Goal: Task Accomplishment & Management: Complete application form

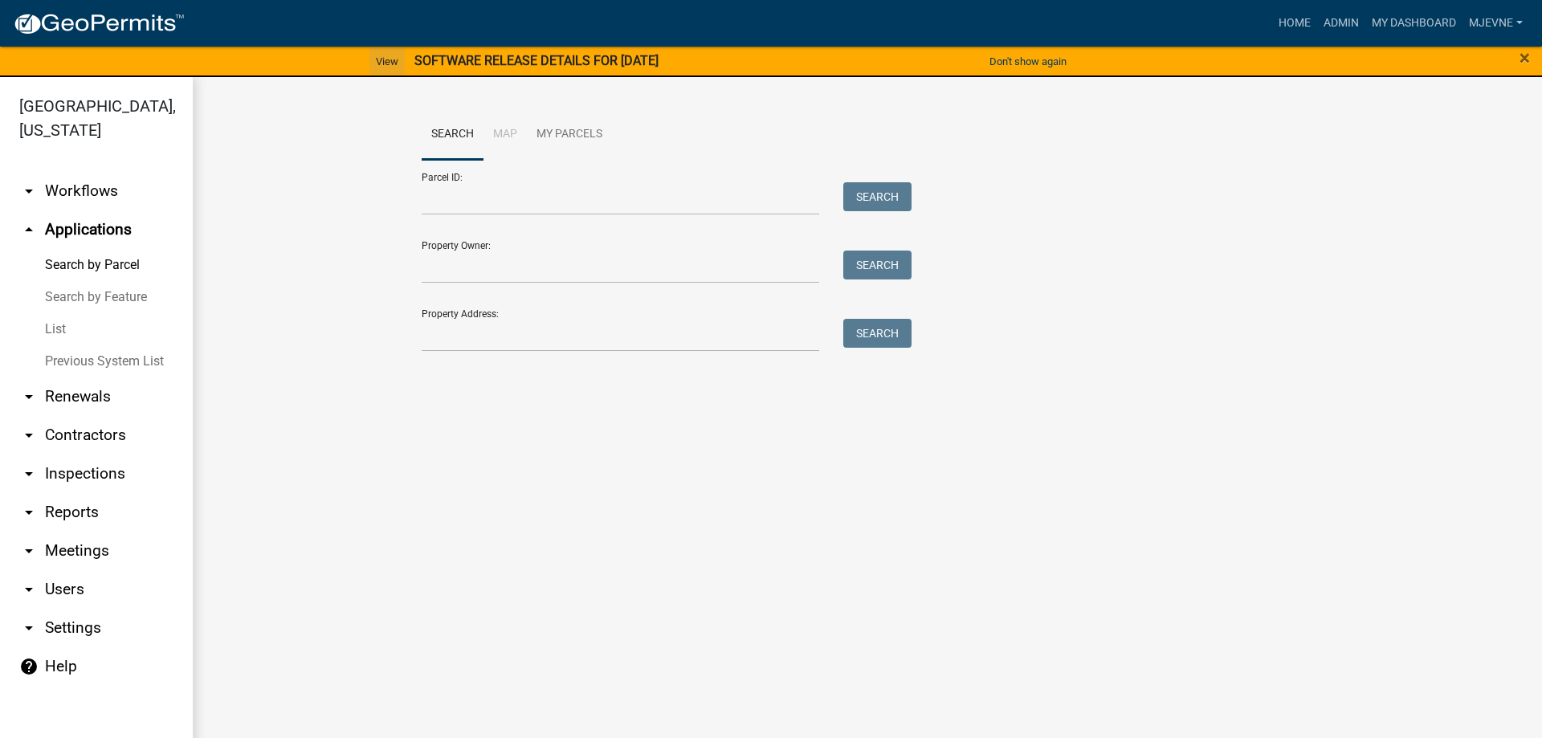
click at [370, 57] on link "View" at bounding box center [386, 61] width 35 height 27
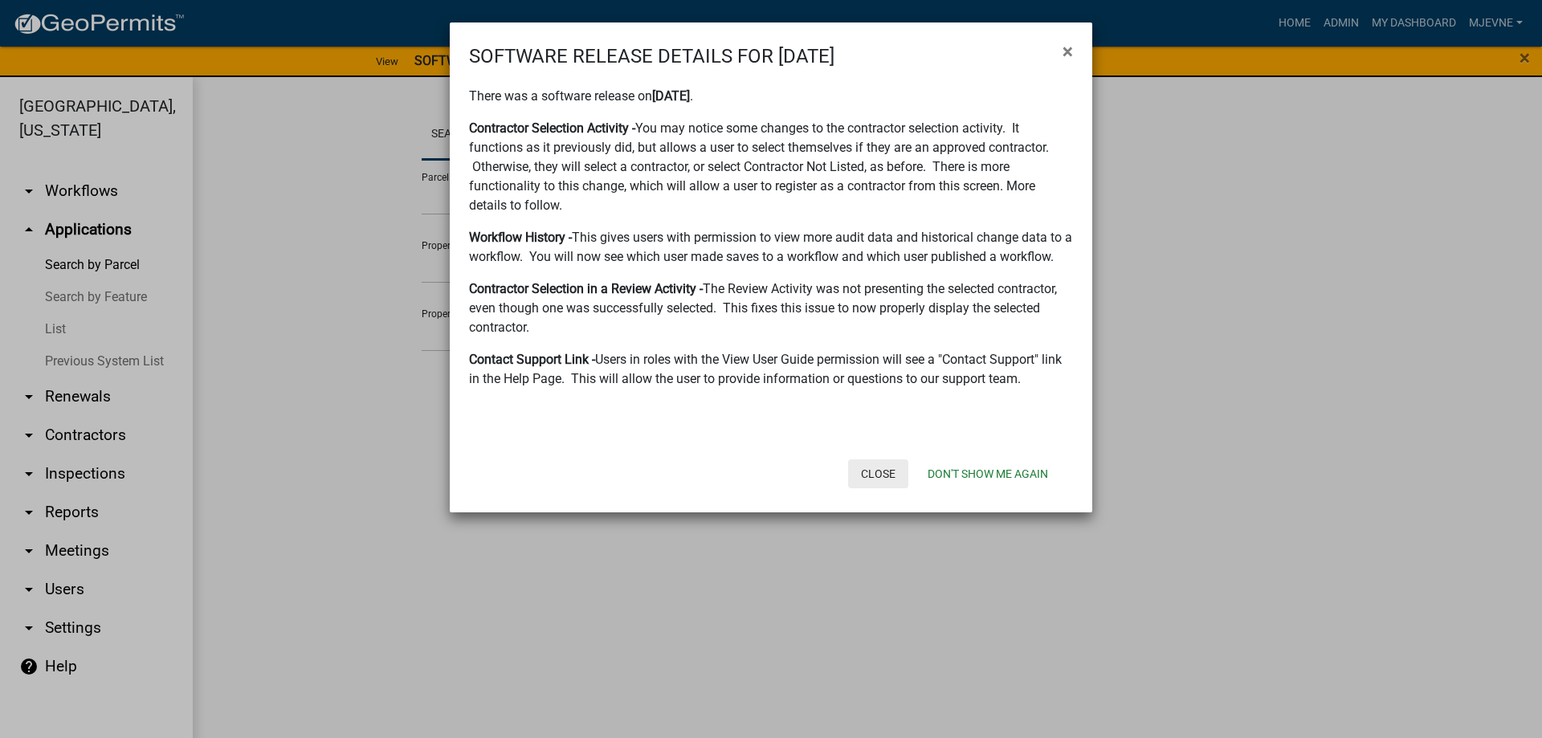
click at [881, 488] on button "Close" at bounding box center [878, 473] width 60 height 29
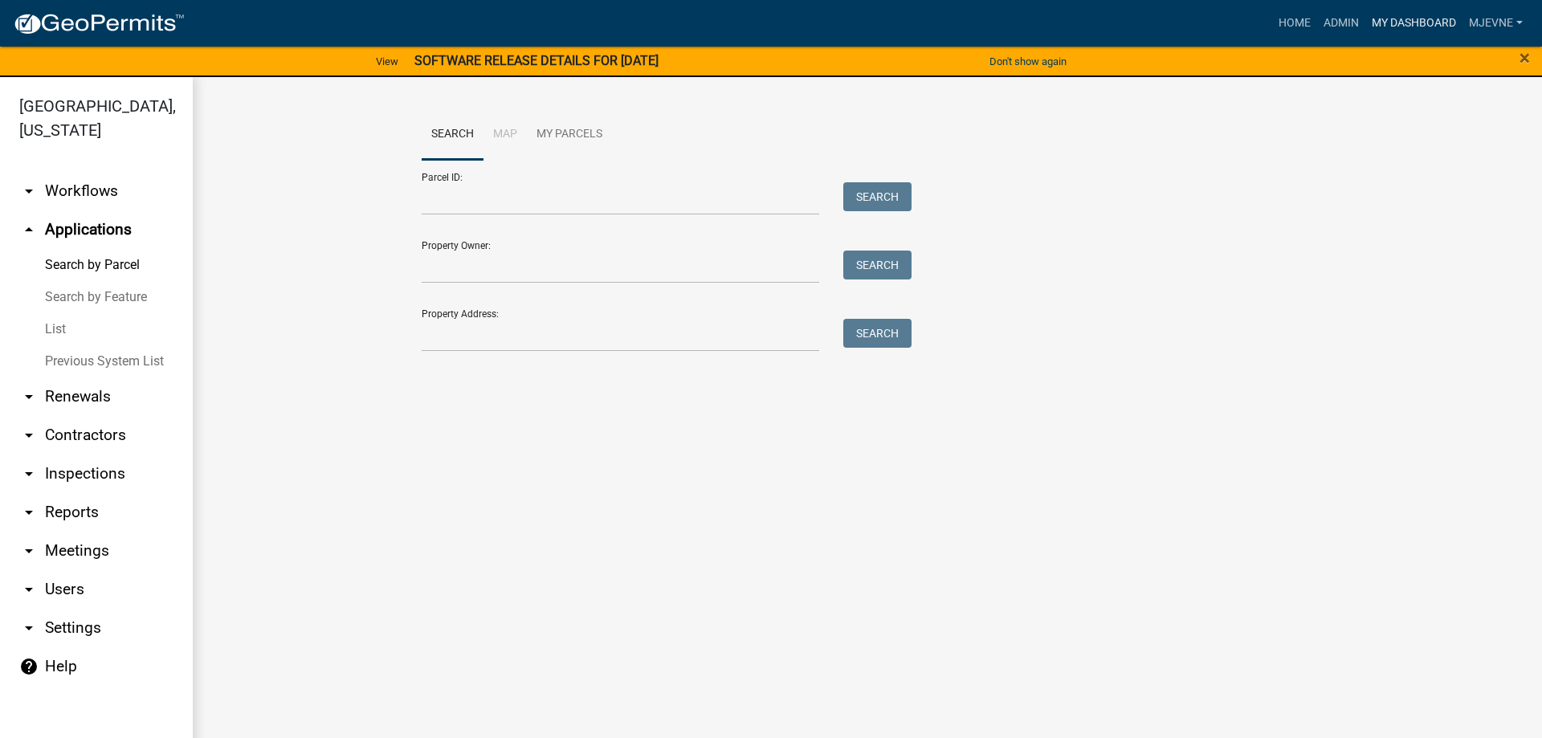
click at [1430, 21] on link "My Dashboard" at bounding box center [1413, 23] width 97 height 31
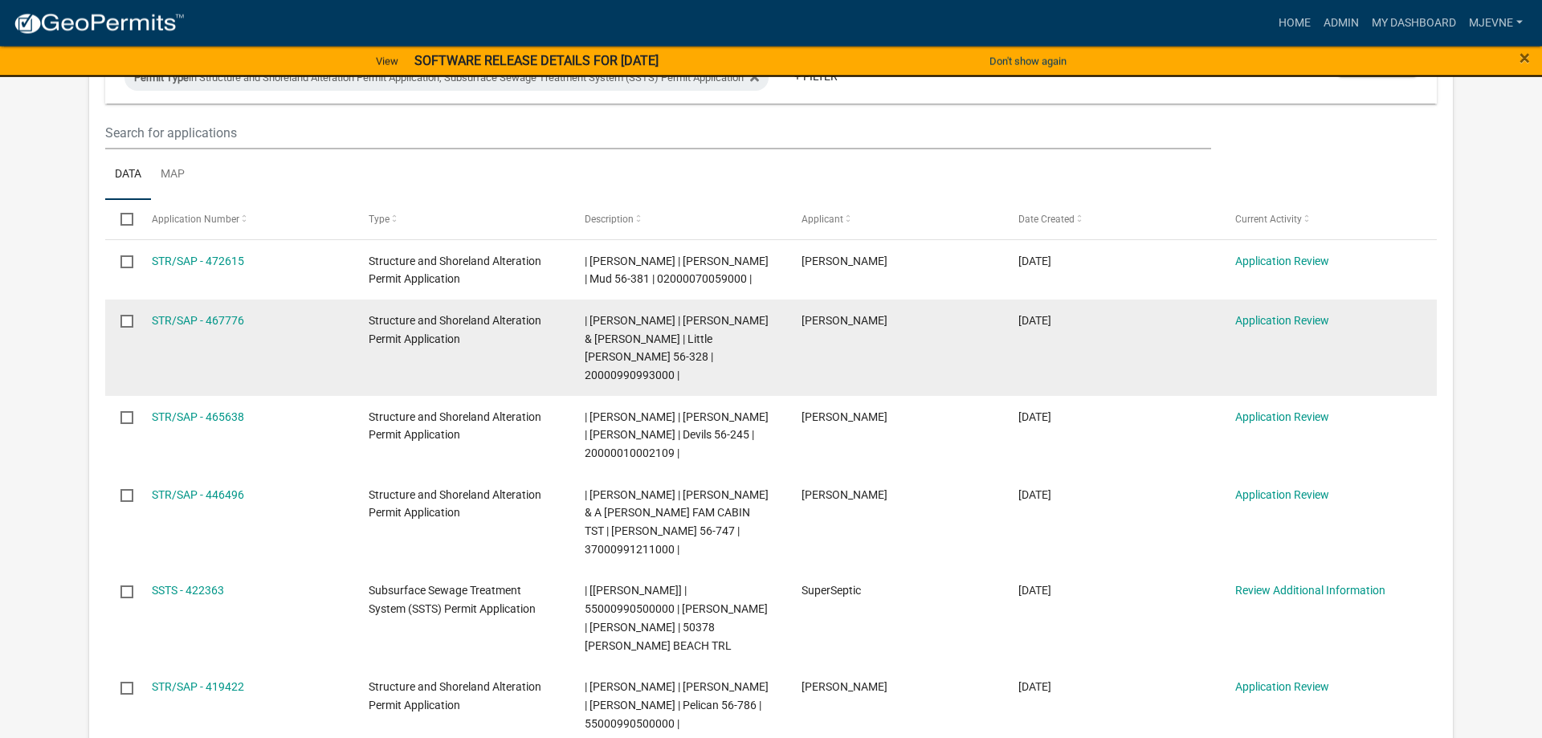
scroll to position [246, 0]
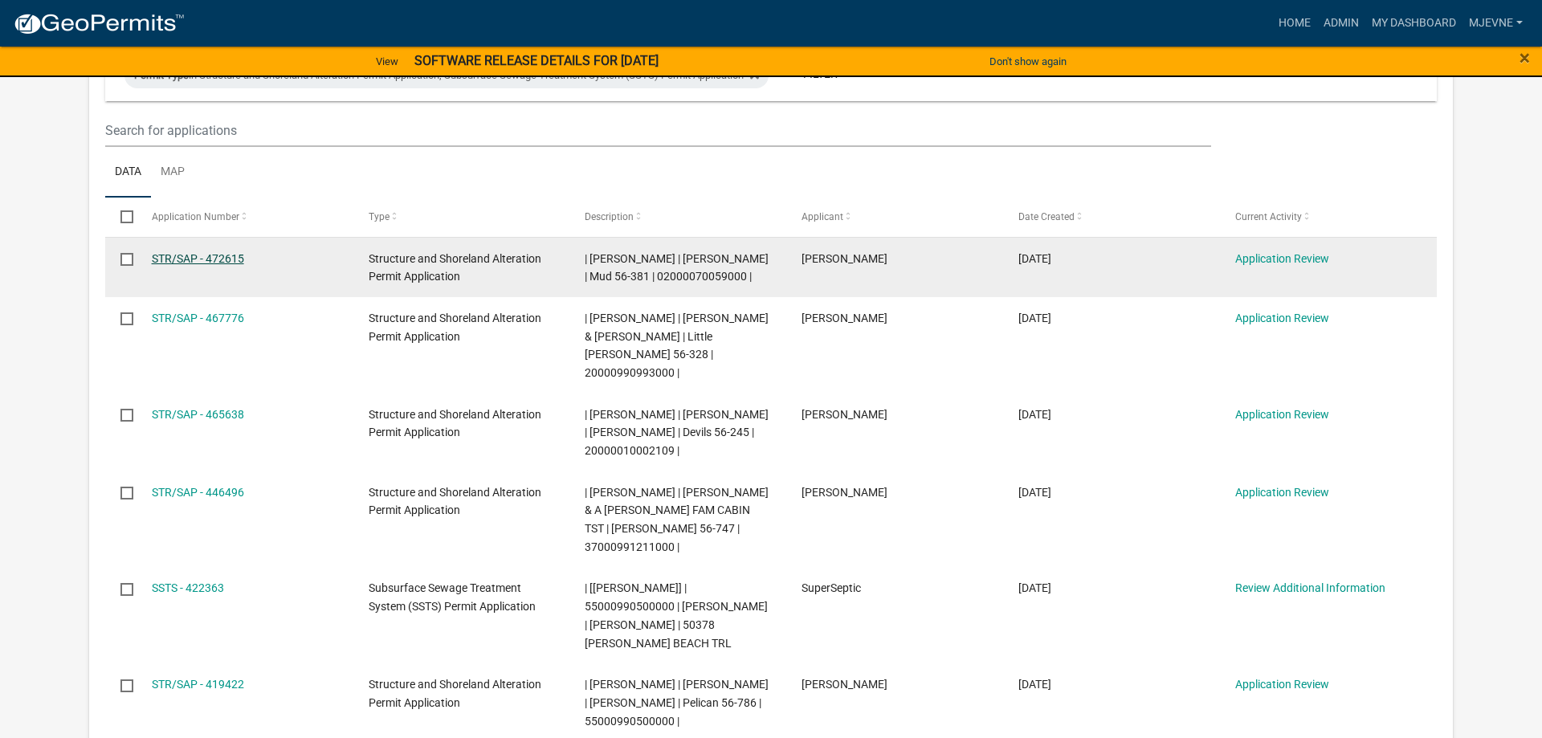
click at [183, 256] on link "STR/SAP - 472615" at bounding box center [198, 258] width 92 height 13
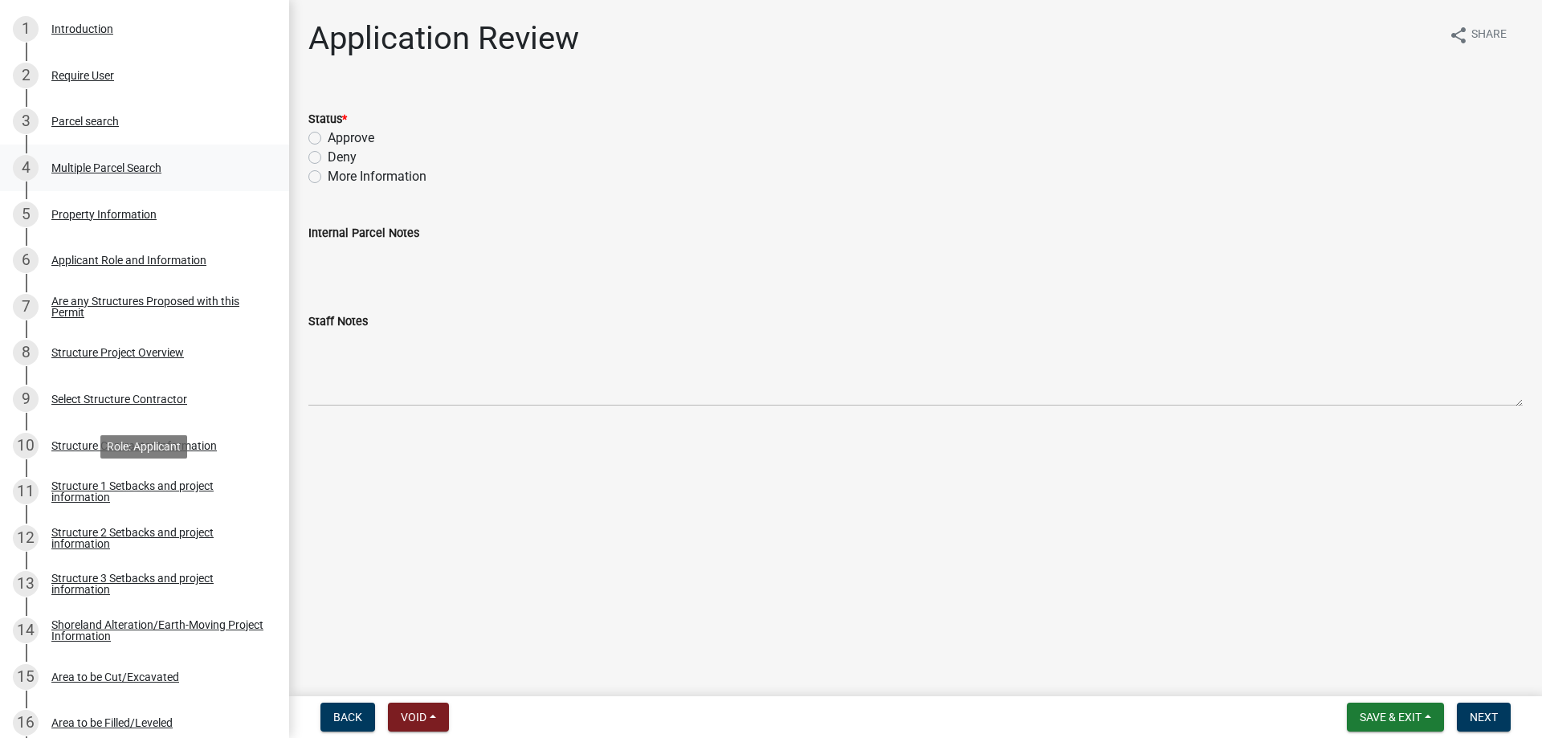
scroll to position [655, 0]
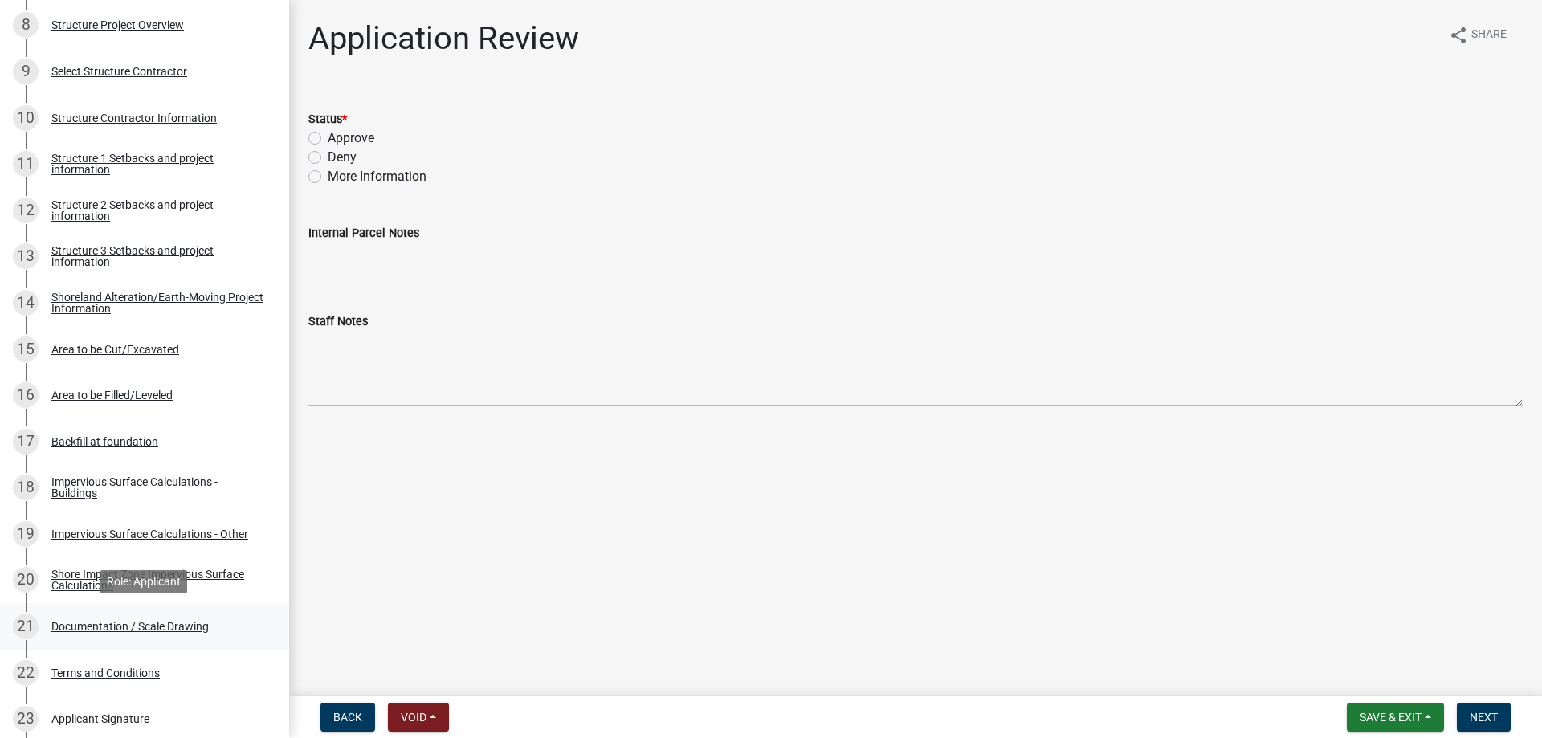
click at [108, 625] on div "Documentation / Scale Drawing" at bounding box center [129, 626] width 157 height 11
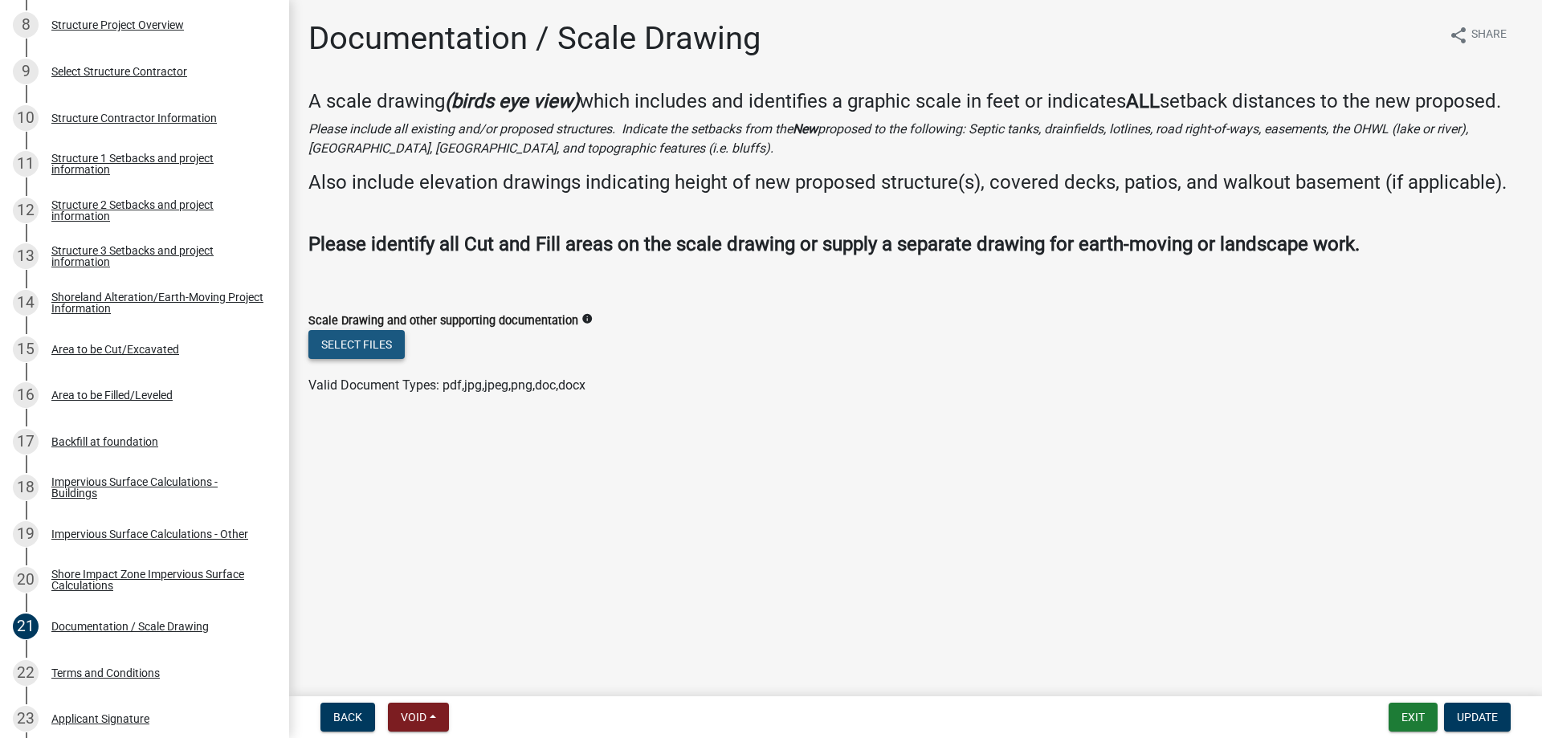
click at [363, 359] on button "Select files" at bounding box center [356, 344] width 96 height 29
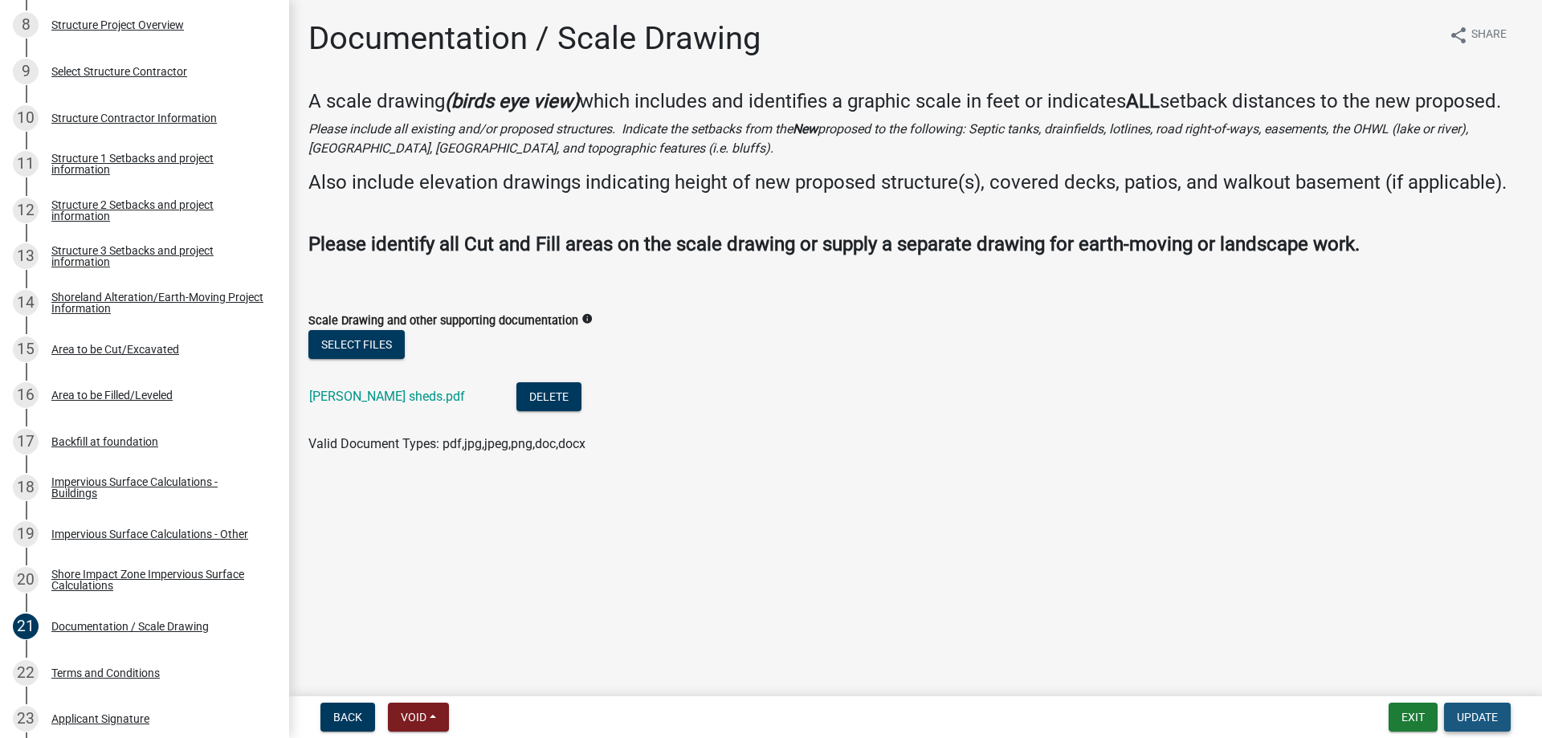
click at [1470, 720] on span "Update" at bounding box center [1477, 717] width 41 height 13
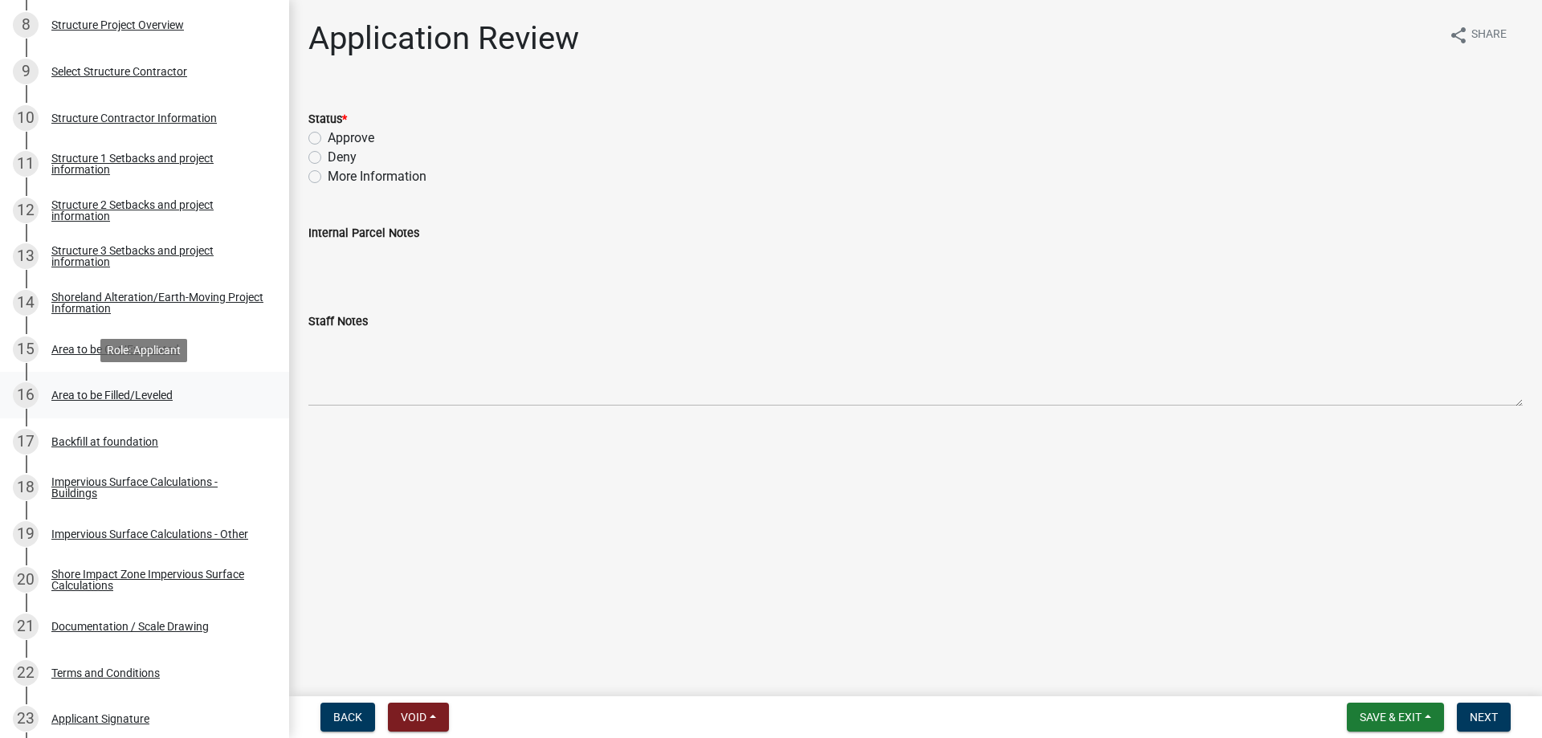
scroll to position [328, 0]
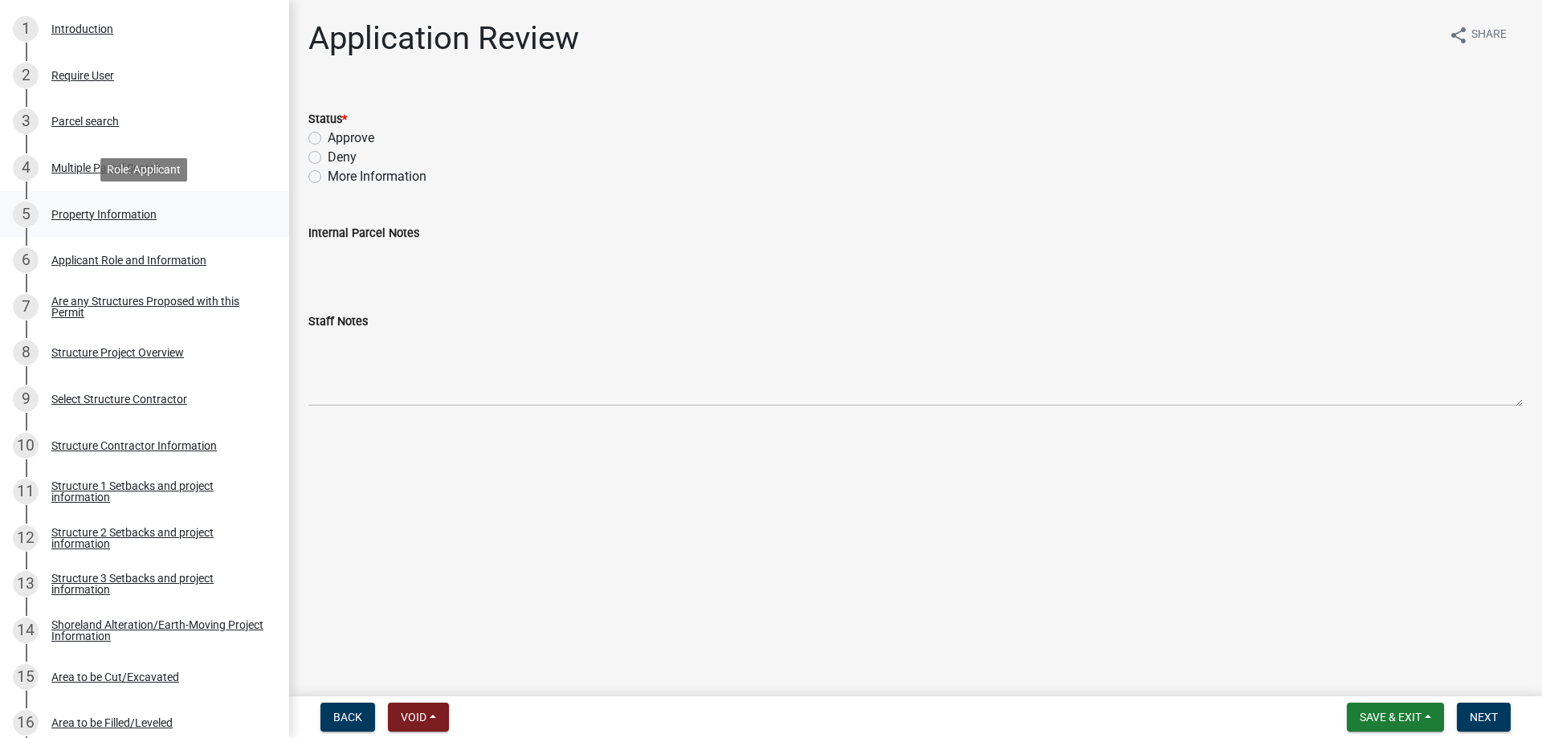
click at [131, 215] on div "Property Information" at bounding box center [103, 214] width 105 height 11
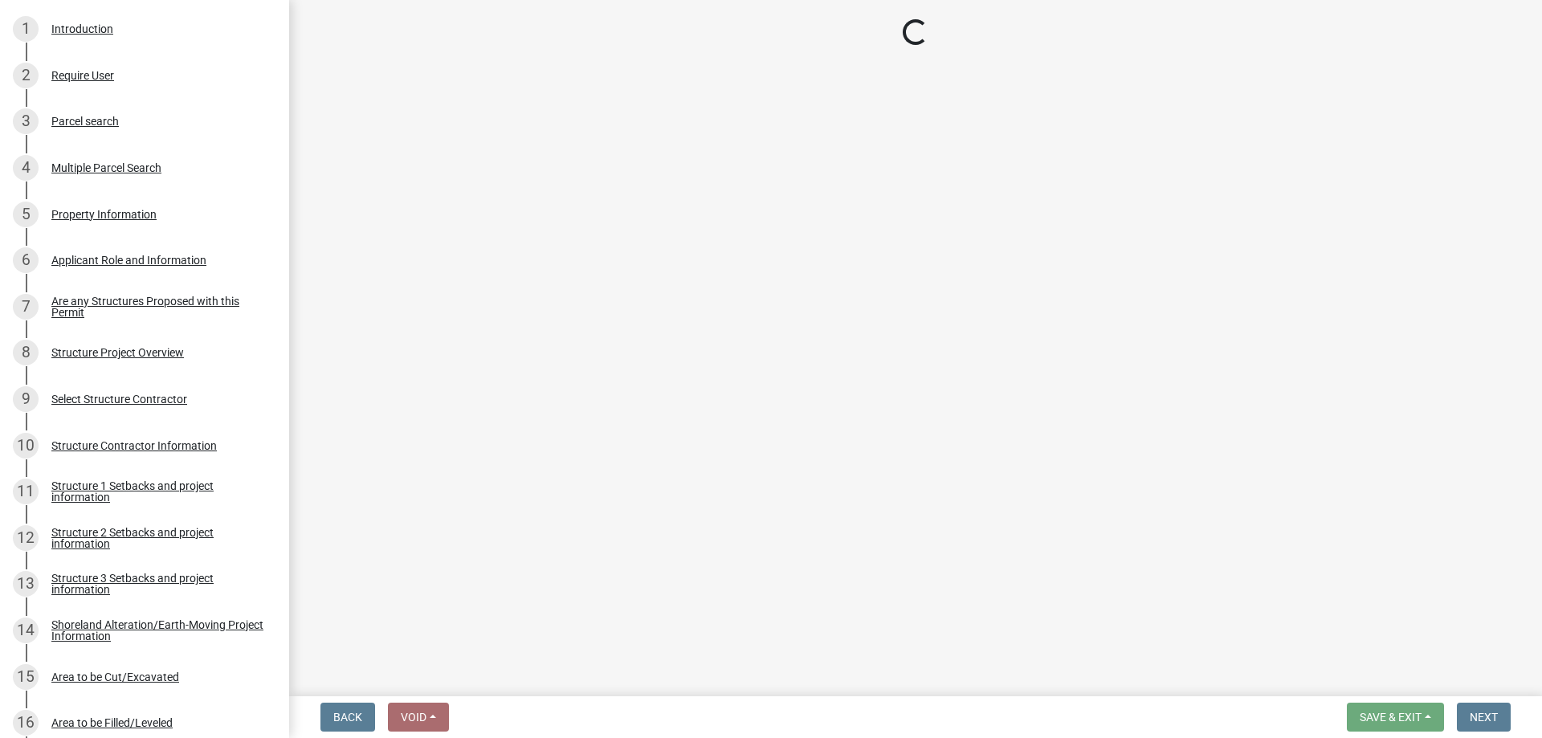
select select "31f4fbc6-796a-401e-98cb-e5fbc6bcc7f9"
select select "536c2d30-81d9-41b4-a753-c6560d717c74"
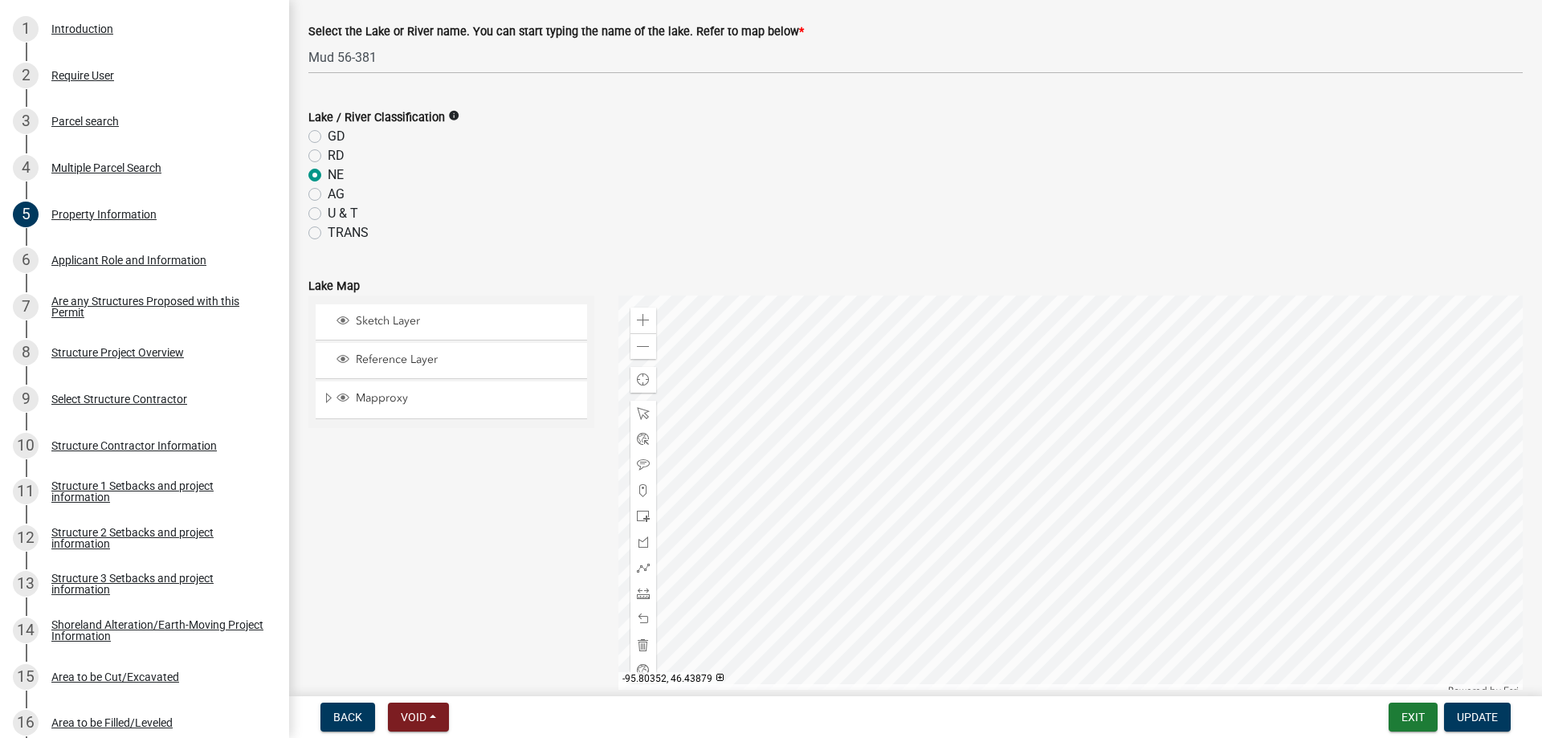
scroll to position [940, 0]
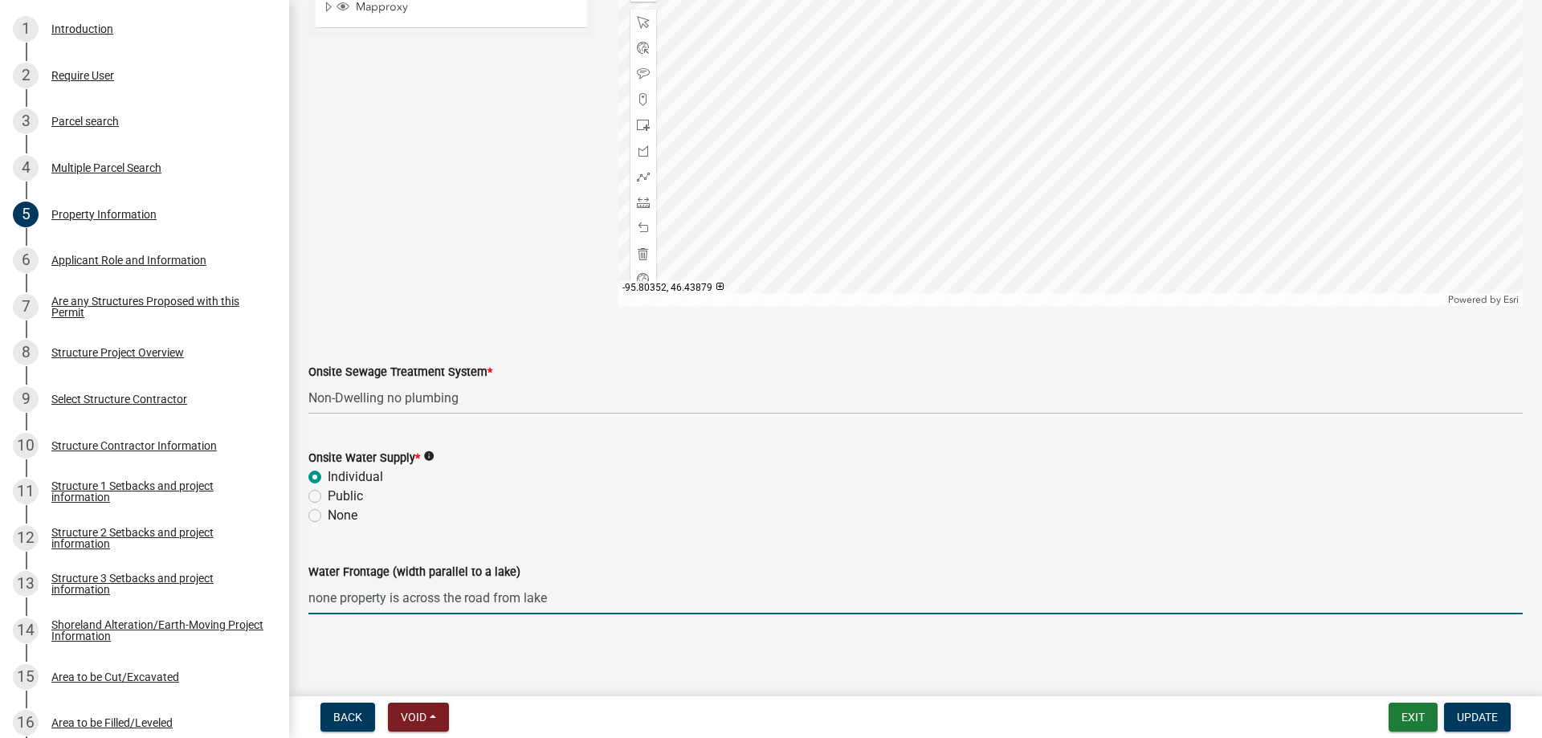
click at [599, 598] on input "none property is across the road from lake" at bounding box center [915, 597] width 1214 height 33
drag, startPoint x: 341, startPoint y: 598, endPoint x: 271, endPoint y: 592, distance: 70.2
click at [308, 592] on input "none property is across the road from [GEOGRAPHIC_DATA] 56-475" at bounding box center [915, 597] width 1214 height 33
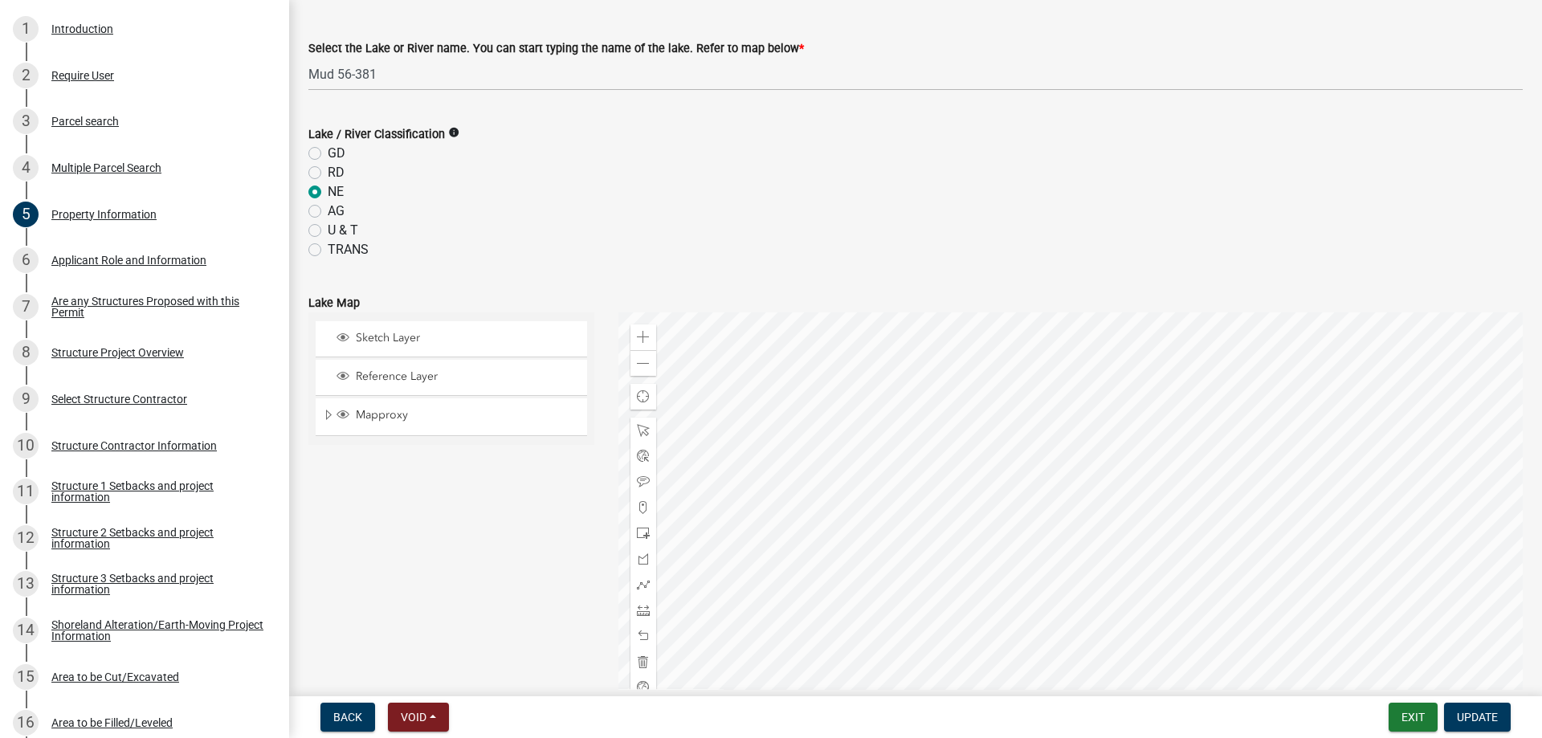
scroll to position [483, 0]
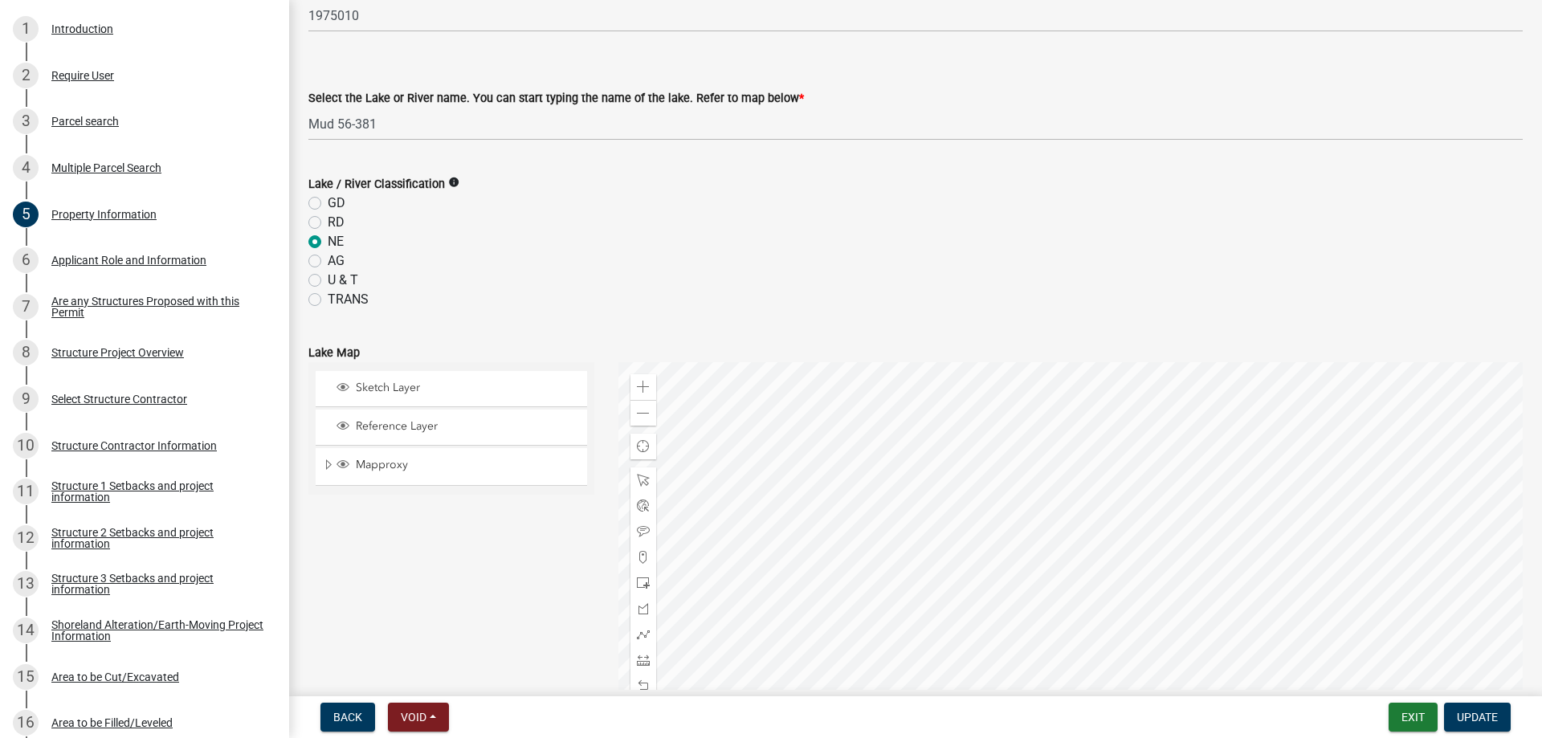
type input "property is across the road from [GEOGRAPHIC_DATA] 56-475"
click option "Pickerel 56-475" at bounding box center [0, 0] width 0 height 0
select select "b85226d5-673a-420e-8869-9201c2f9c5db"
click at [328, 203] on label "GD" at bounding box center [337, 203] width 18 height 19
click at [328, 203] on input "GD" at bounding box center [333, 199] width 10 height 10
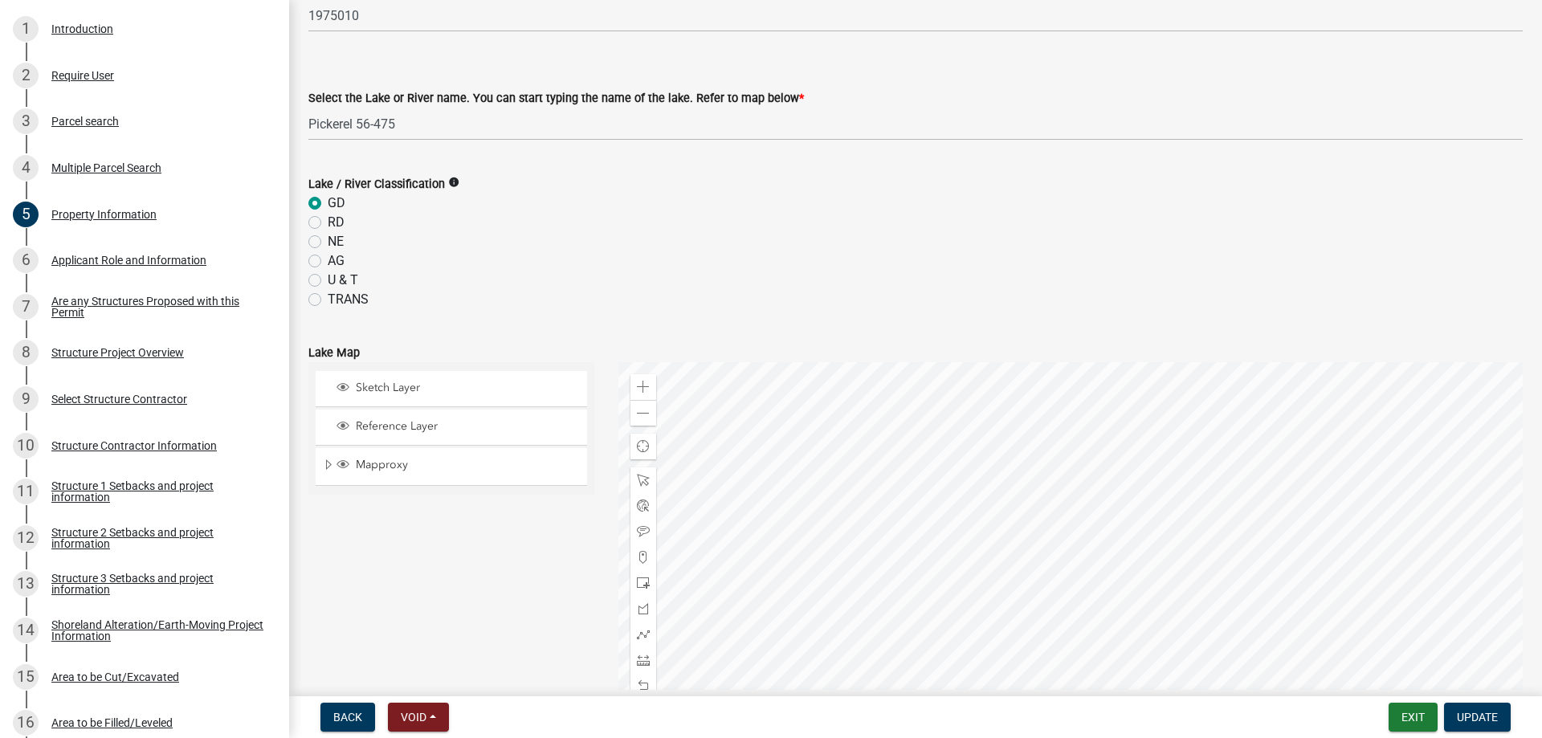
radio input "true"
click at [459, 554] on div "Sketch Layer Reference Layer Mapproxy Municipalities Corporate Limits Low Level…" at bounding box center [451, 563] width 310 height 402
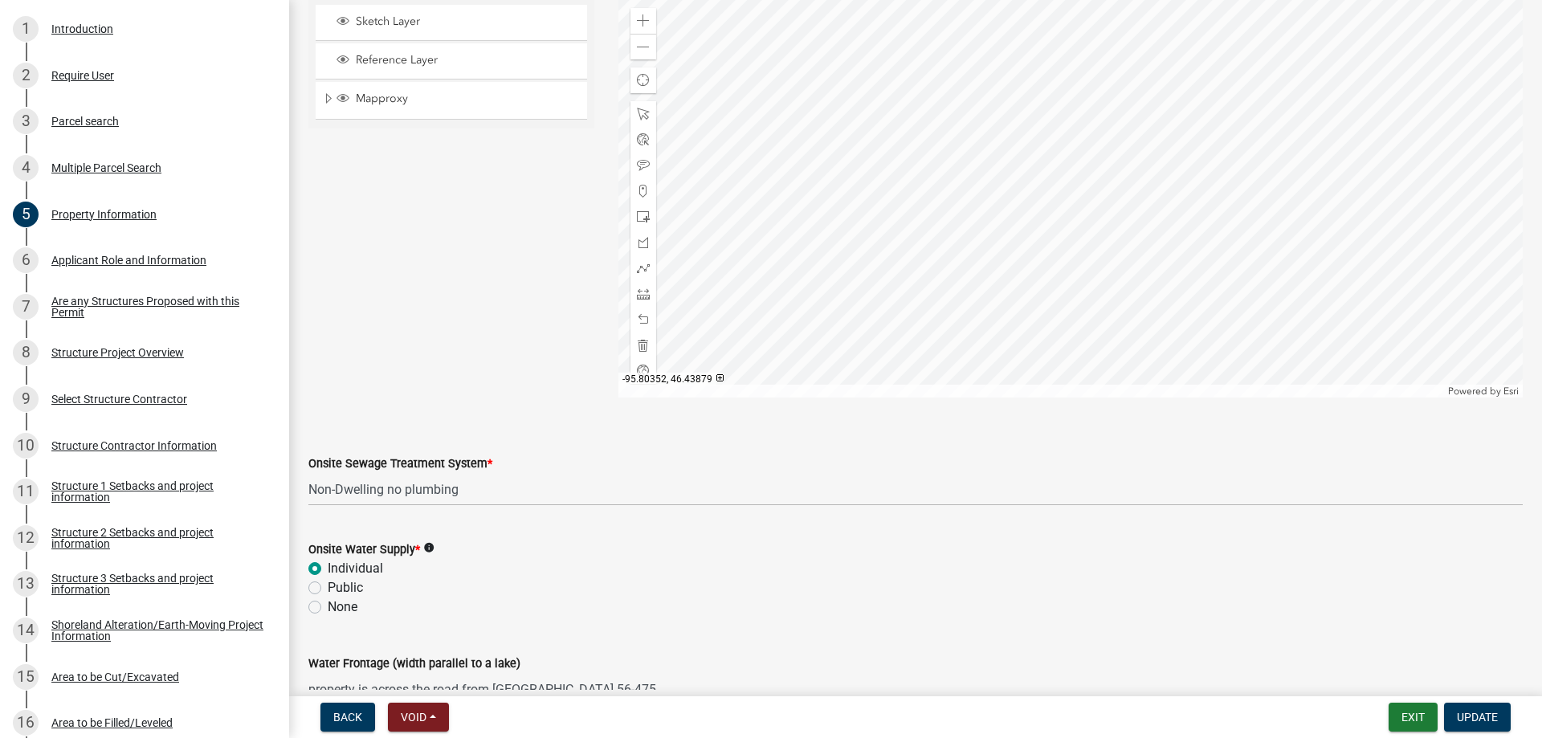
scroll to position [940, 0]
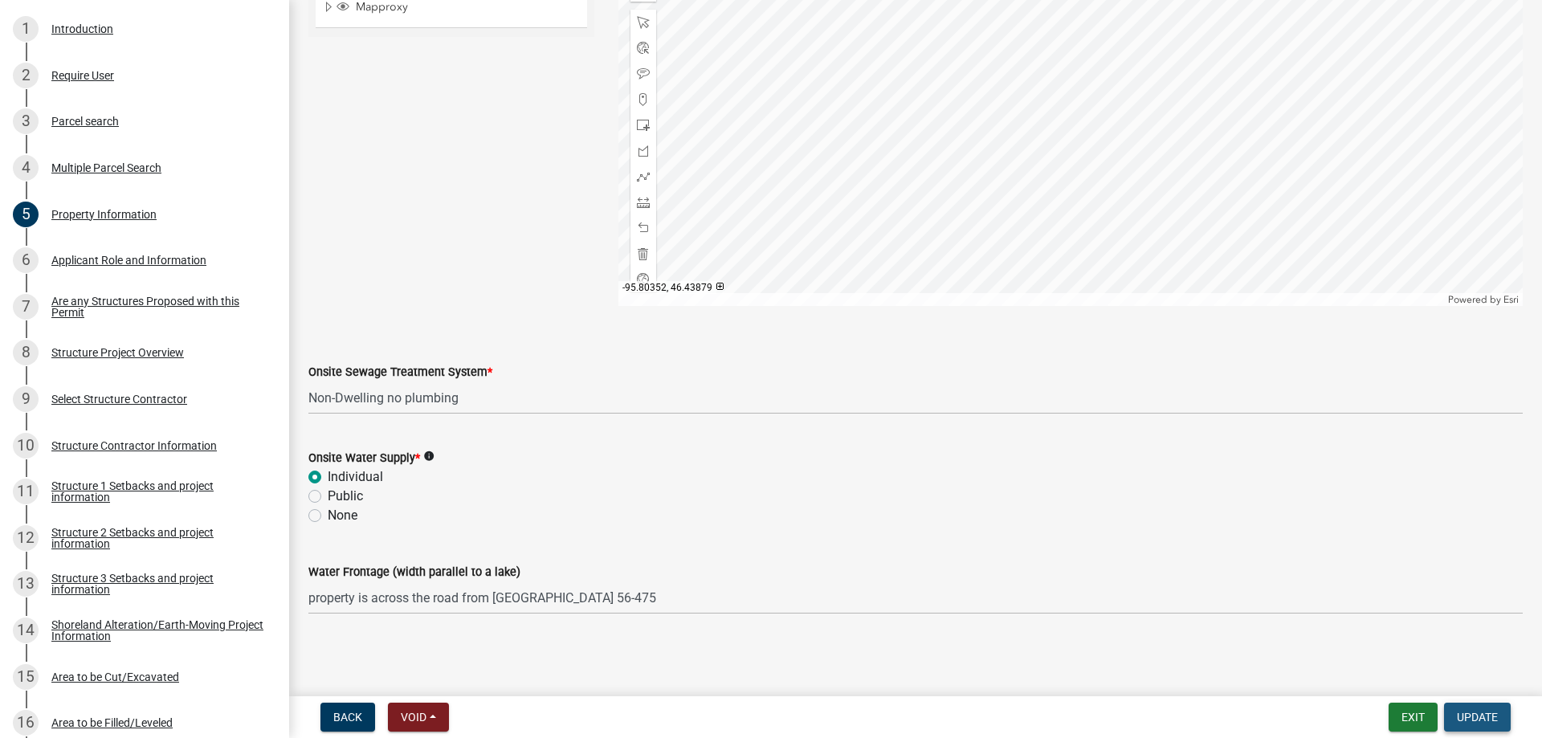
click at [1485, 717] on span "Update" at bounding box center [1477, 717] width 41 height 13
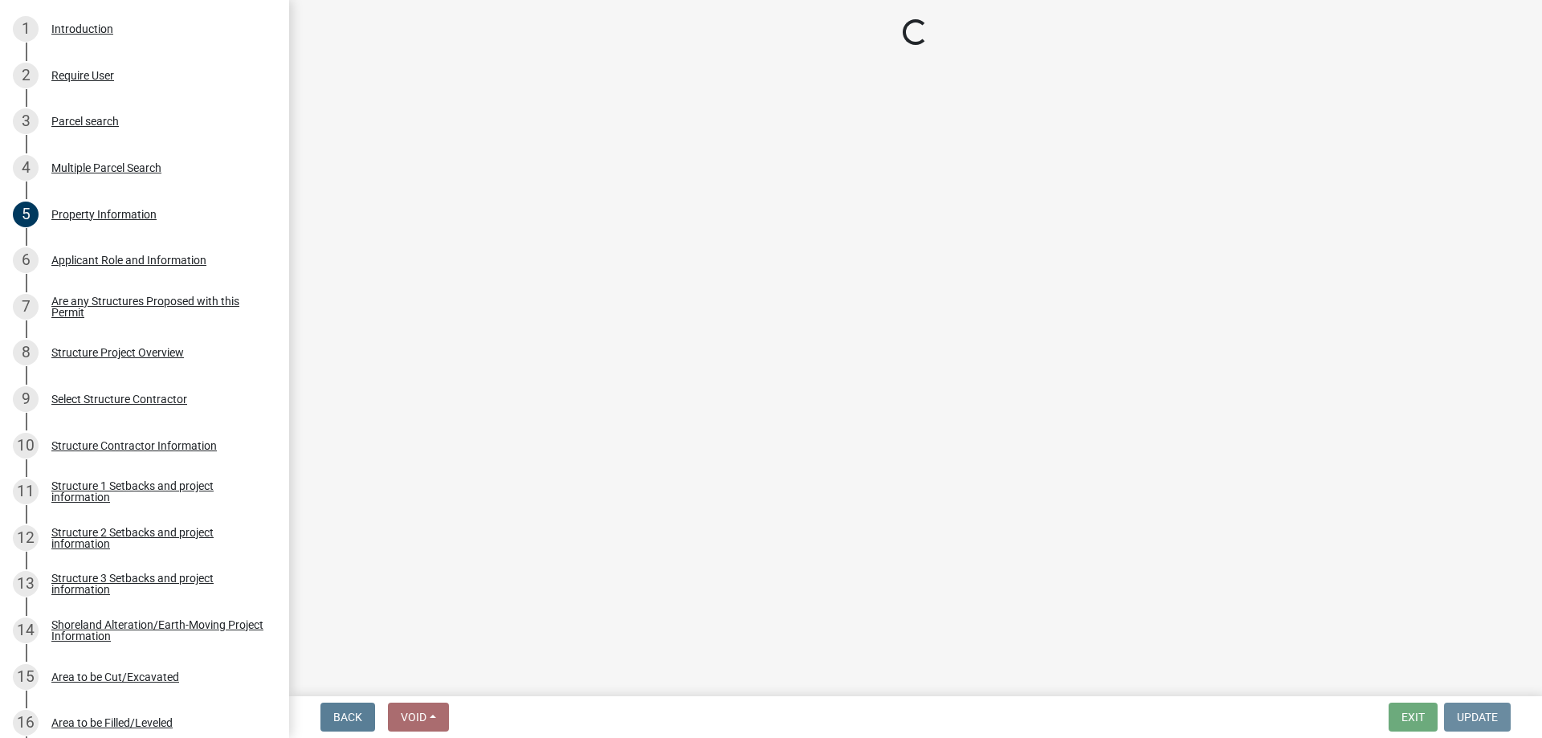
scroll to position [0, 0]
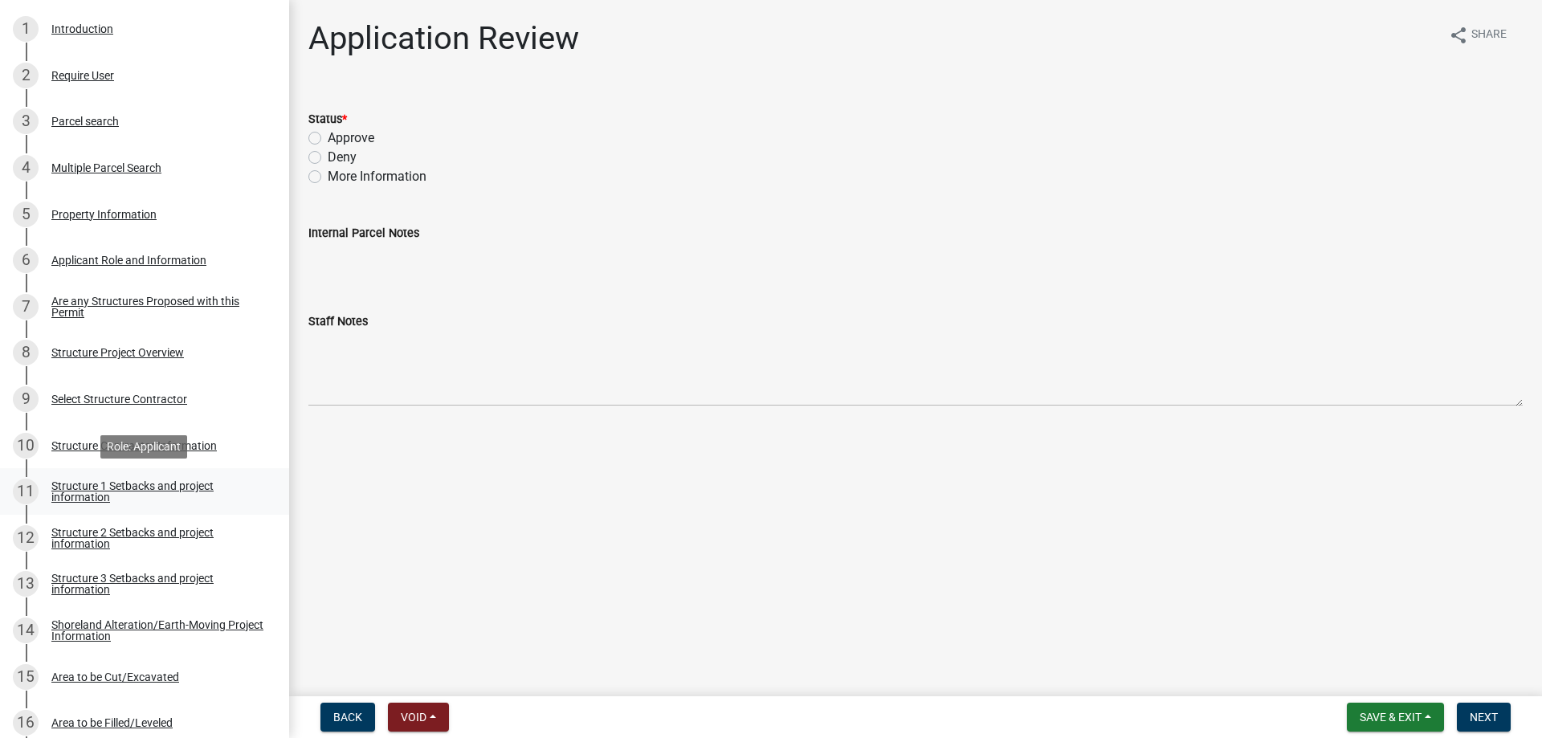
click at [128, 490] on div "Structure 1 Setbacks and project information" at bounding box center [157, 491] width 212 height 22
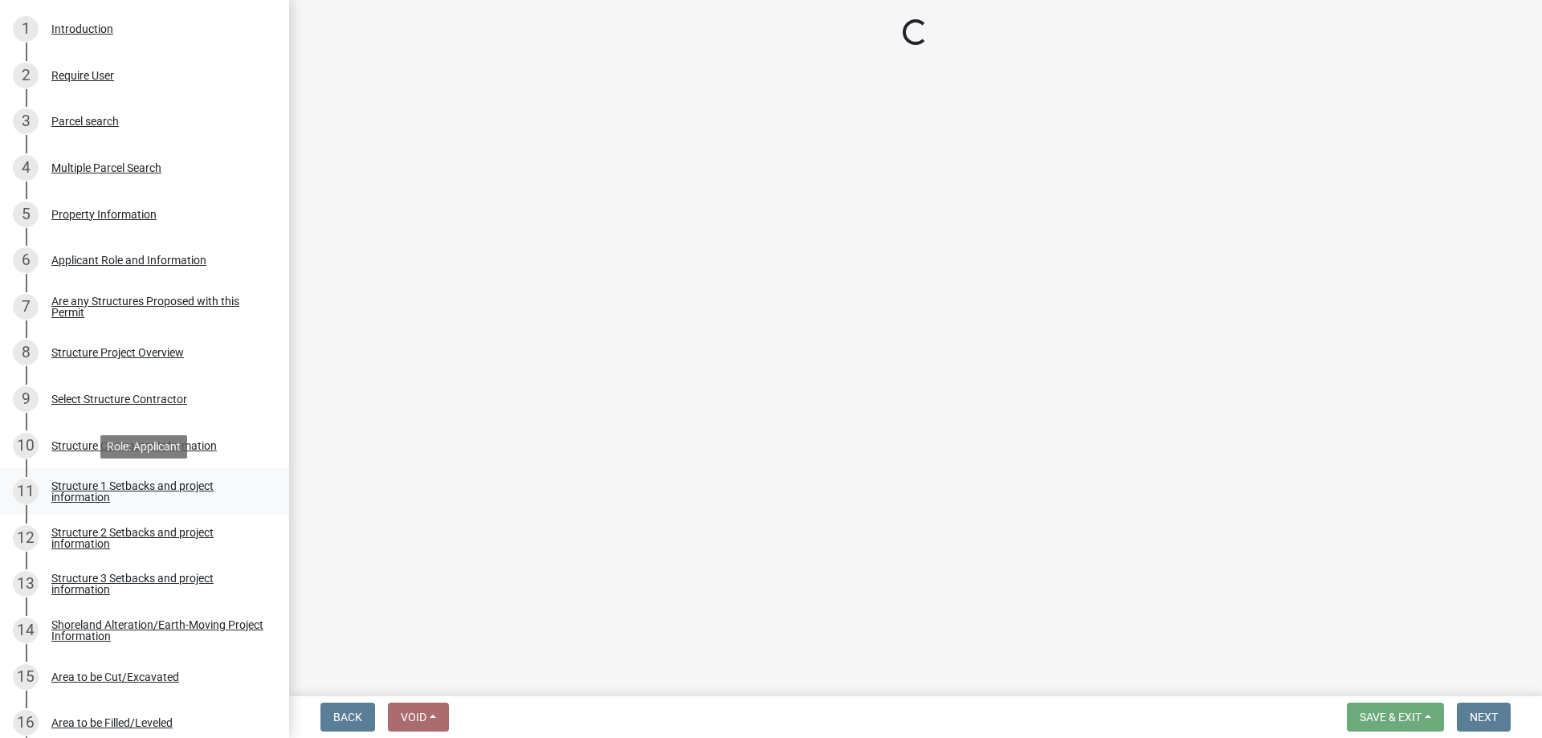
select select "c185e313-3403-4239-bd61-bb563c58a77a"
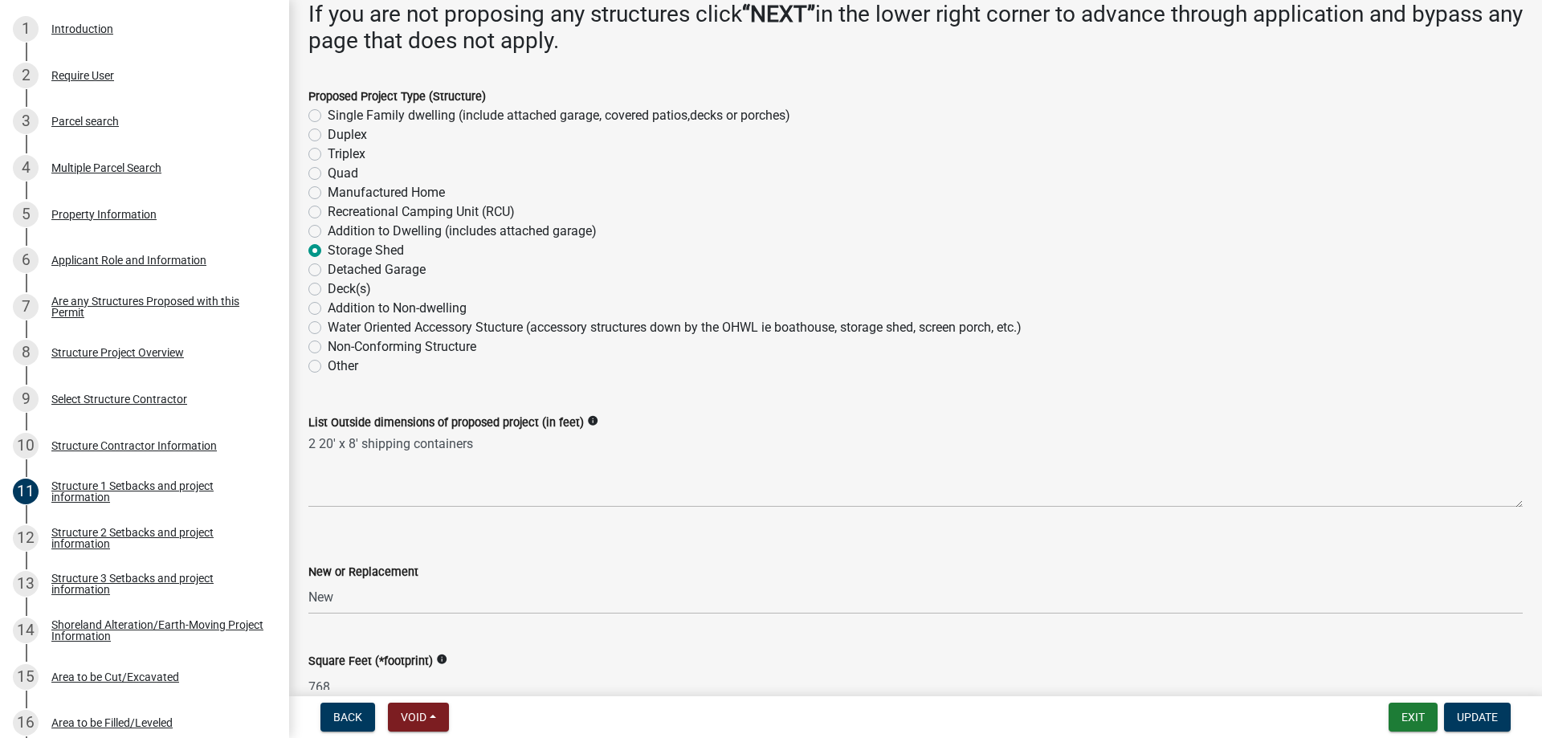
scroll to position [366, 0]
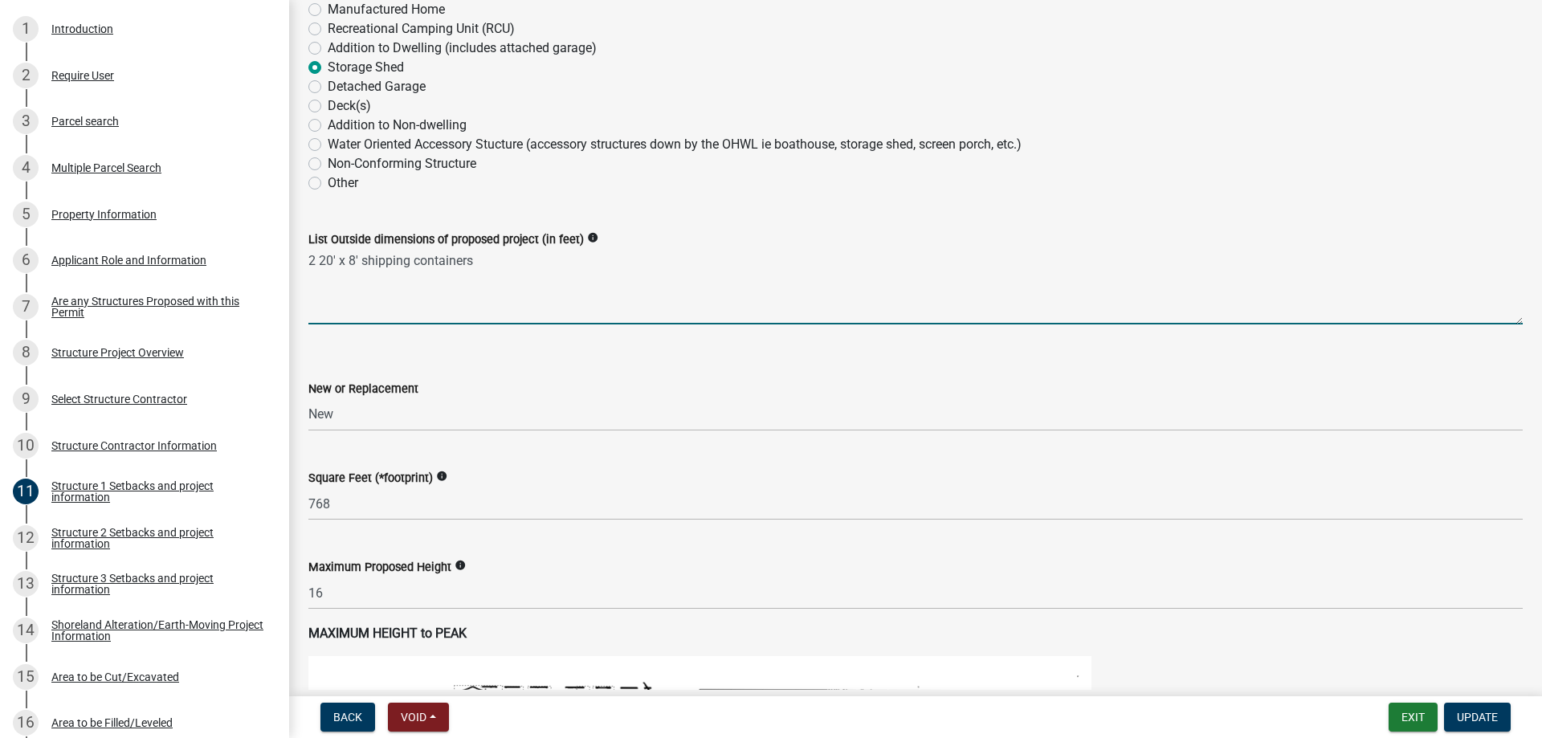
click at [496, 264] on textarea "2 20' x 8' shipping containers" at bounding box center [915, 286] width 1214 height 75
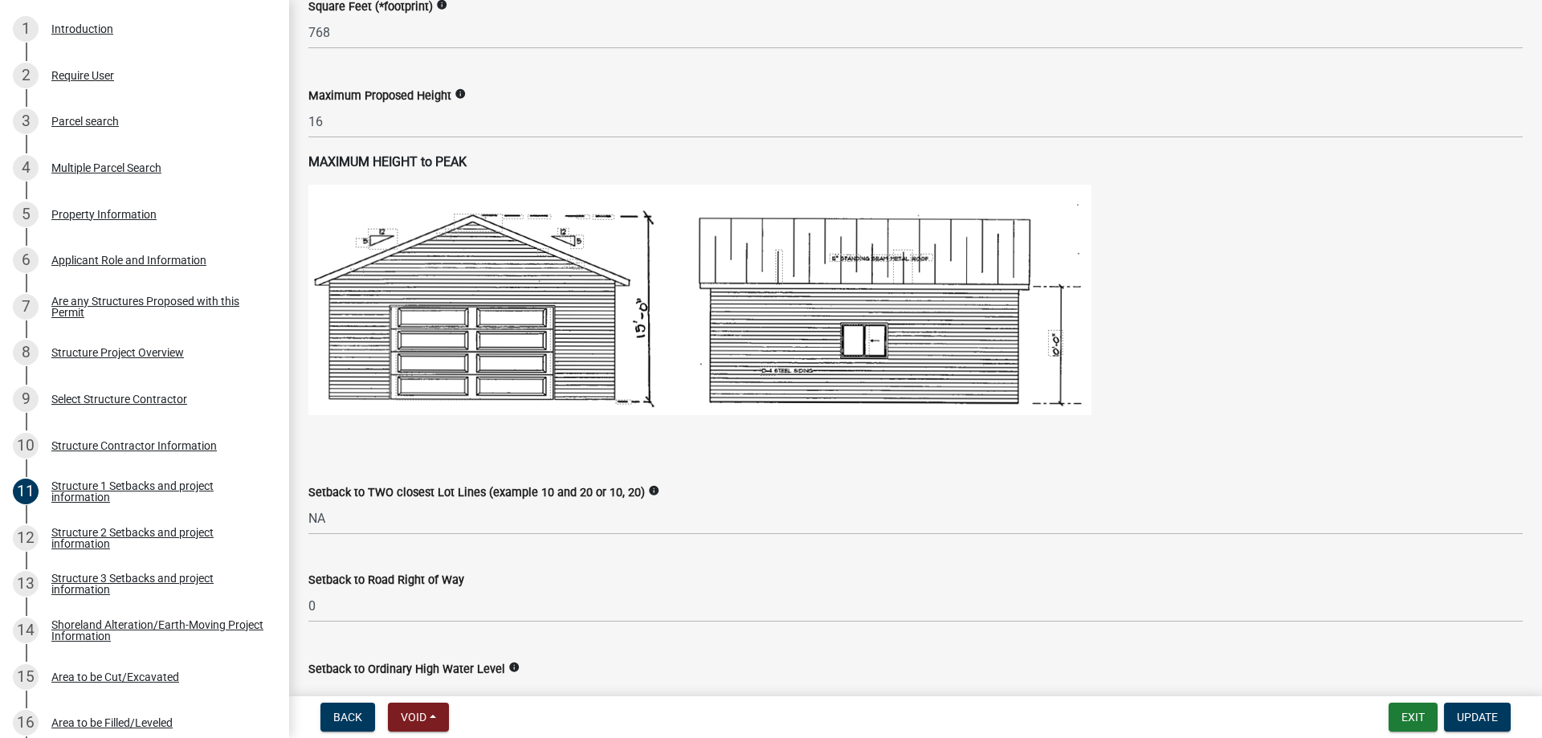
scroll to position [1007, 0]
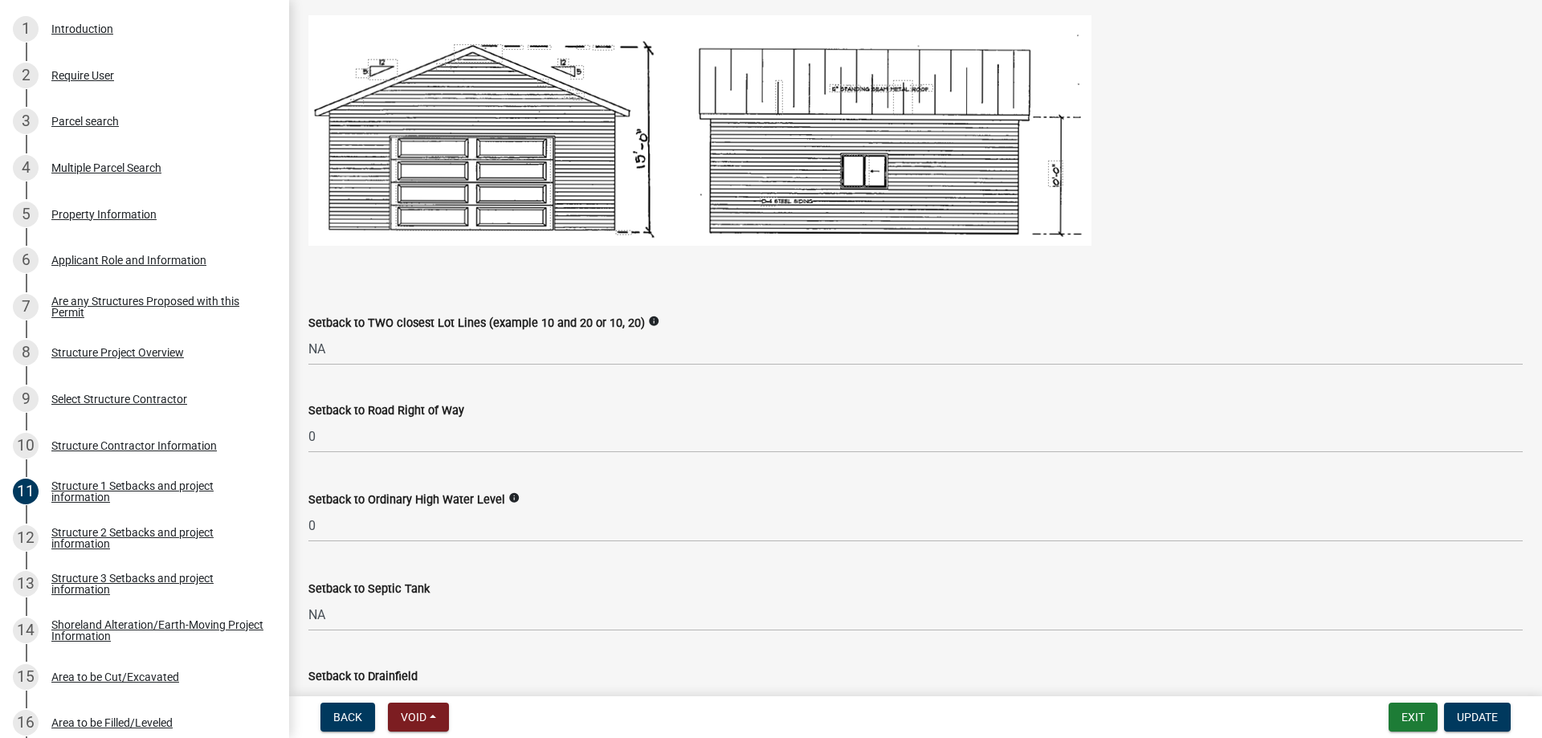
type textarea "2 20' x 8' shipping containers will be placed on a 24'x32' concrete slab"
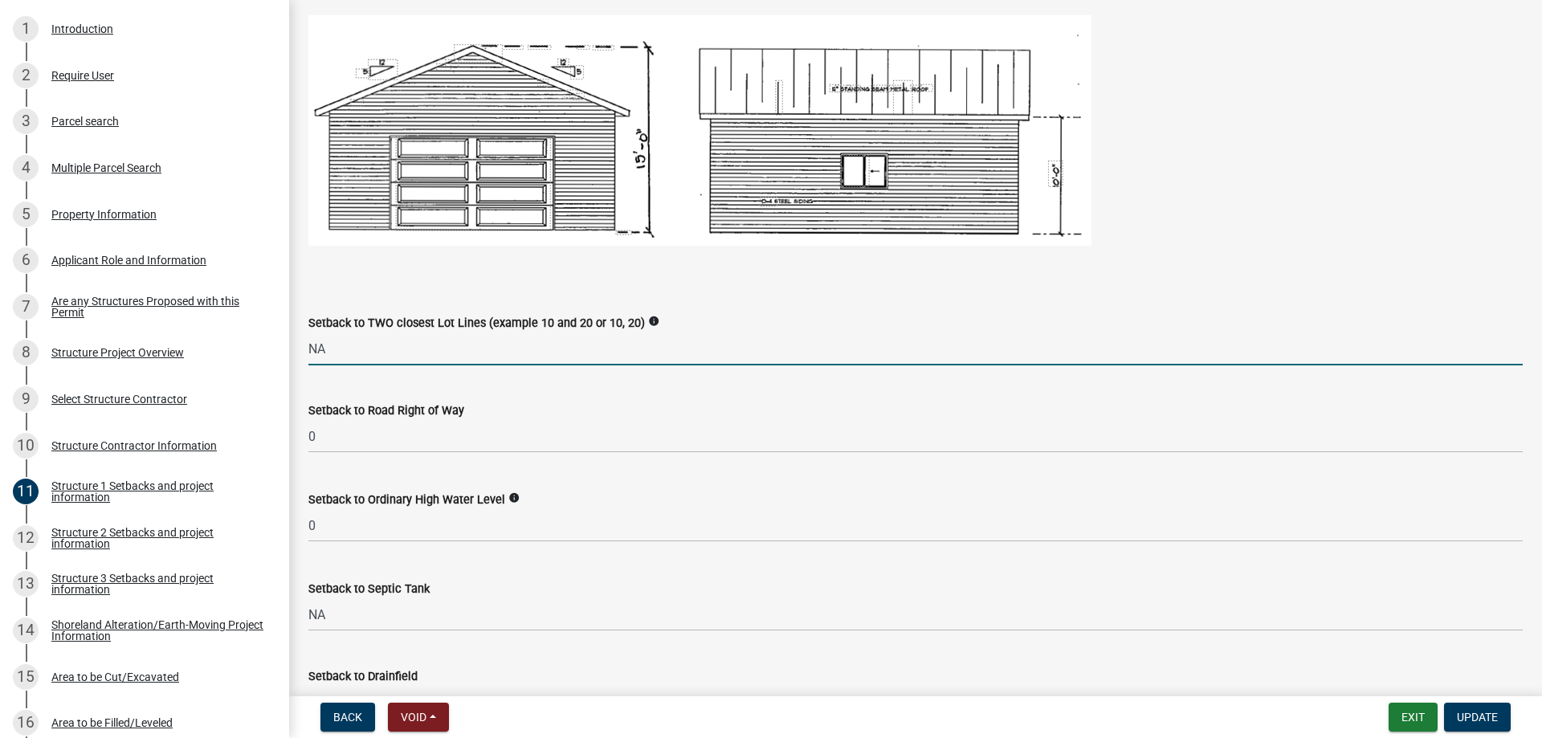
drag, startPoint x: 336, startPoint y: 355, endPoint x: 294, endPoint y: 356, distance: 41.8
click at [308, 356] on input "NA" at bounding box center [915, 348] width 1214 height 33
type input "120,500+"
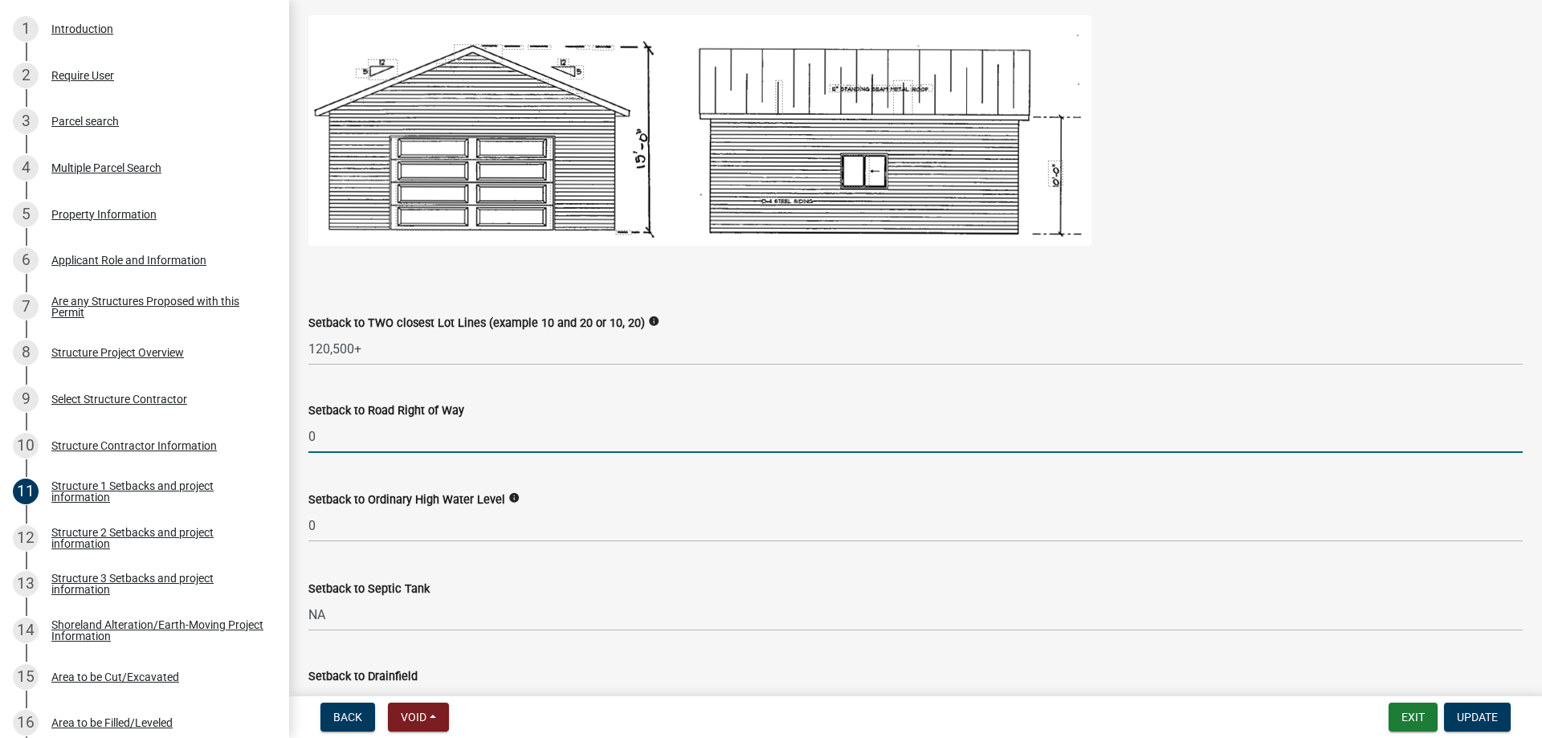
drag, startPoint x: 355, startPoint y: 441, endPoint x: 284, endPoint y: 442, distance: 70.7
click at [308, 442] on input "0" at bounding box center [915, 436] width 1214 height 33
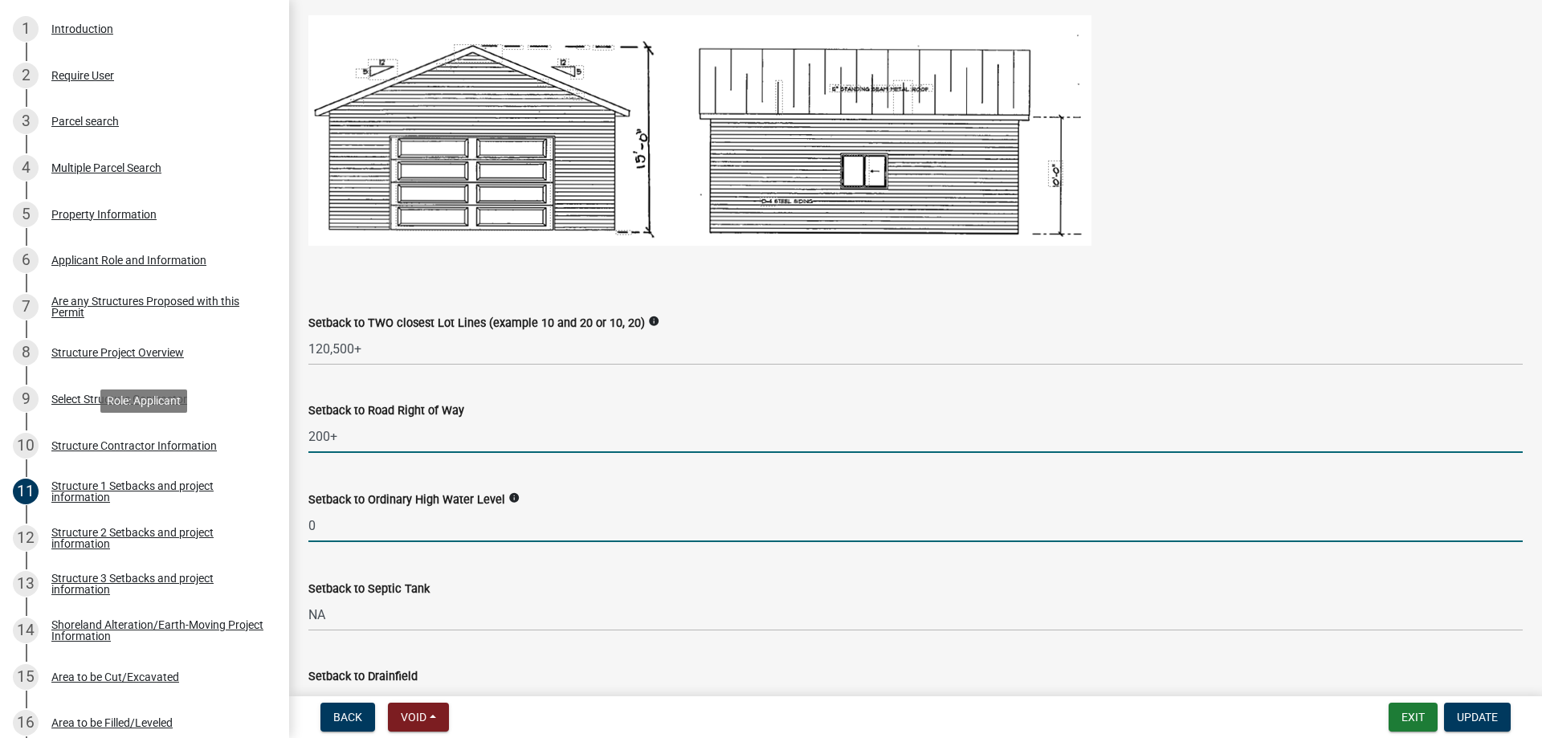
type input "200"
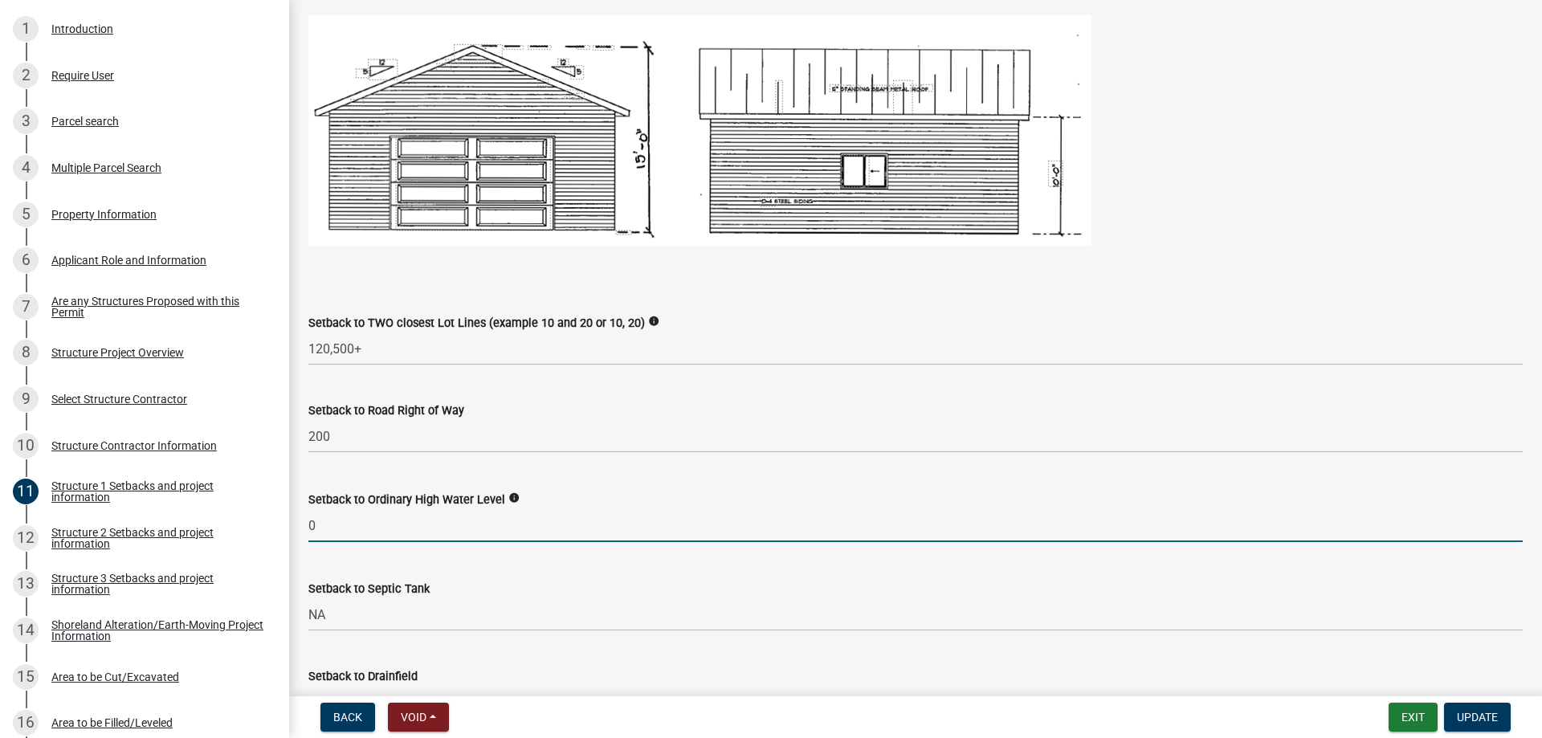
click at [328, 528] on input "0" at bounding box center [915, 525] width 1214 height 33
drag, startPoint x: 328, startPoint y: 528, endPoint x: 312, endPoint y: 528, distance: 16.9
click at [312, 528] on input "0" at bounding box center [915, 525] width 1214 height 33
type input "500"
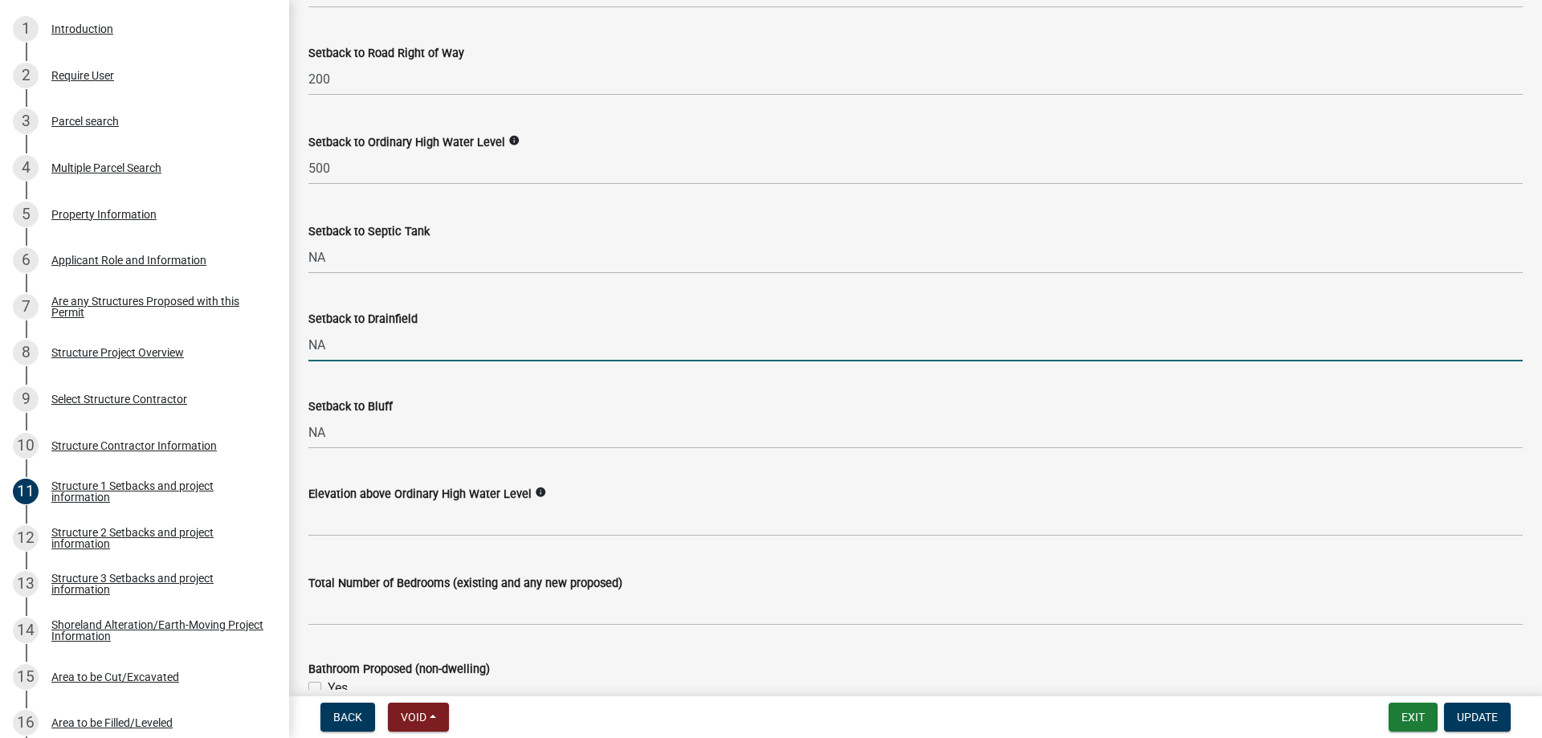
scroll to position [1456, 0]
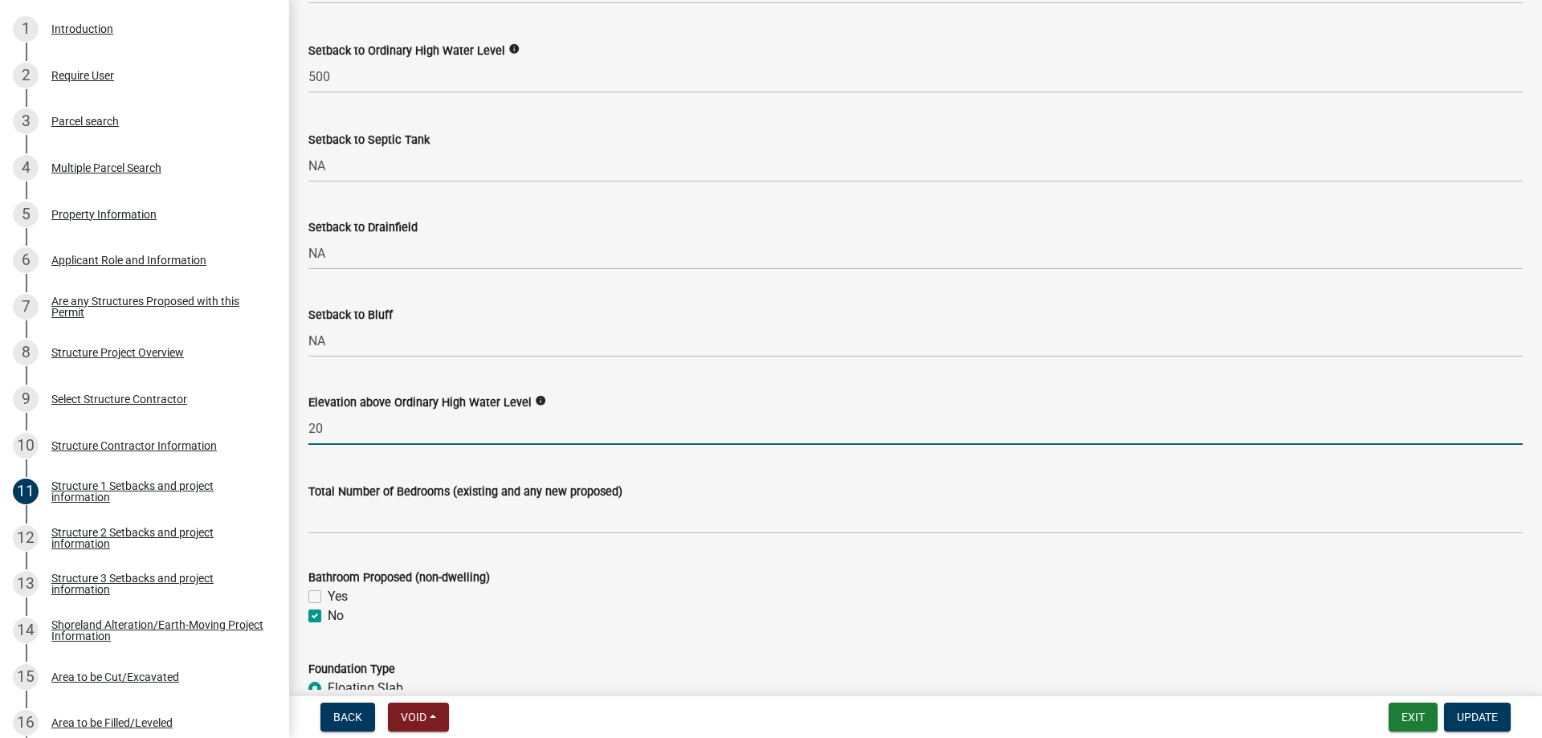
type input "20"
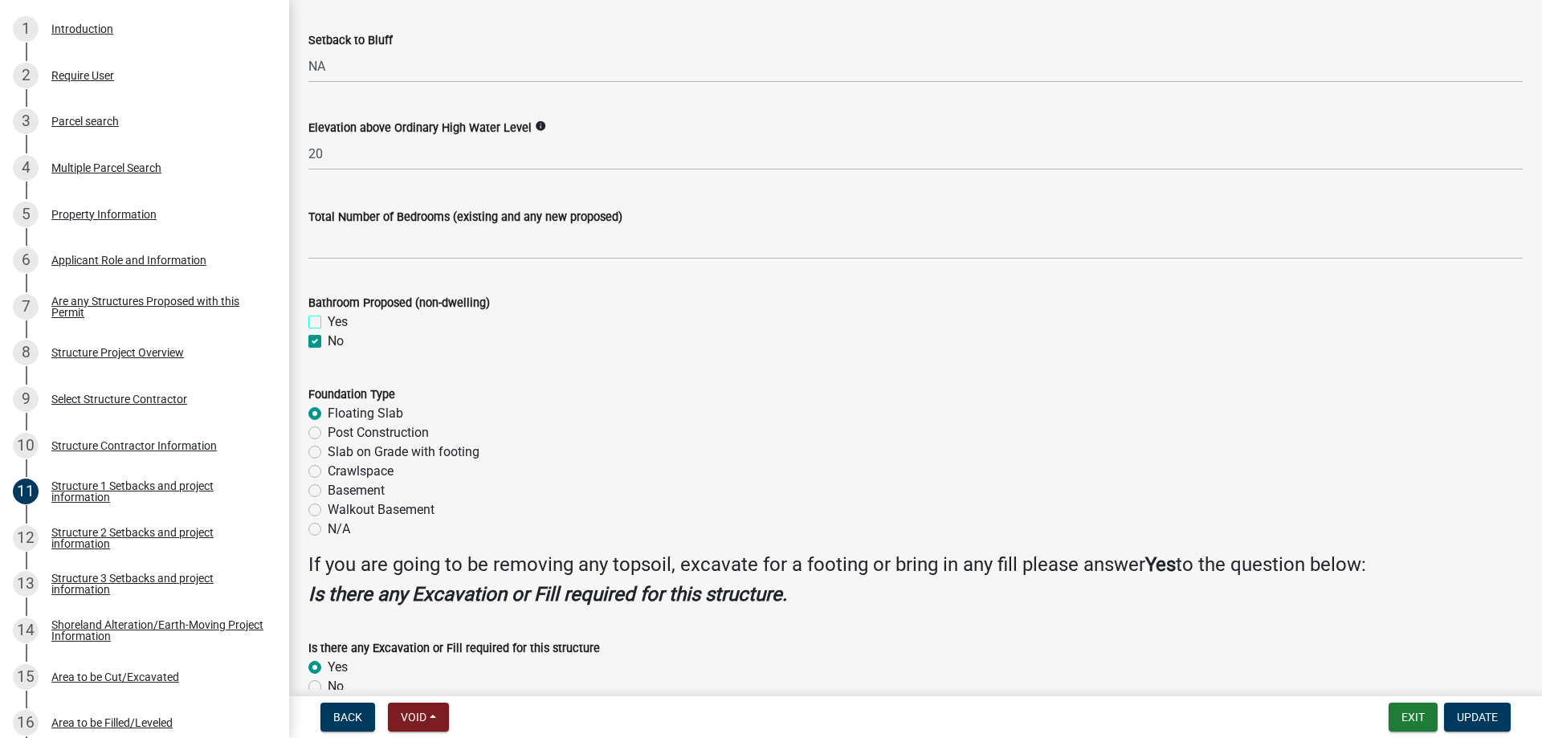
scroll to position [1814, 0]
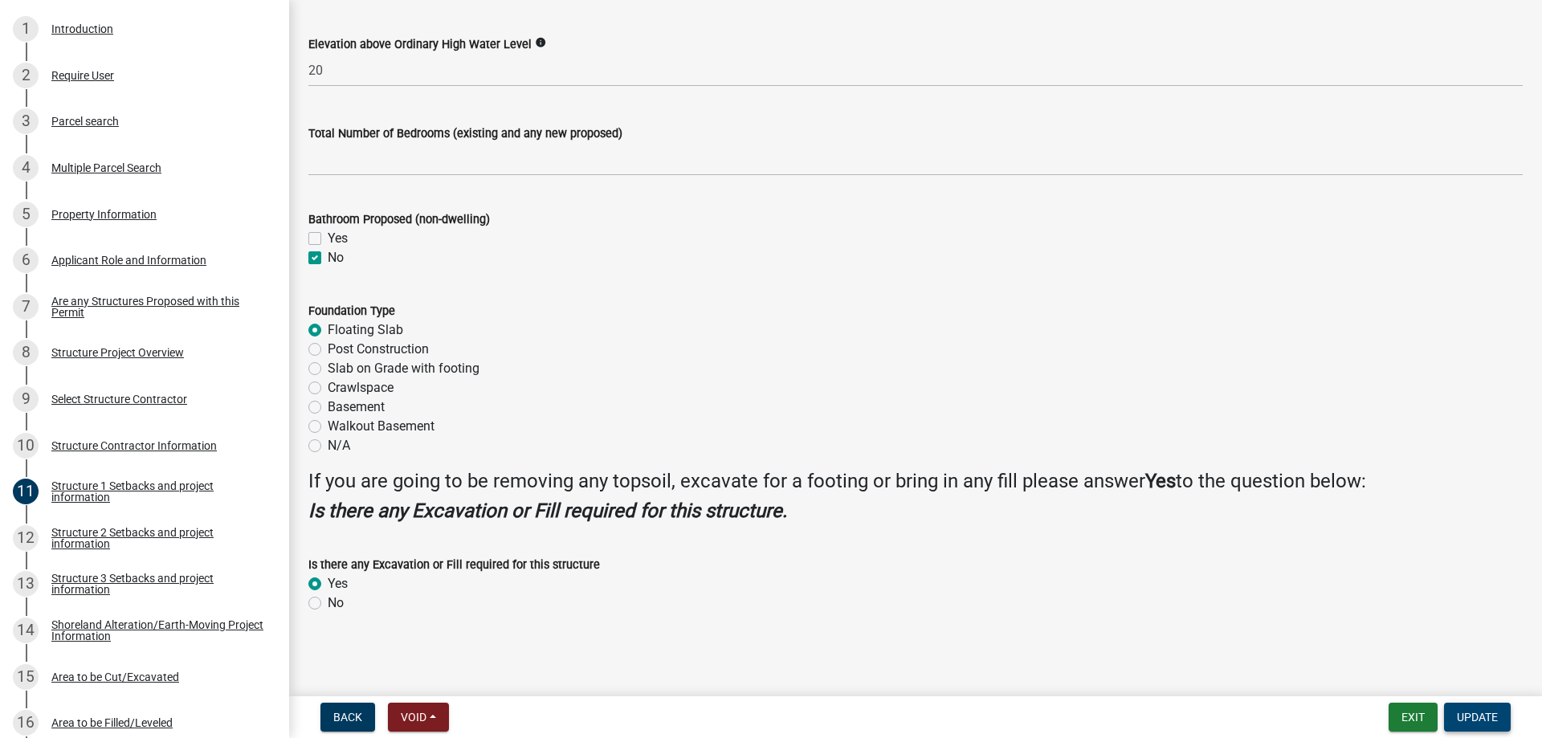
click at [1484, 713] on span "Update" at bounding box center [1477, 717] width 41 height 13
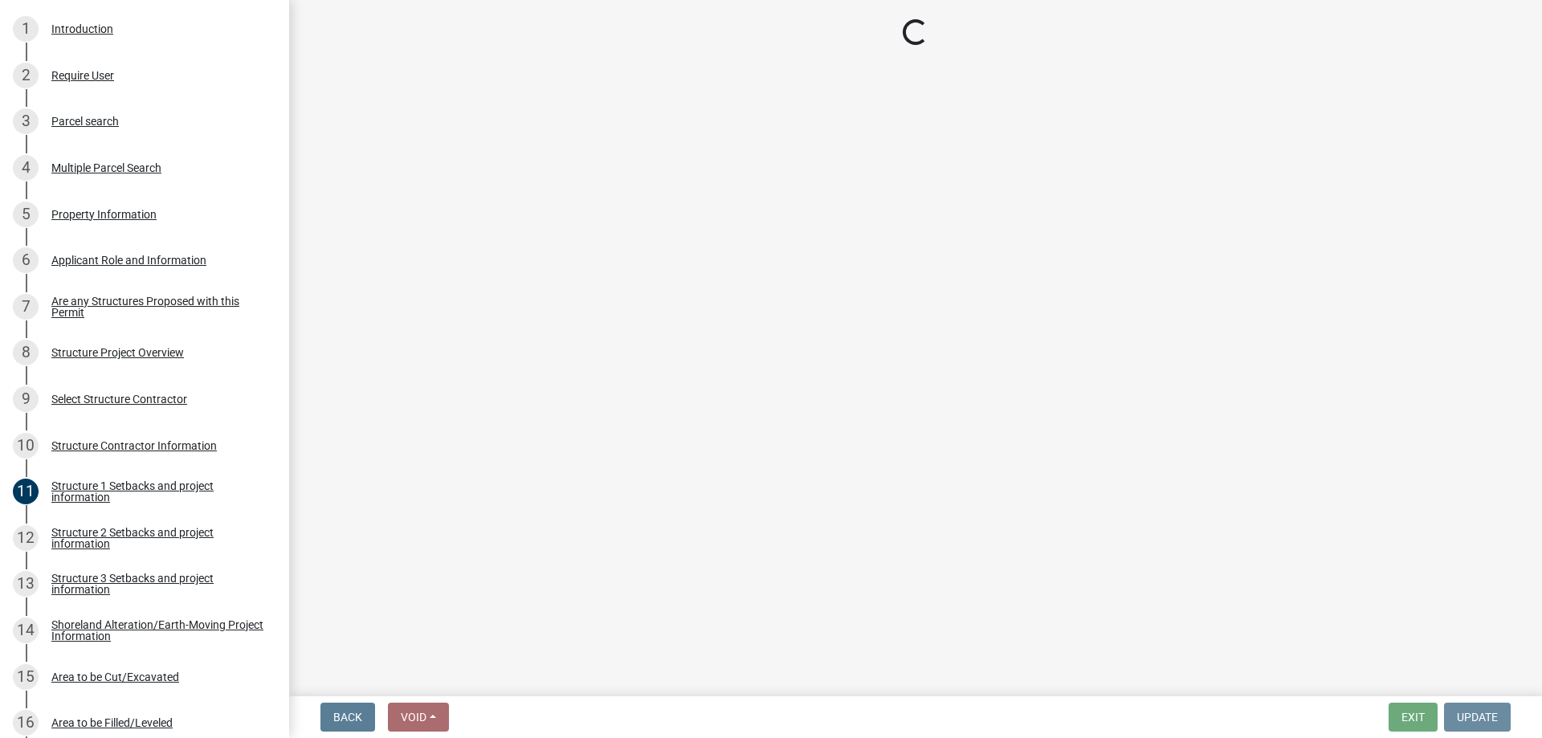
scroll to position [0, 0]
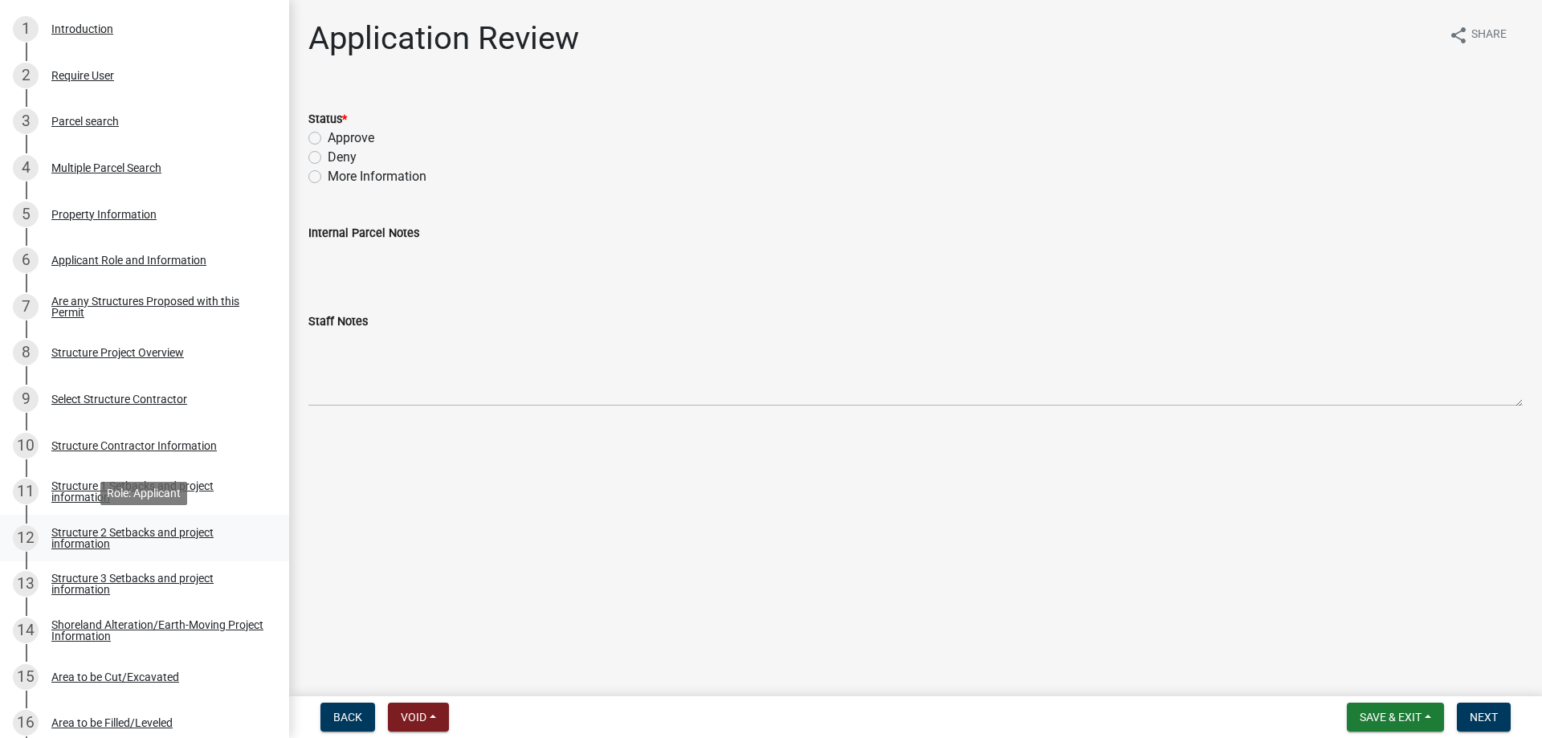
click at [89, 544] on div "Structure 2 Setbacks and project information" at bounding box center [157, 538] width 212 height 22
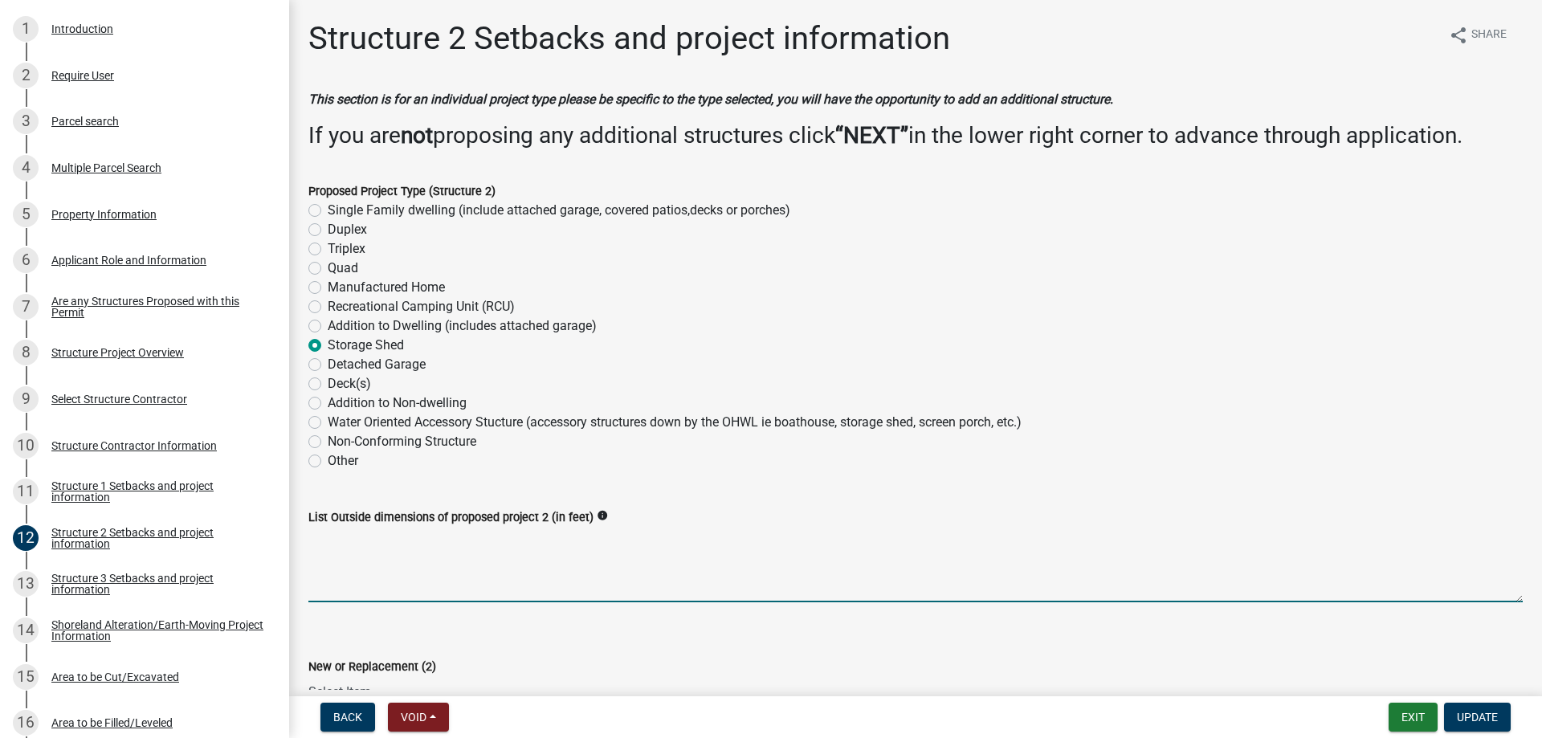
click at [389, 571] on textarea "List Outside dimensions of proposed project 2 (in feet)" at bounding box center [915, 564] width 1214 height 75
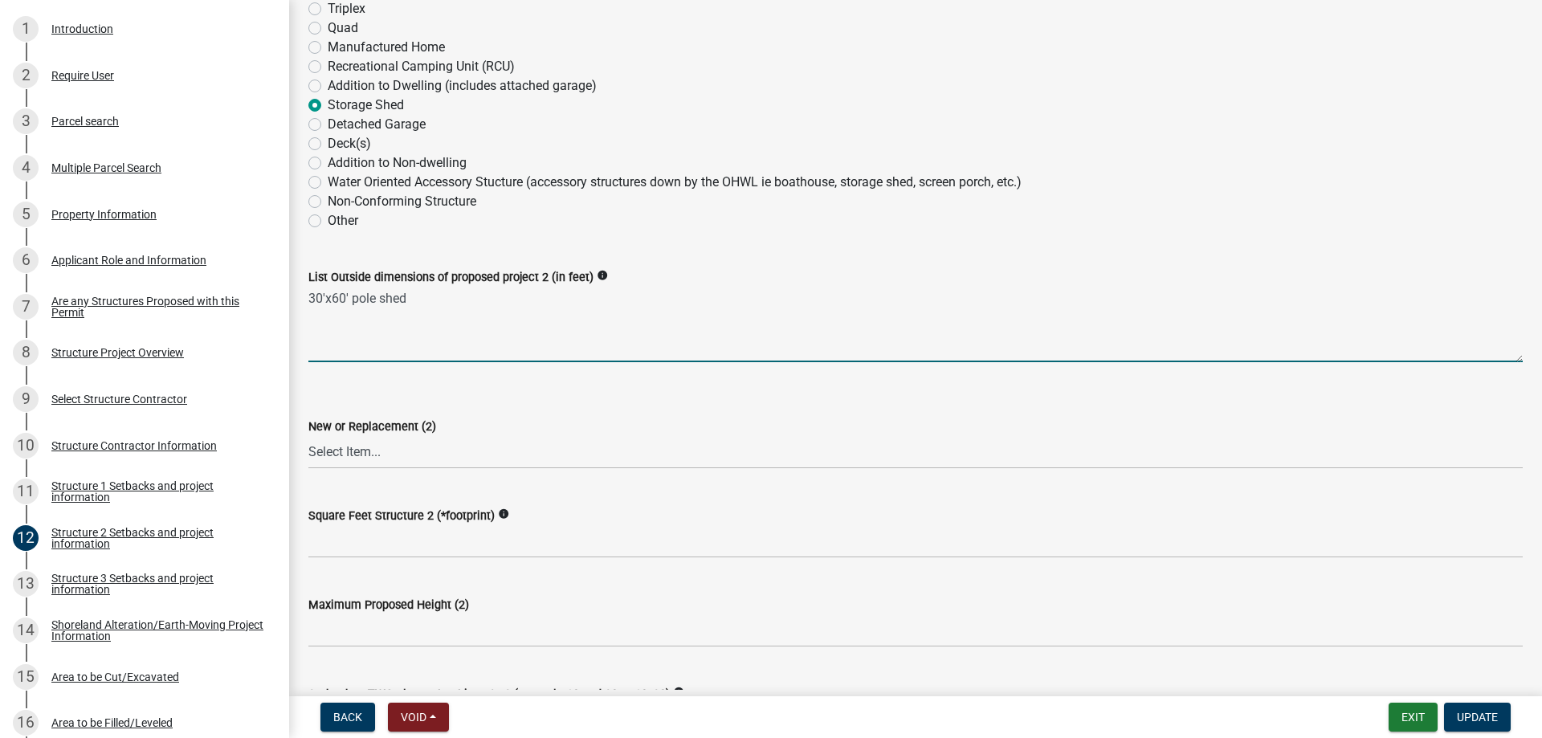
scroll to position [275, 0]
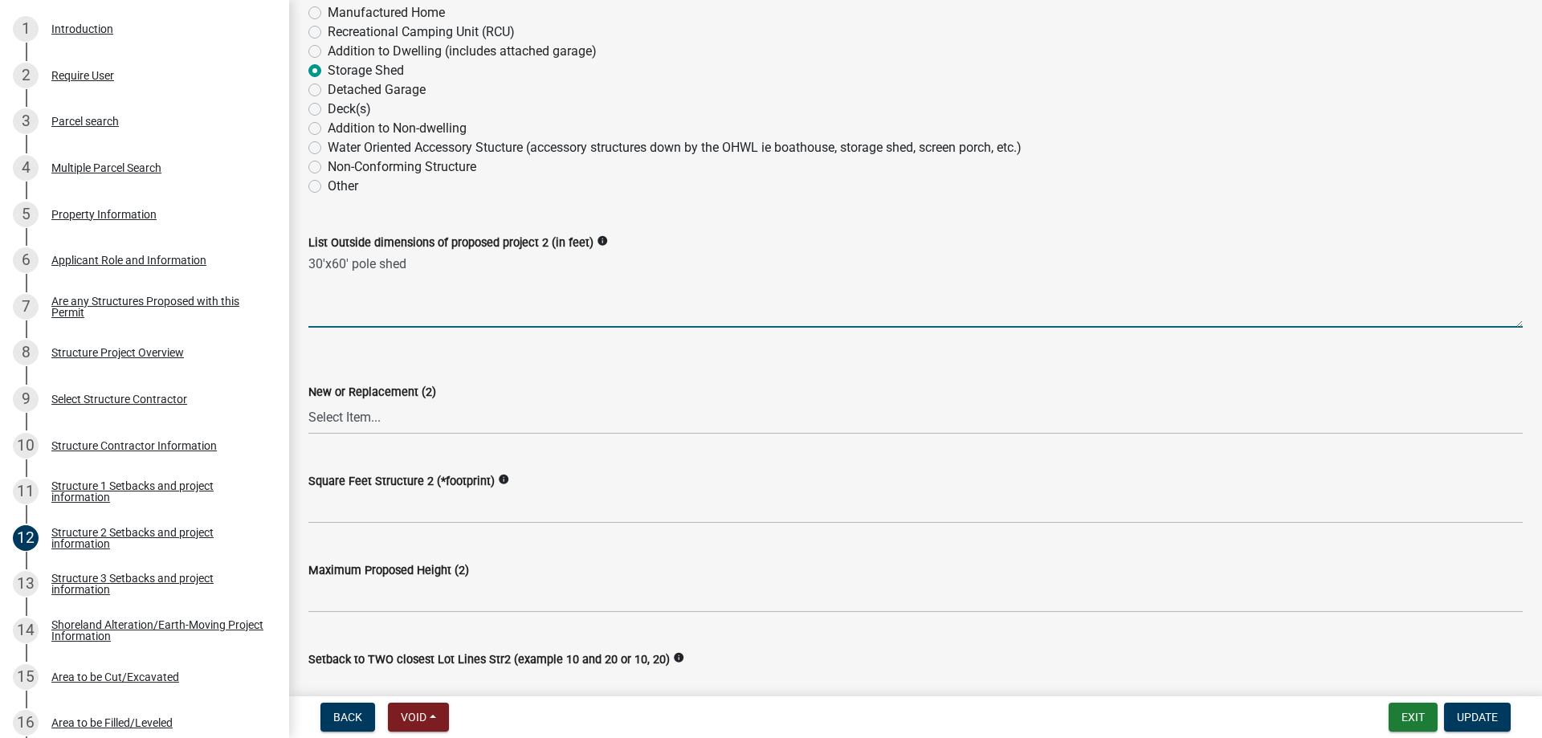
type textarea "30'x60' pole shed"
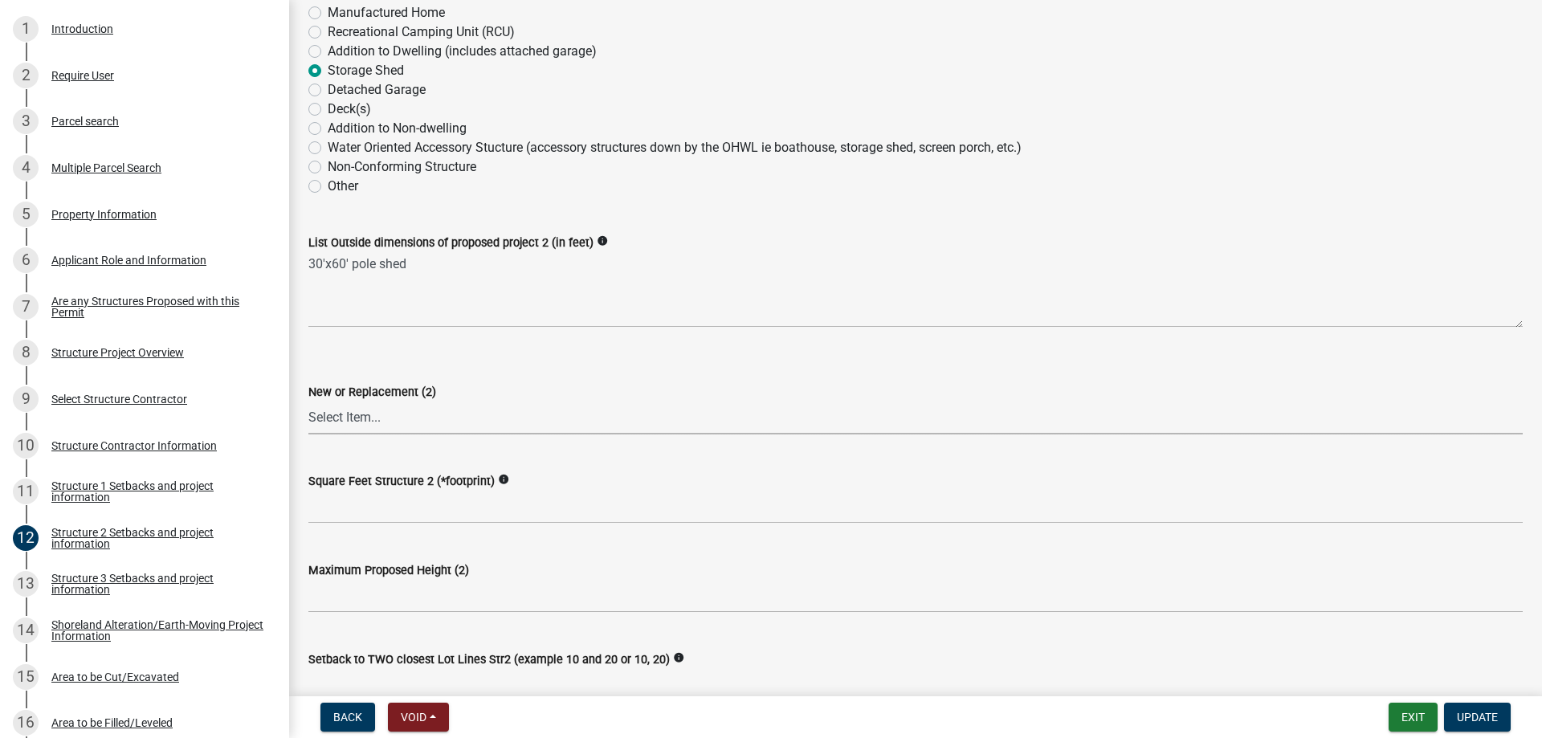
click at [308, 402] on select "Select Item... New Replacement" at bounding box center [915, 418] width 1214 height 33
click option "New" at bounding box center [0, 0] width 0 height 0
select select "c185e313-3403-4239-bd61-bb563c58a77a"
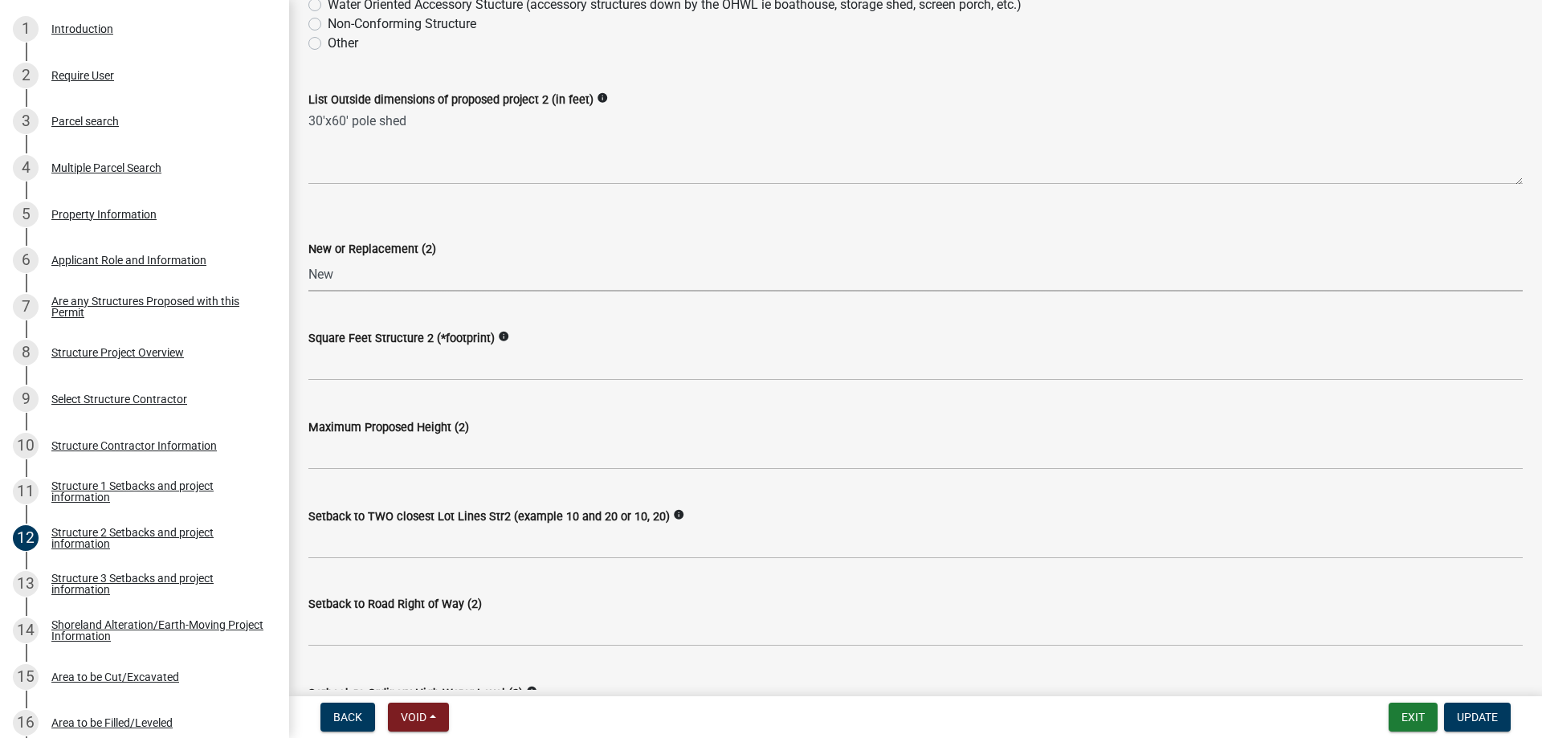
scroll to position [458, 0]
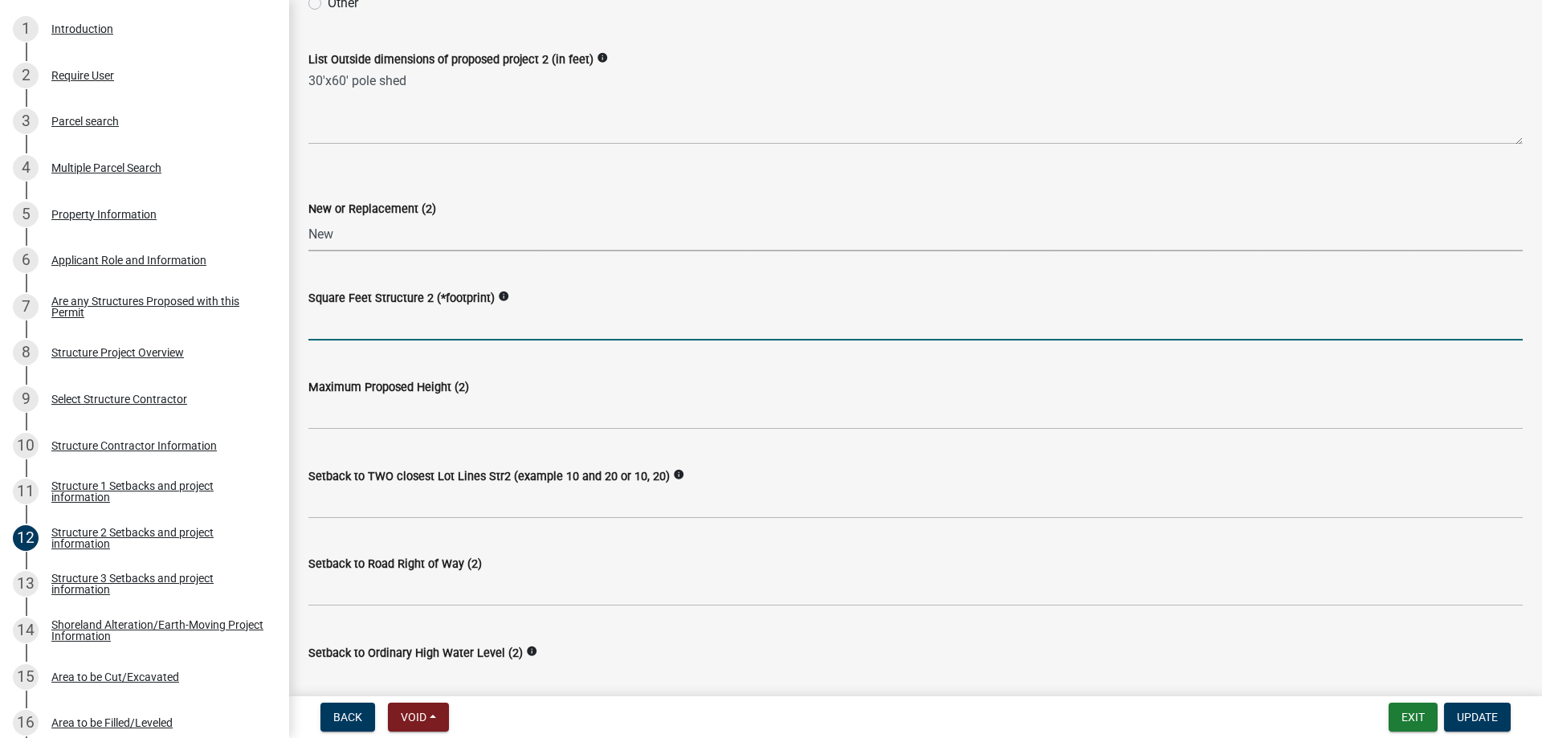
click at [357, 337] on input "text" at bounding box center [915, 324] width 1214 height 33
type input "1800"
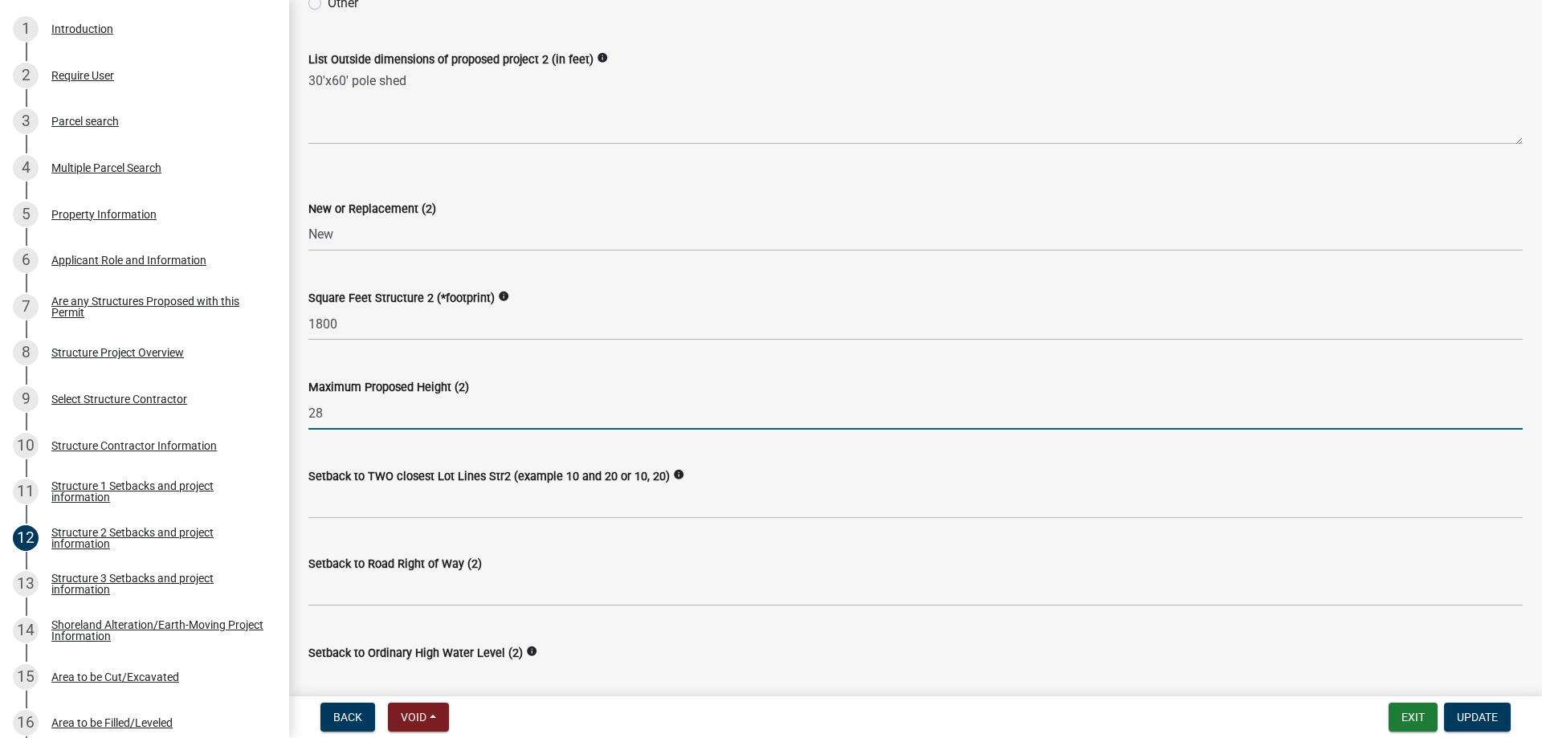
type input "28"
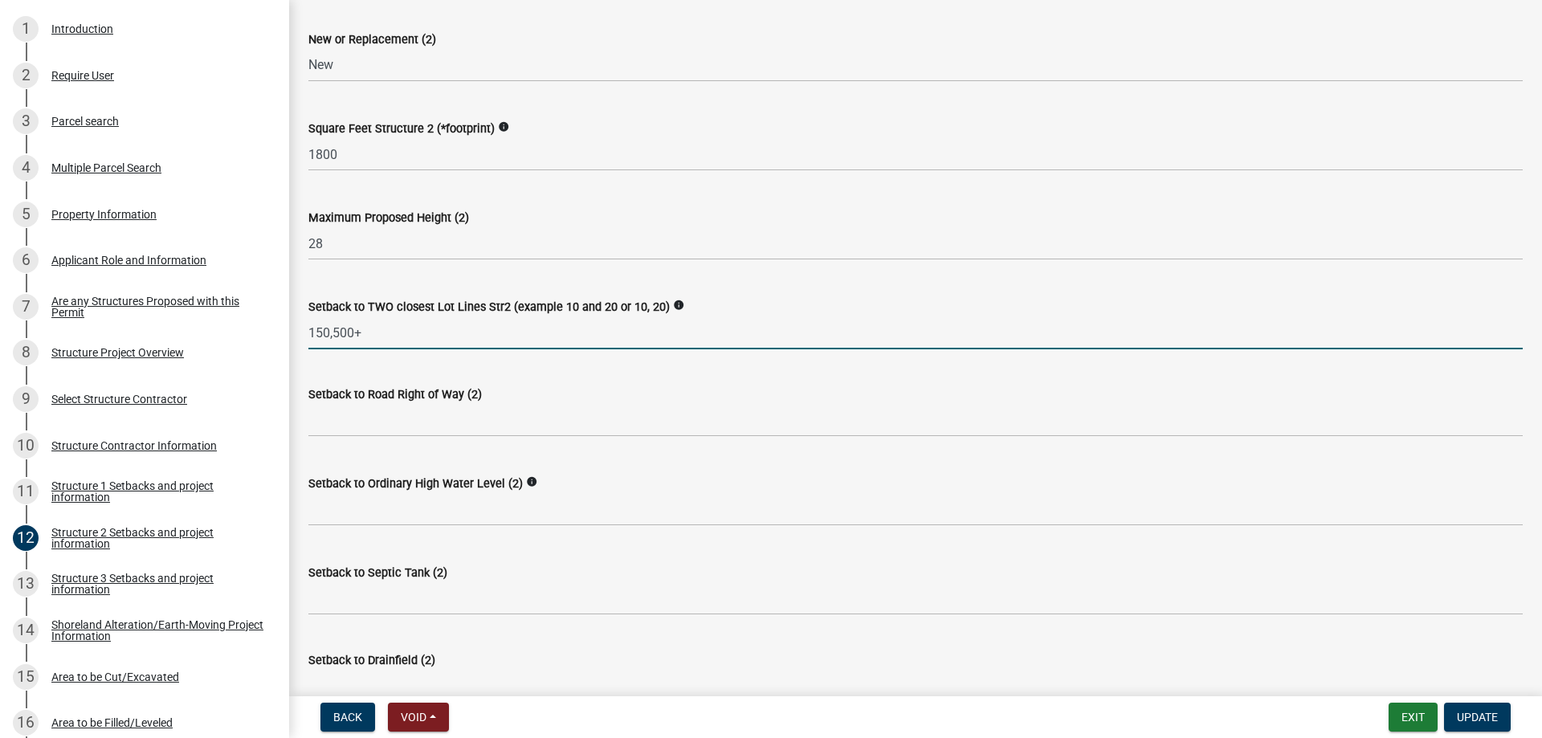
scroll to position [641, 0]
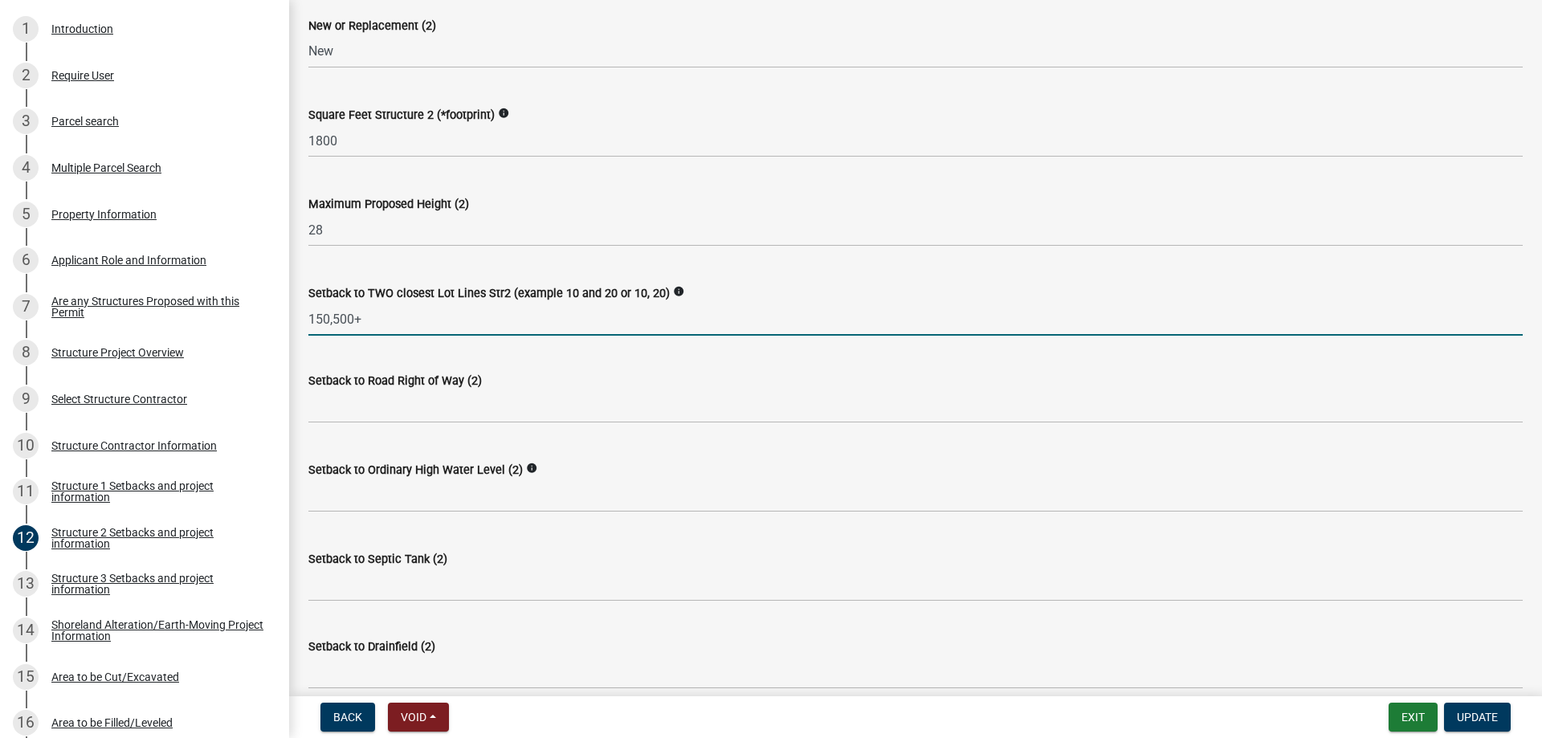
type input "150,500+"
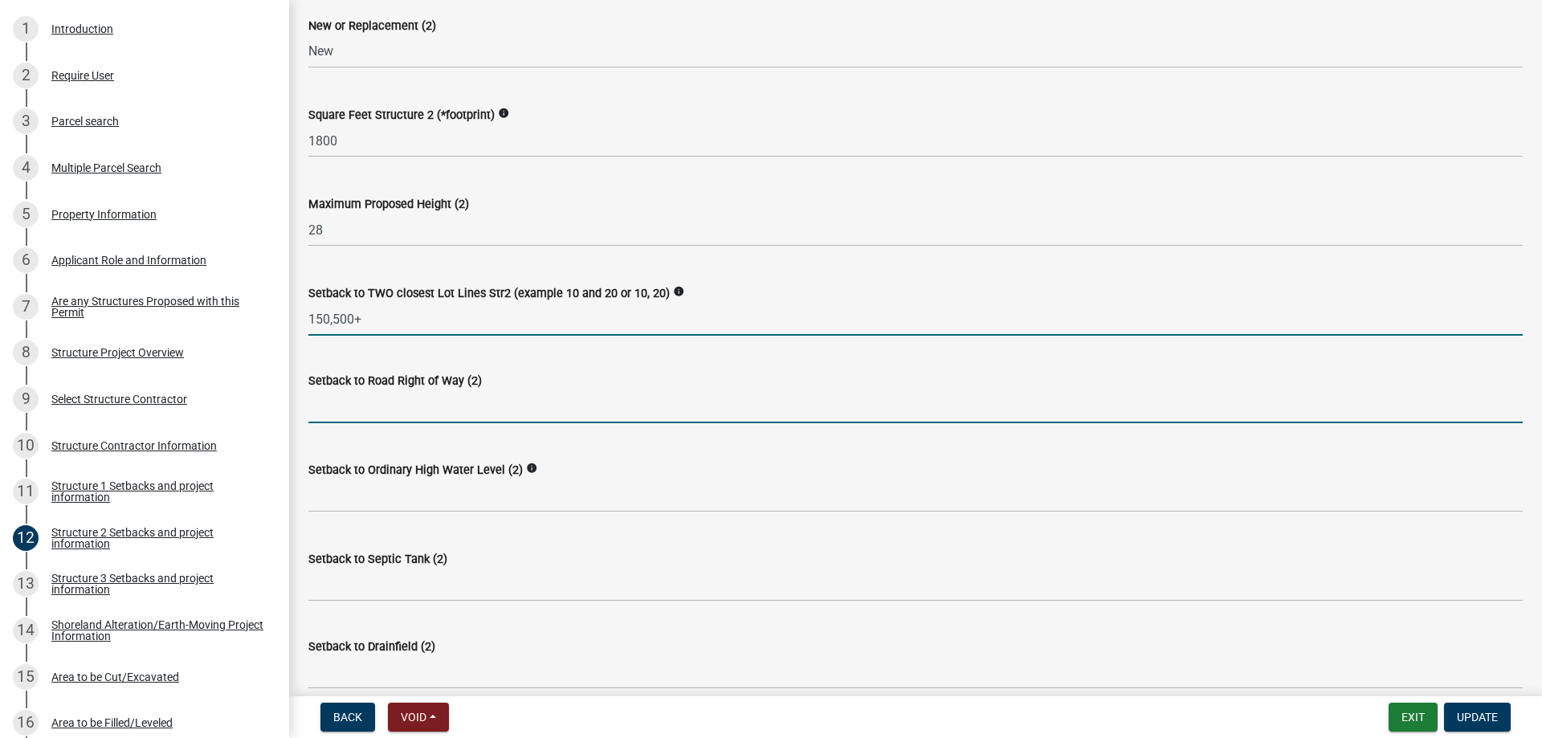
click at [346, 422] on input "text" at bounding box center [915, 406] width 1214 height 33
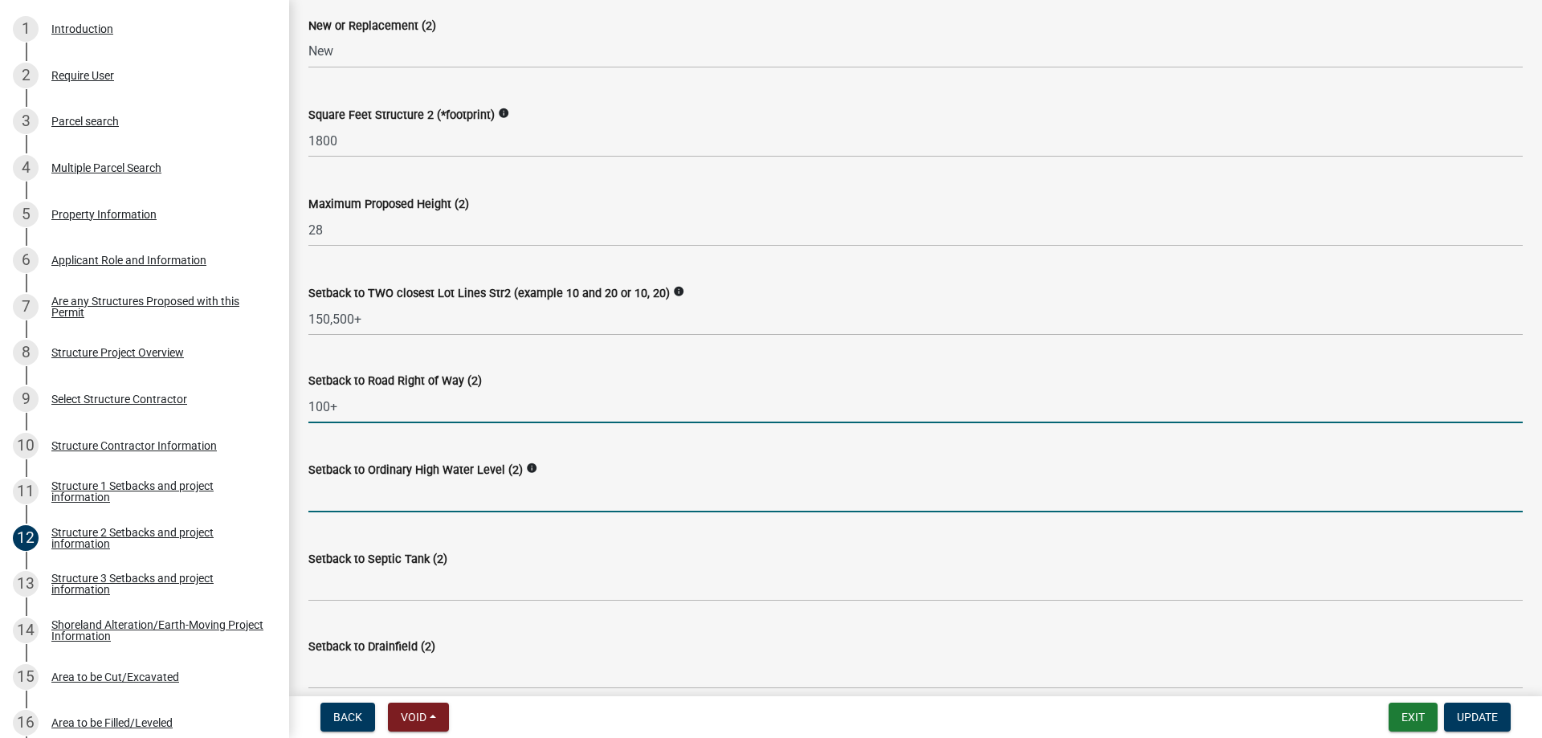
type input "100"
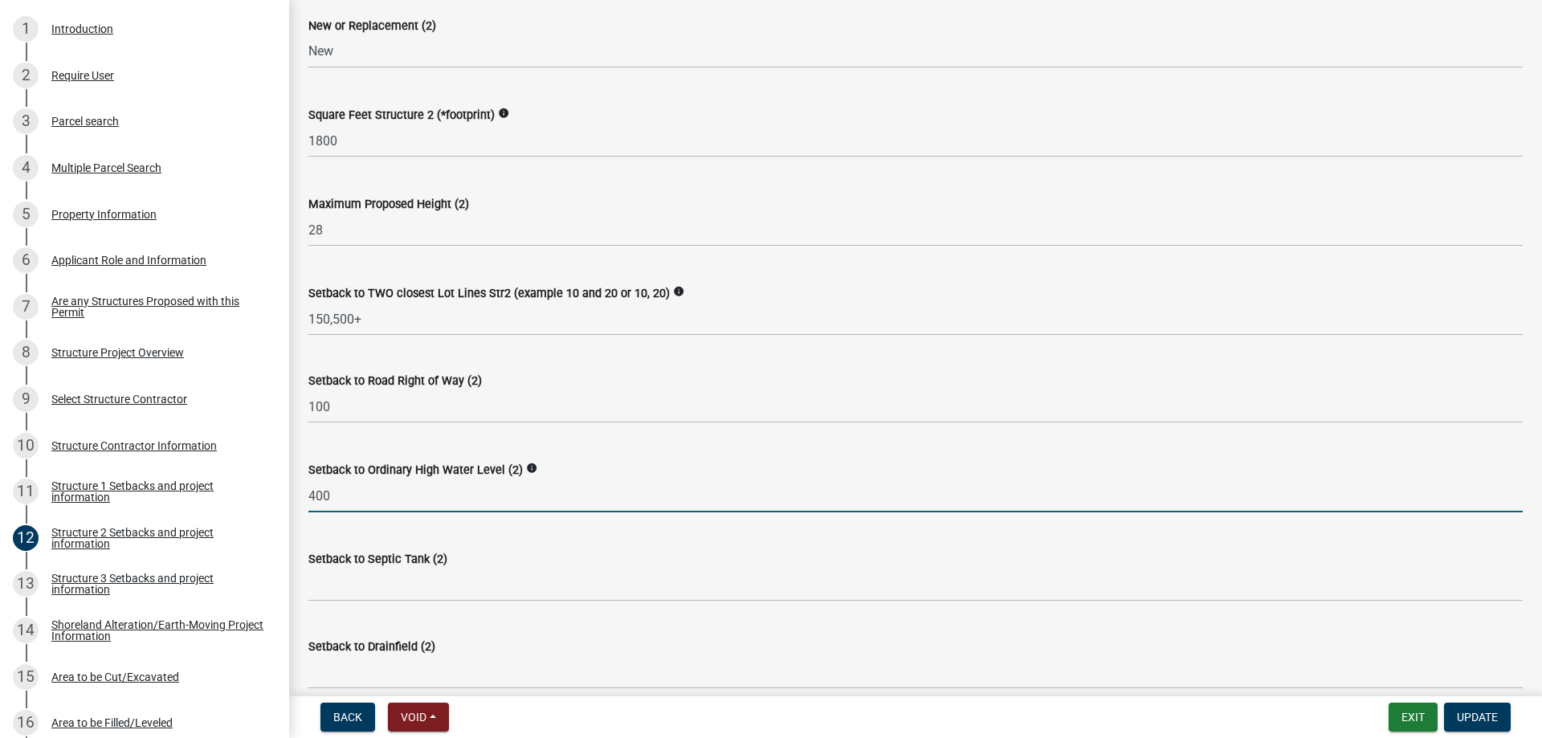
type input "400"
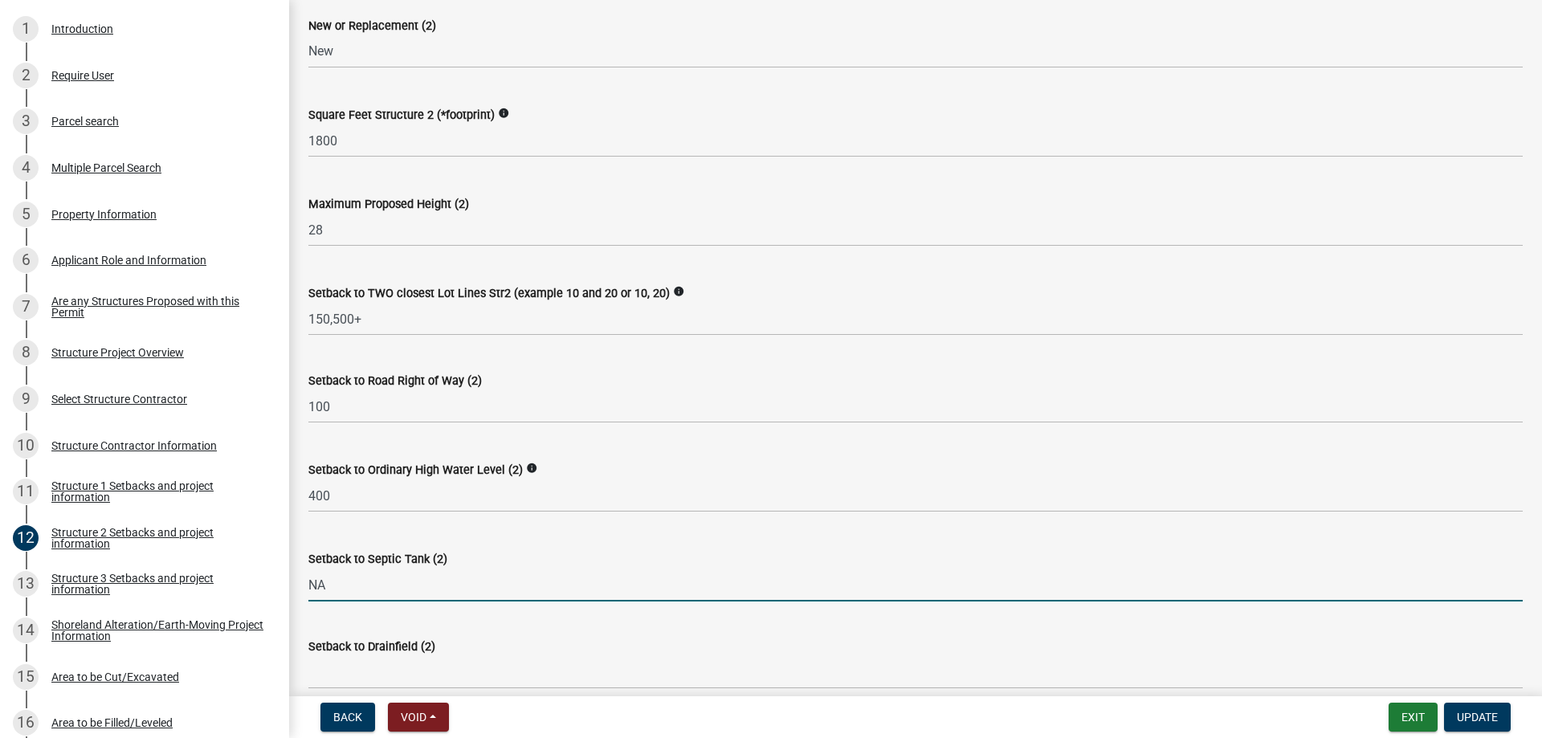
type input "NA"
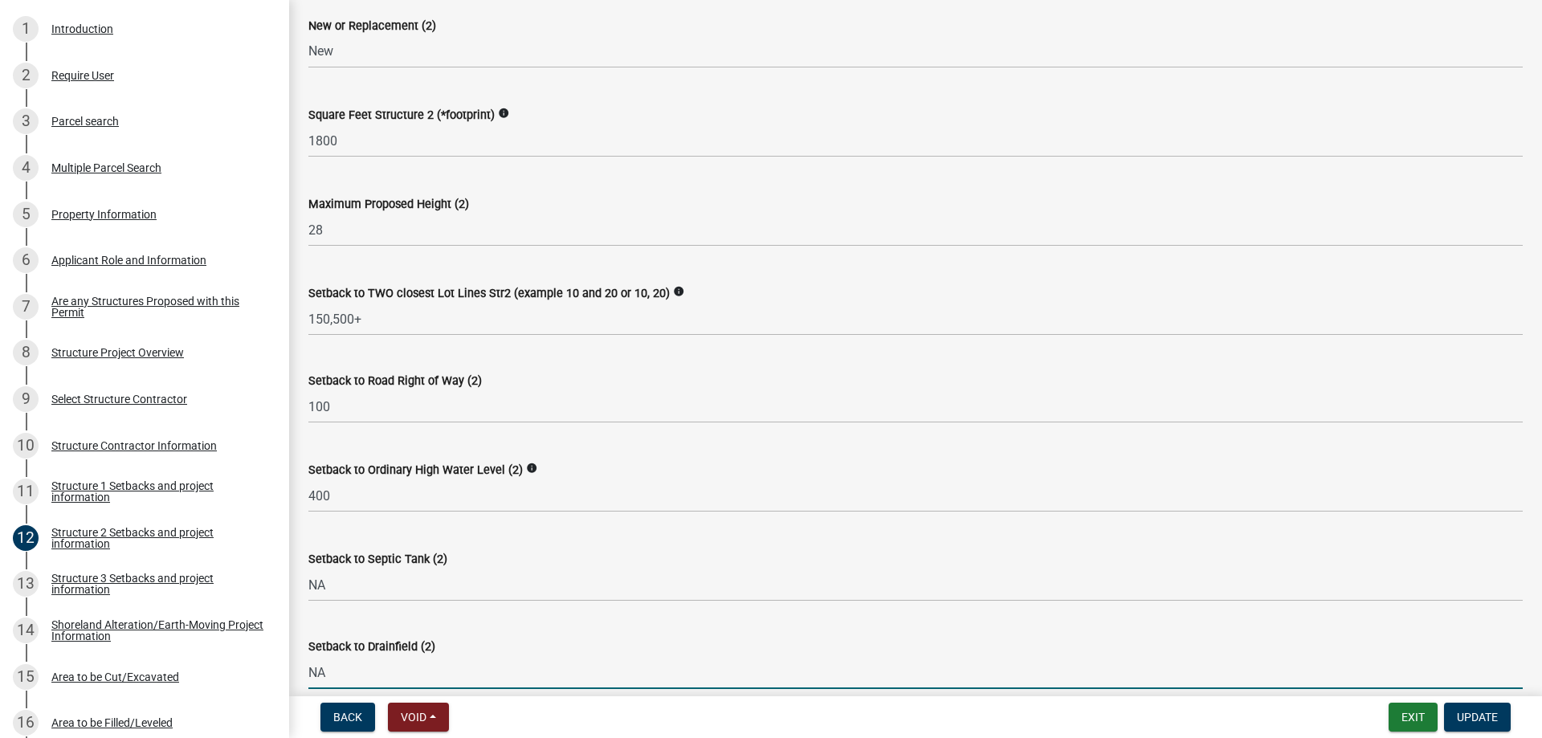
type input "NA"
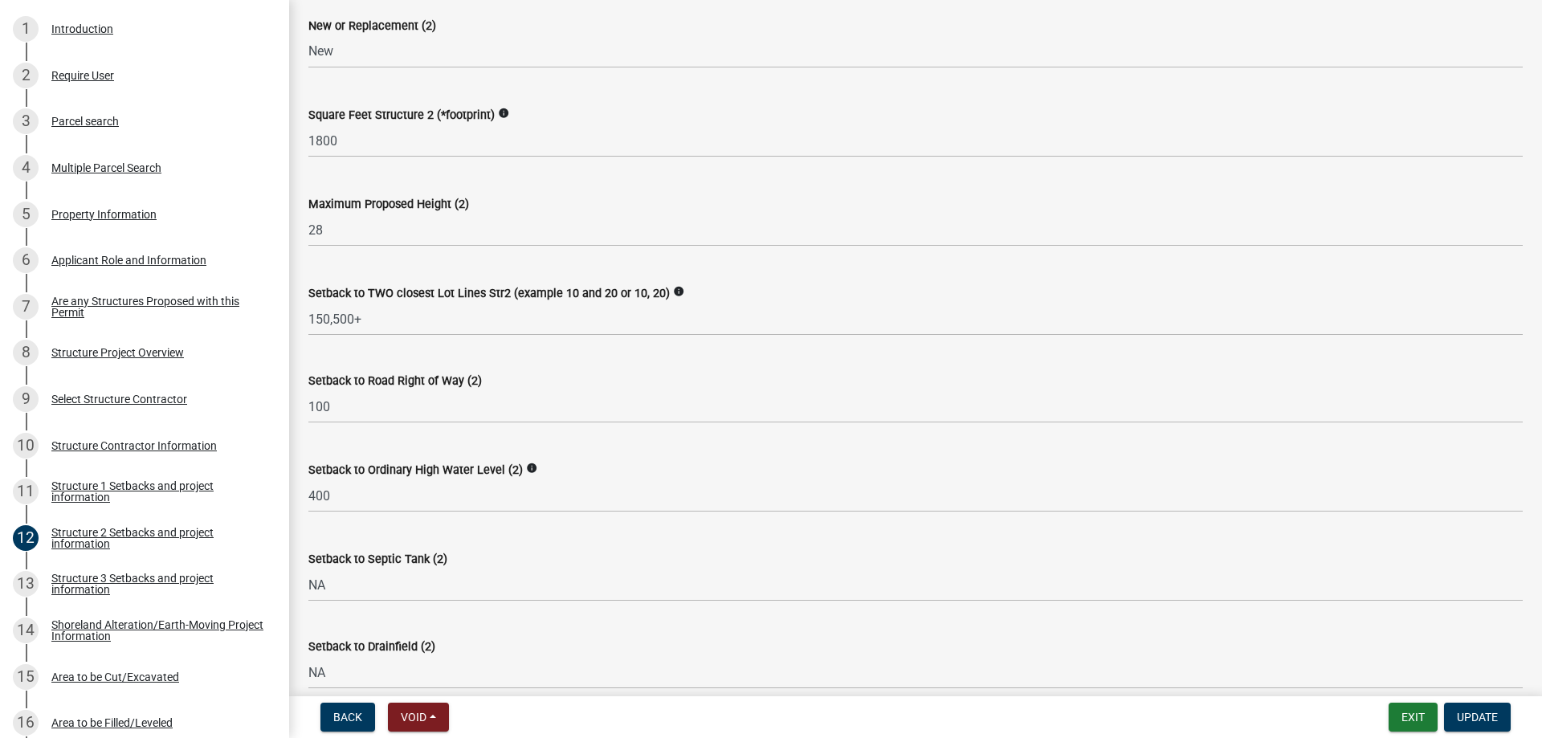
scroll to position [1056, 0]
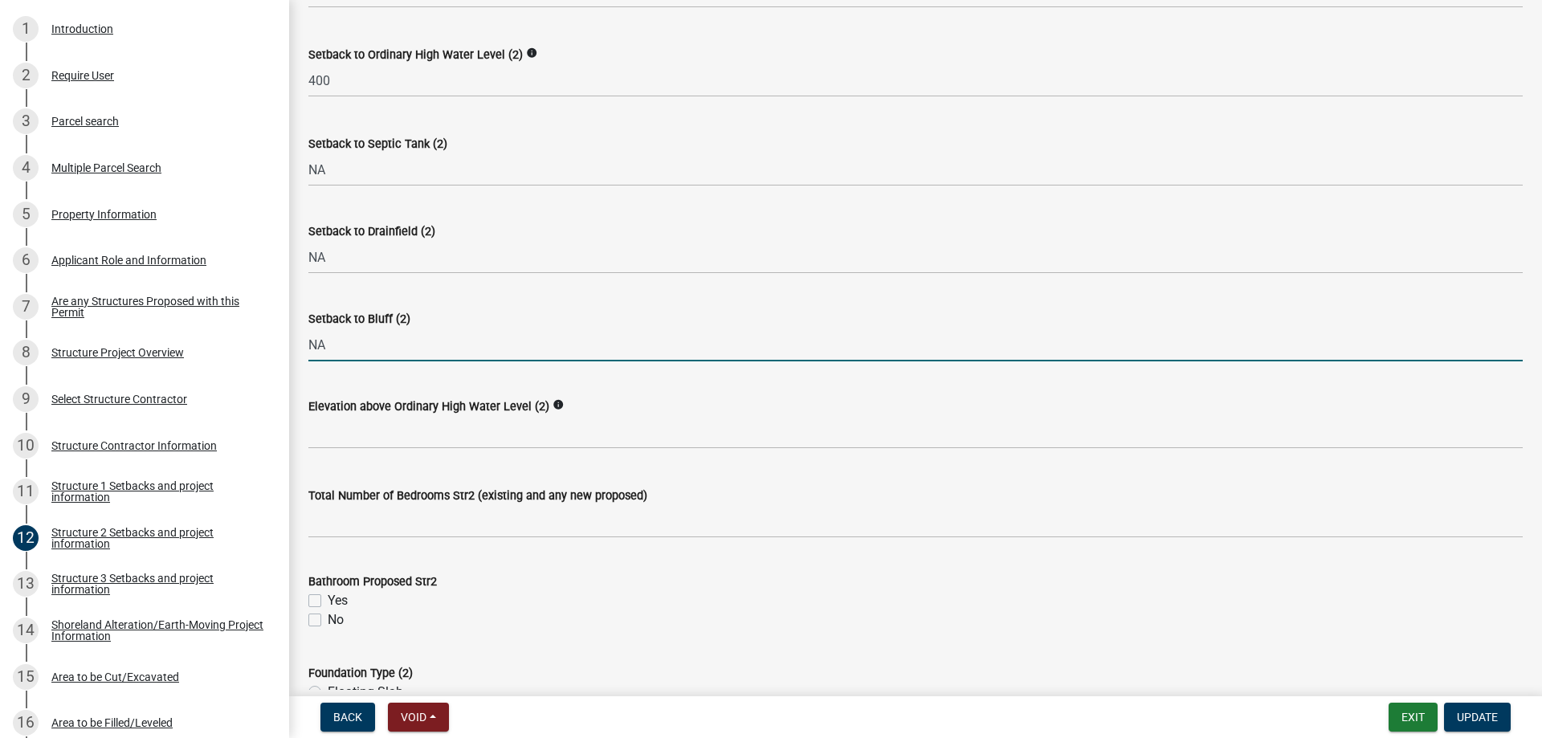
type input "NA"
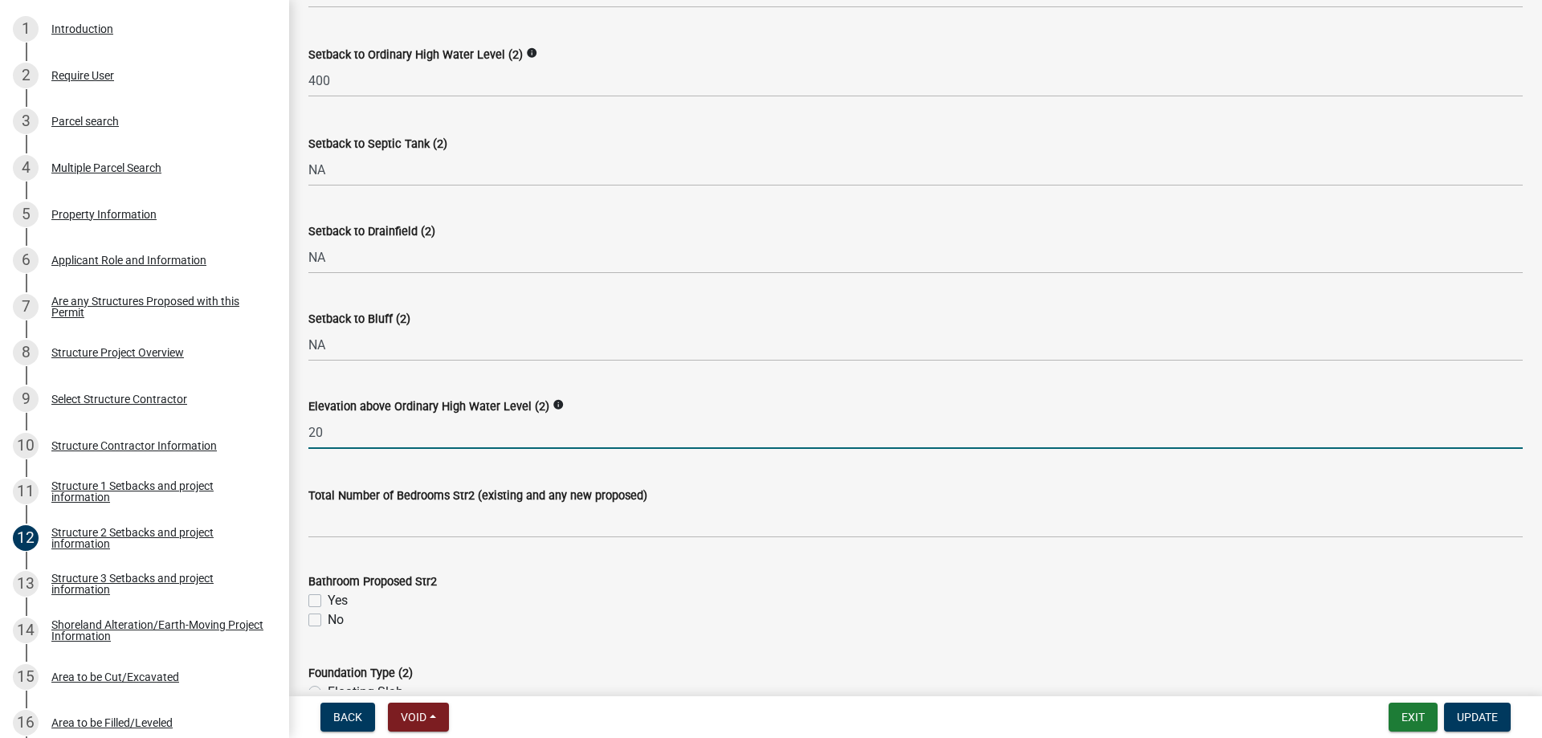
type input "20"
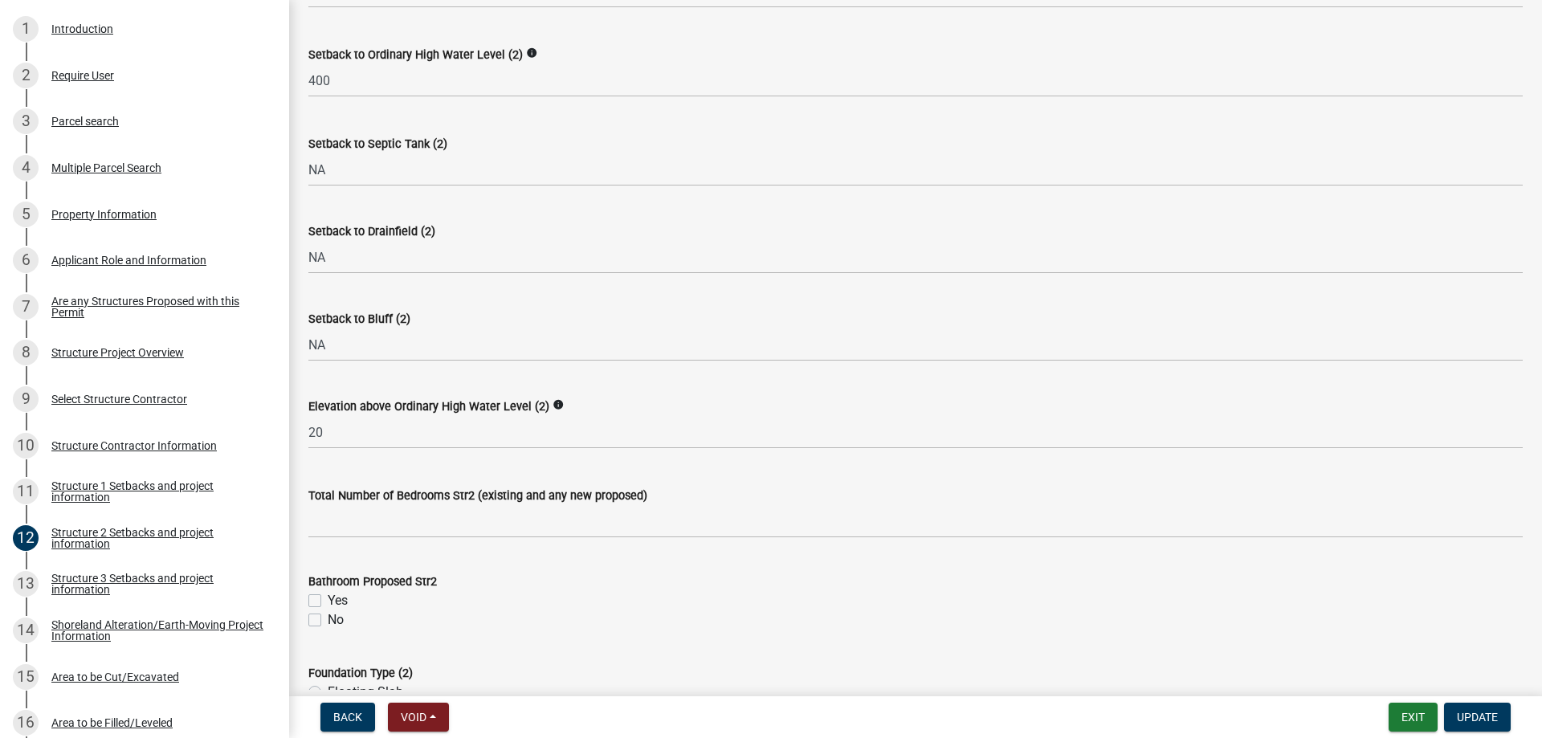
click at [328, 619] on label "No" at bounding box center [336, 619] width 16 height 19
click at [328, 619] on input "No" at bounding box center [333, 615] width 10 height 10
checkbox input "true"
checkbox input "false"
checkbox input "true"
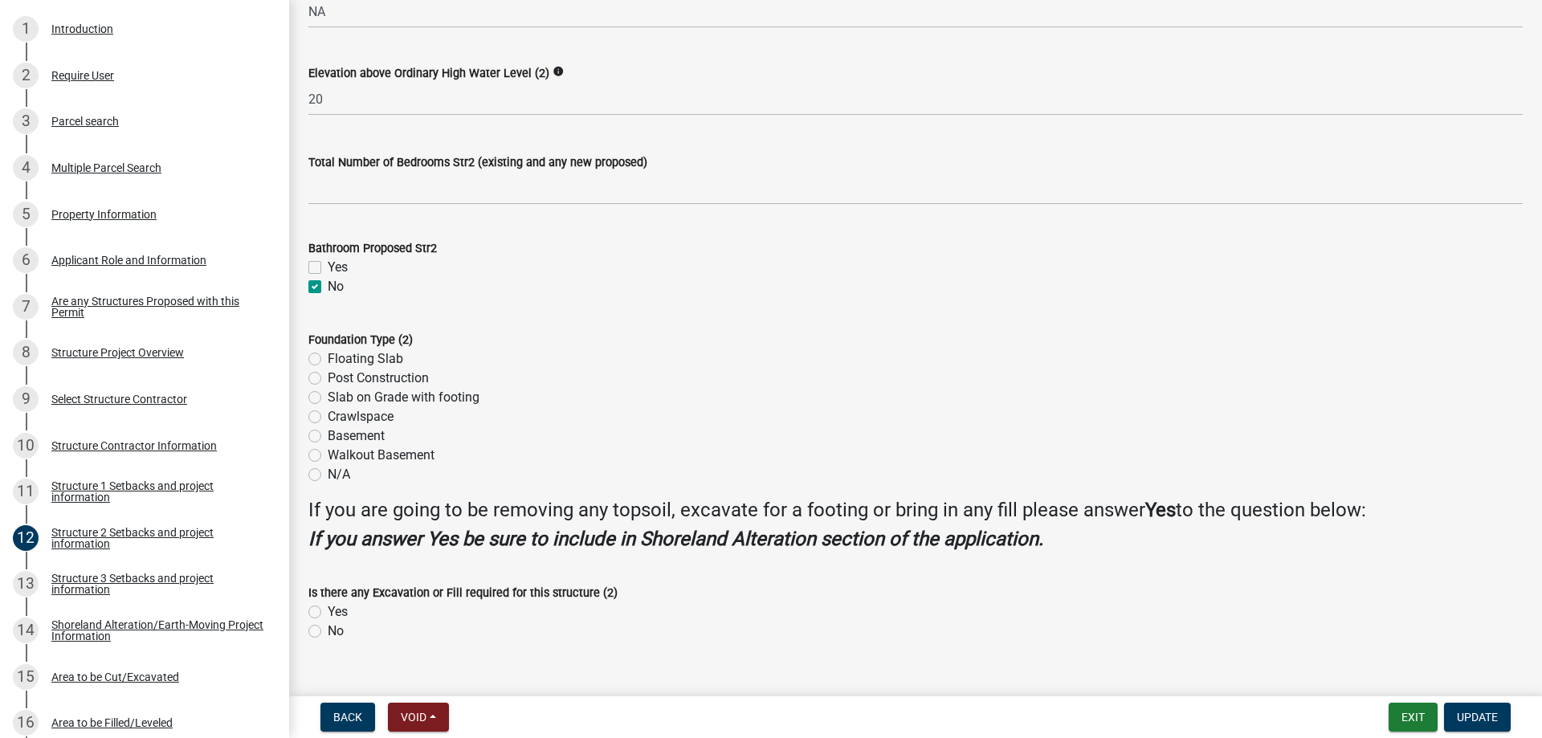
scroll to position [1417, 0]
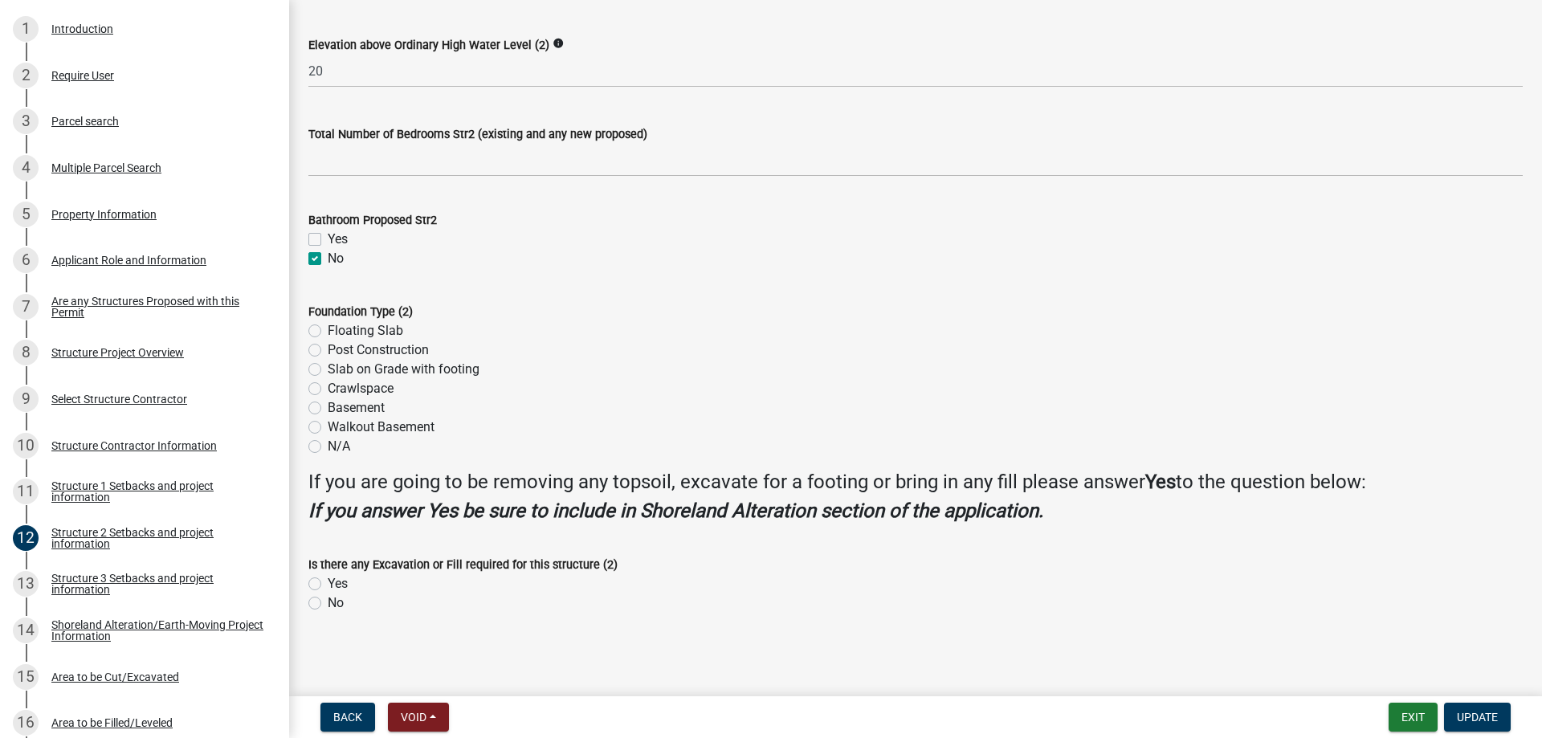
click at [328, 332] on label "Floating Slab" at bounding box center [365, 330] width 75 height 19
click at [328, 332] on input "Floating Slab" at bounding box center [333, 326] width 10 height 10
radio input "true"
click at [328, 583] on label "Yes" at bounding box center [338, 583] width 20 height 19
click at [328, 583] on input "Yes" at bounding box center [333, 579] width 10 height 10
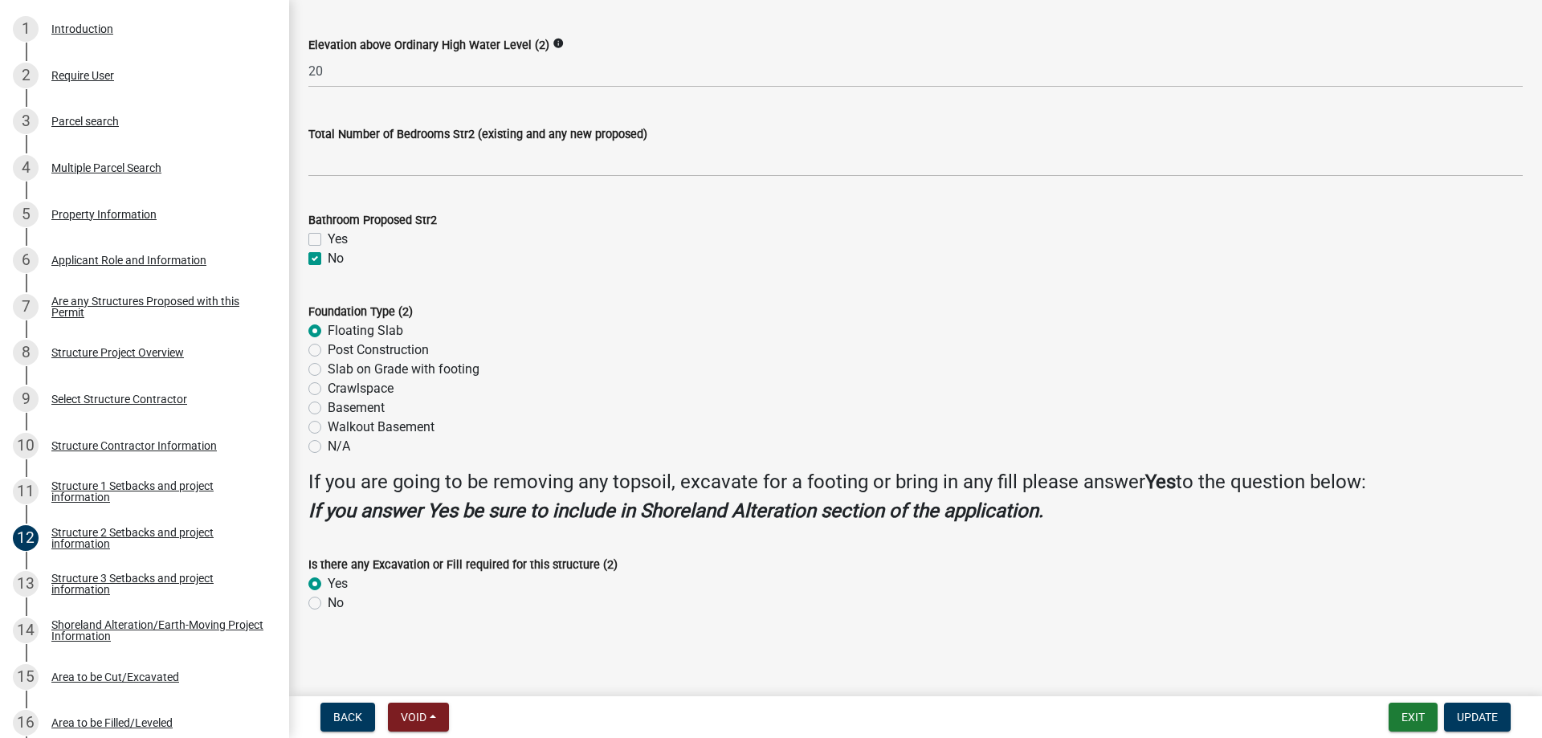
radio input "true"
click at [1479, 717] on span "Update" at bounding box center [1477, 717] width 41 height 13
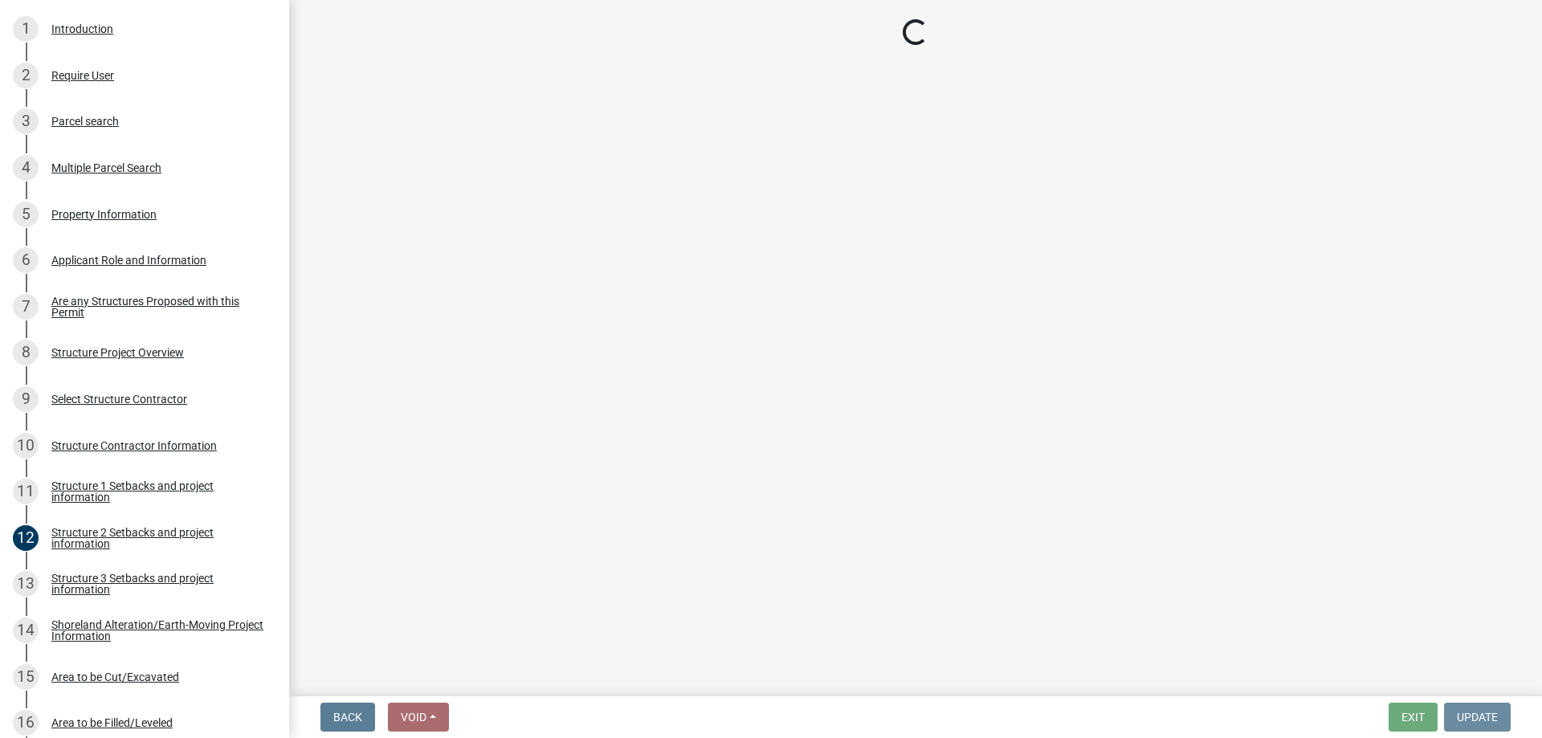
scroll to position [0, 0]
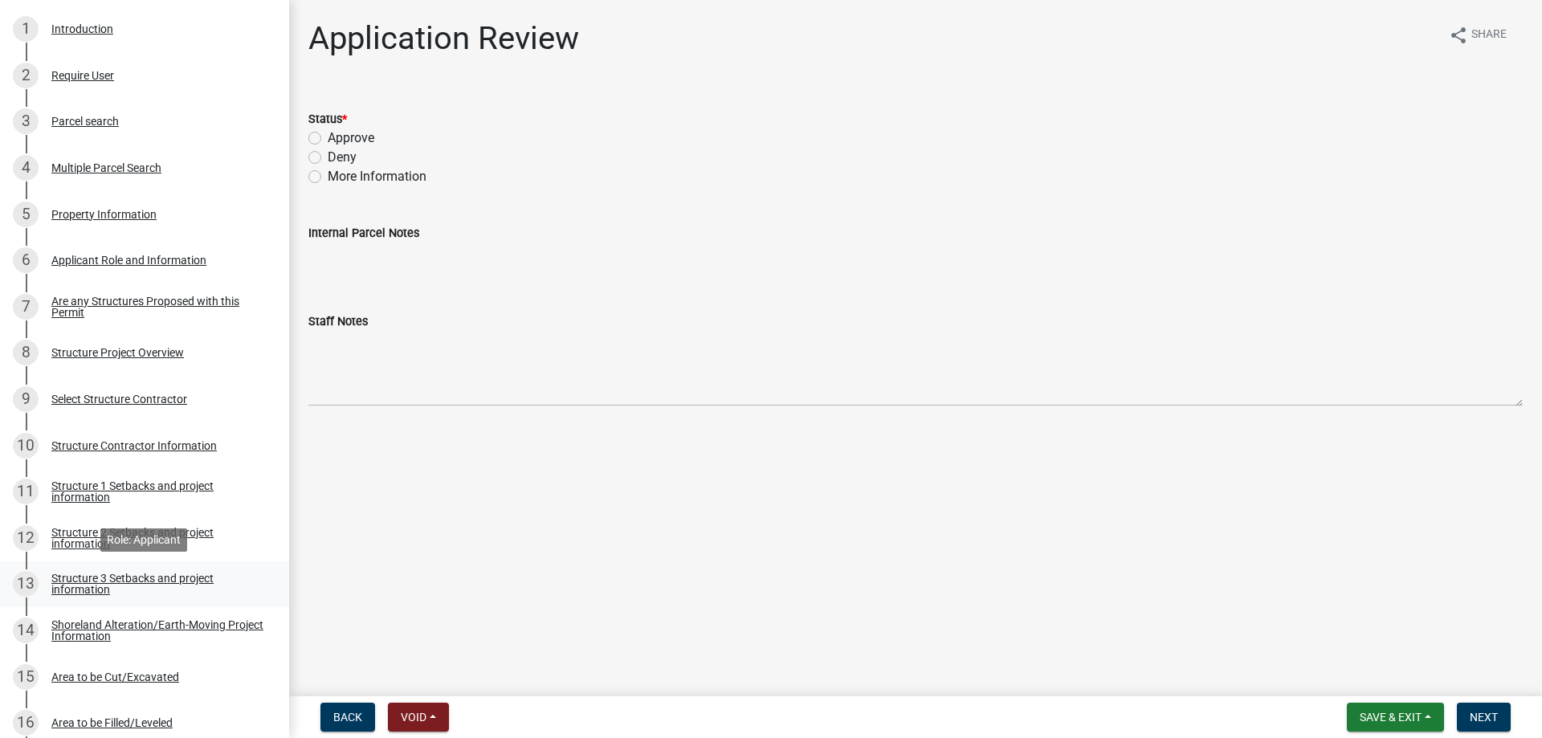
click at [96, 581] on div "Structure 3 Setbacks and project information" at bounding box center [157, 584] width 212 height 22
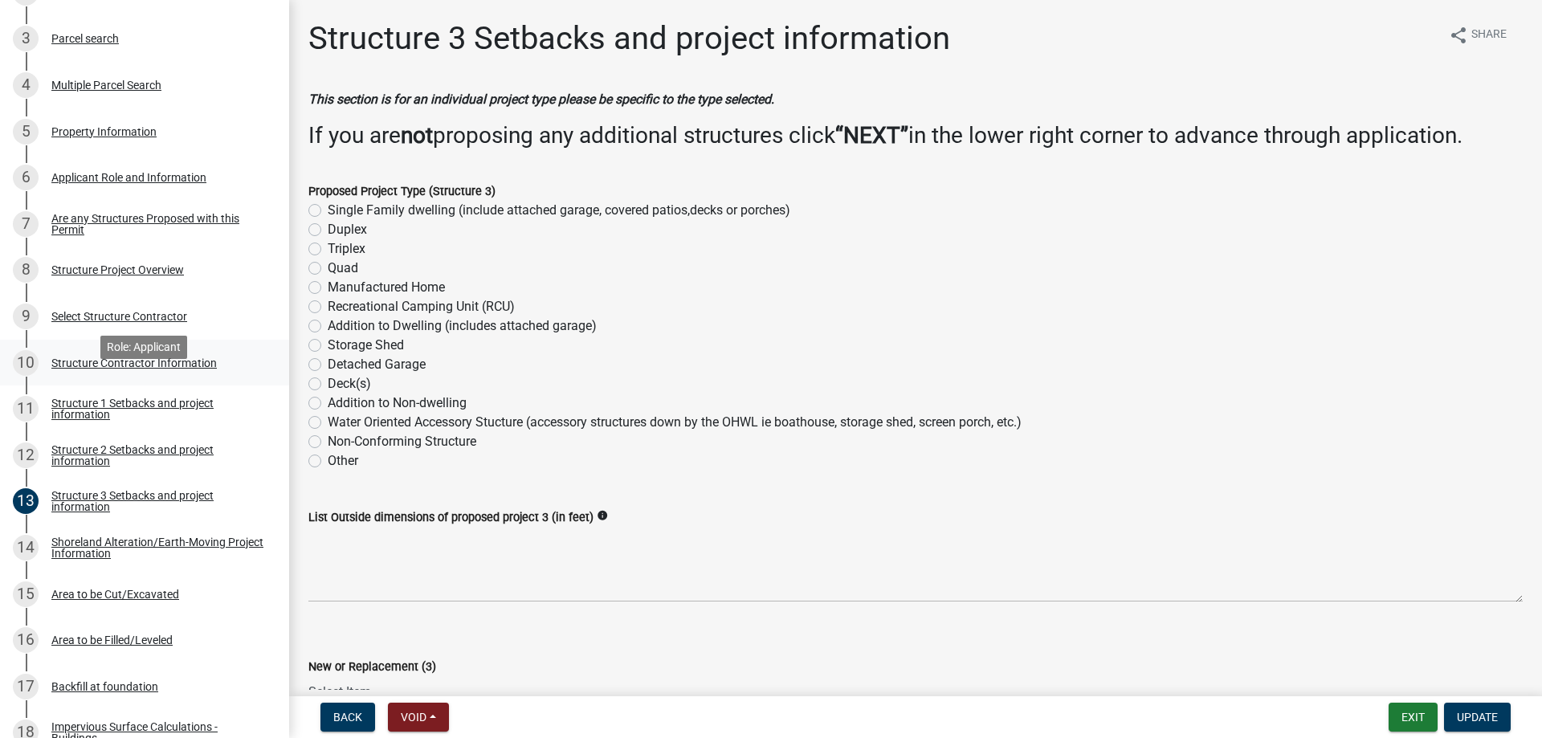
scroll to position [737, 0]
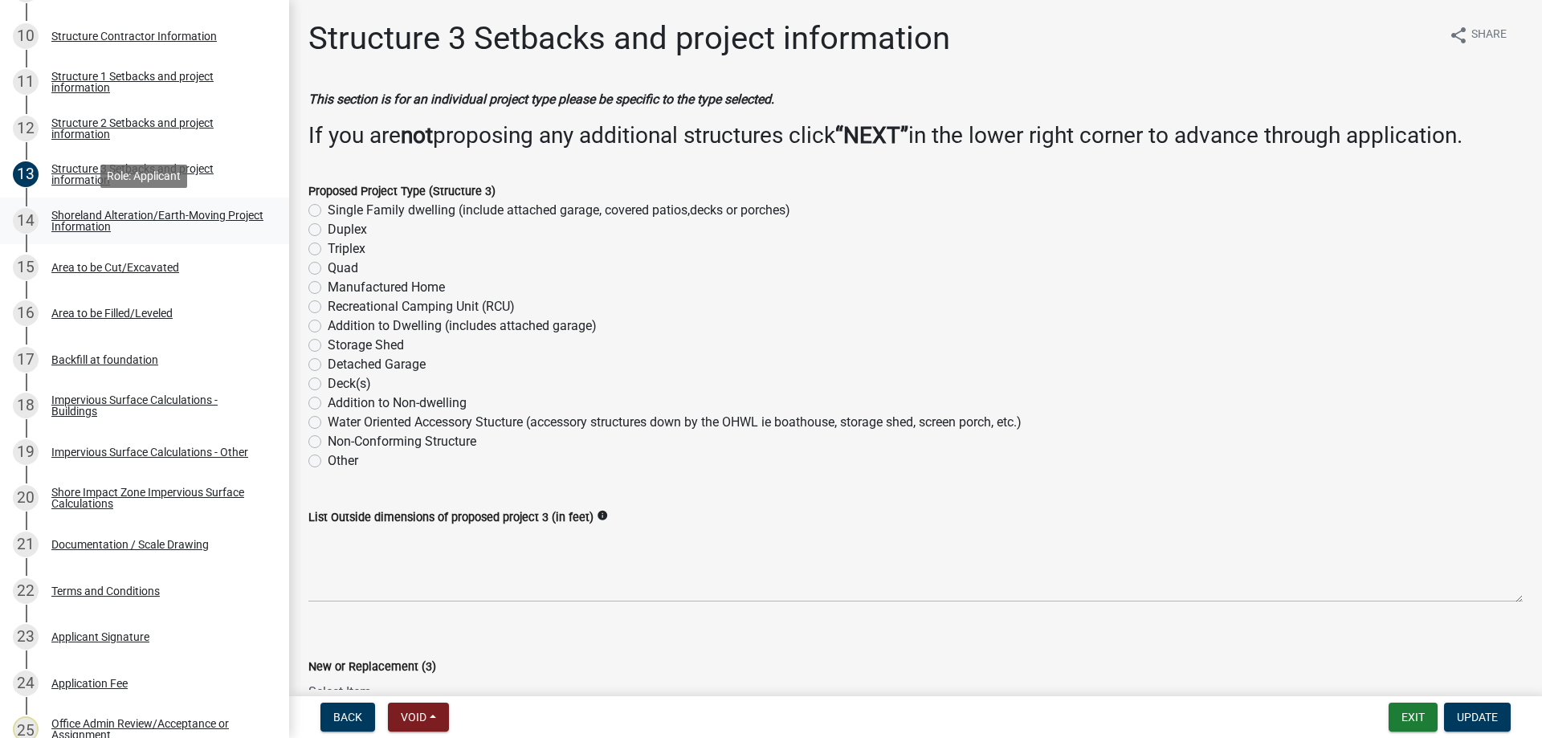
click at [82, 211] on div "Shoreland Alteration/Earth-Moving Project Information" at bounding box center [157, 221] width 212 height 22
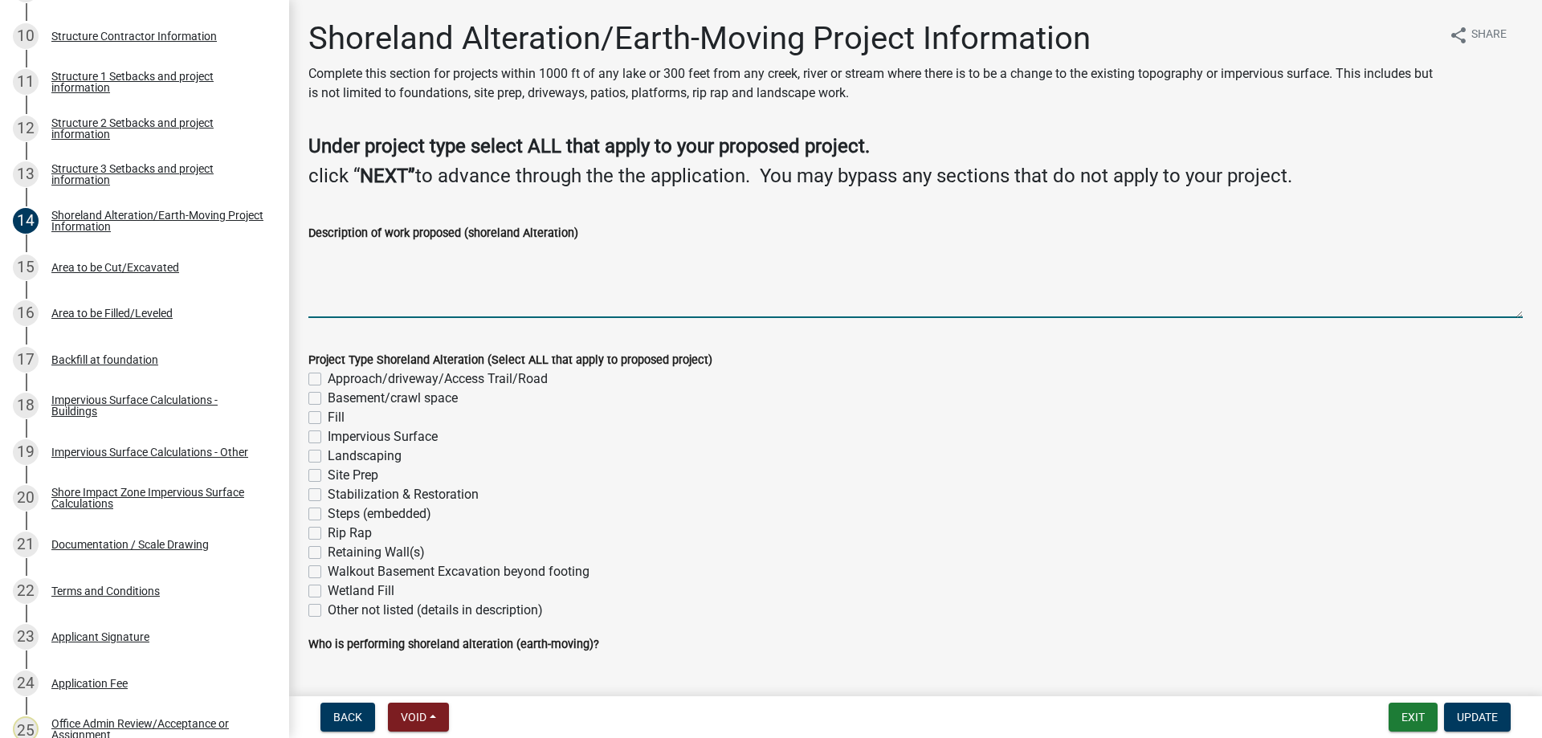
click at [363, 287] on textarea "Description of work proposed (shoreland Alteration)" at bounding box center [915, 280] width 1214 height 75
type textarea "site prep for 32x24 slab and 30x60 pole shed"
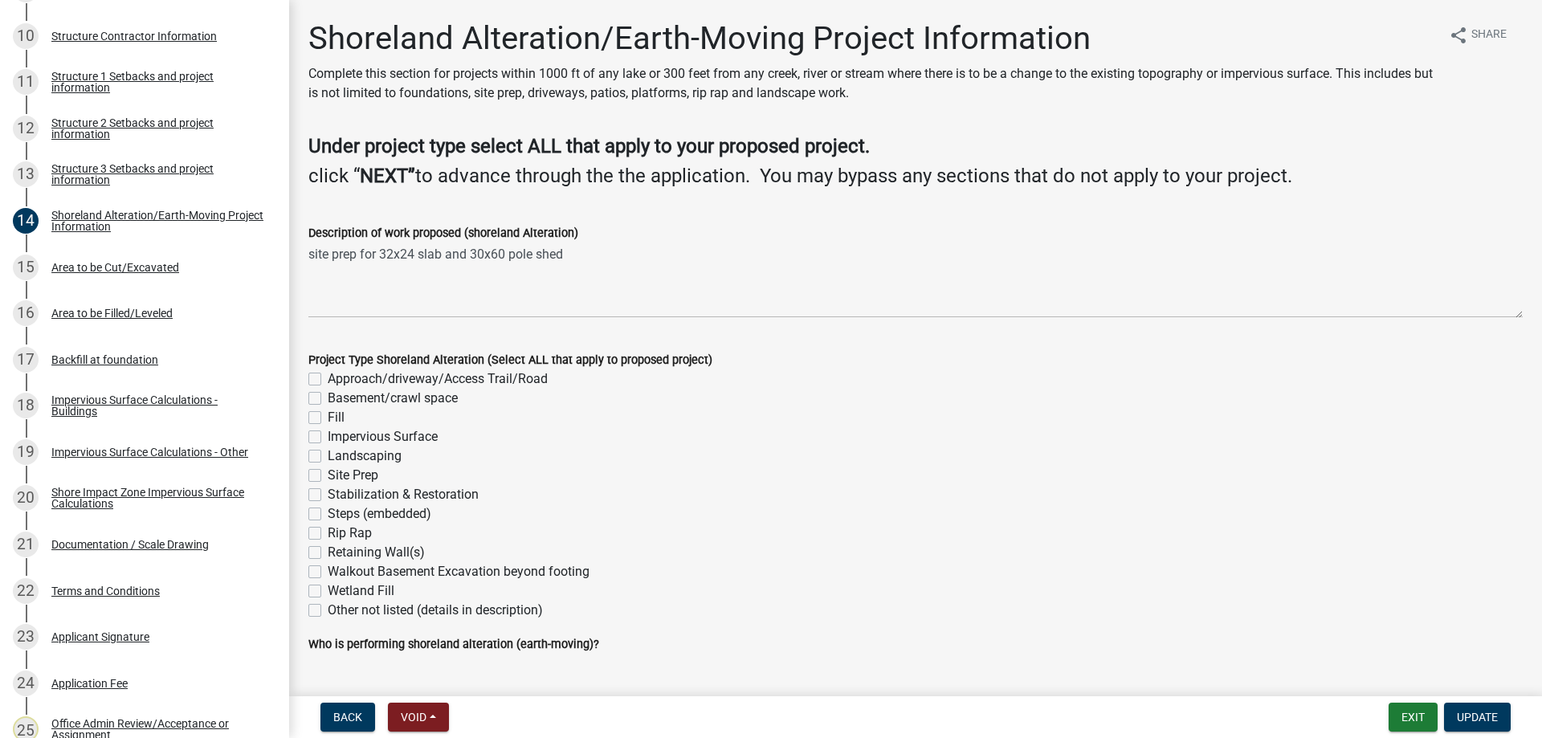
click at [313, 410] on div "Fill" at bounding box center [915, 417] width 1214 height 19
click at [328, 434] on label "Impervious Surface" at bounding box center [383, 436] width 110 height 19
click at [328, 434] on input "Impervious Surface" at bounding box center [333, 432] width 10 height 10
checkbox input "true"
checkbox input "false"
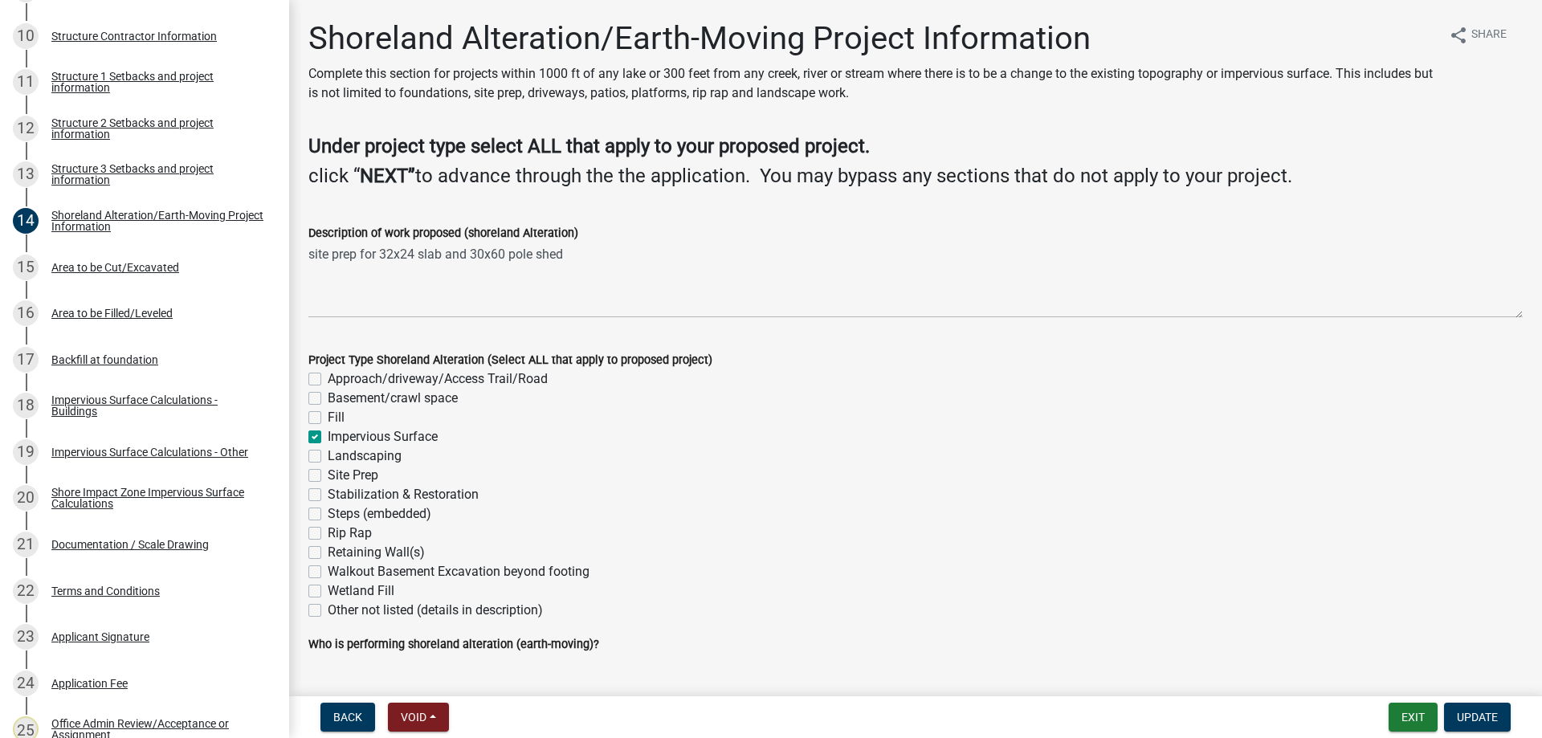
checkbox input "false"
checkbox input "true"
checkbox input "false"
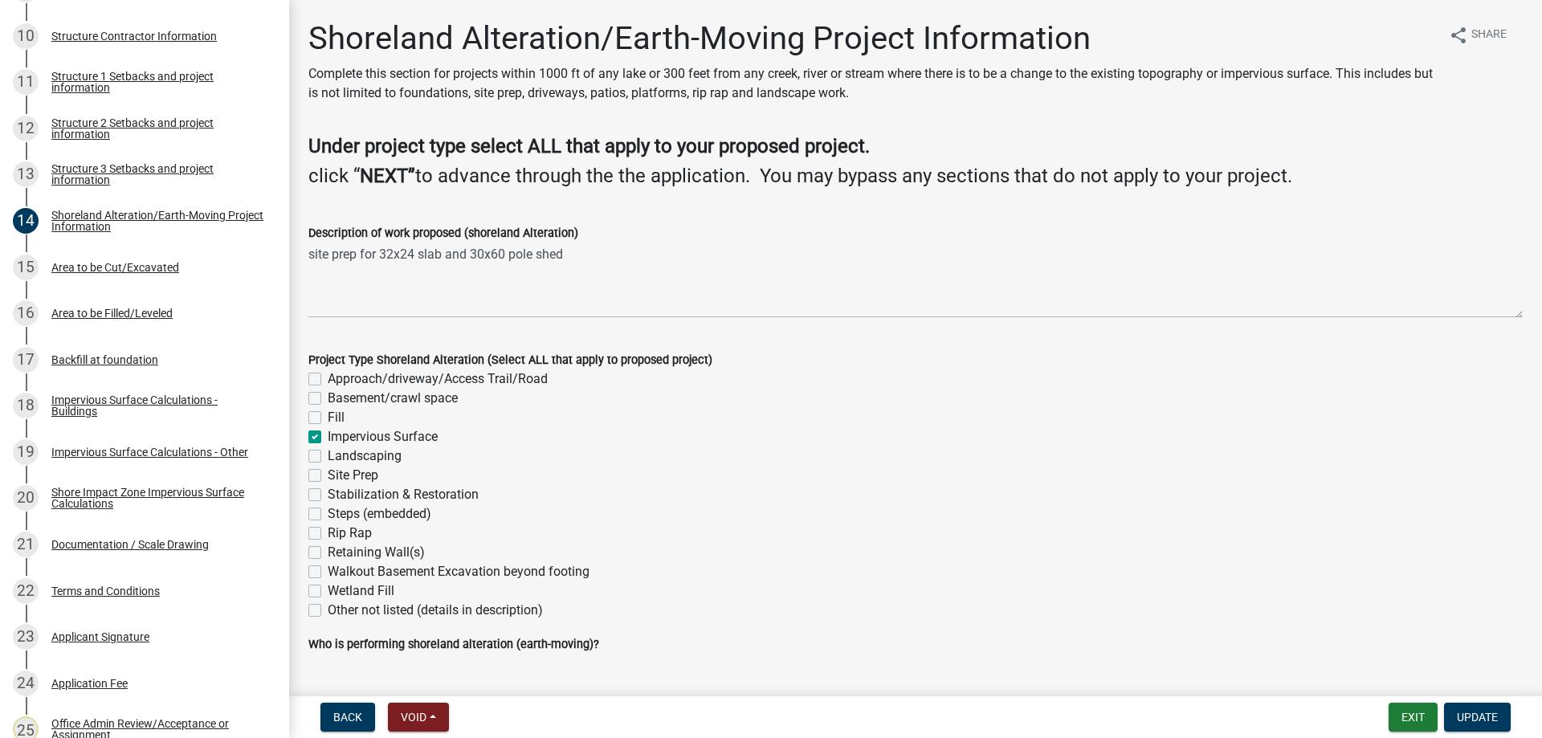
checkbox input "false"
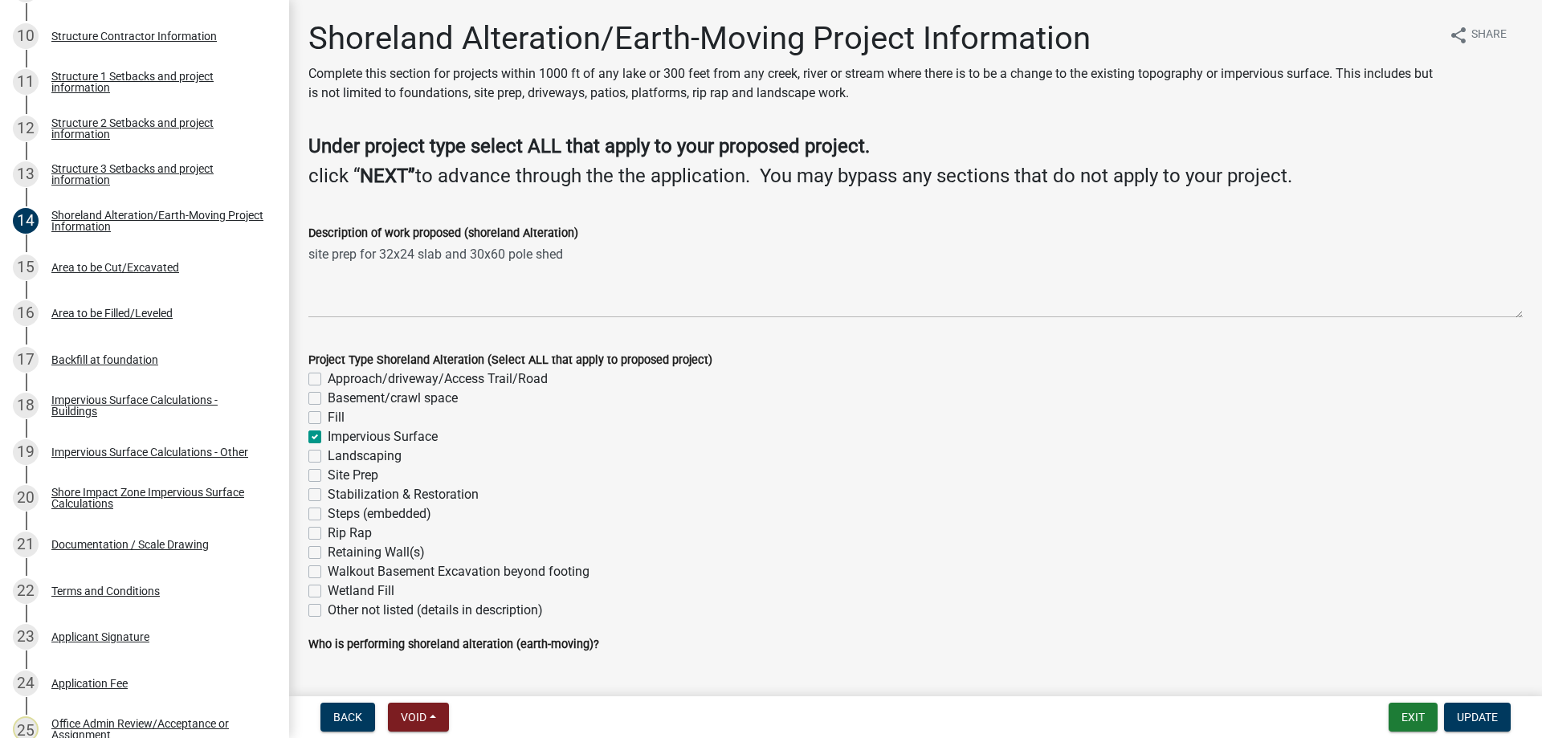
checkbox input "false"
click at [328, 418] on label "Fill" at bounding box center [336, 417] width 17 height 19
click at [328, 418] on input "Fill" at bounding box center [333, 413] width 10 height 10
checkbox input "true"
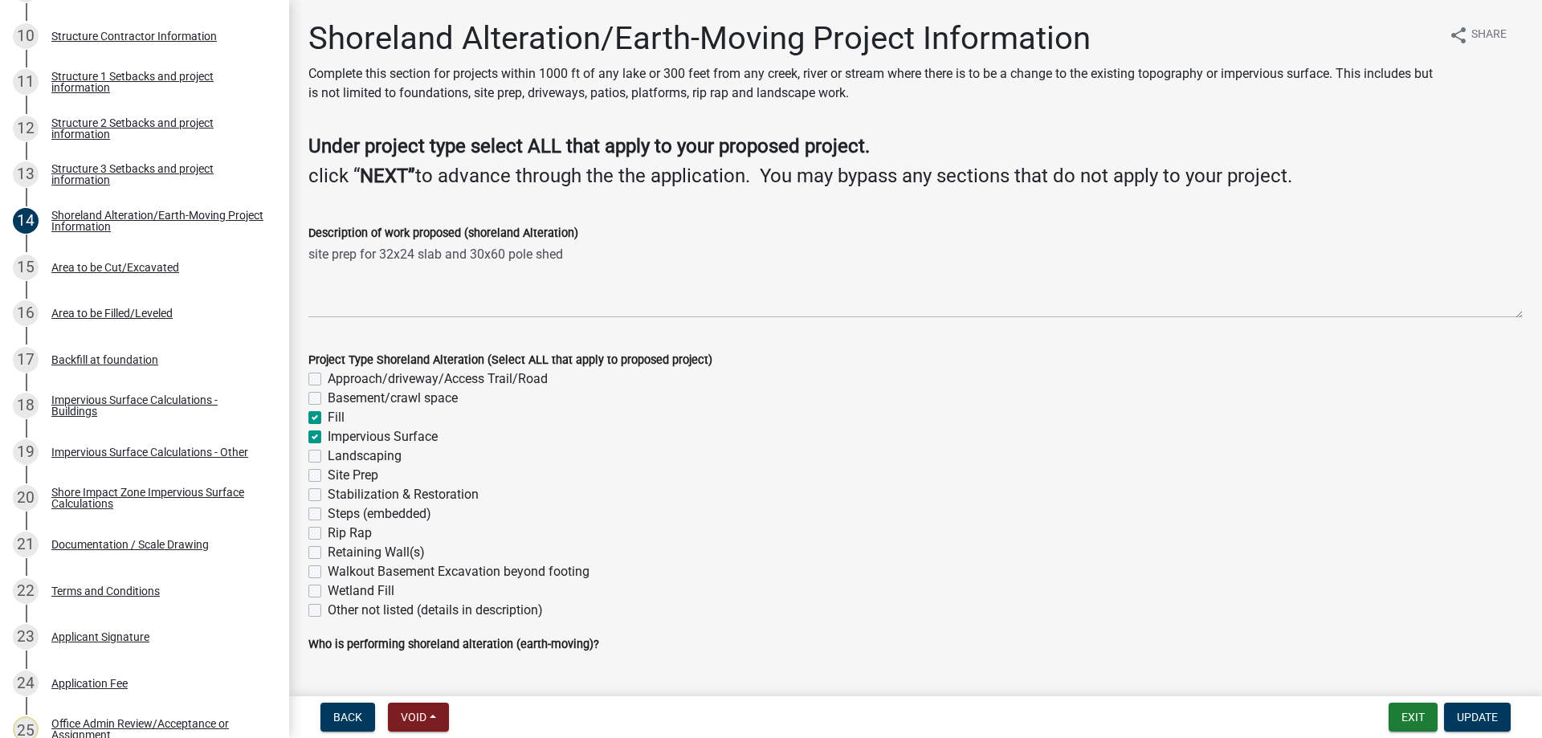
checkbox input "false"
checkbox input "true"
checkbox input "false"
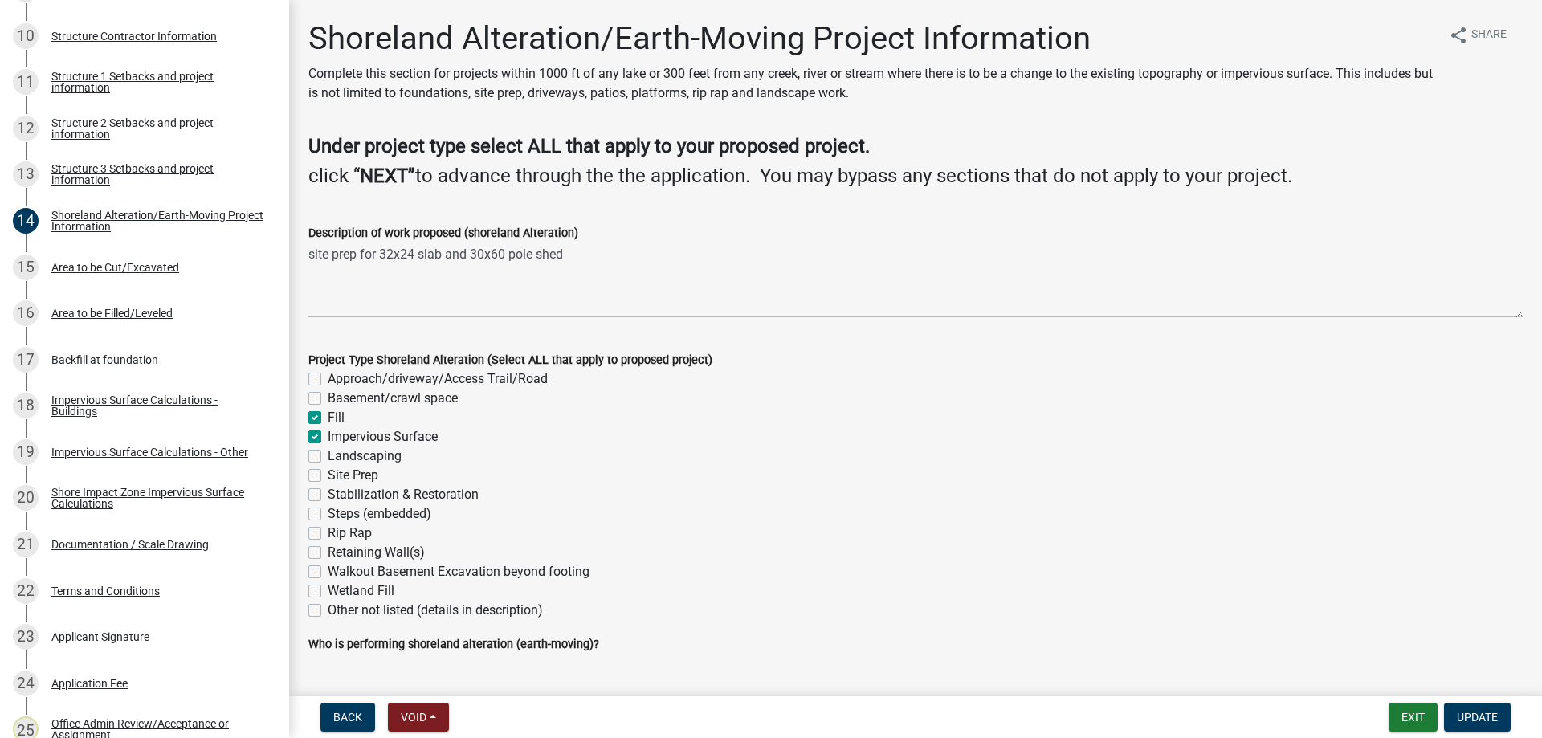
checkbox input "false"
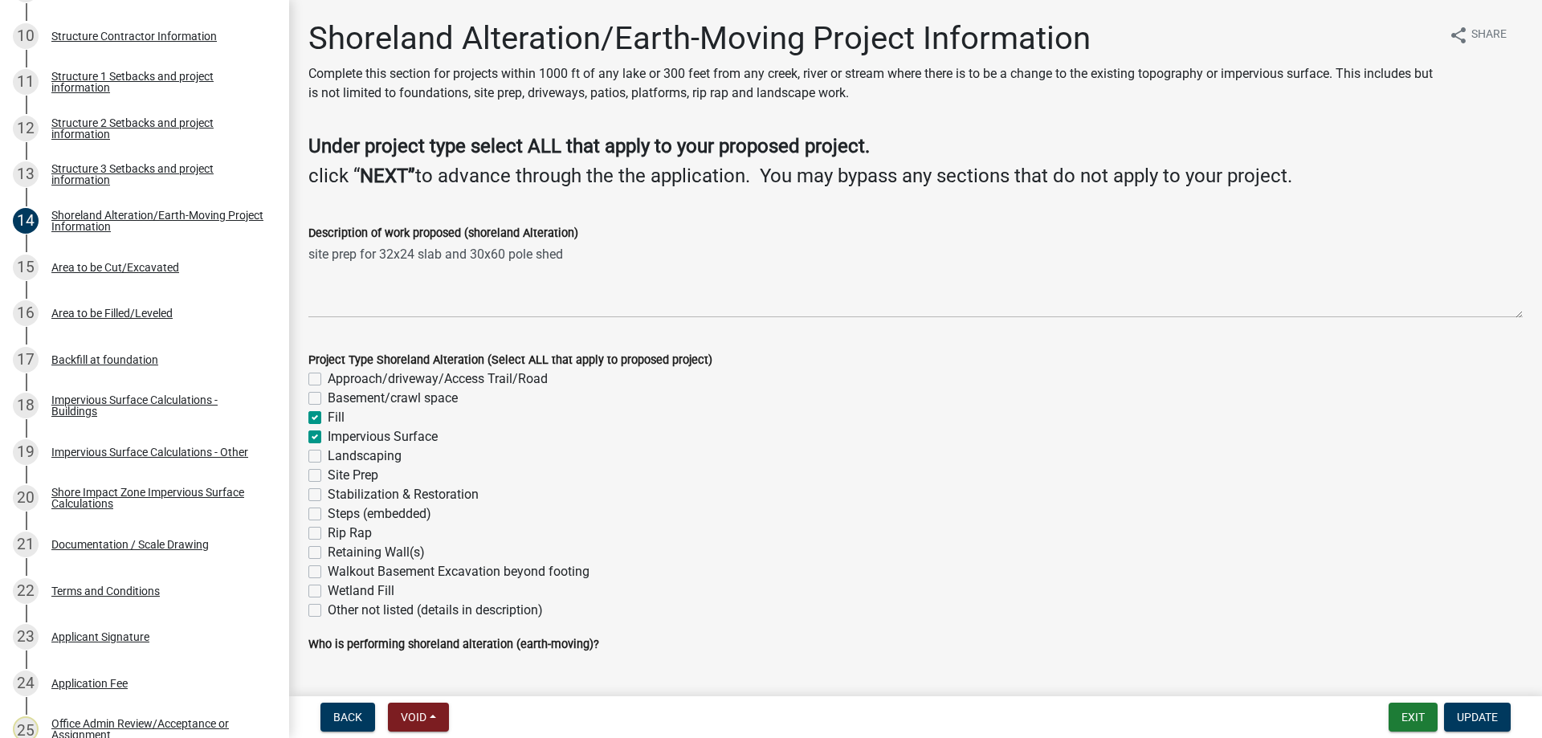
checkbox input "false"
click at [328, 473] on label "Site Prep" at bounding box center [353, 475] width 51 height 19
click at [328, 473] on input "Site Prep" at bounding box center [333, 471] width 10 height 10
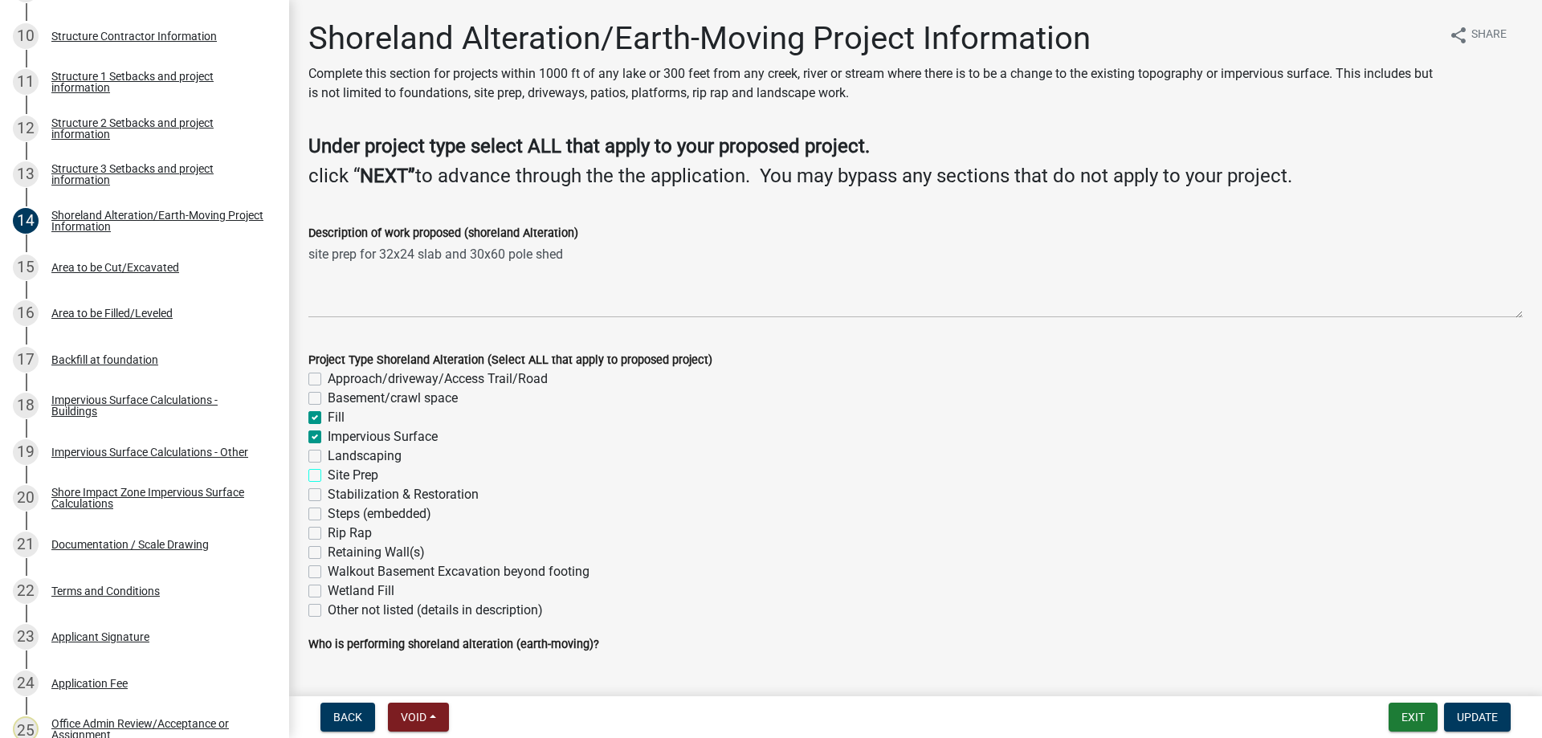
checkbox input "true"
checkbox input "false"
checkbox input "true"
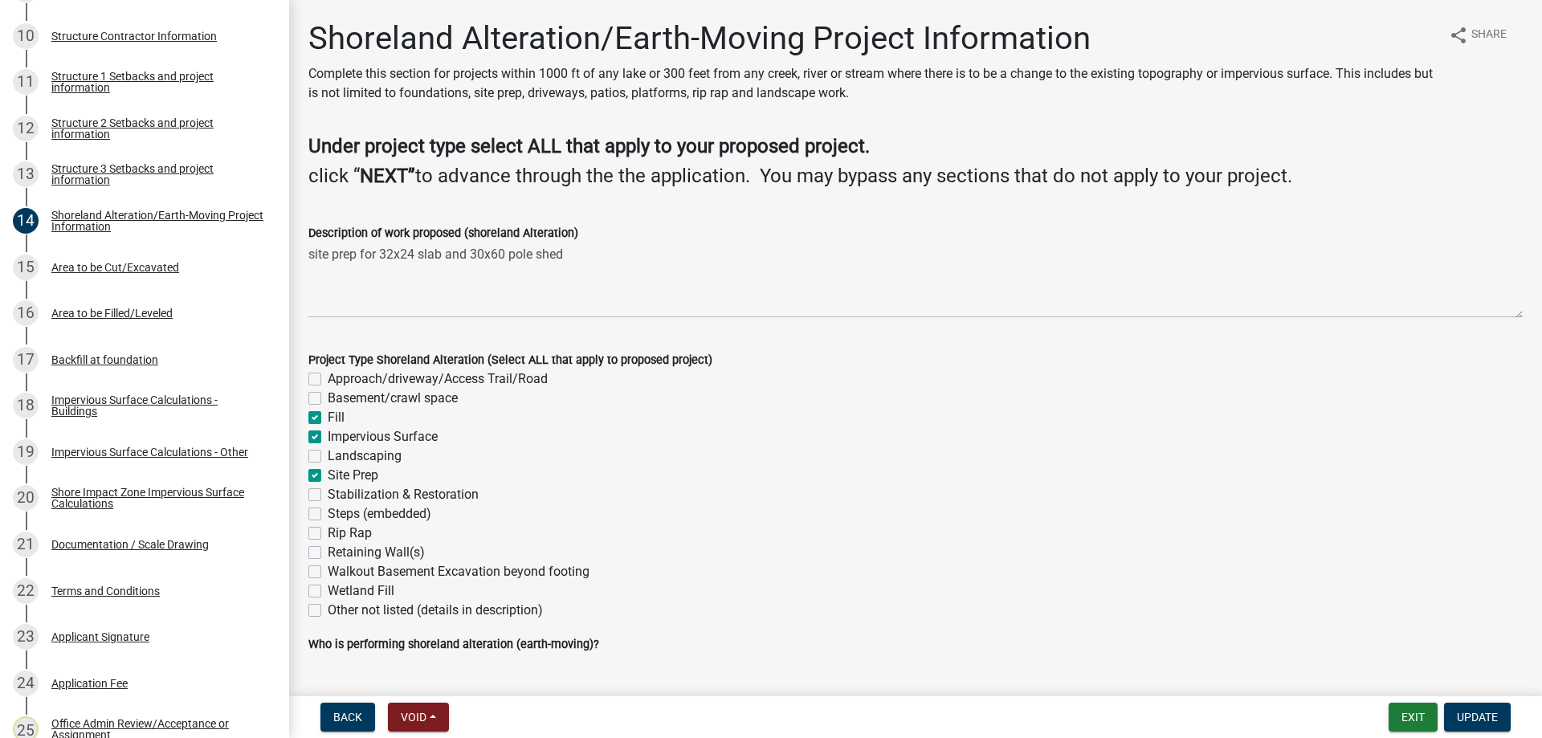
checkbox input "false"
checkbox input "true"
checkbox input "false"
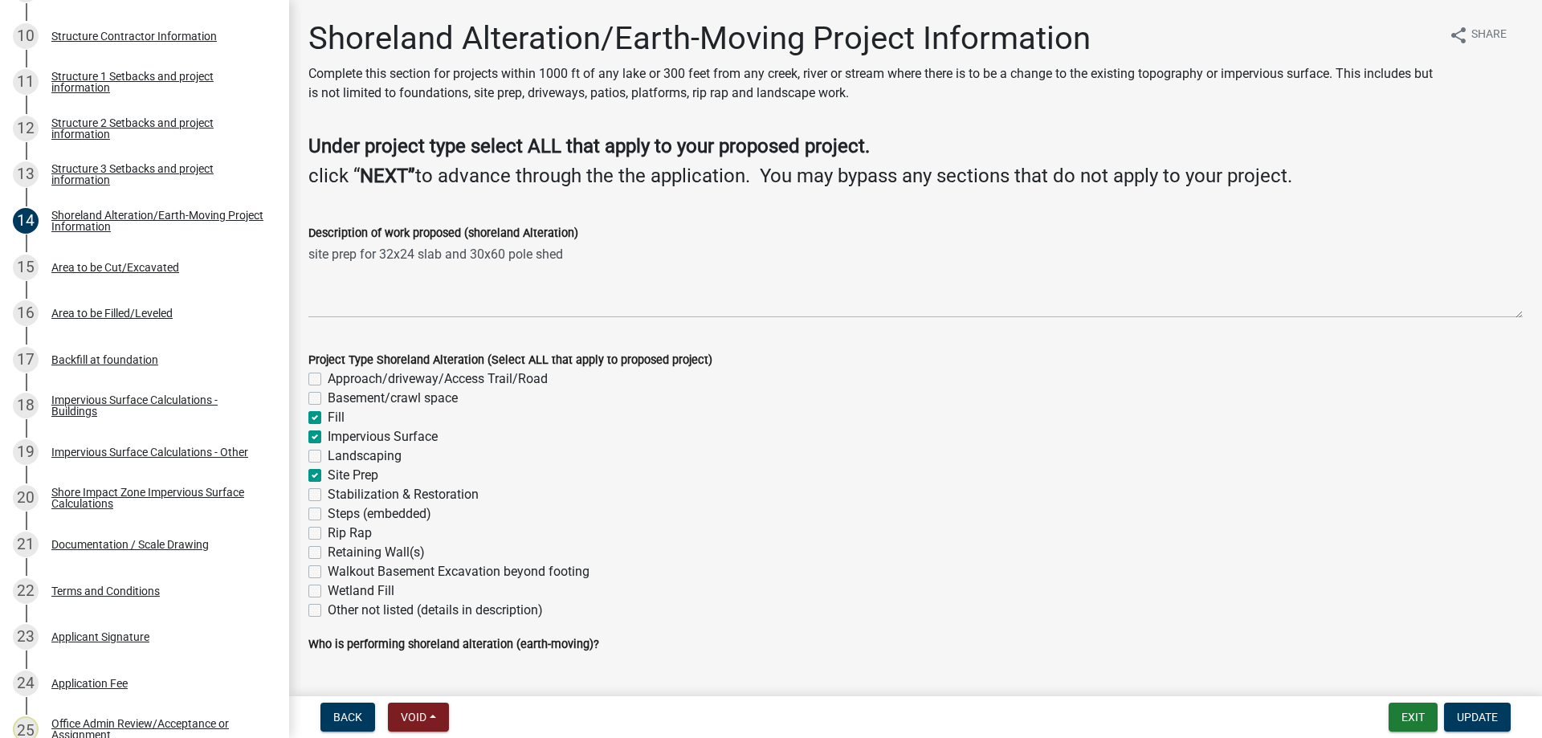
checkbox input "false"
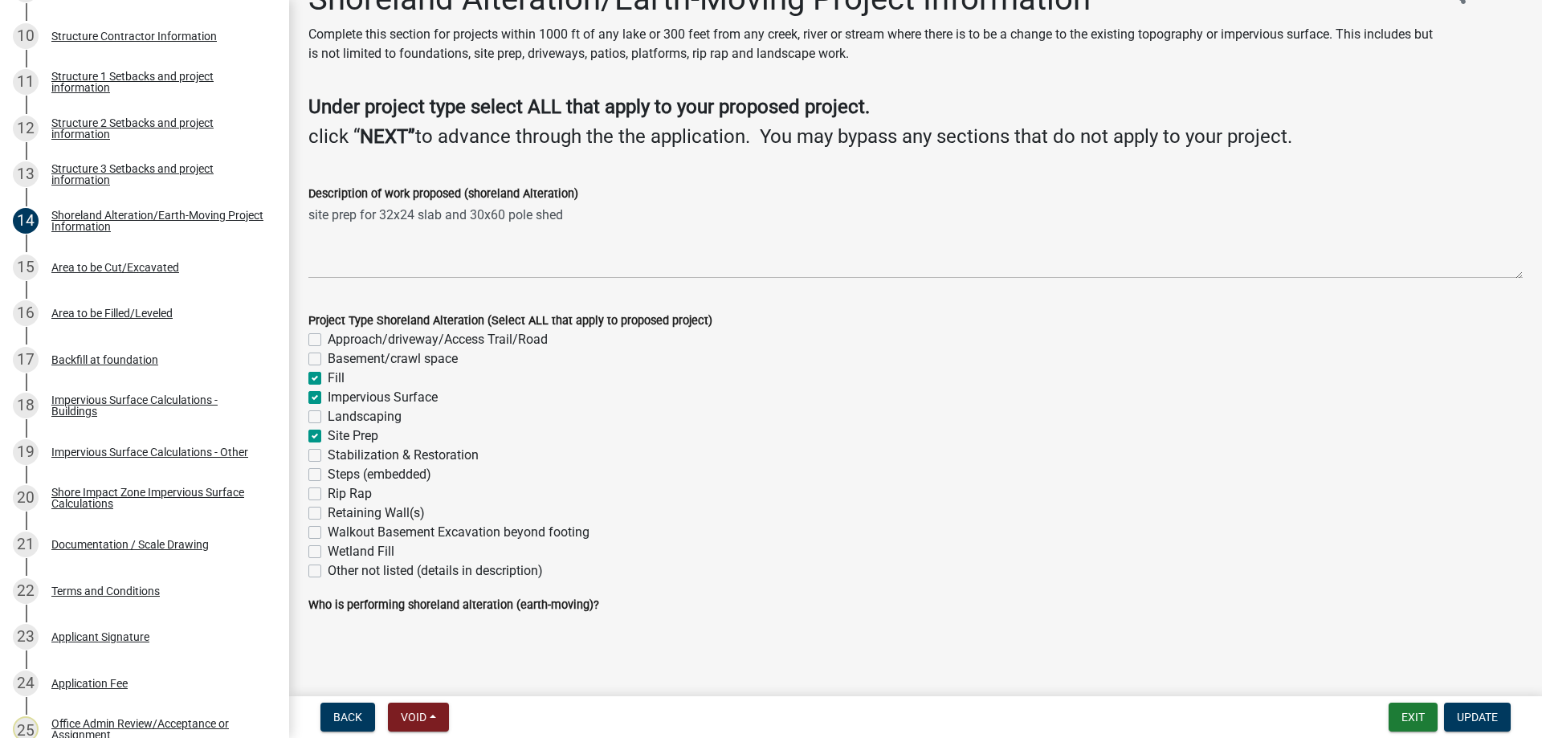
click at [391, 639] on div "Shoreland Alteration/Earth-Moving Project Information Complete this section for…" at bounding box center [915, 311] width 1238 height 662
click at [683, 606] on div "Who is performing shoreland alteration (earth-moving)?" at bounding box center [915, 604] width 1214 height 19
click at [519, 638] on div "Shoreland Alteration/Earth-Moving Project Information Complete this section for…" at bounding box center [915, 311] width 1238 height 662
click at [1470, 716] on span "Update" at bounding box center [1477, 717] width 41 height 13
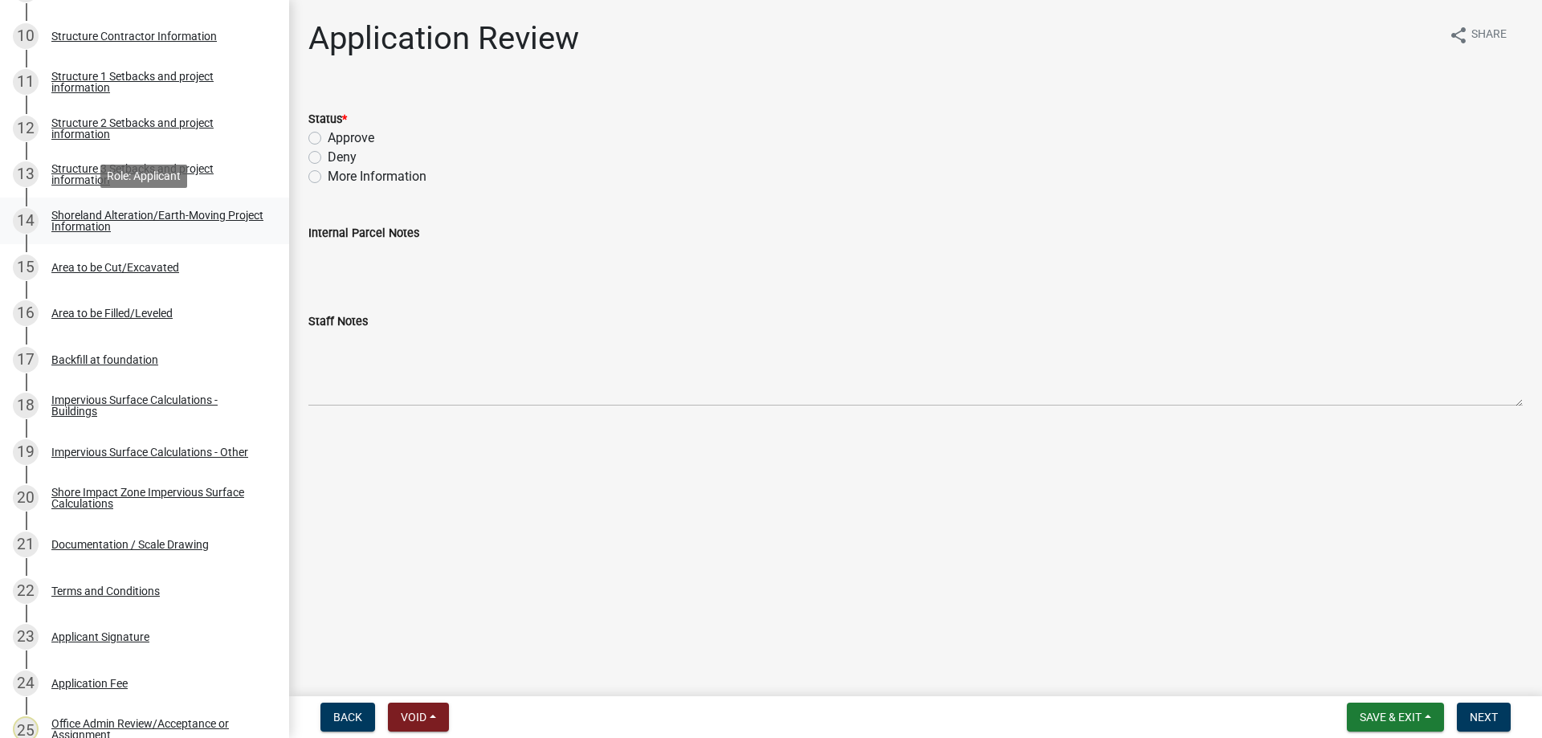
click at [100, 214] on div "Shoreland Alteration/Earth-Moving Project Information" at bounding box center [157, 221] width 212 height 22
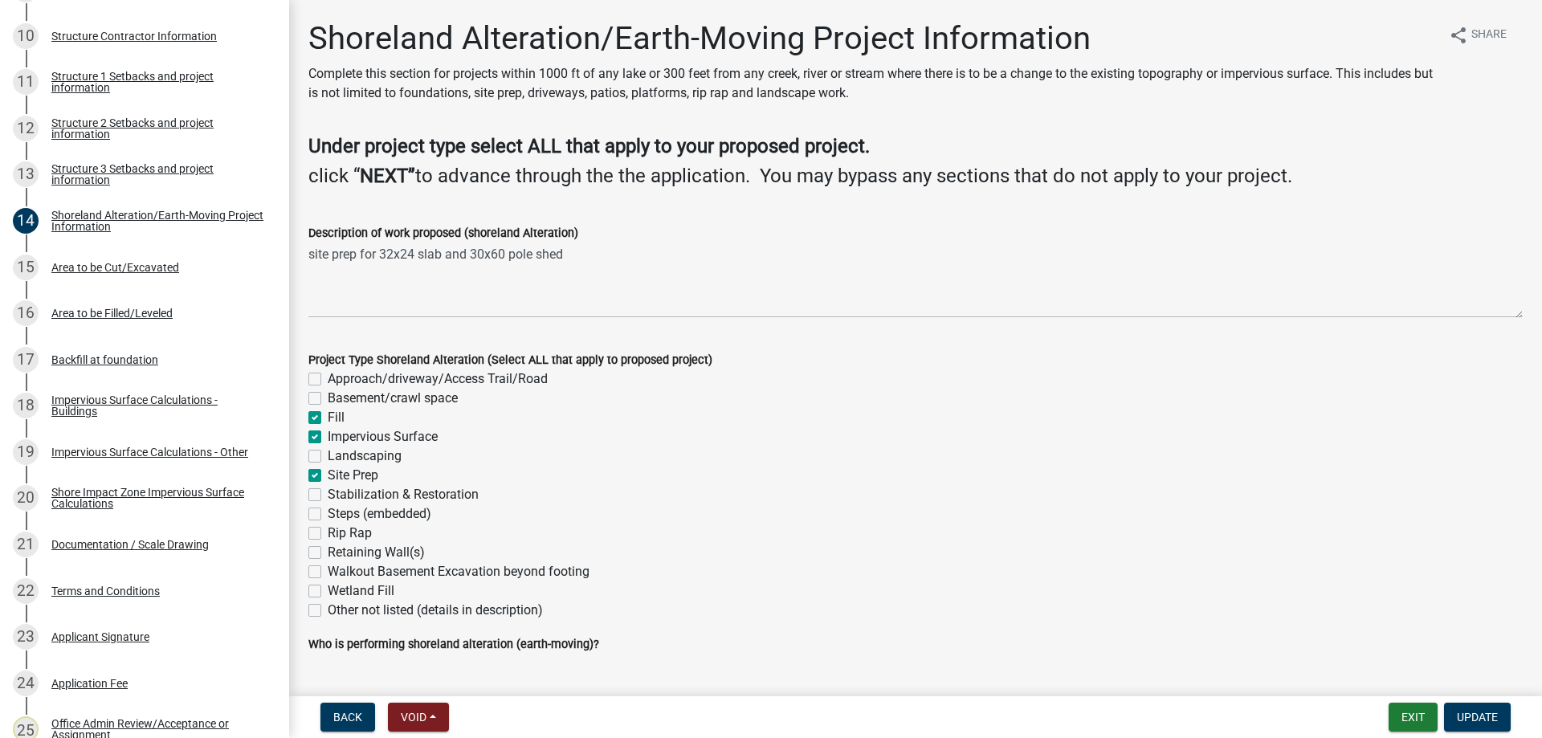
scroll to position [39, 0]
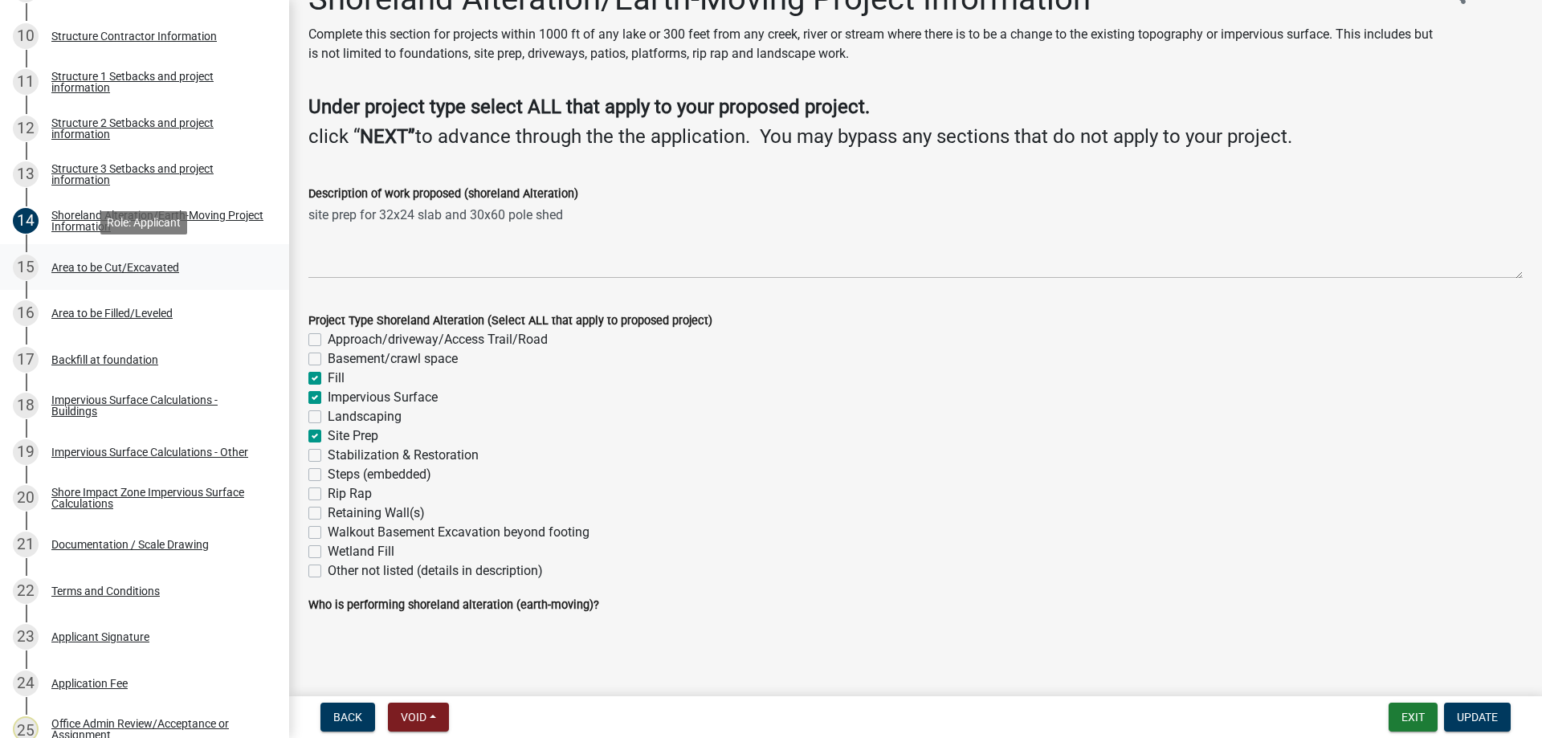
click at [89, 267] on div "Area to be Cut/Excavated" at bounding box center [115, 267] width 128 height 11
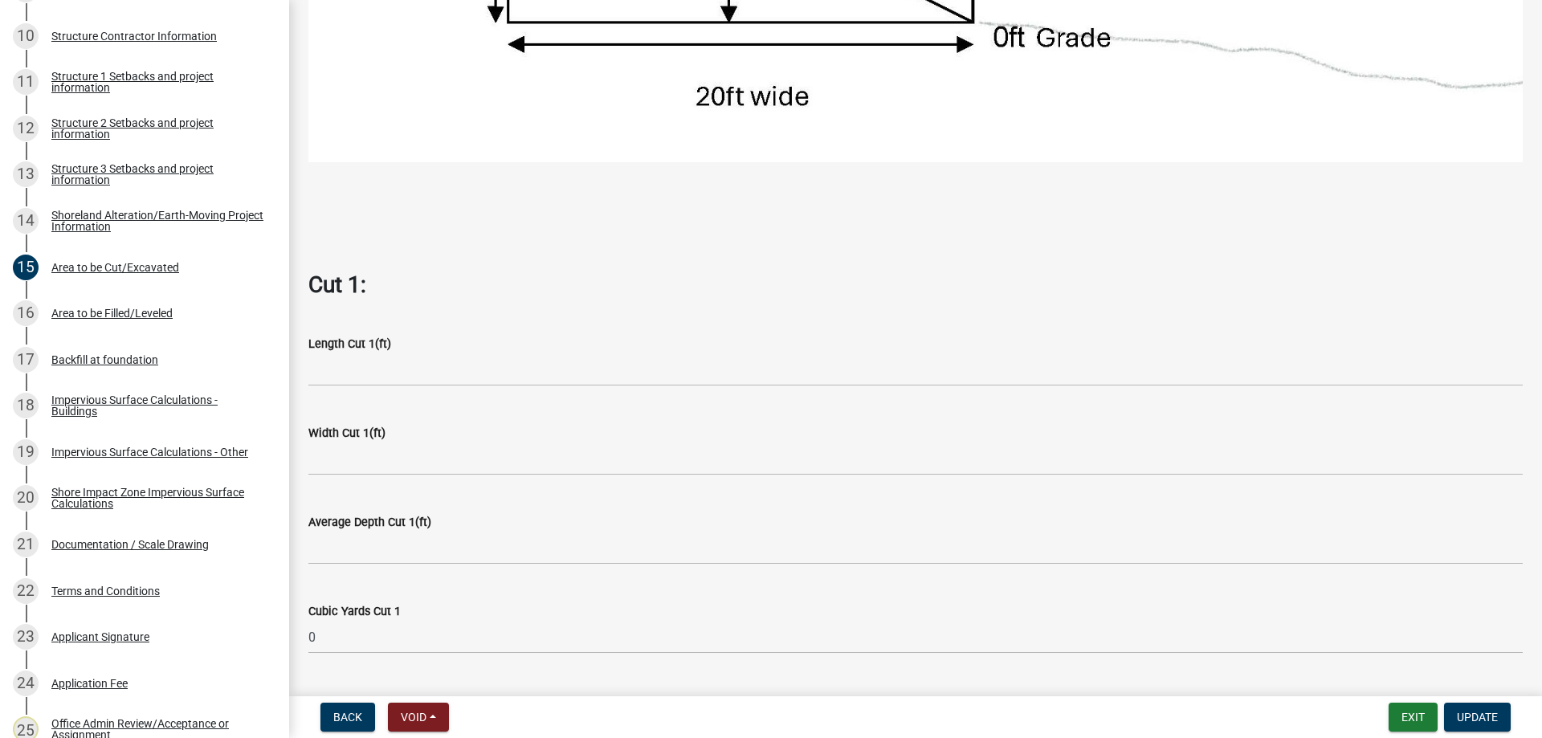
scroll to position [824, 0]
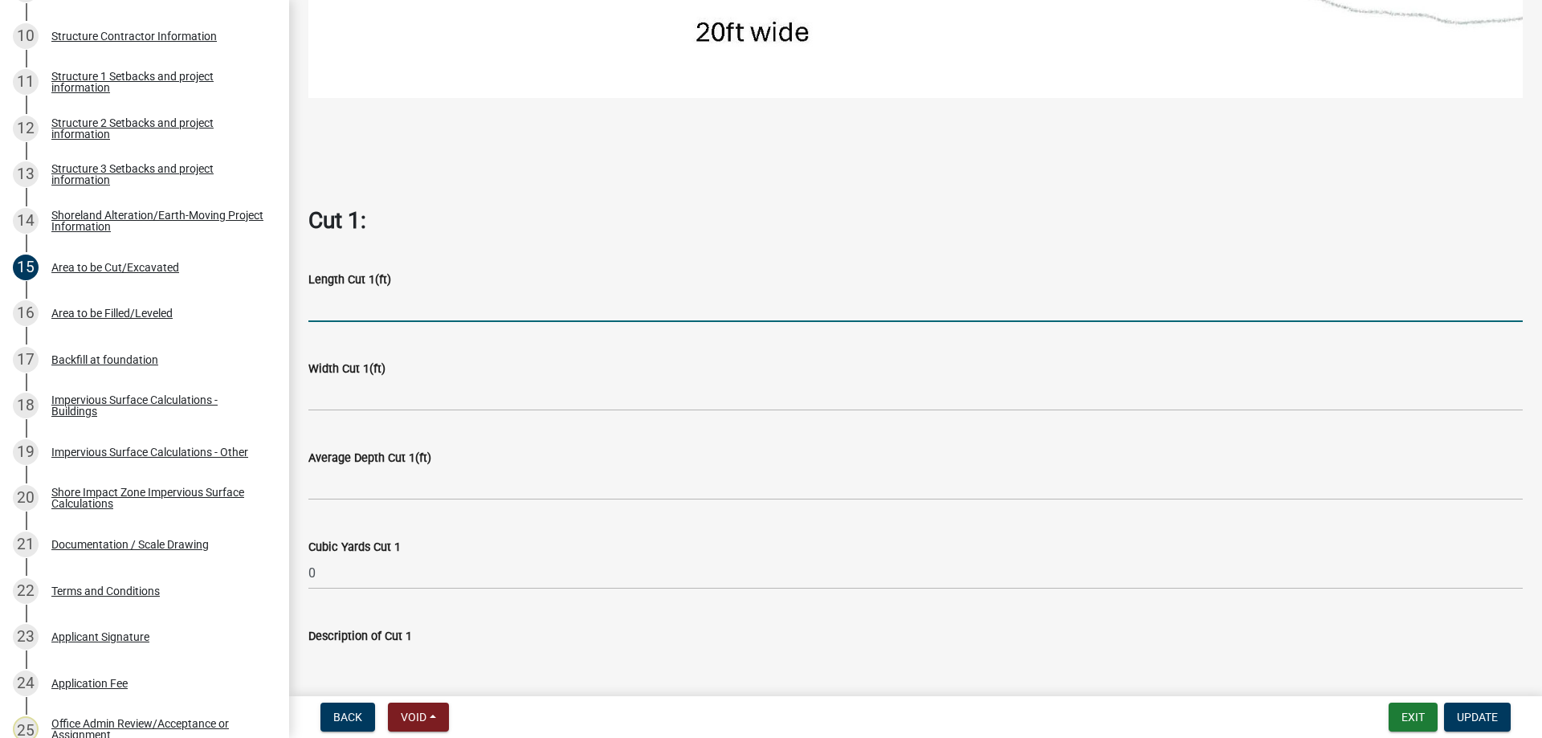
click at [362, 306] on input "text" at bounding box center [915, 305] width 1214 height 33
type input "4"
type input "70"
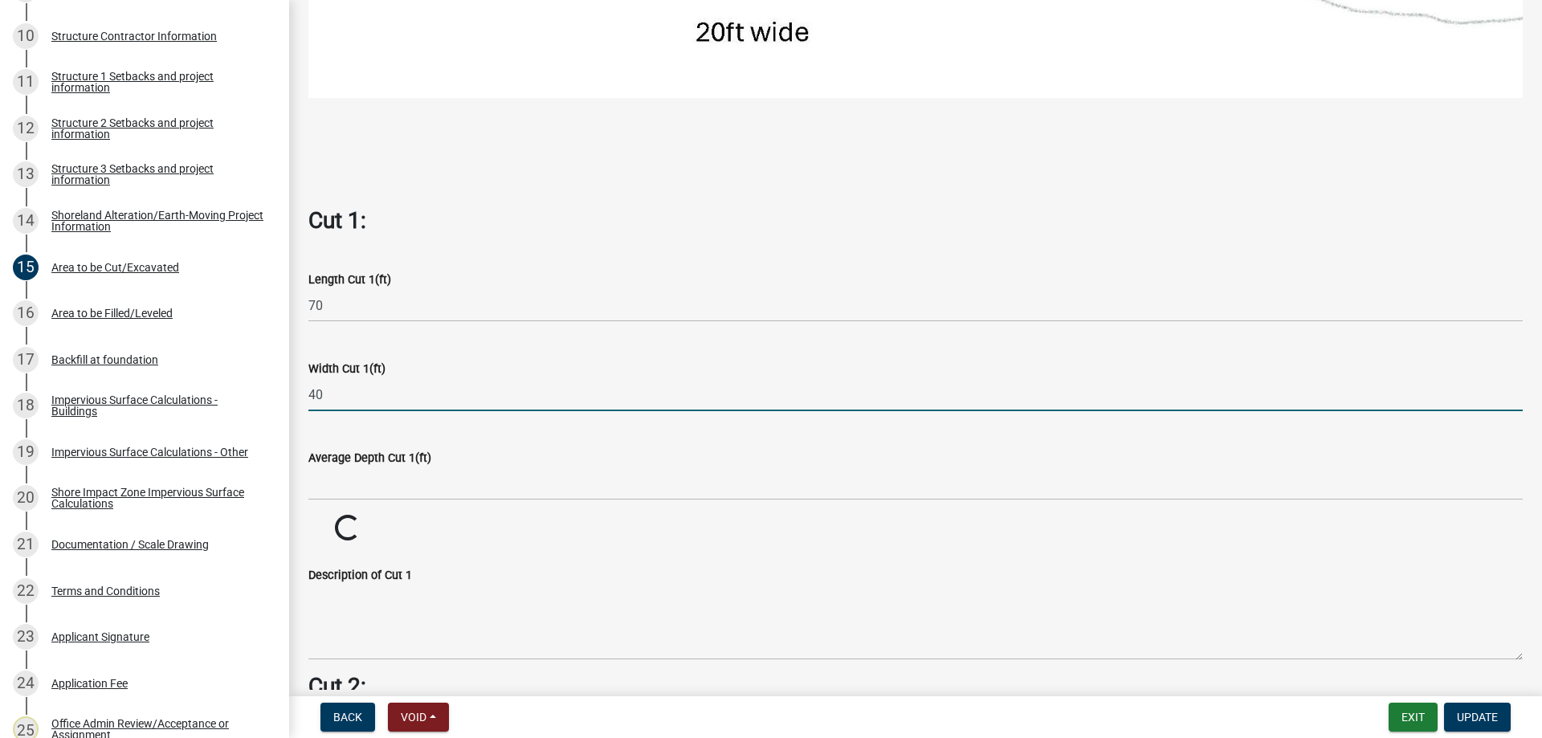
type input "40"
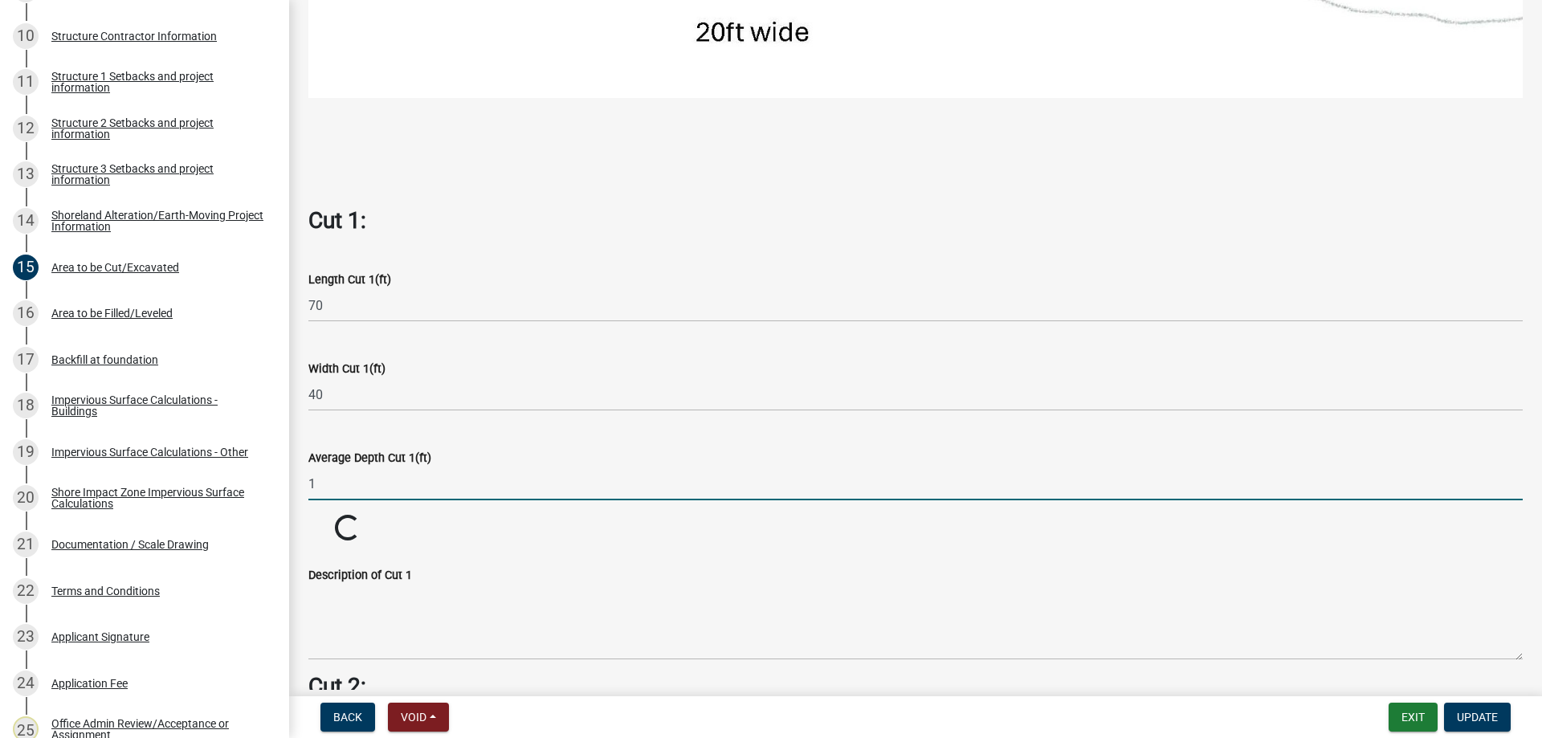
type input "1"
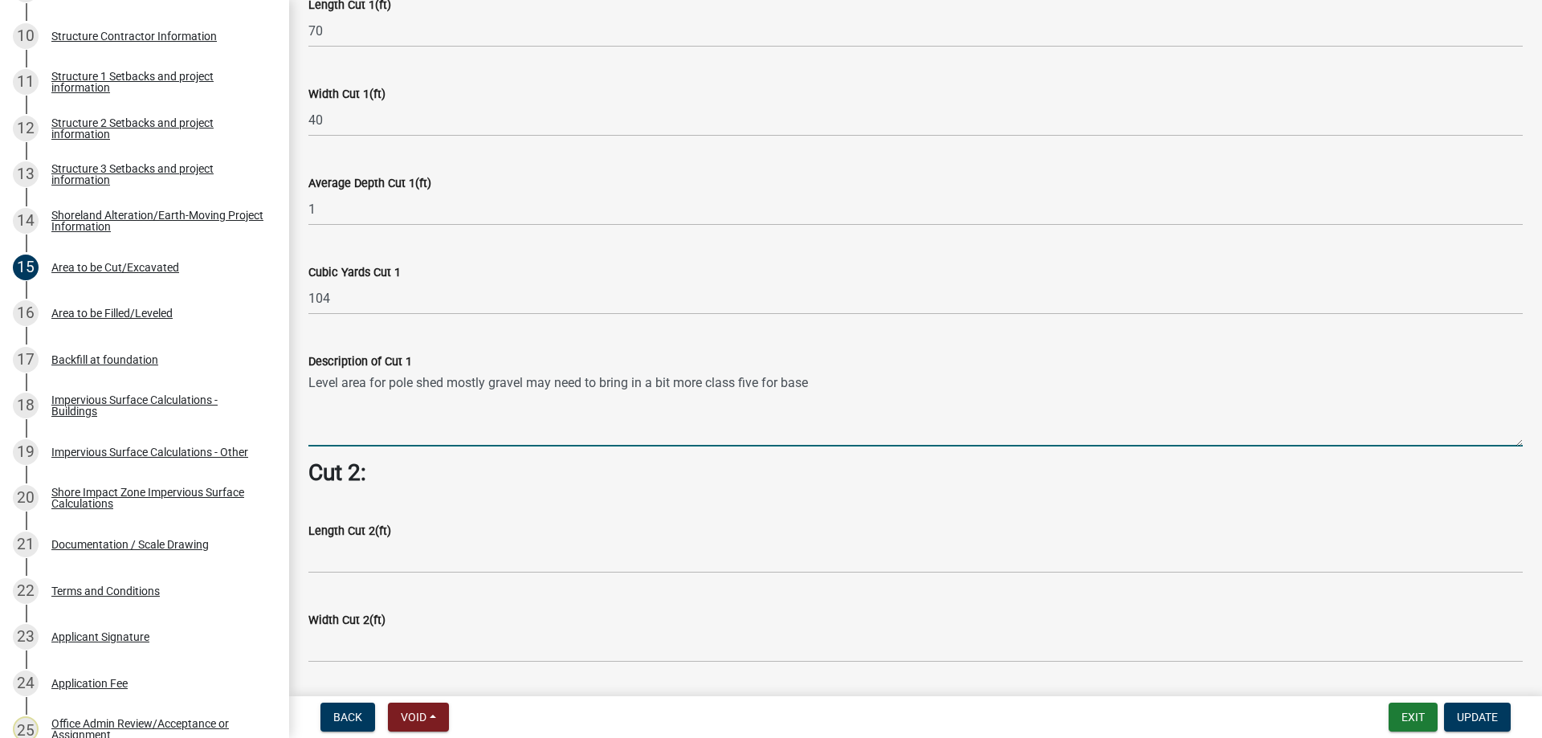
scroll to position [1556, 0]
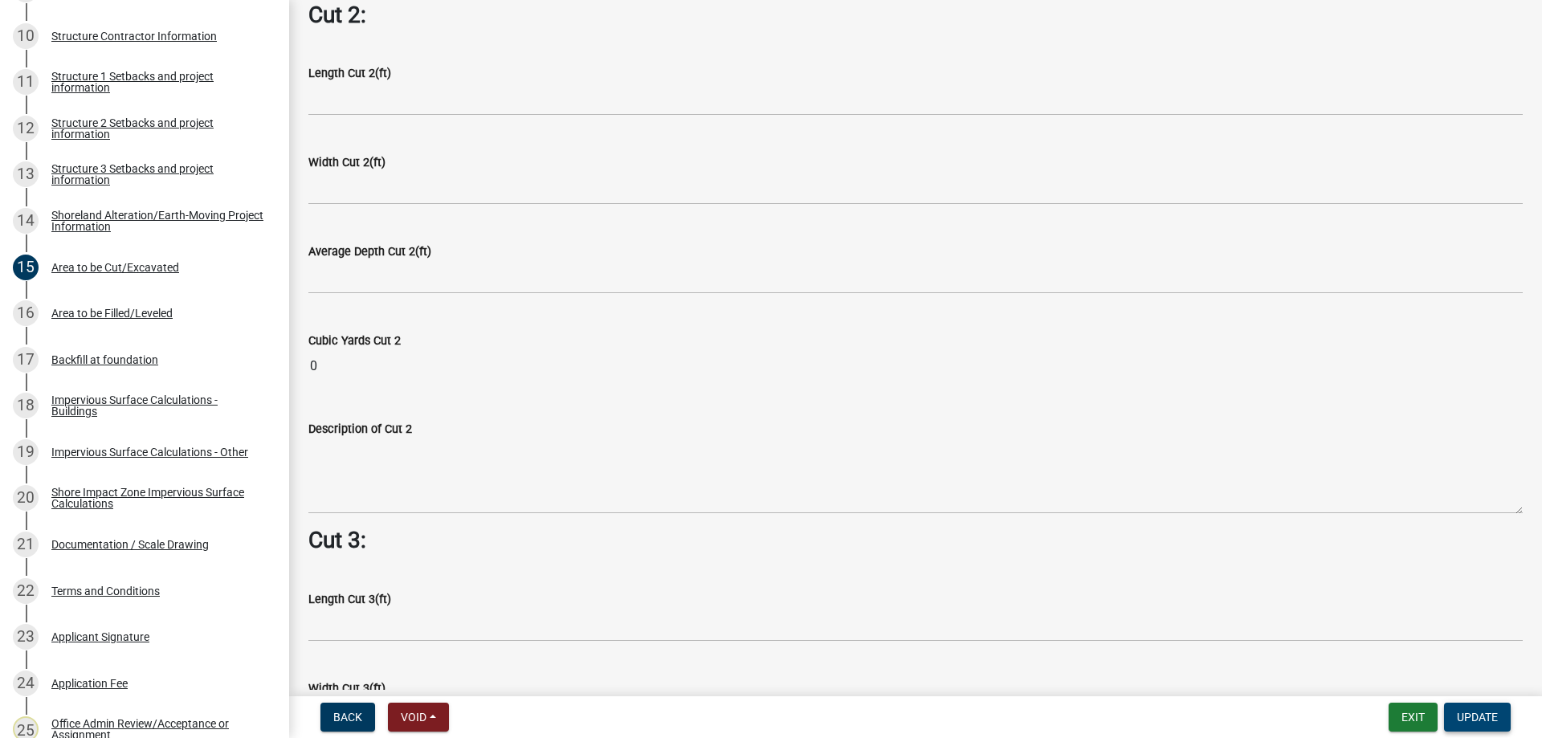
type textarea "Level area for pole shed mostly gravel may need to bring in a bit more class fi…"
click at [1474, 723] on span "Update" at bounding box center [1477, 717] width 41 height 13
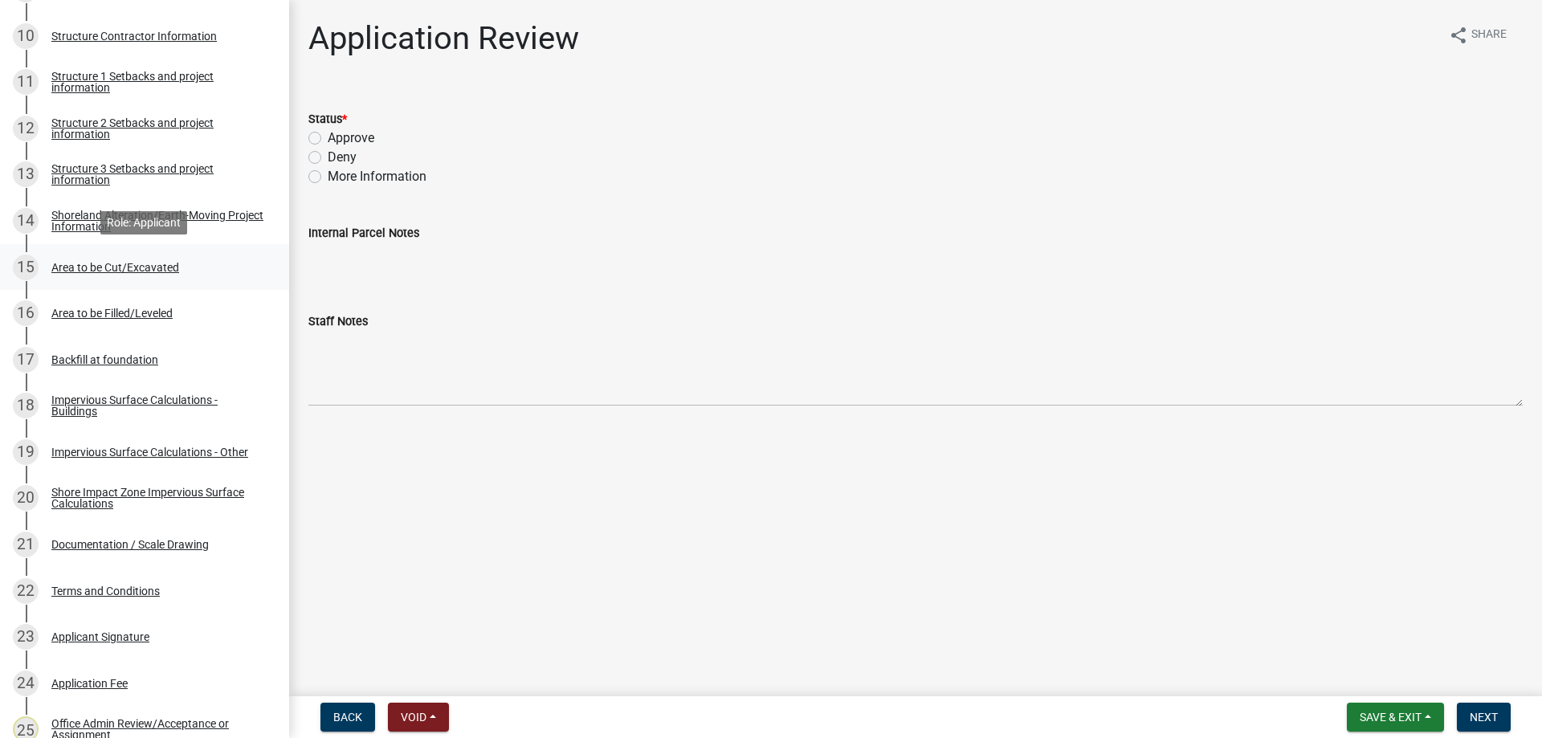
click at [100, 265] on div "Area to be Cut/Excavated" at bounding box center [115, 267] width 128 height 11
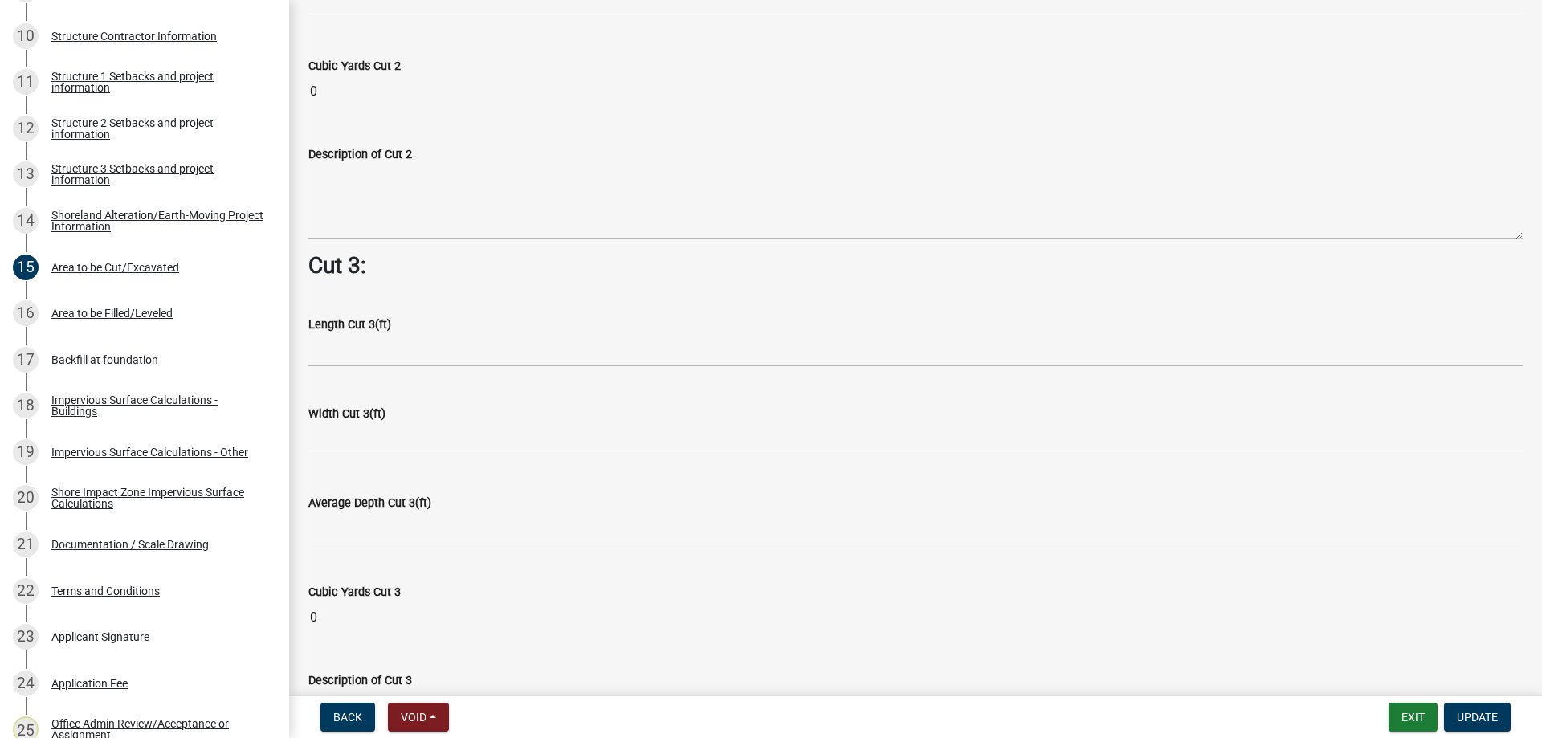
scroll to position [1373, 0]
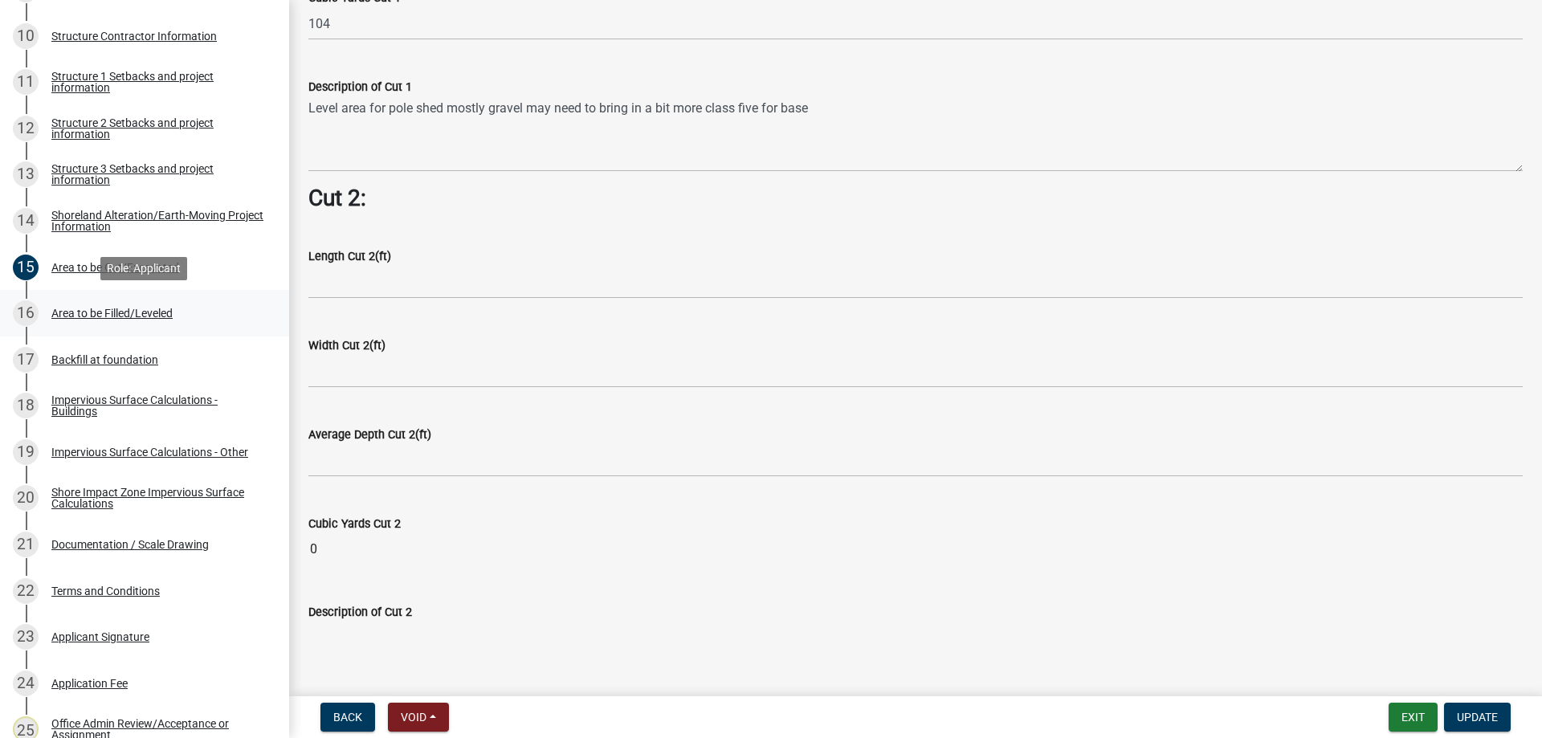
click at [108, 309] on div "Area to be Filled/Leveled" at bounding box center [111, 313] width 121 height 11
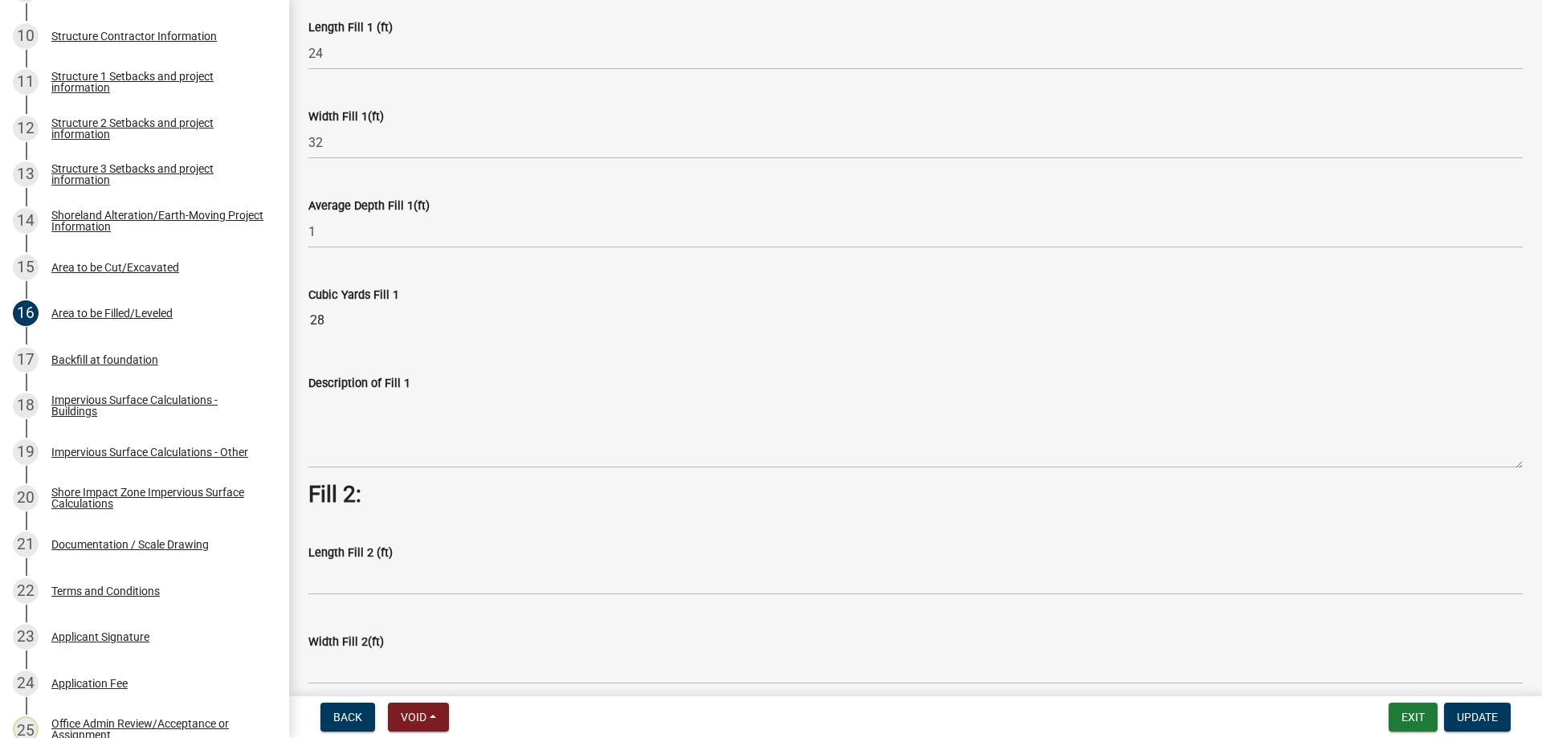
scroll to position [183, 0]
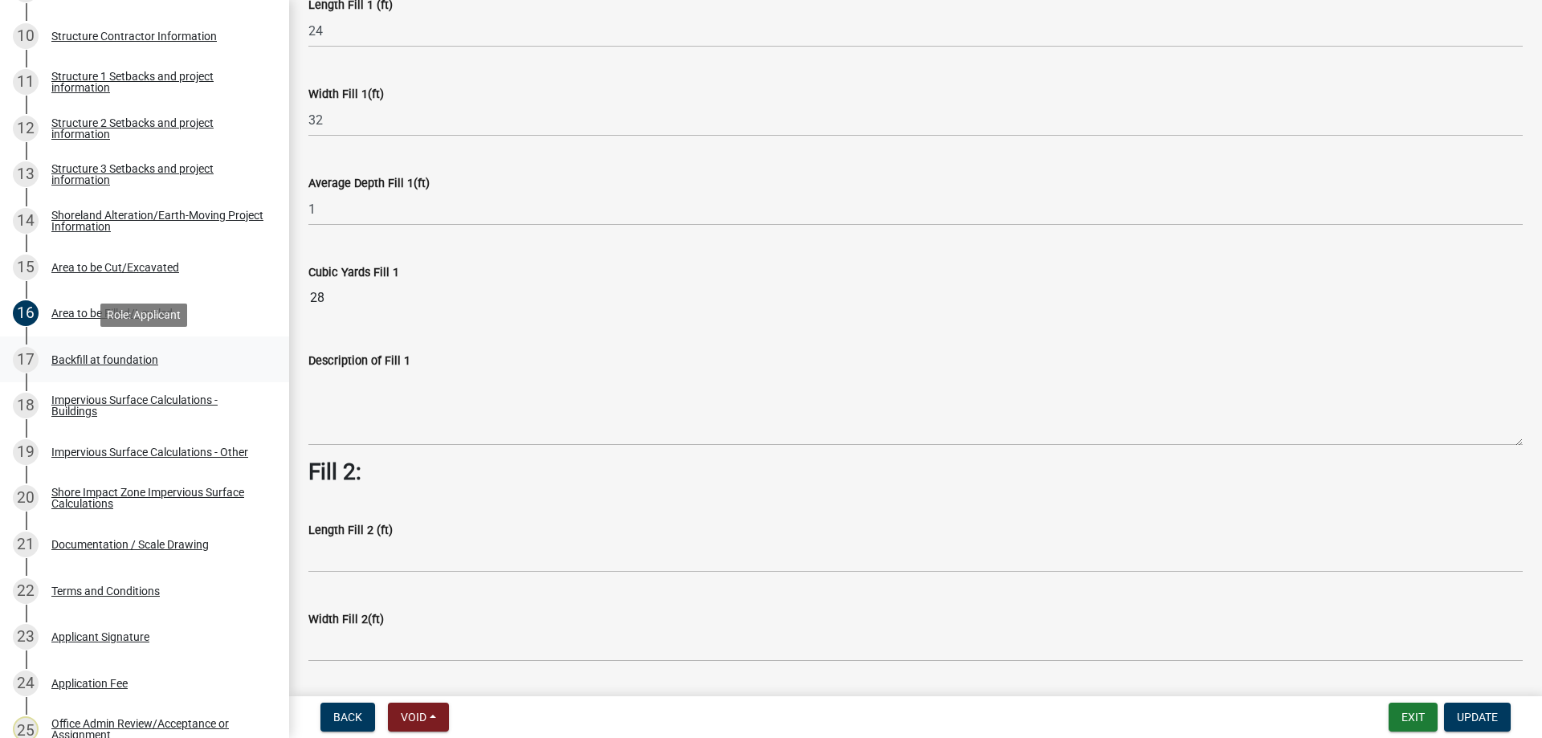
click at [80, 357] on div "Backfill at foundation" at bounding box center [104, 359] width 107 height 11
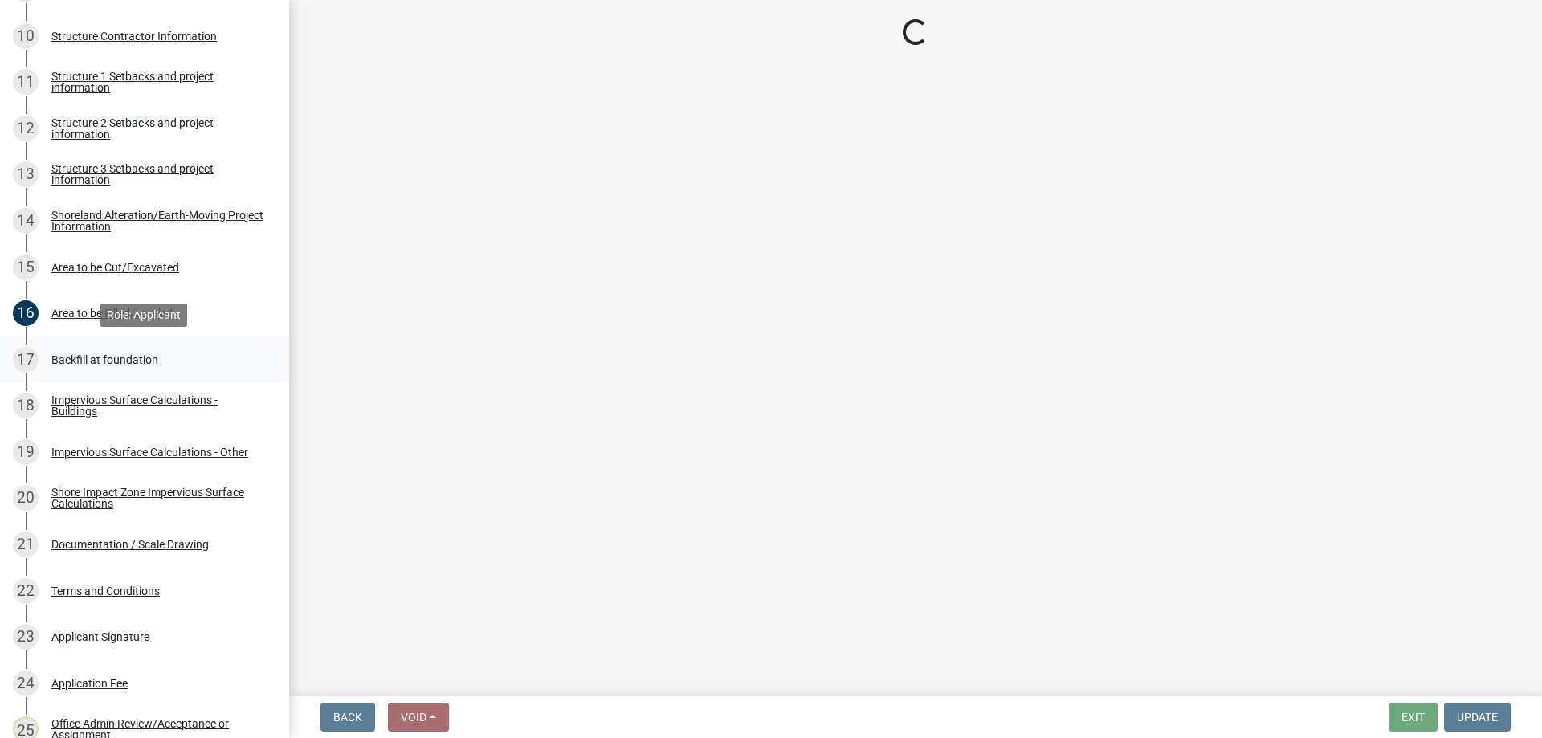
scroll to position [0, 0]
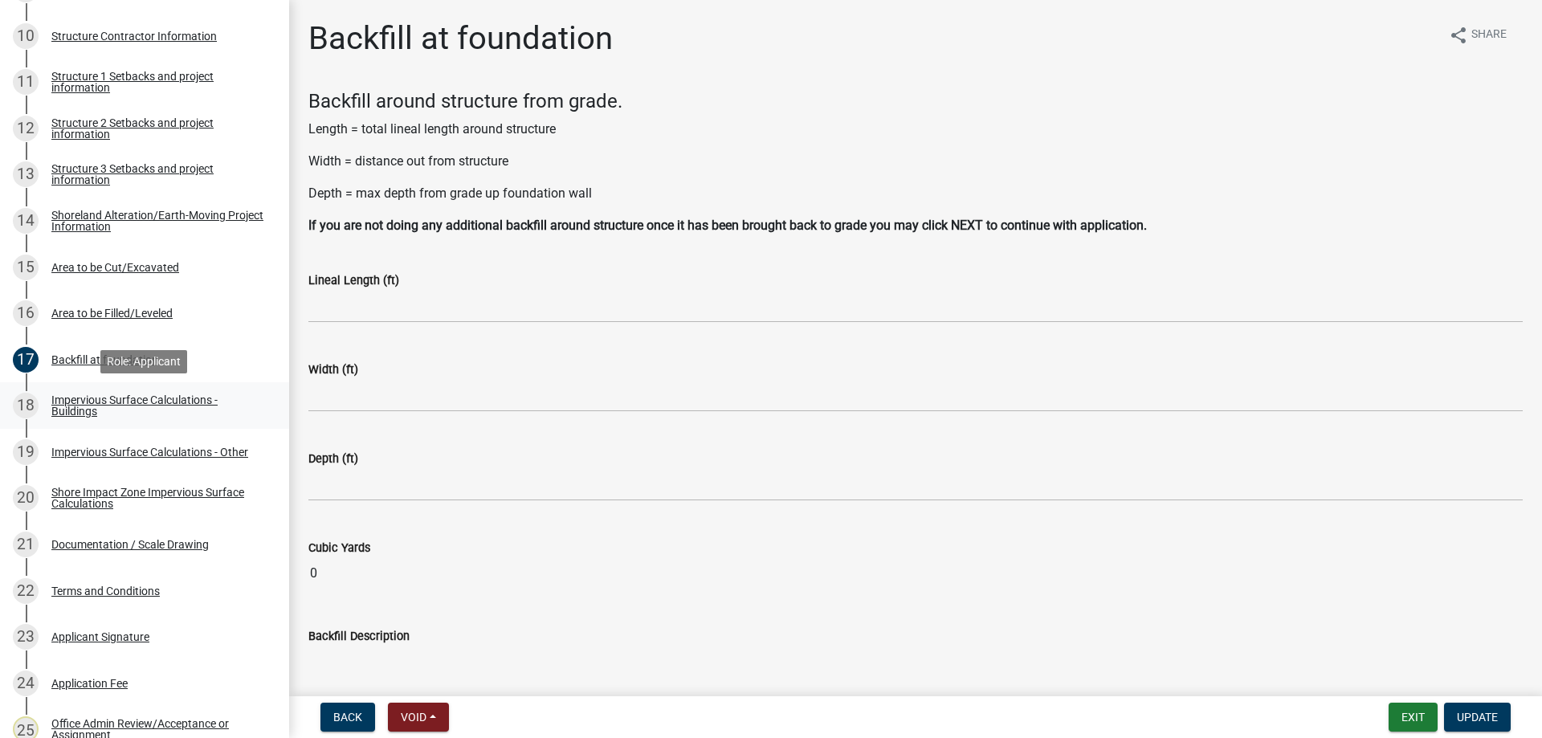
click at [135, 398] on div "Impervious Surface Calculations - Buildings" at bounding box center [157, 405] width 212 height 22
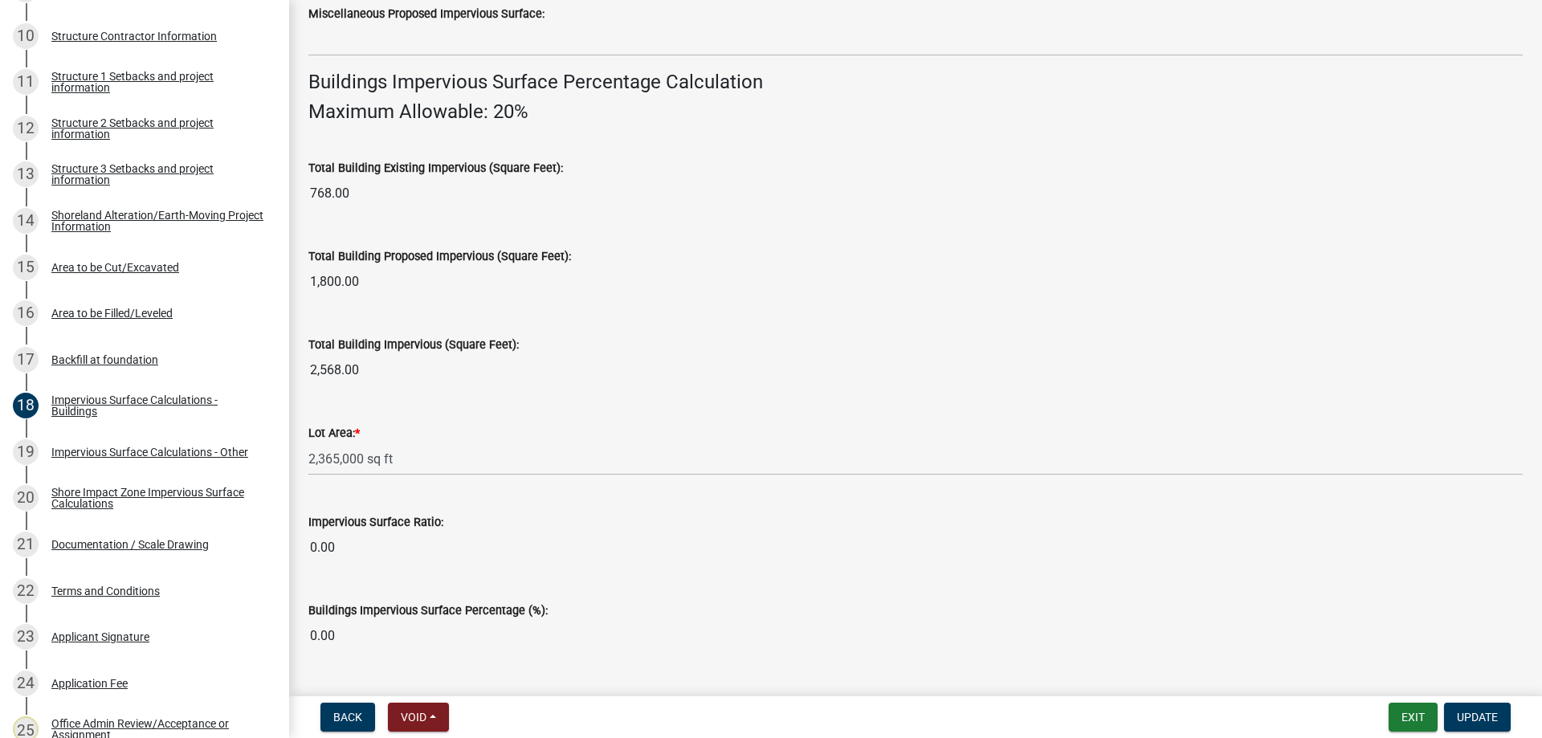
scroll to position [1083, 0]
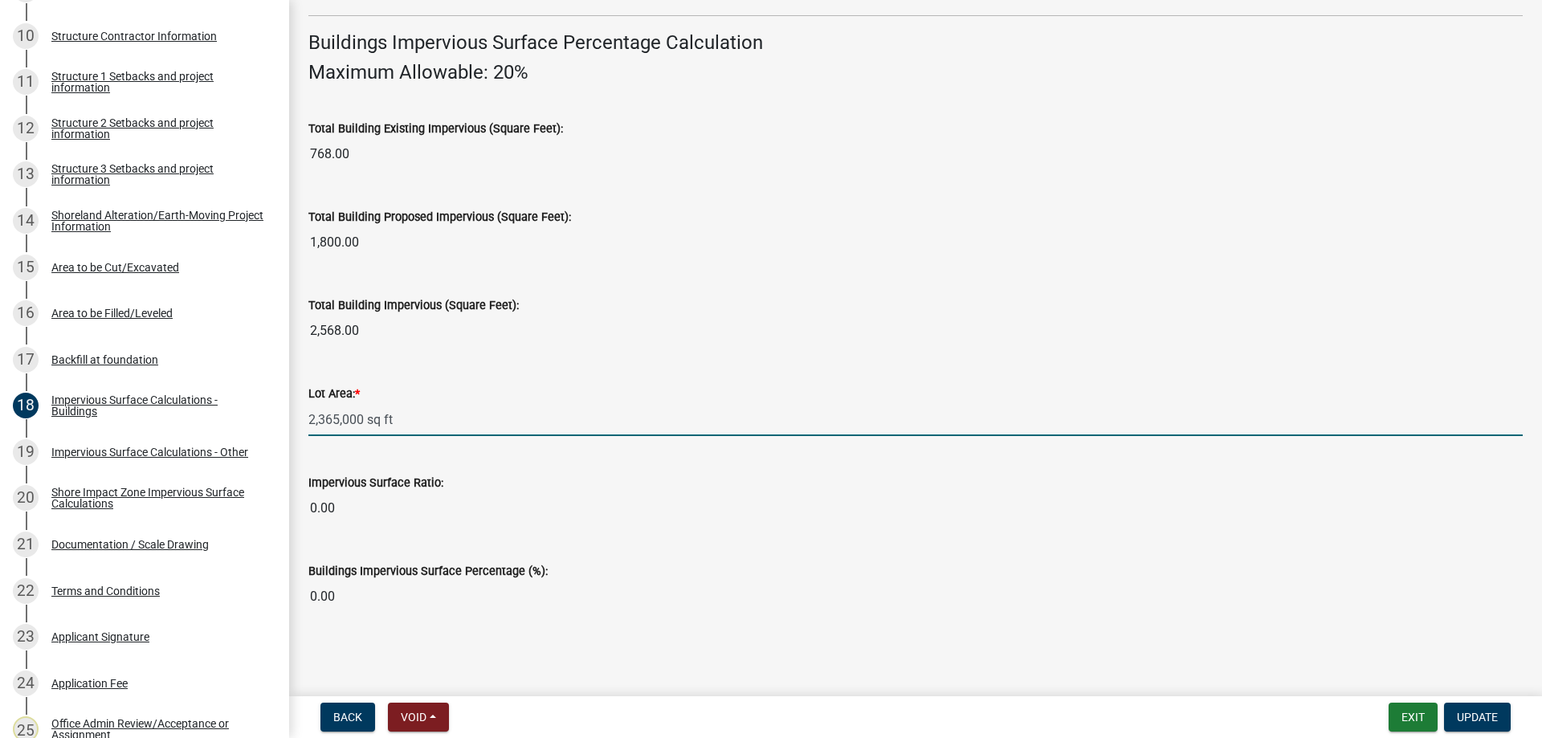
drag, startPoint x: 425, startPoint y: 423, endPoint x: 251, endPoint y: 422, distance: 174.3
click at [308, 422] on input "2,365,000 sq ft" at bounding box center [915, 419] width 1214 height 33
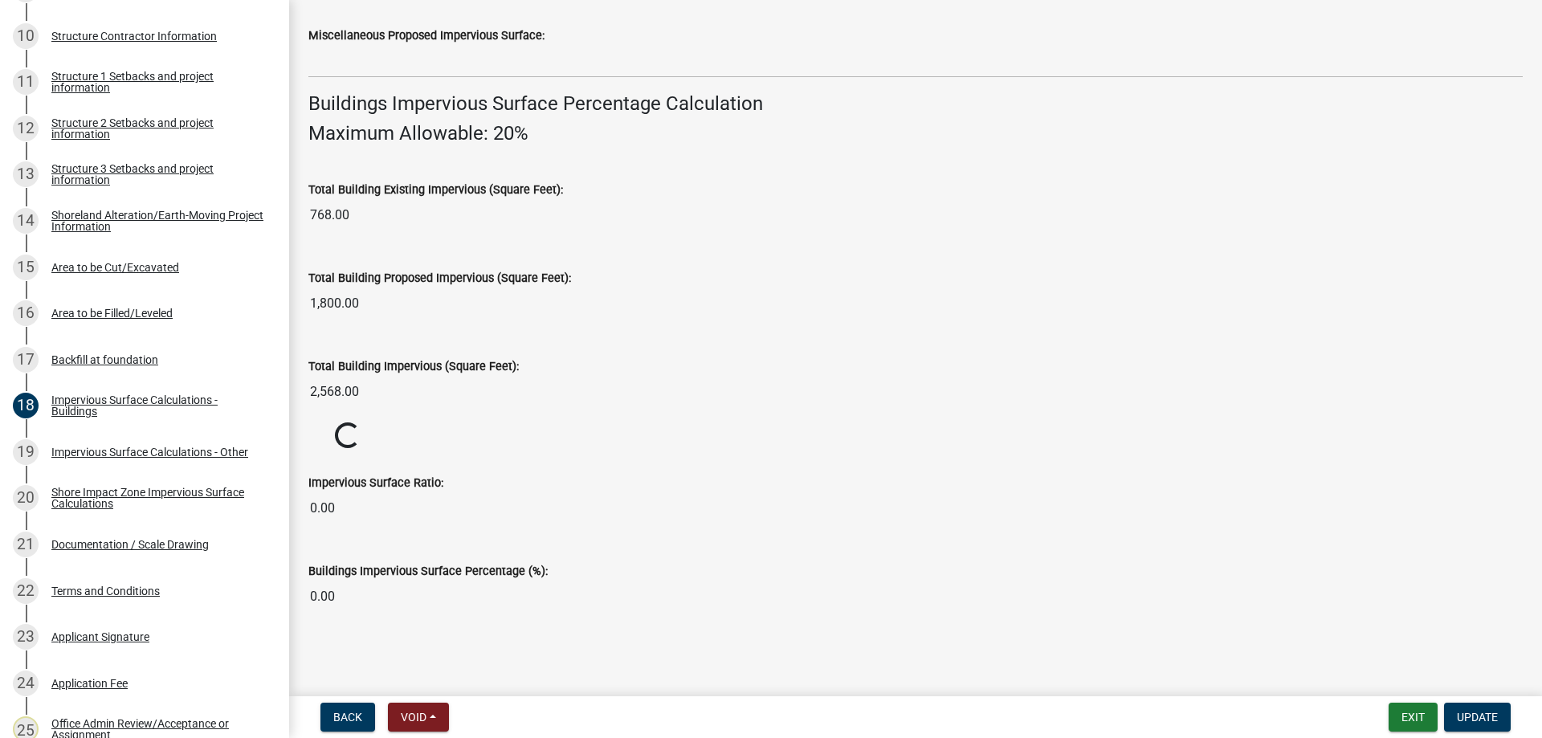
scroll to position [1021, 0]
click at [365, 199] on input "768.00" at bounding box center [915, 215] width 1214 height 32
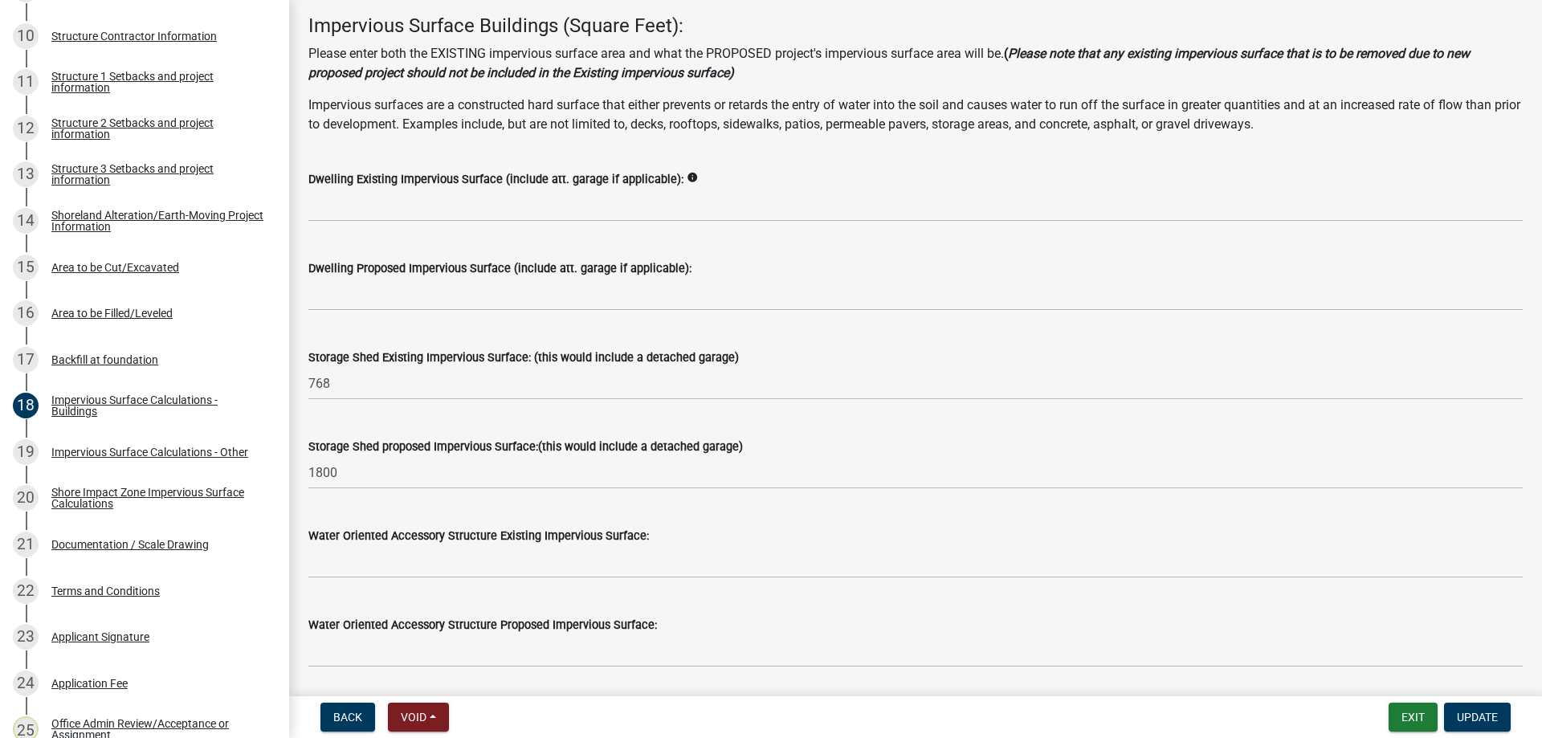
scroll to position [0, 0]
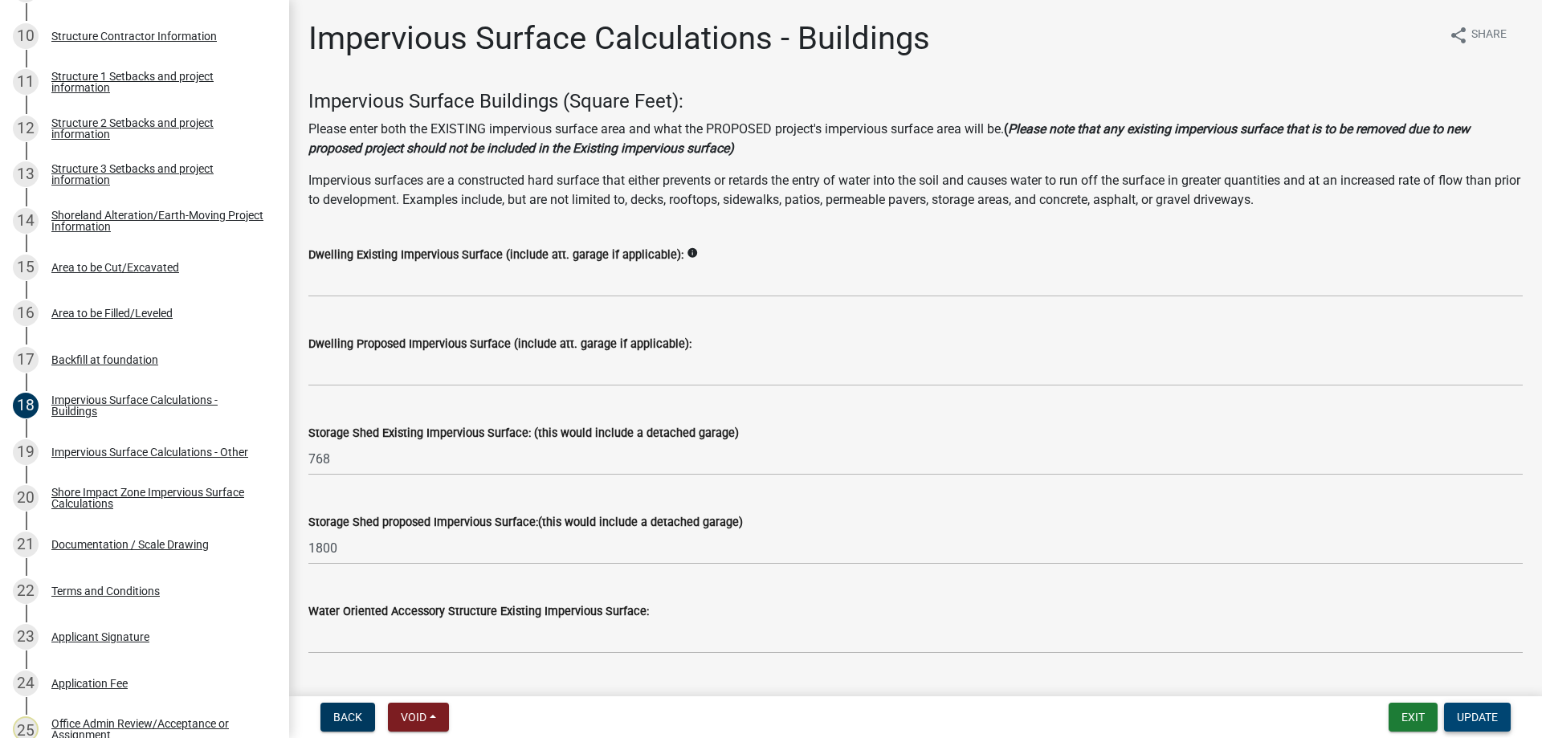
click at [1474, 721] on span "Update" at bounding box center [1477, 717] width 41 height 13
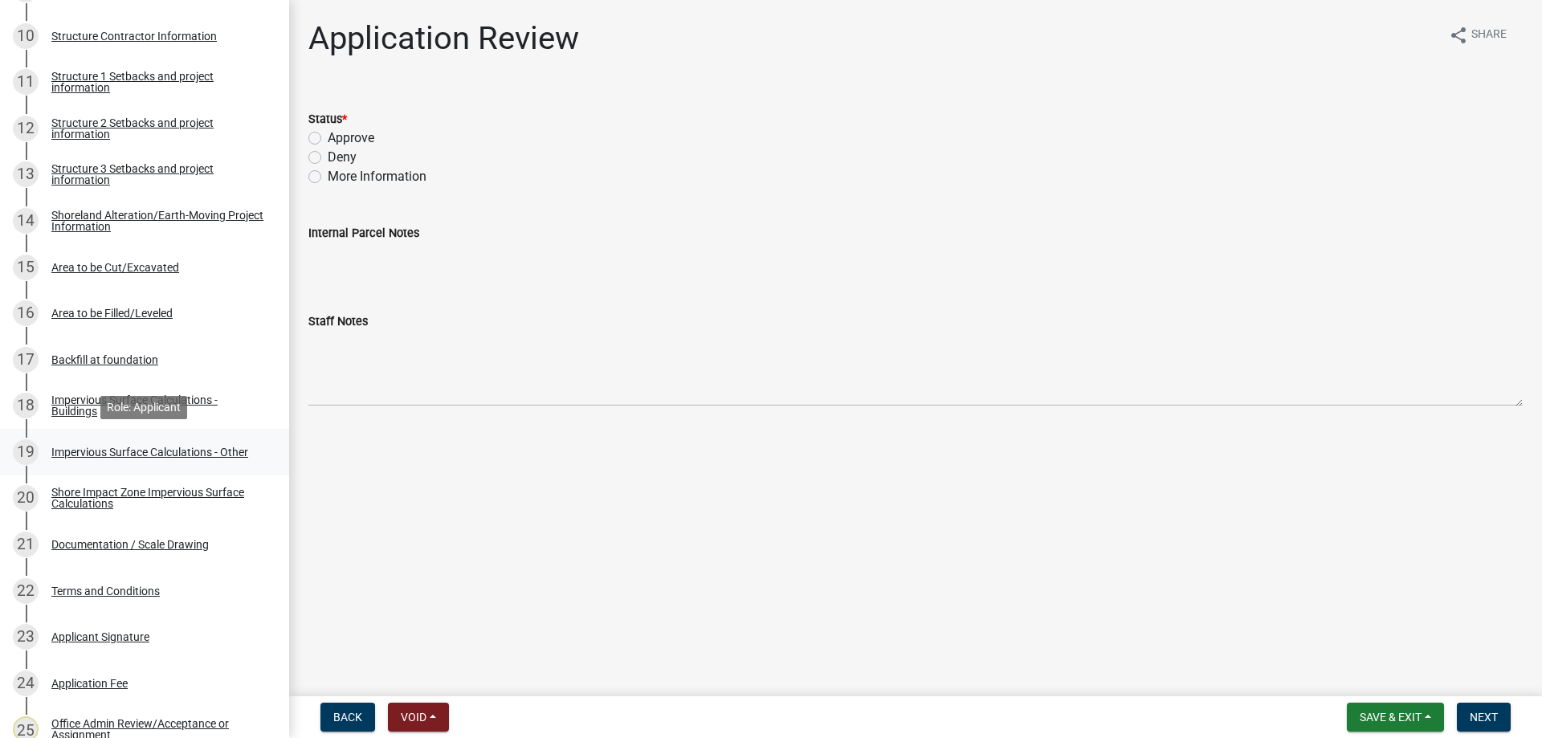
click at [112, 453] on div "Impervious Surface Calculations - Other" at bounding box center [149, 451] width 197 height 11
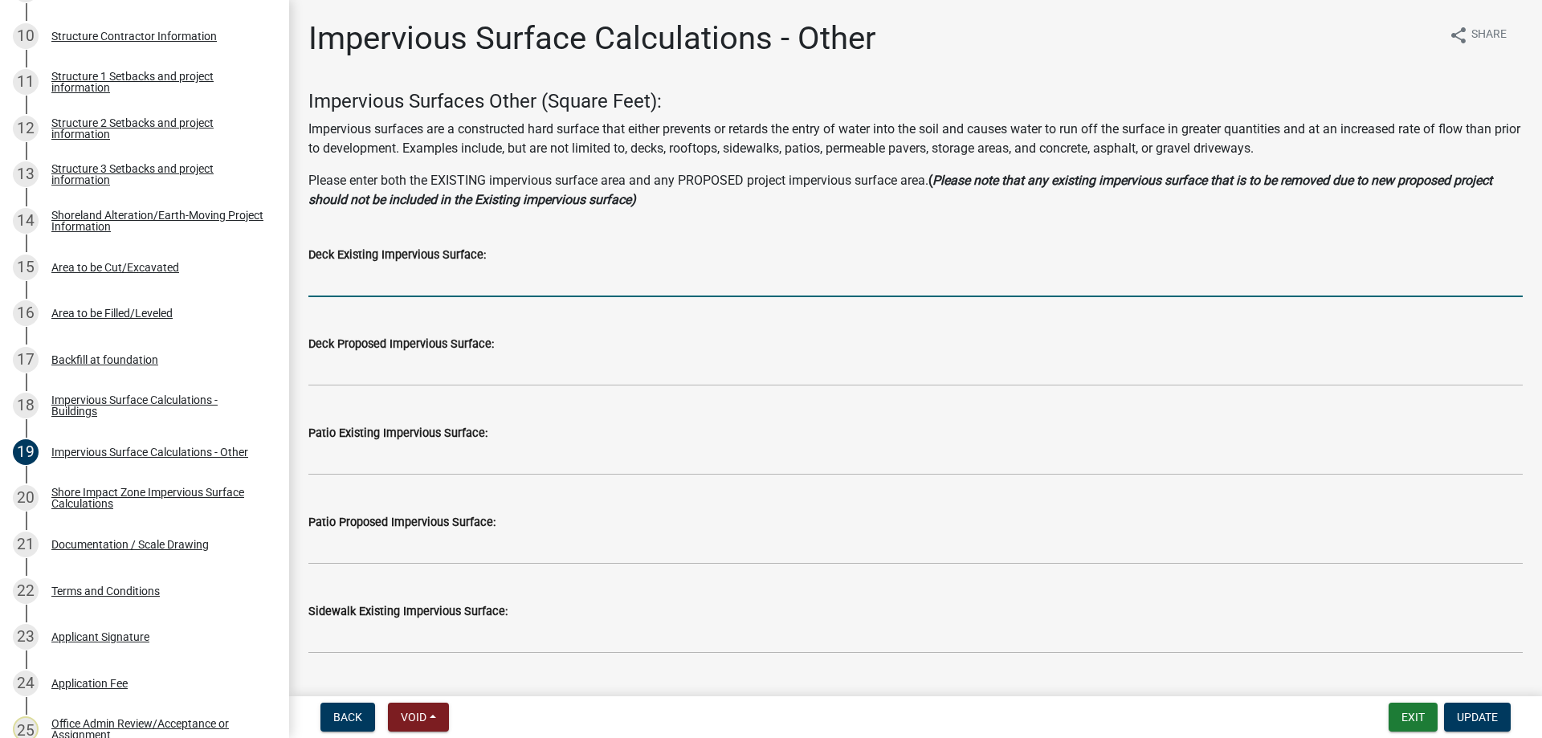
click at [377, 285] on input "text" at bounding box center [915, 280] width 1214 height 33
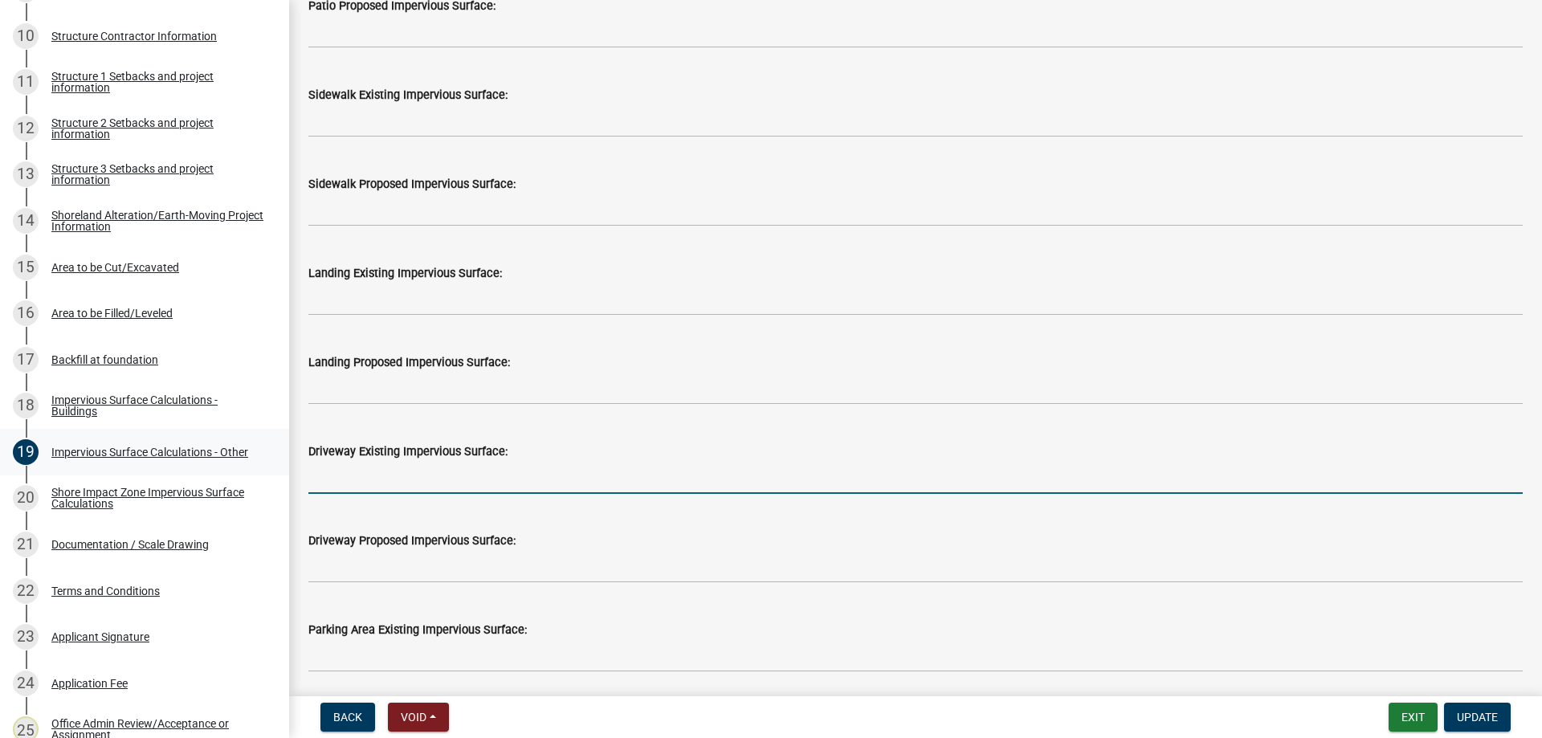
scroll to position [549, 0]
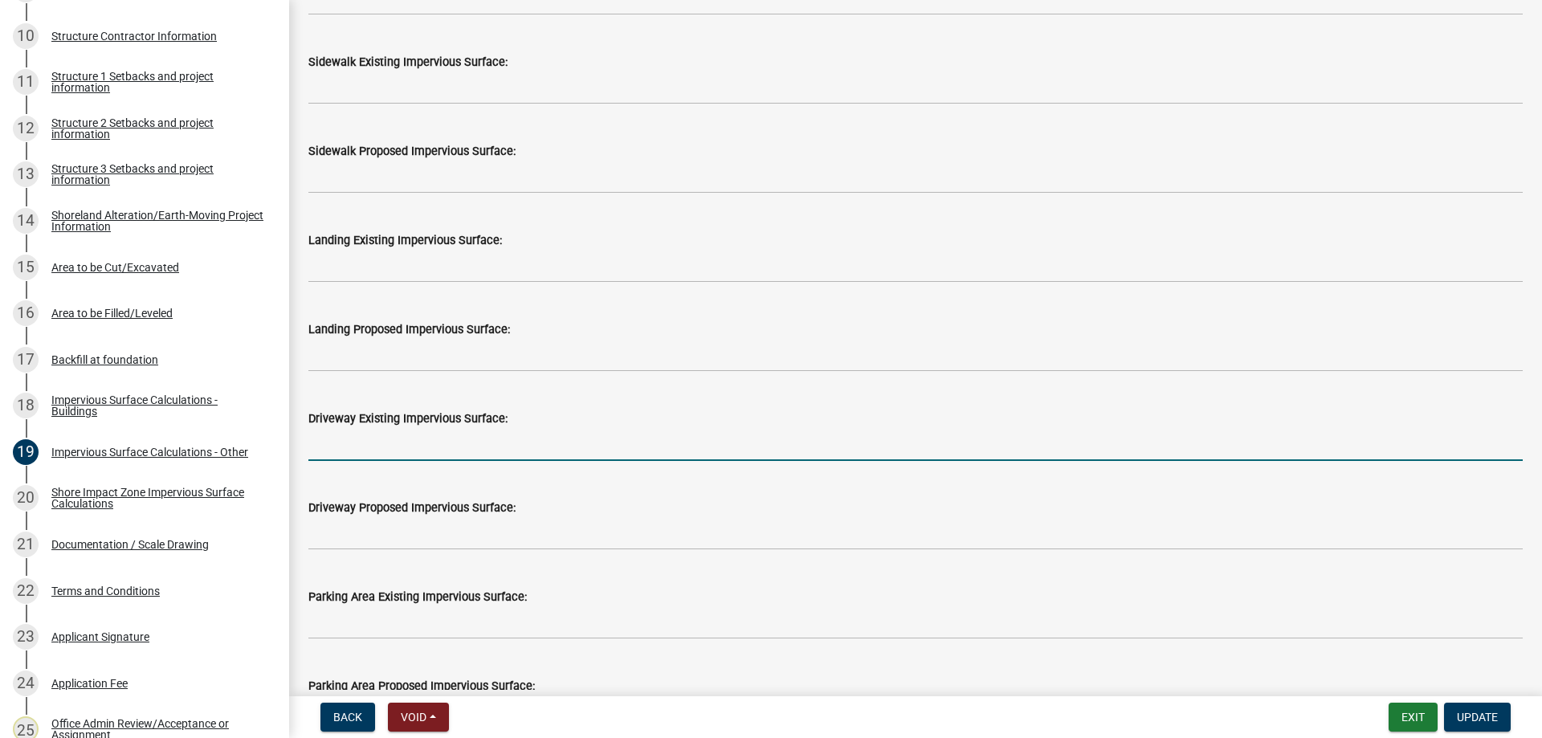
click at [411, 445] on input "text" at bounding box center [915, 444] width 1214 height 33
type input "4120"
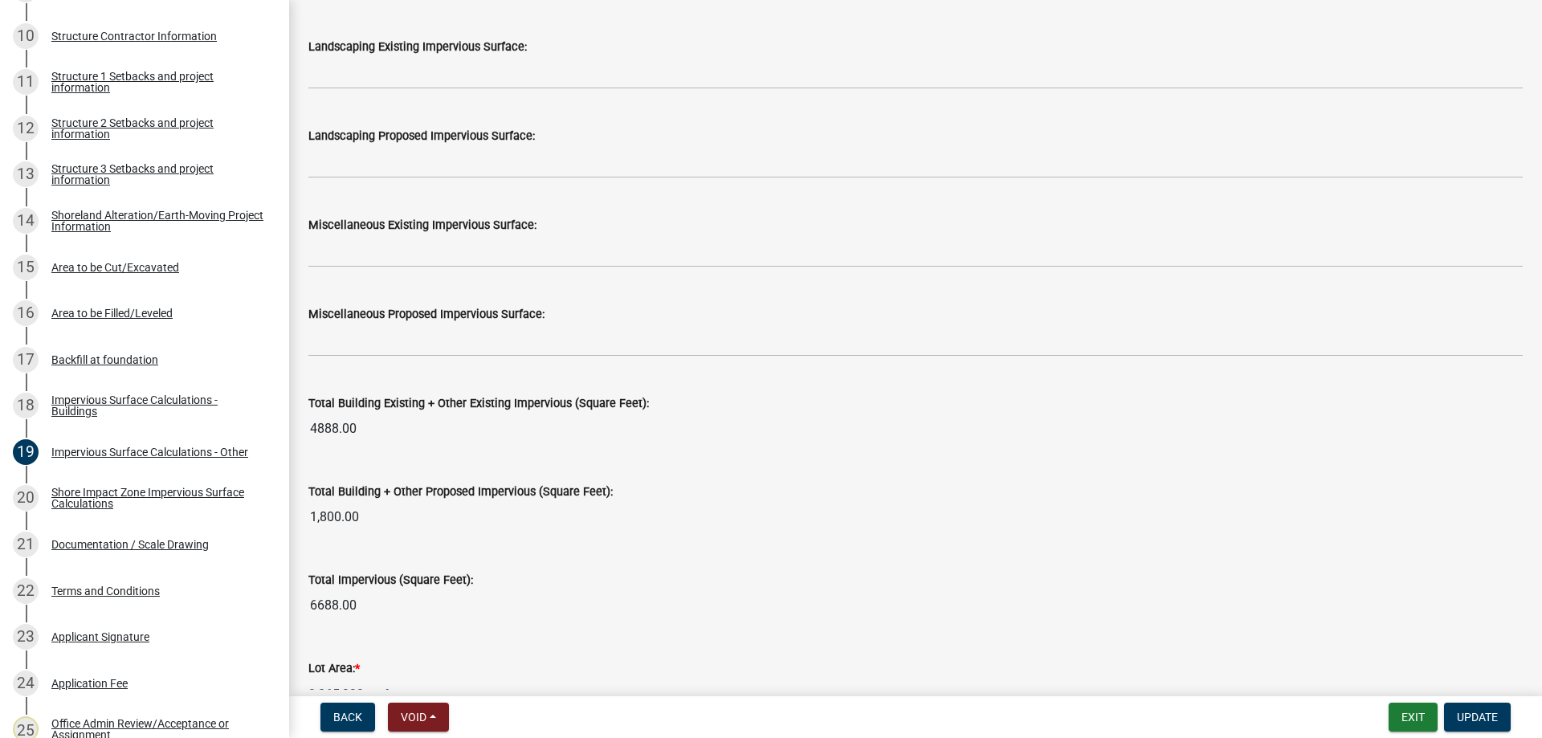
scroll to position [1639, 0]
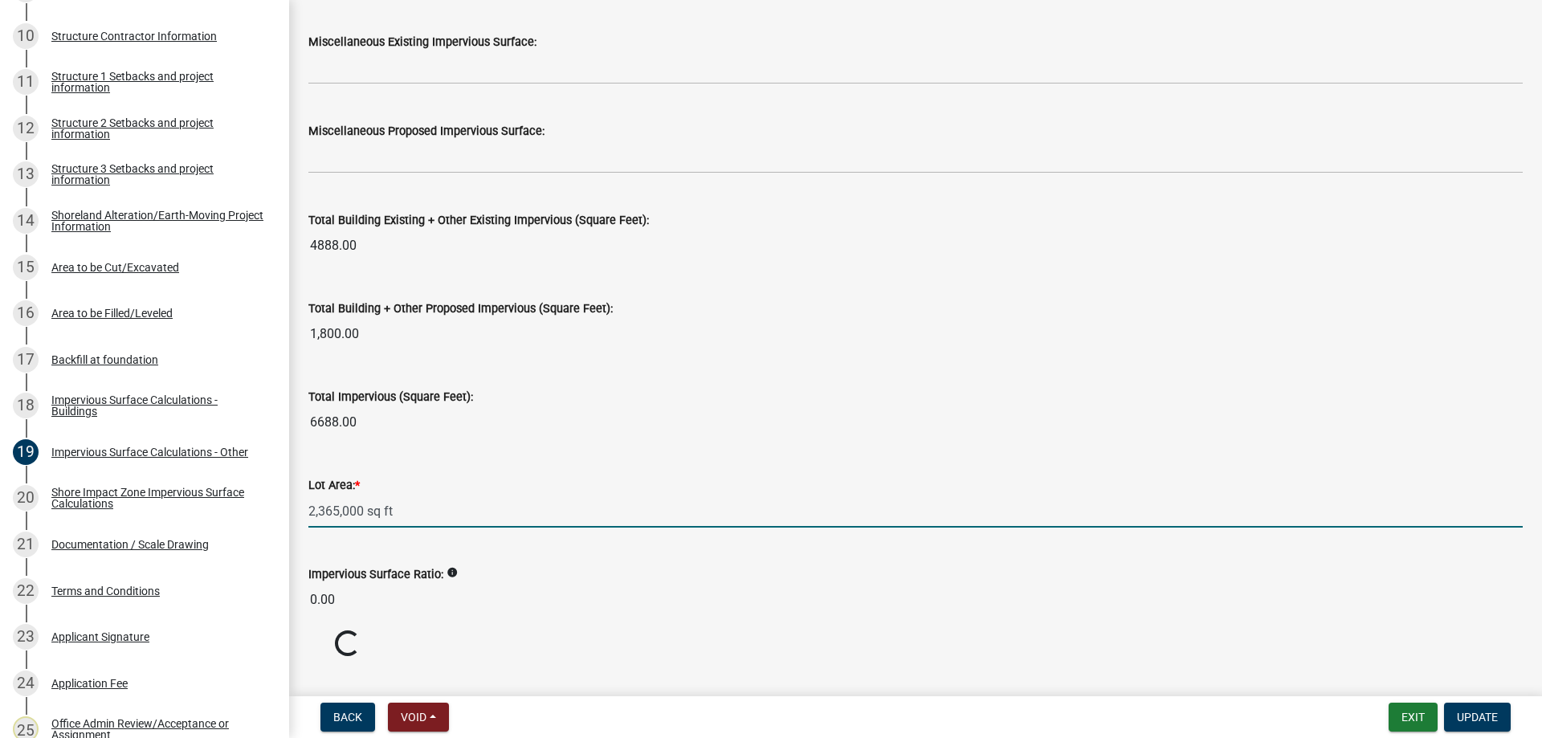
drag, startPoint x: 422, startPoint y: 516, endPoint x: 242, endPoint y: 497, distance: 181.6
click at [308, 497] on input "2,365,000 sq ft" at bounding box center [915, 511] width 1214 height 33
click at [377, 426] on input "6688.00" at bounding box center [915, 422] width 1214 height 32
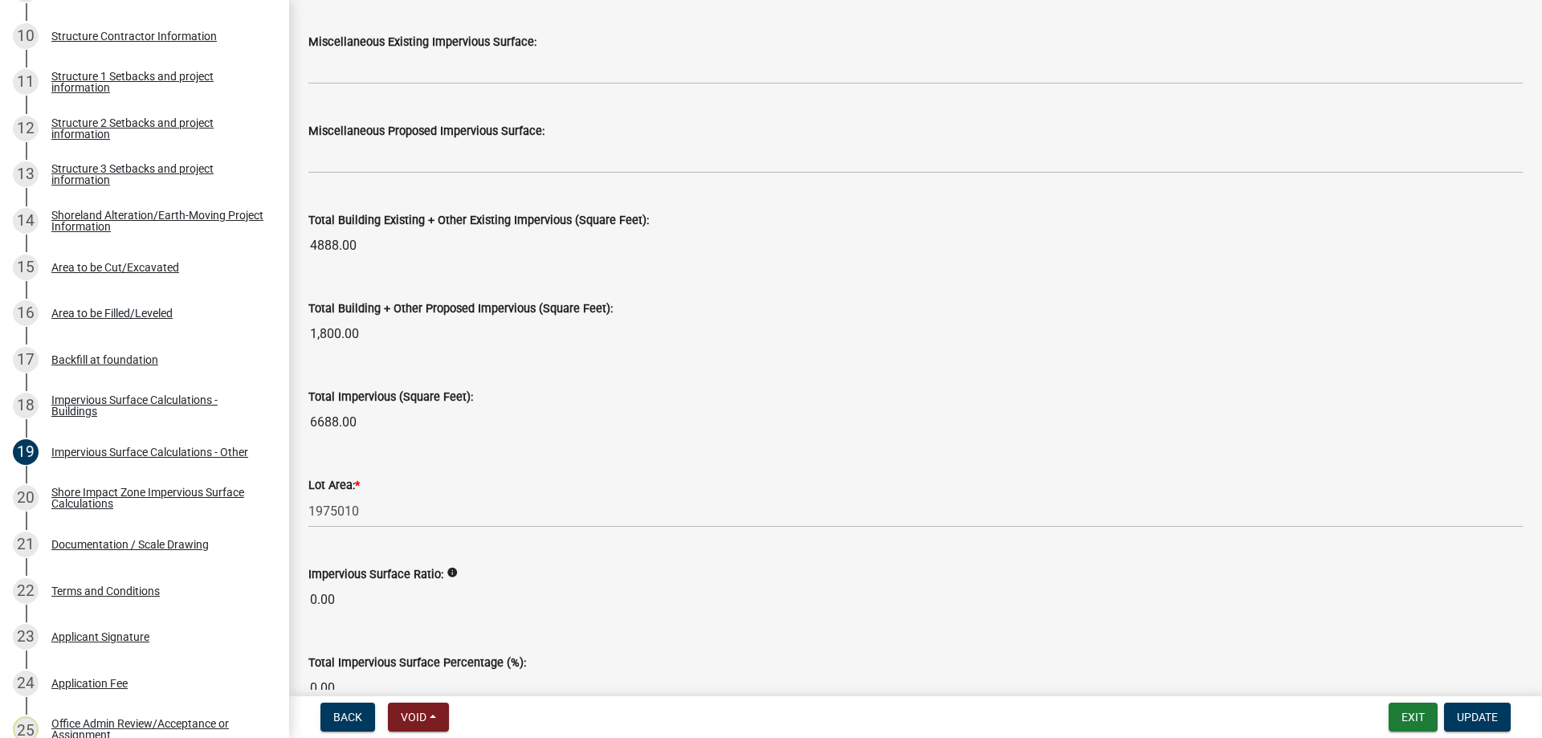
scroll to position [1731, 0]
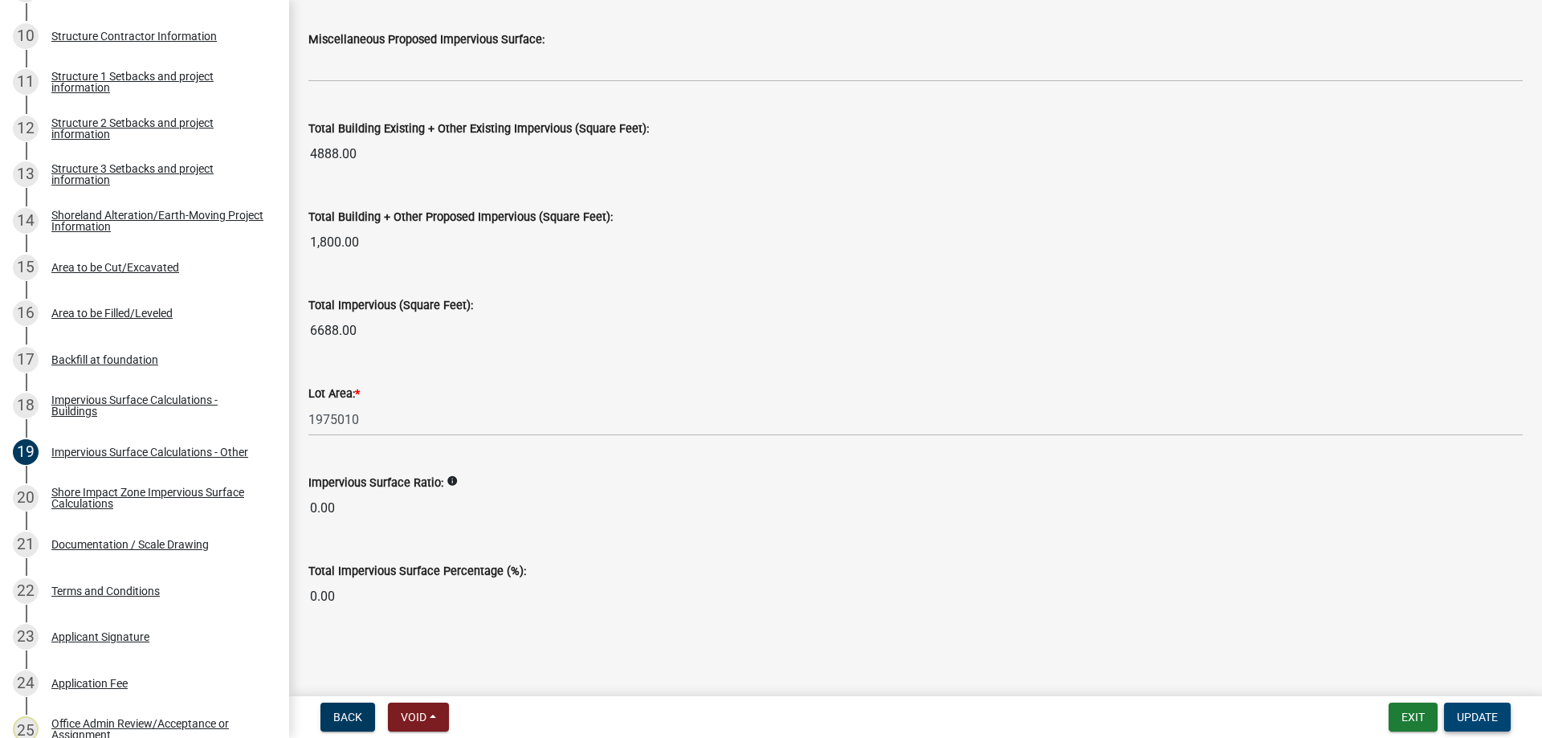
click at [1474, 715] on span "Update" at bounding box center [1477, 717] width 41 height 13
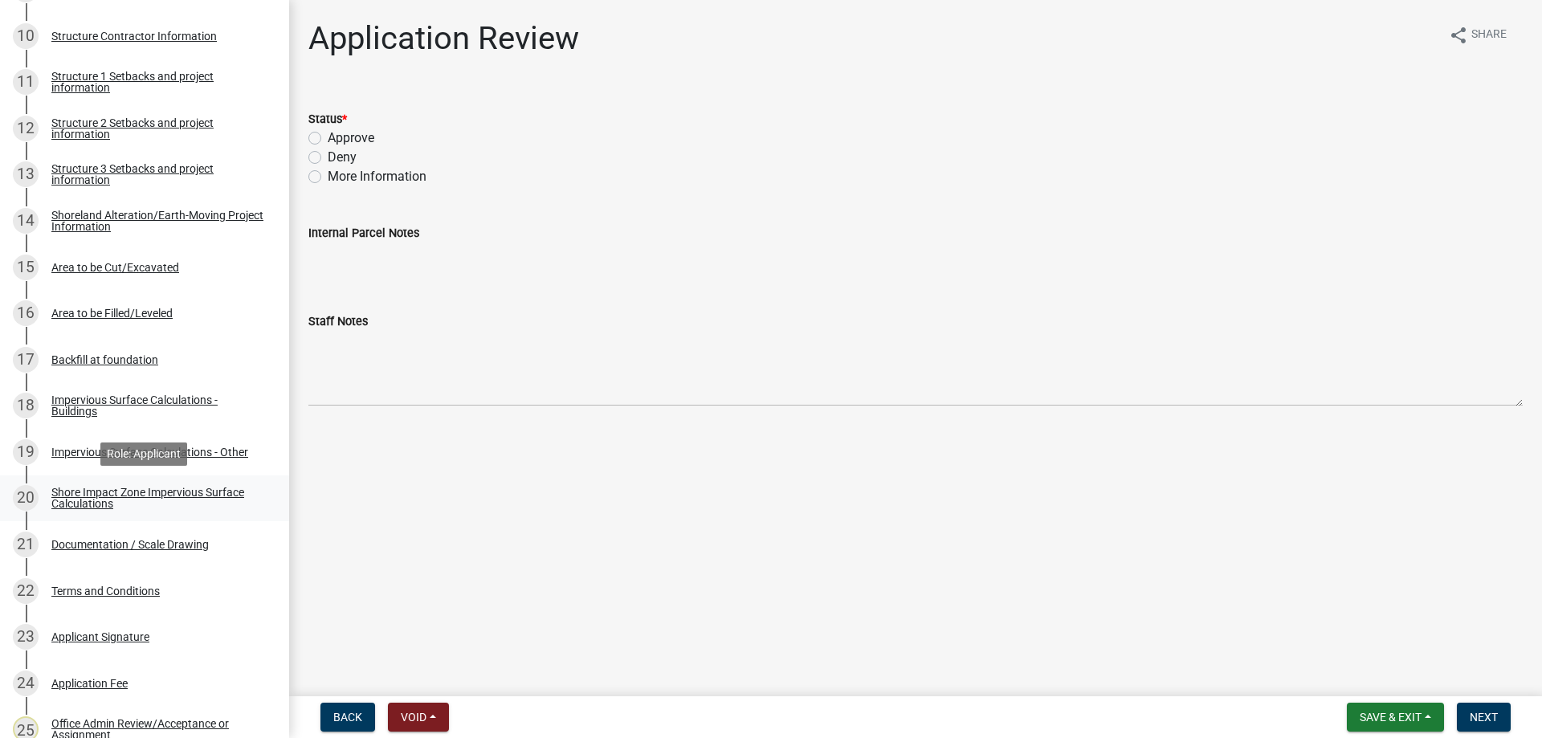
click at [84, 489] on div "Shore Impact Zone Impervious Surface Calculations" at bounding box center [157, 498] width 212 height 22
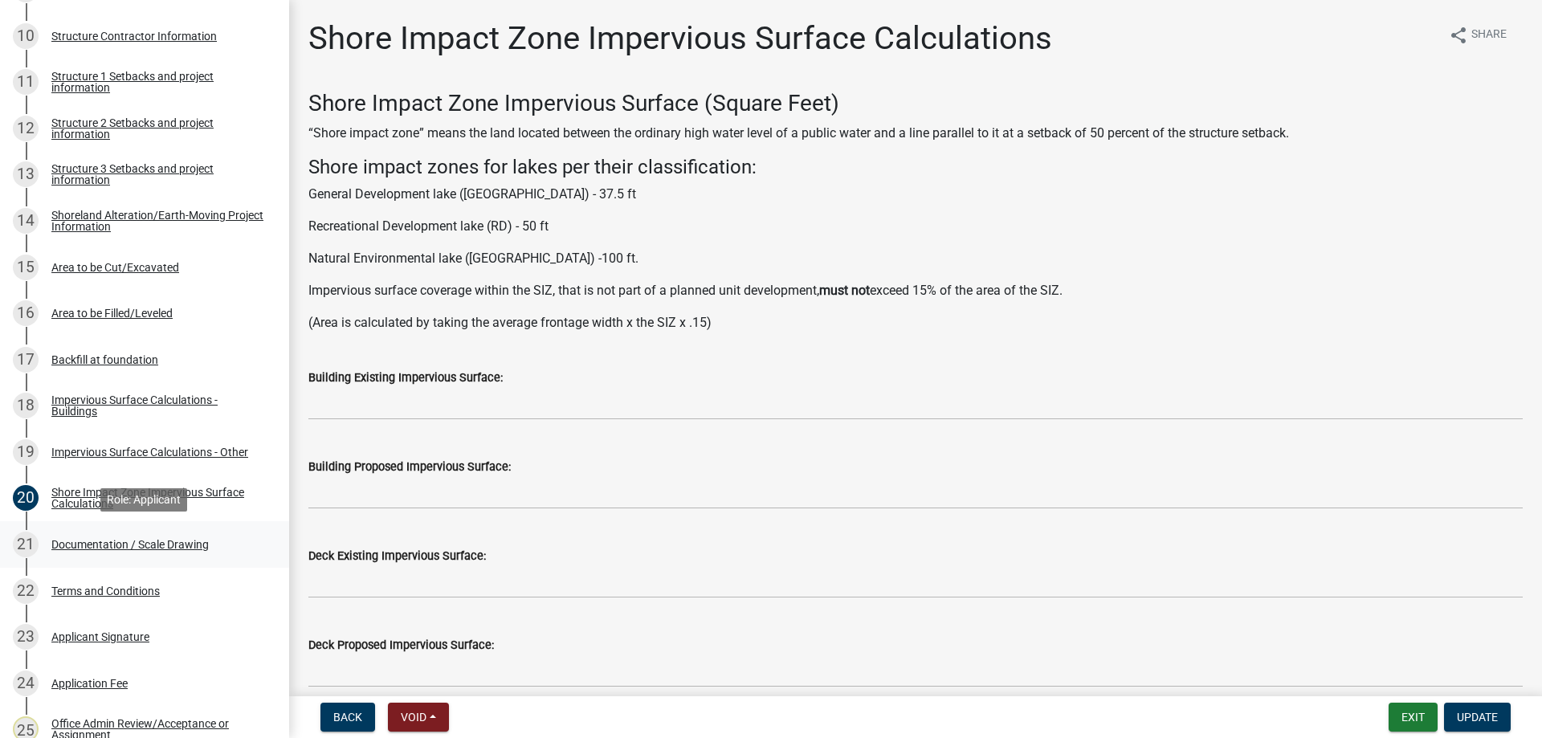
click at [93, 544] on div "Documentation / Scale Drawing" at bounding box center [129, 544] width 157 height 11
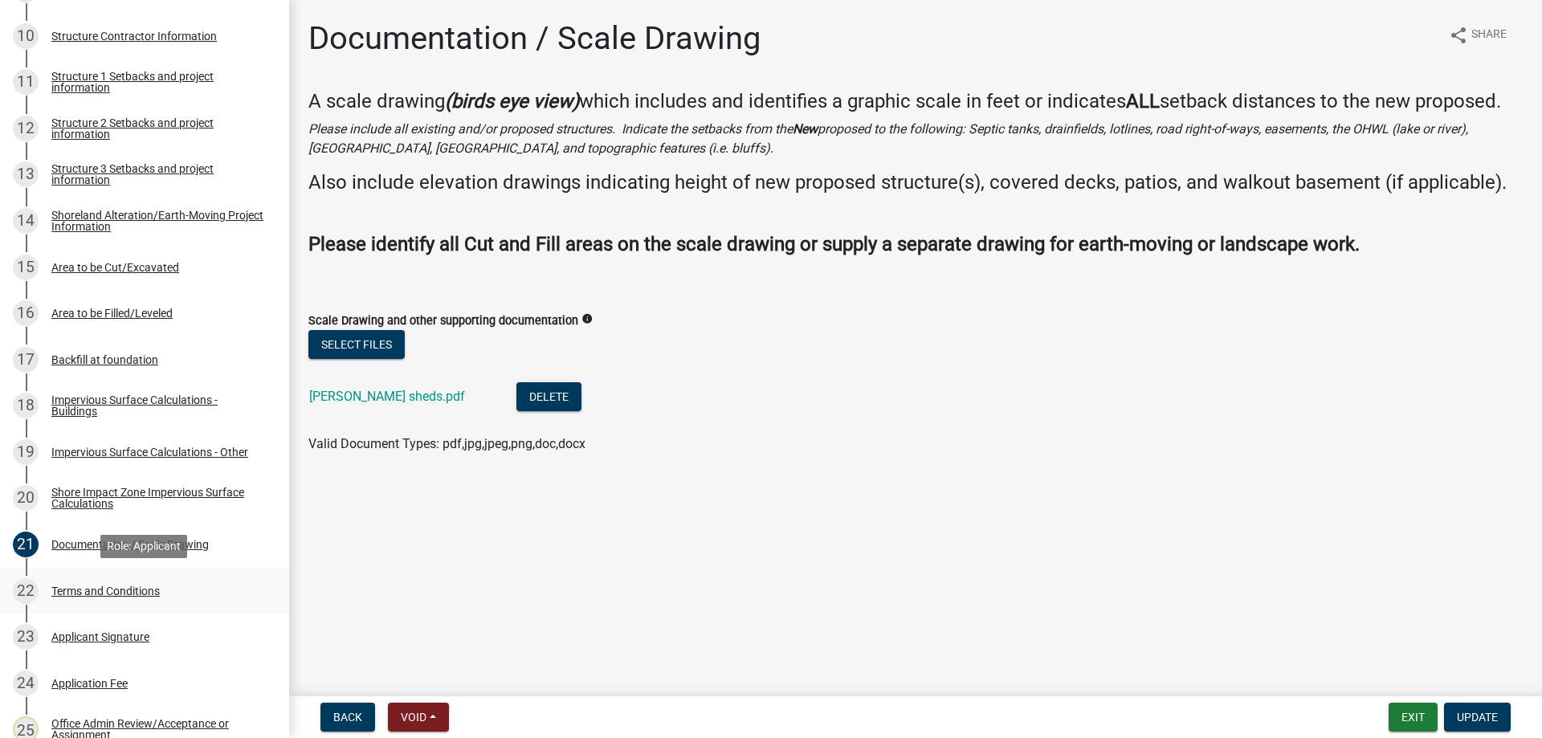
click at [95, 588] on div "Terms and Conditions" at bounding box center [105, 590] width 108 height 11
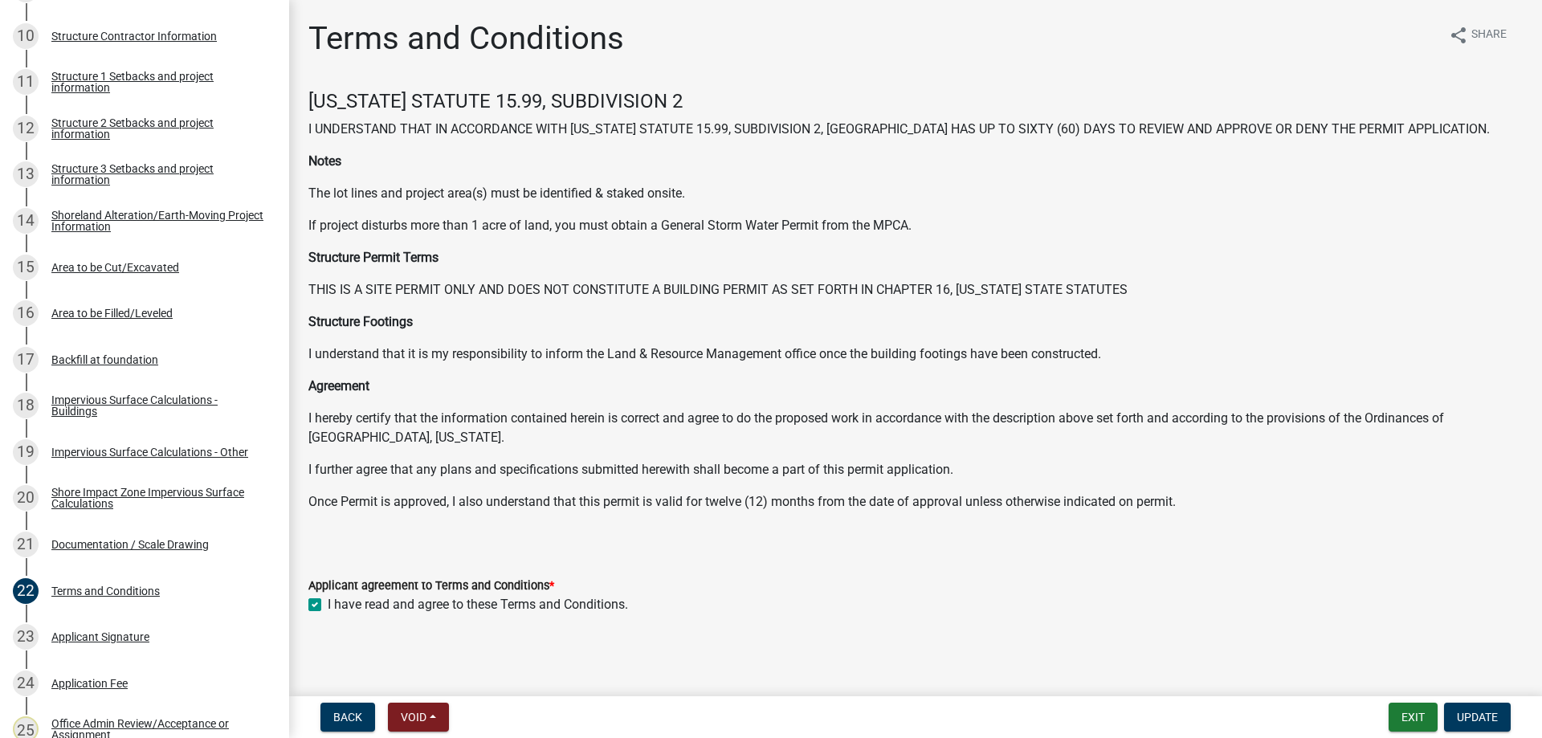
scroll to position [2, 0]
click at [68, 640] on div "Applicant Signature" at bounding box center [100, 636] width 98 height 11
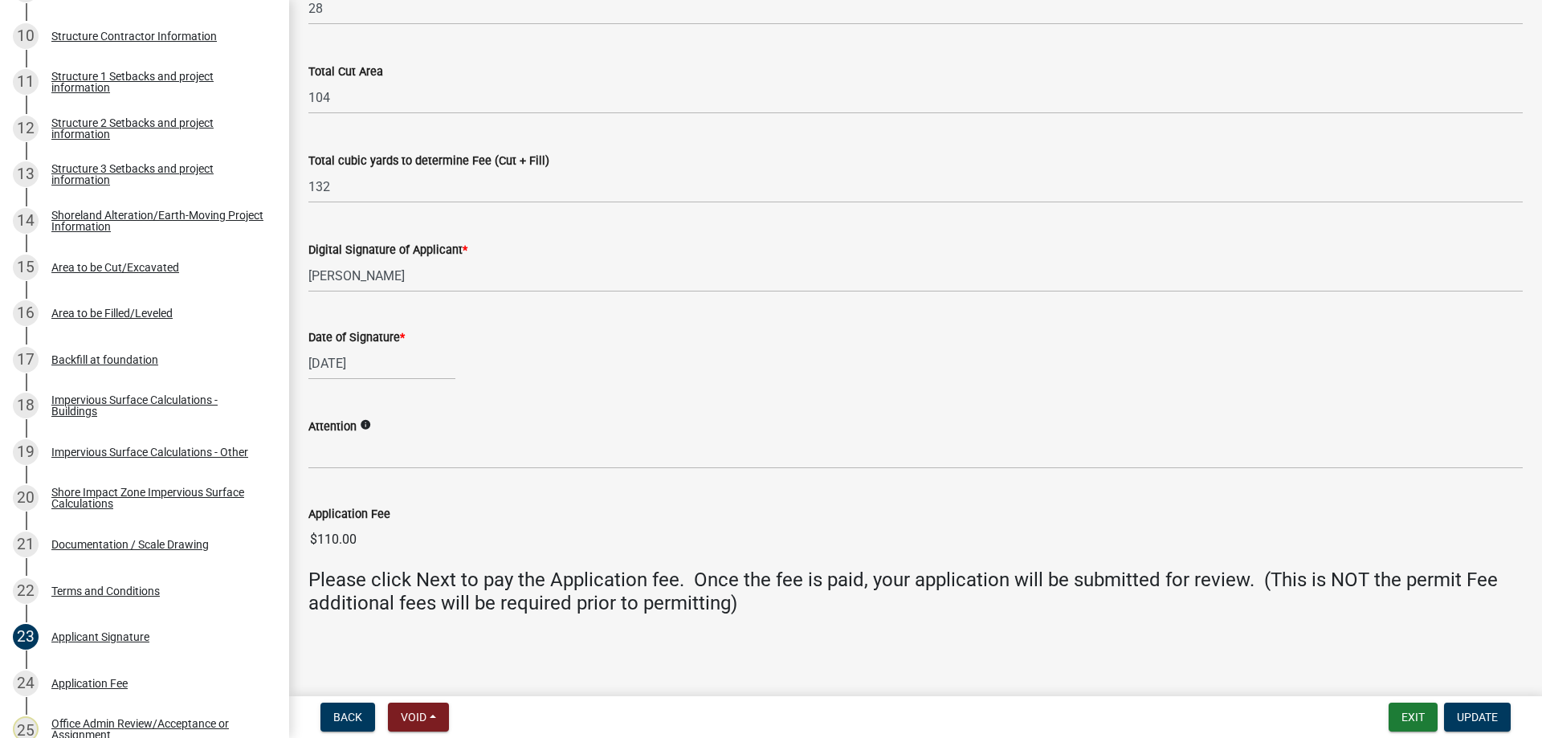
scroll to position [255, 0]
click at [82, 682] on div "Application Fee" at bounding box center [89, 683] width 76 height 11
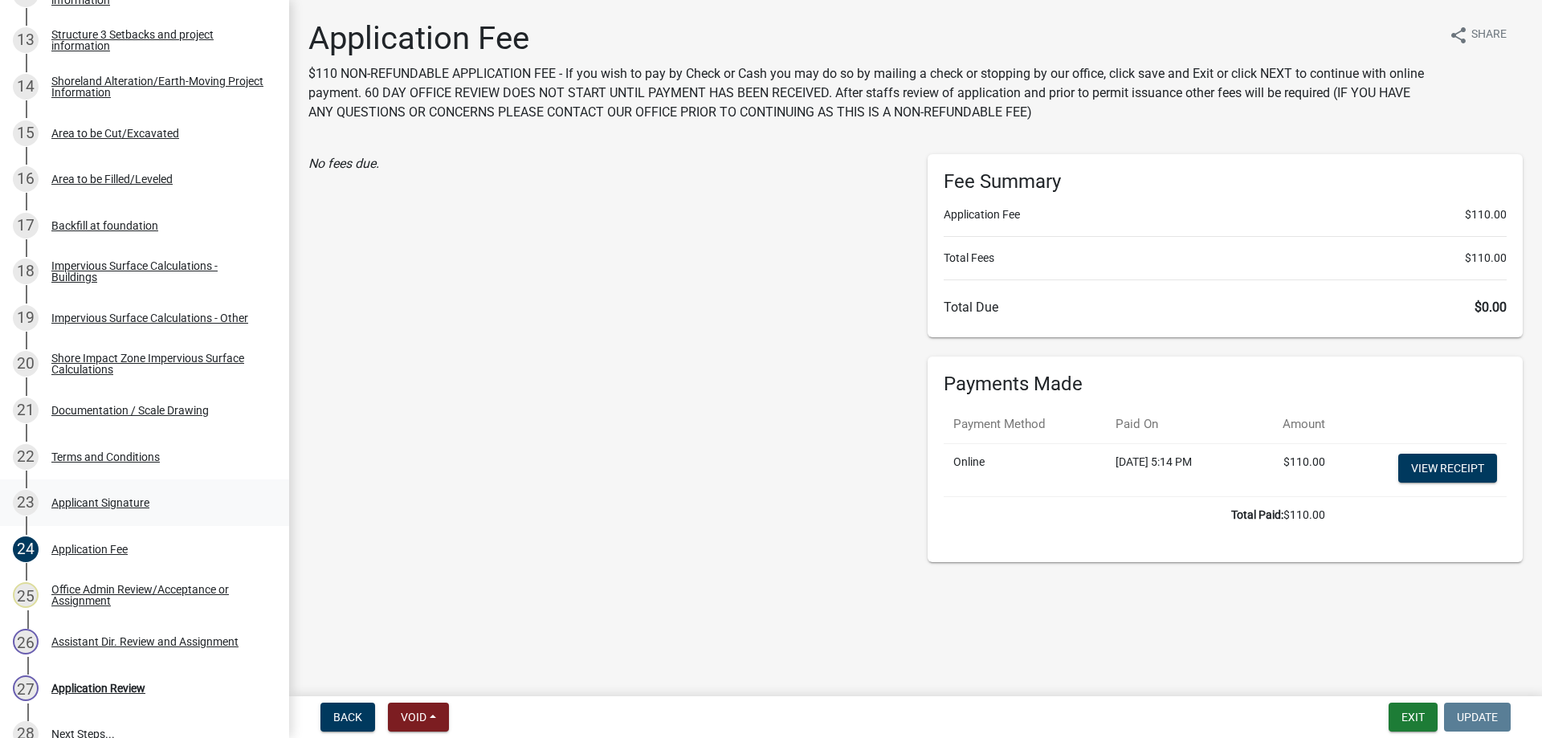
scroll to position [1040, 0]
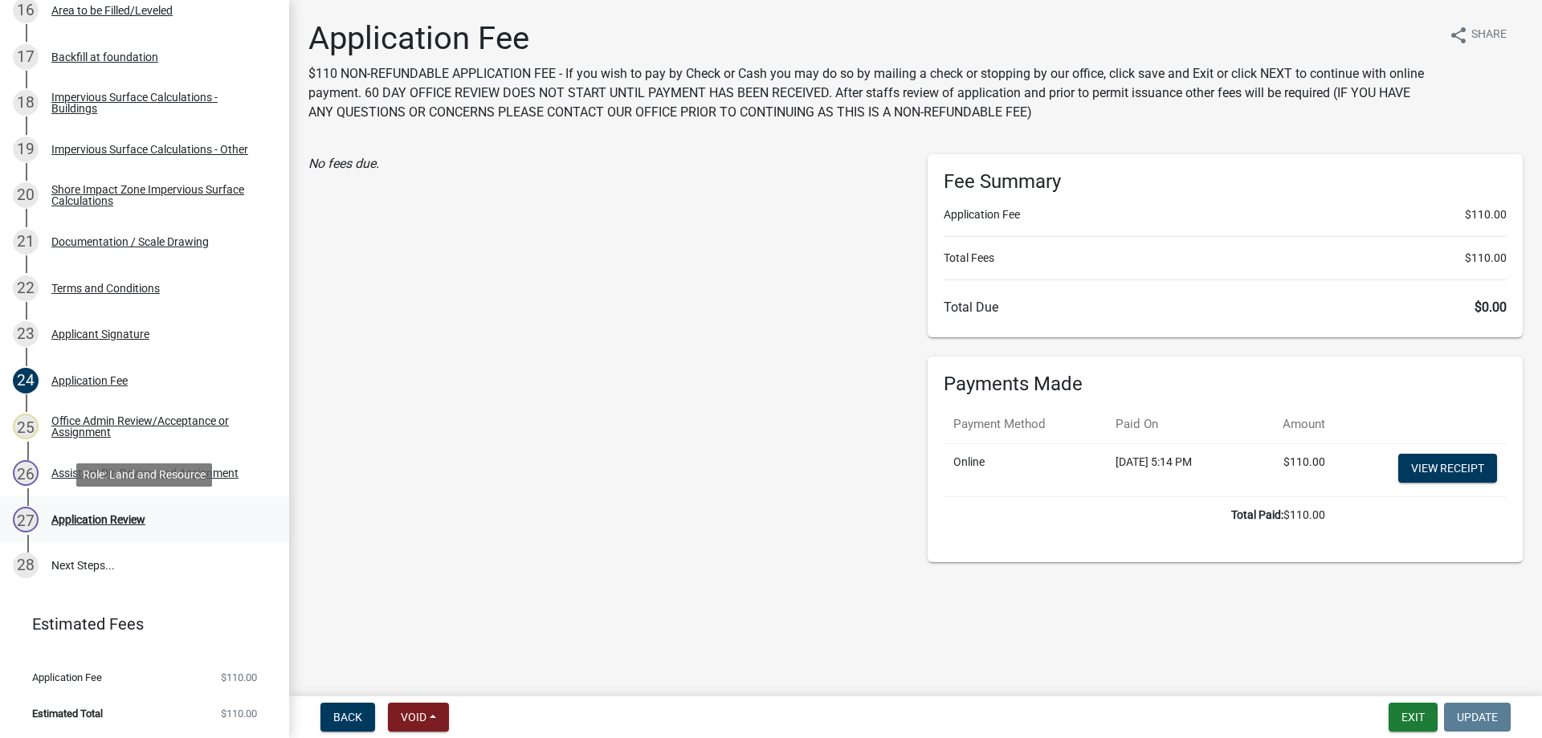
click at [93, 522] on div "Application Review" at bounding box center [98, 519] width 94 height 11
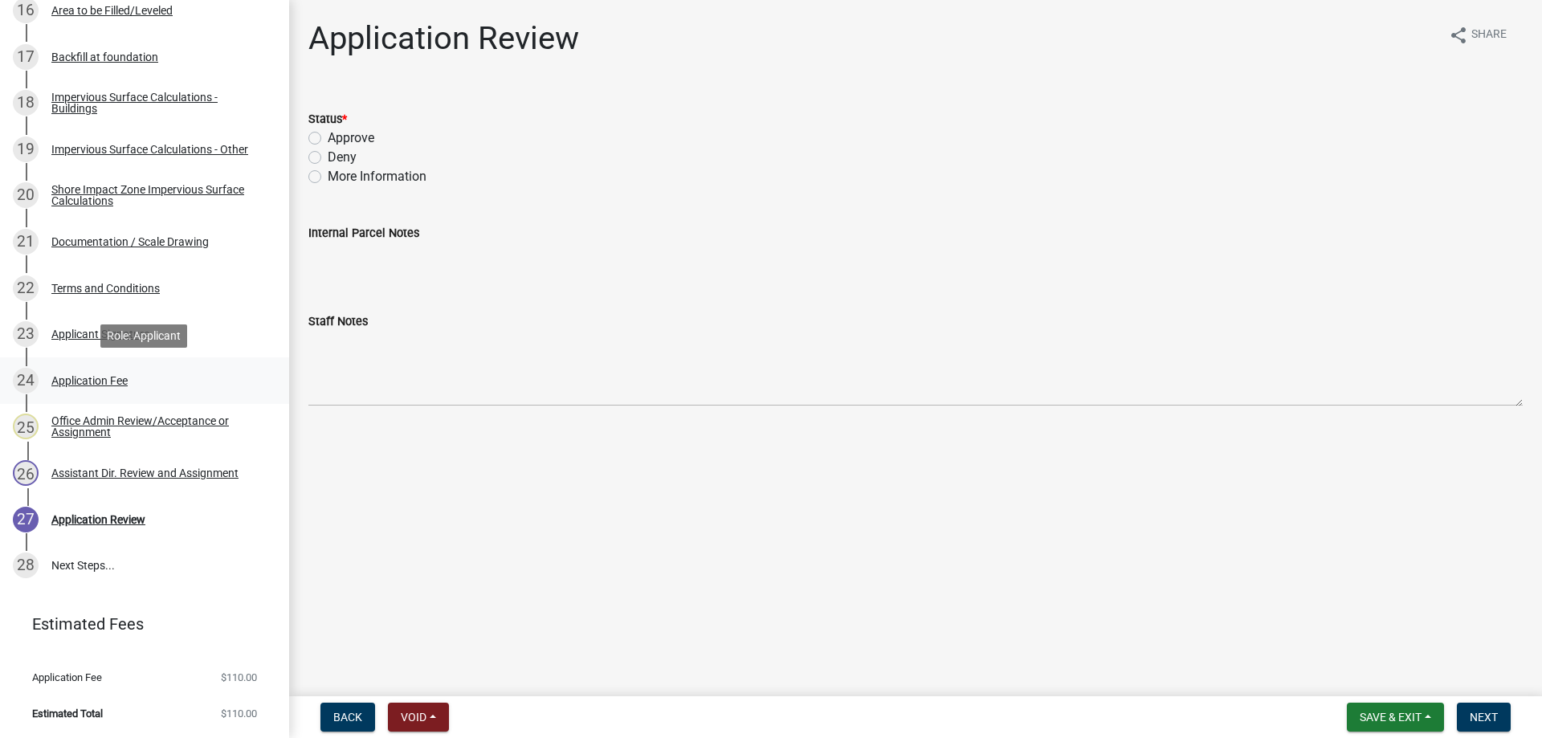
click at [84, 381] on div "Application Fee" at bounding box center [89, 380] width 76 height 11
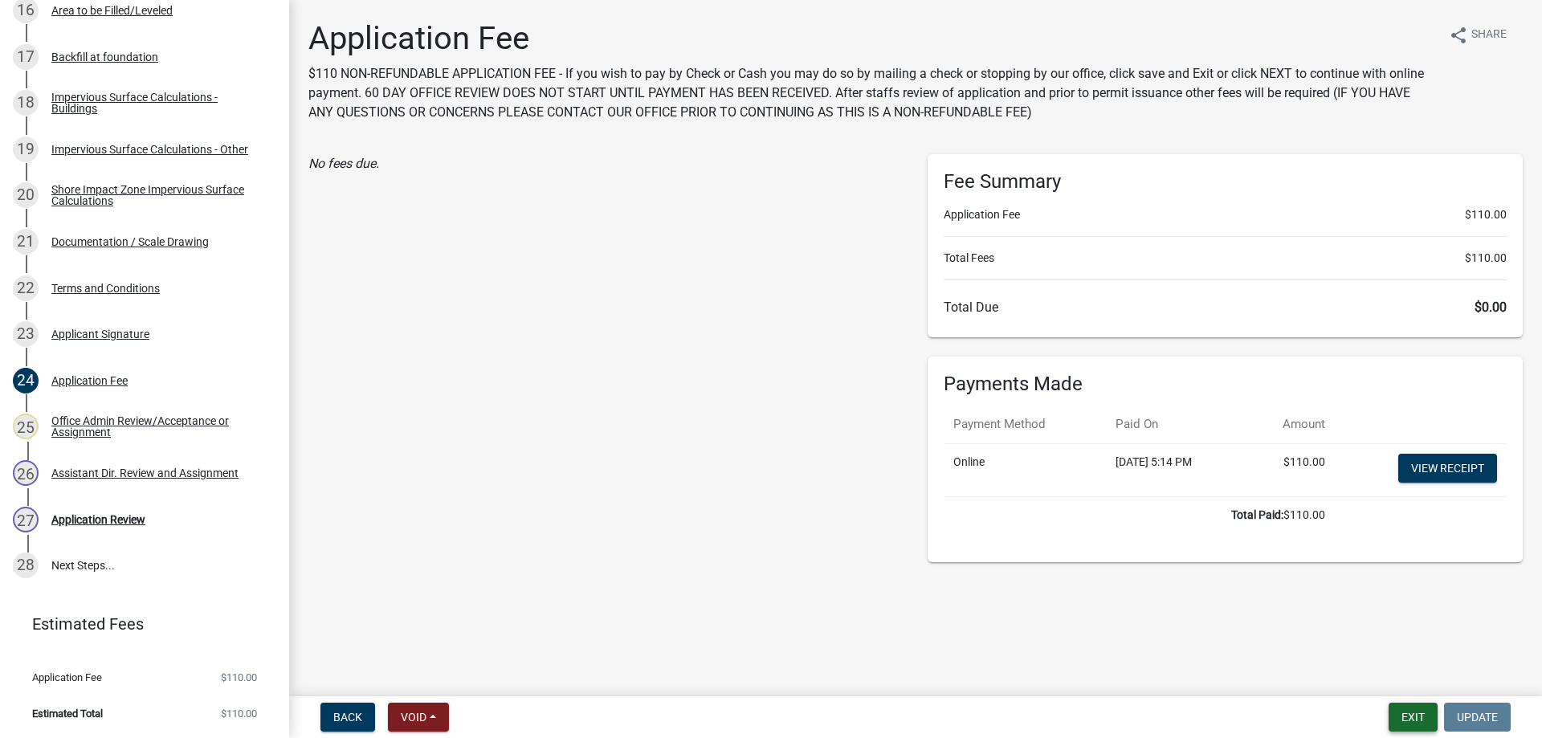
click at [1400, 717] on button "Exit" at bounding box center [1412, 717] width 49 height 29
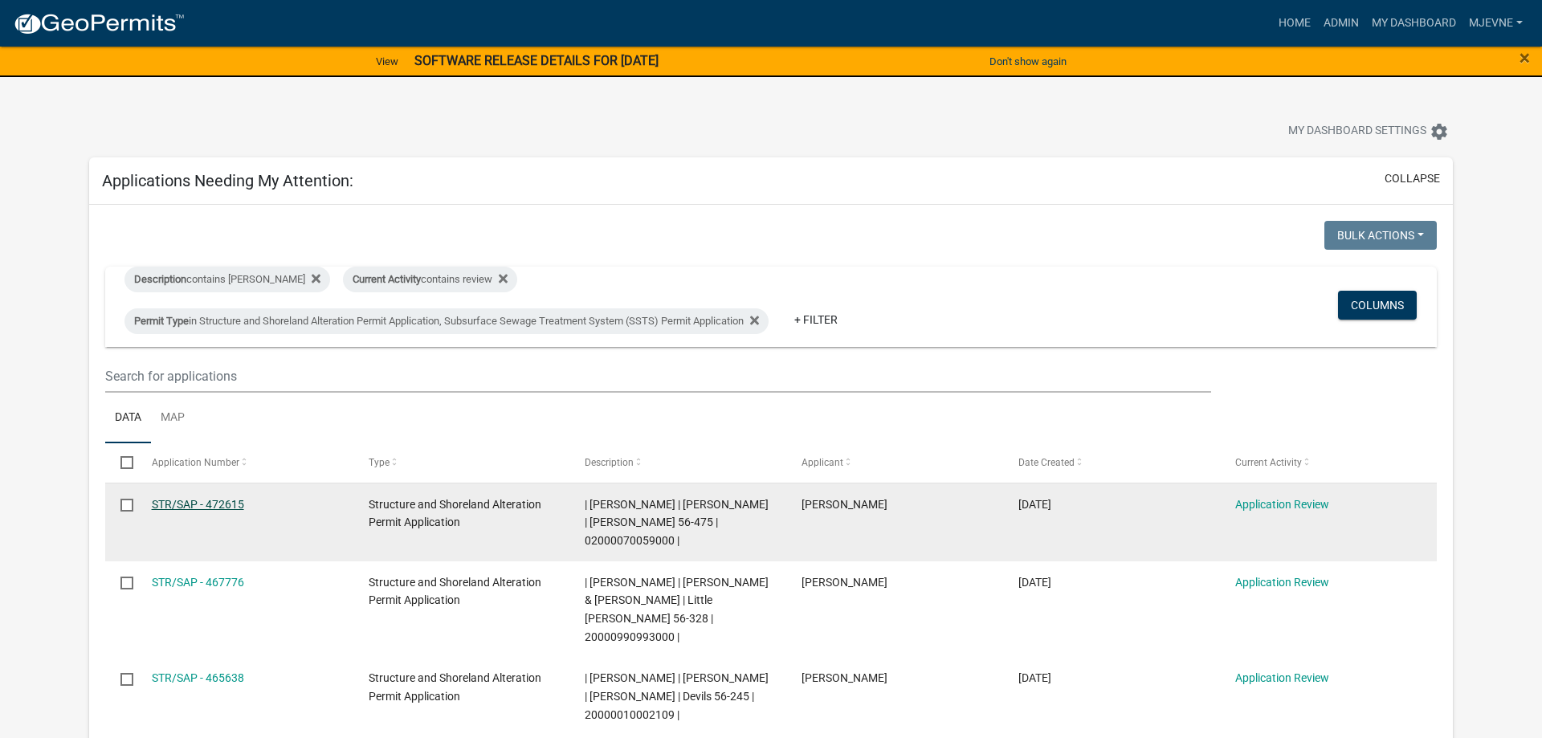
click at [175, 503] on link "STR/SAP - 472615" at bounding box center [198, 504] width 92 height 13
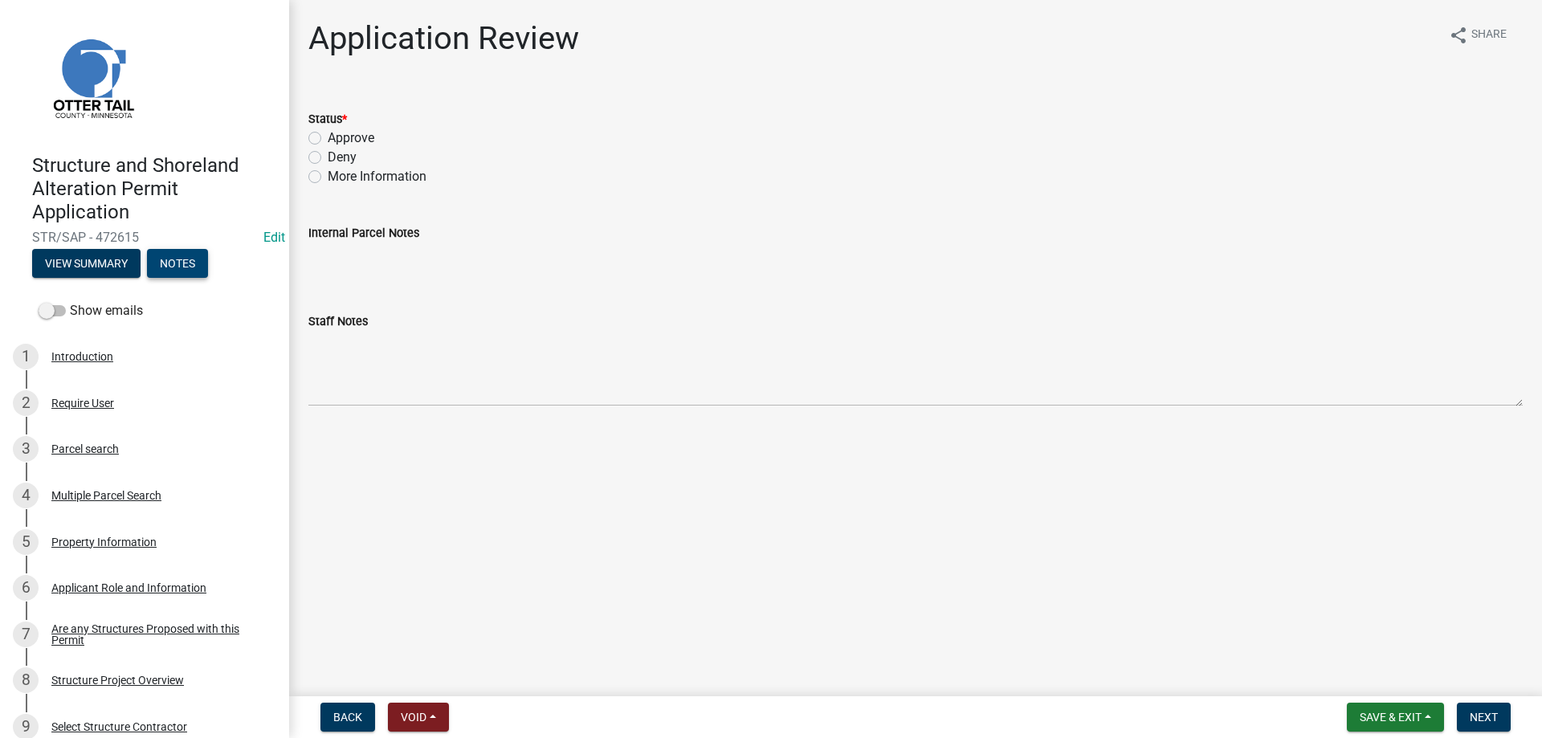
click at [184, 263] on button "Notes" at bounding box center [177, 263] width 61 height 29
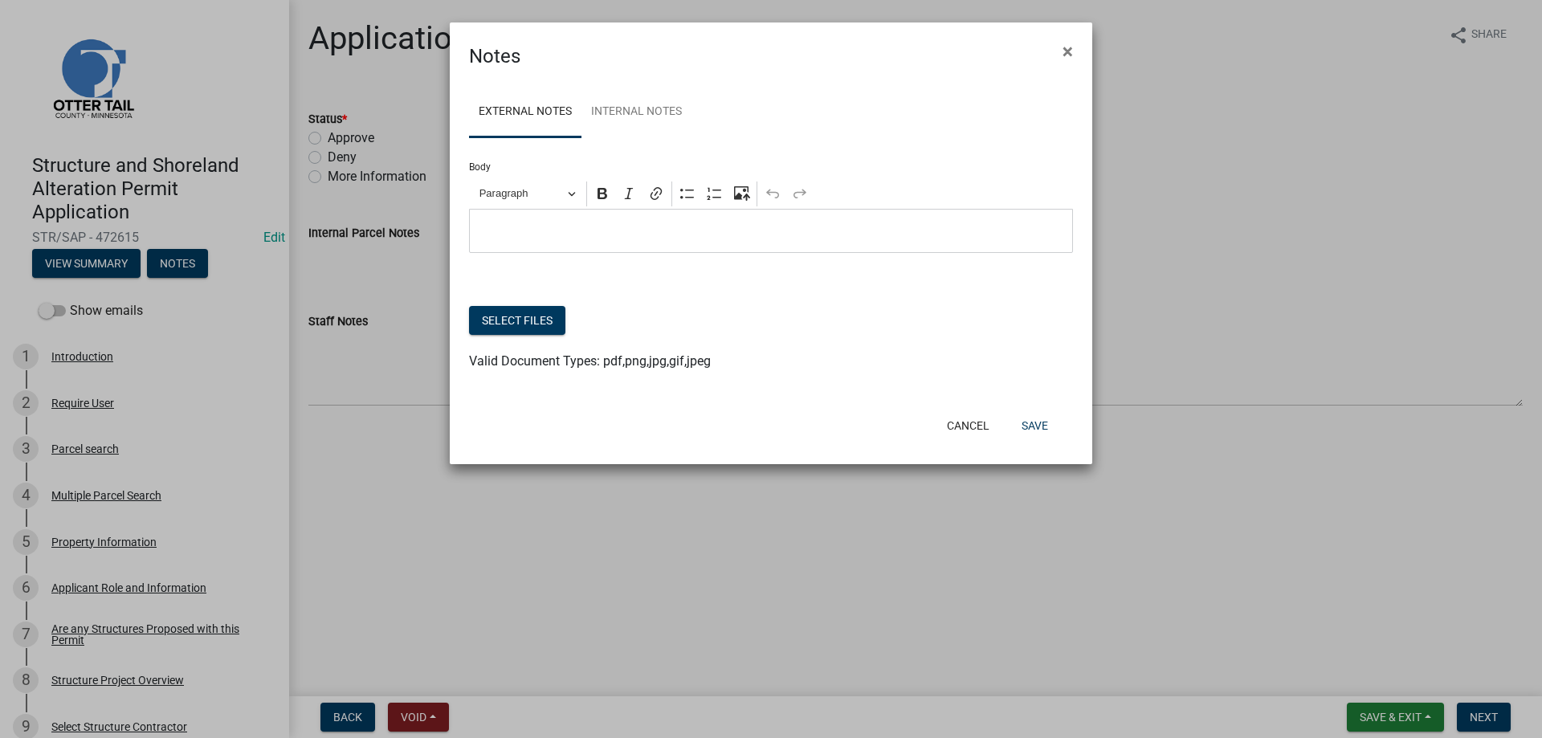
click at [544, 247] on div "Editor editing area: main. Press Alt+0 for help." at bounding box center [771, 231] width 604 height 44
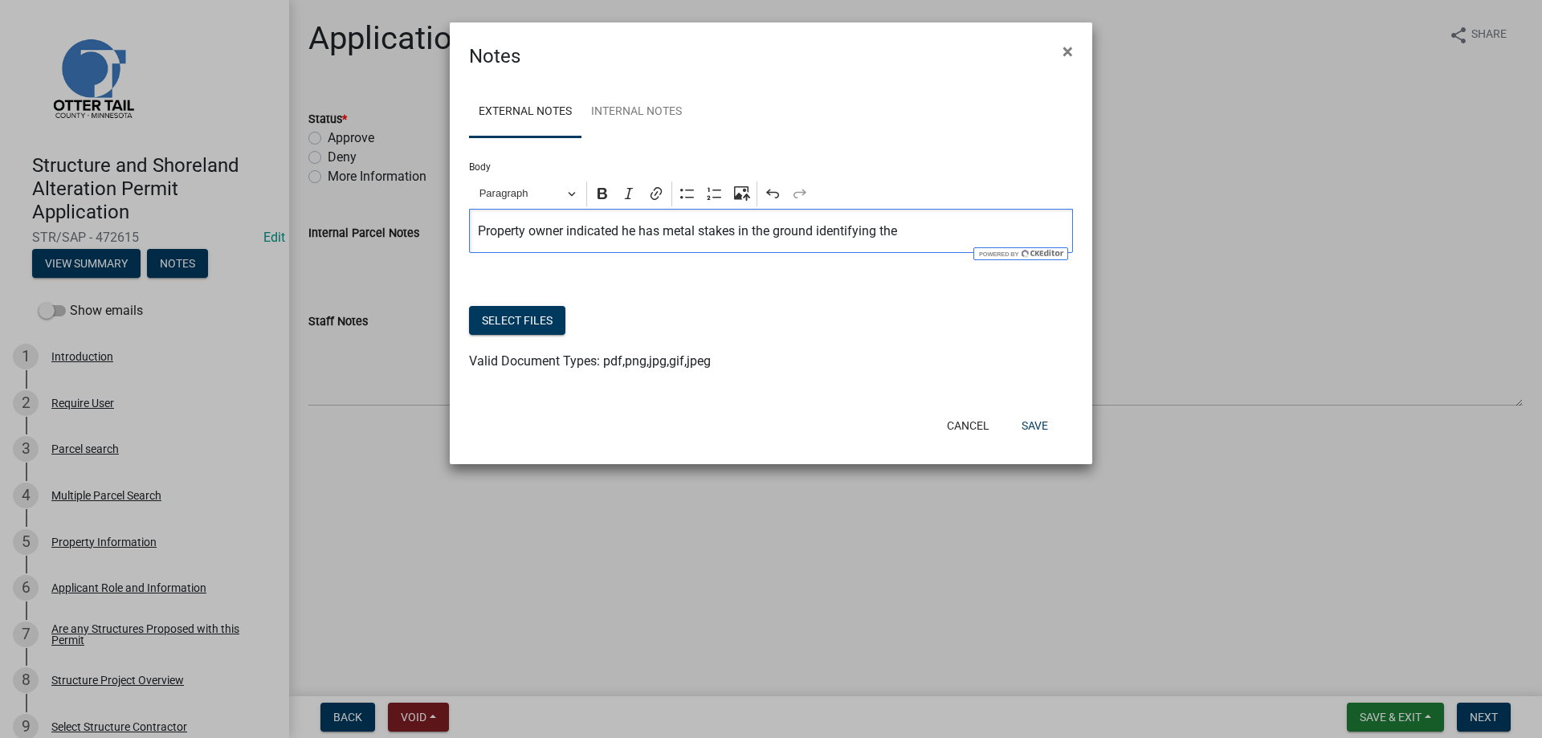
click at [908, 230] on p "Property owner indicated he has metal stakes in the ground identifying the" at bounding box center [771, 231] width 587 height 19
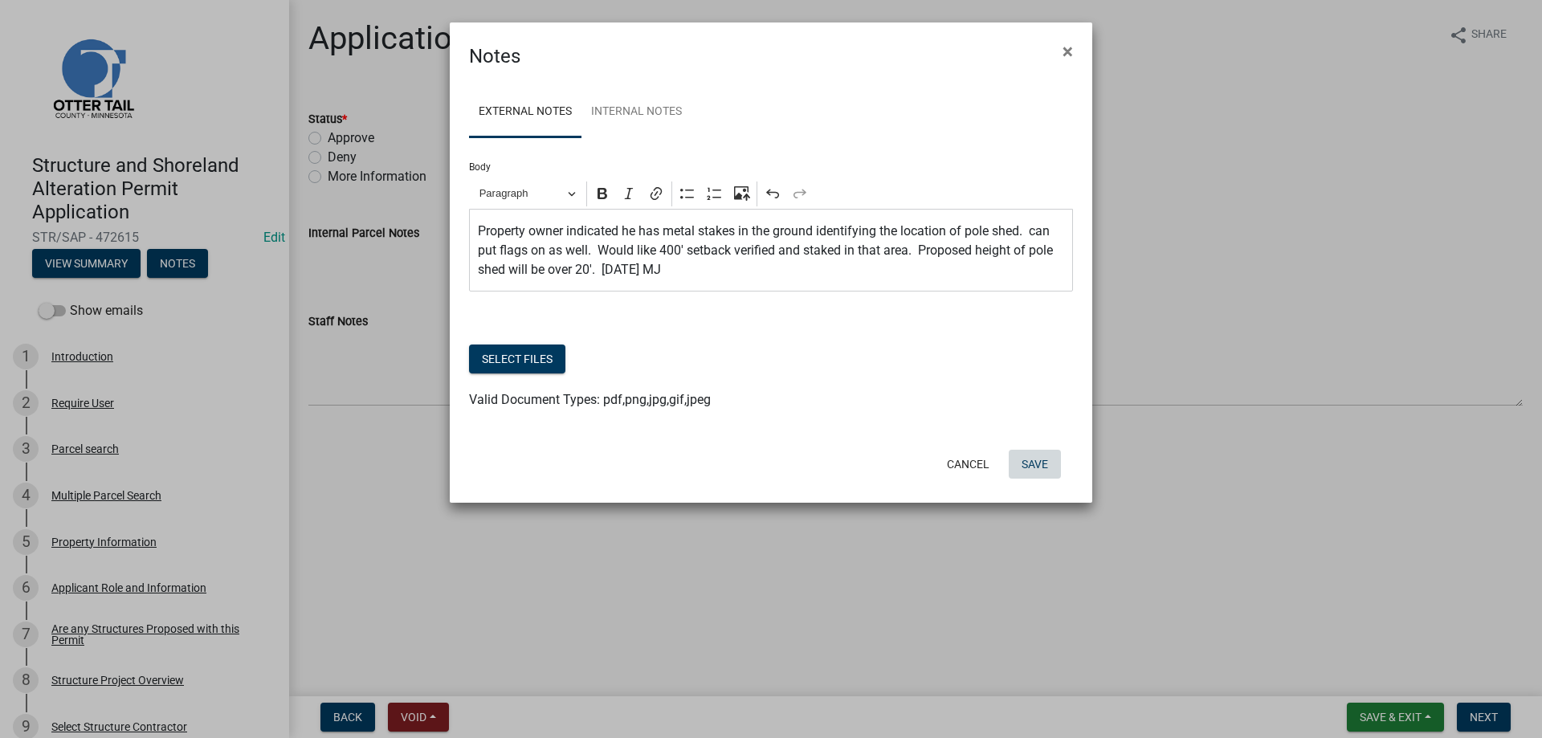
click at [1033, 464] on button "Save" at bounding box center [1035, 464] width 52 height 29
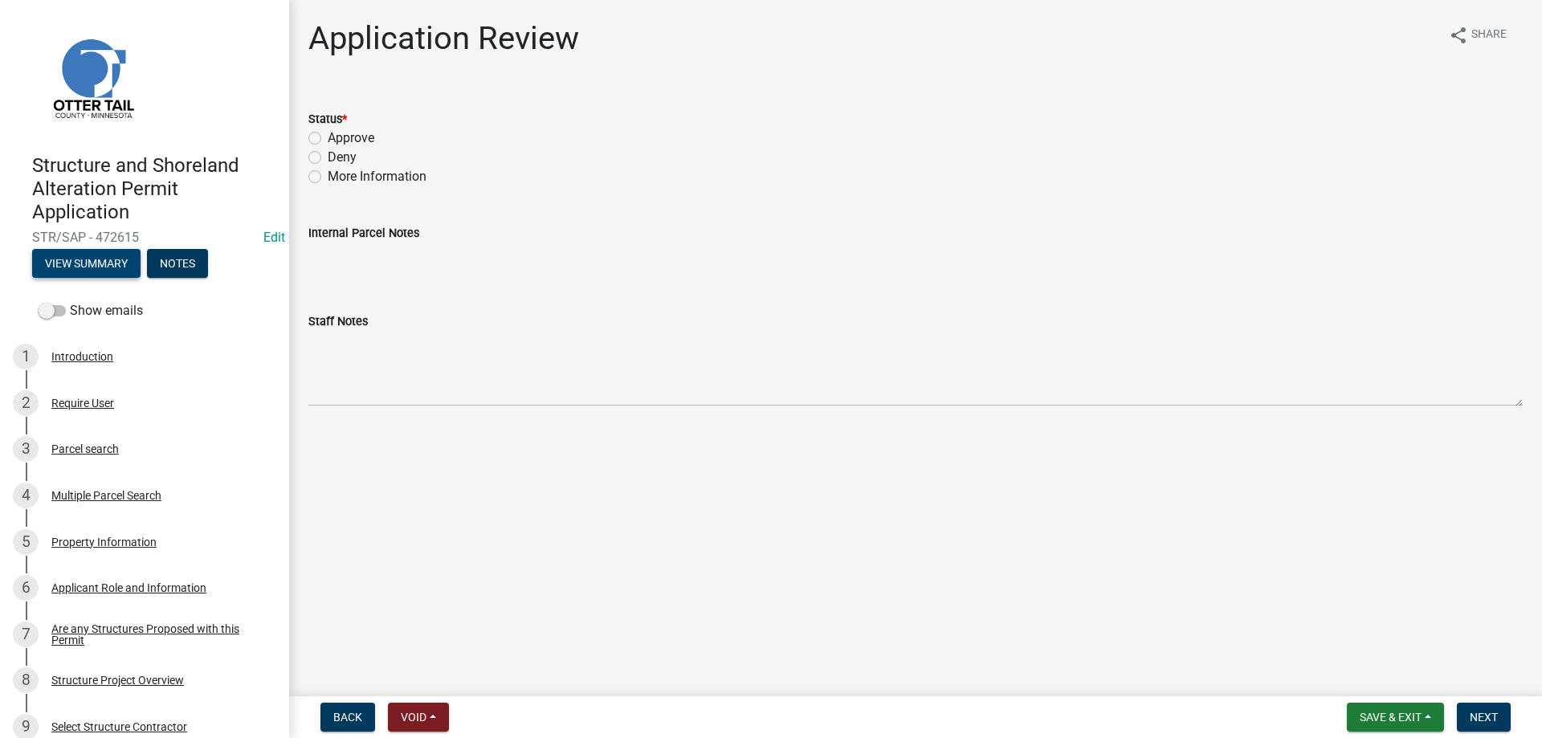
click at [97, 267] on button "View Summary" at bounding box center [86, 263] width 108 height 29
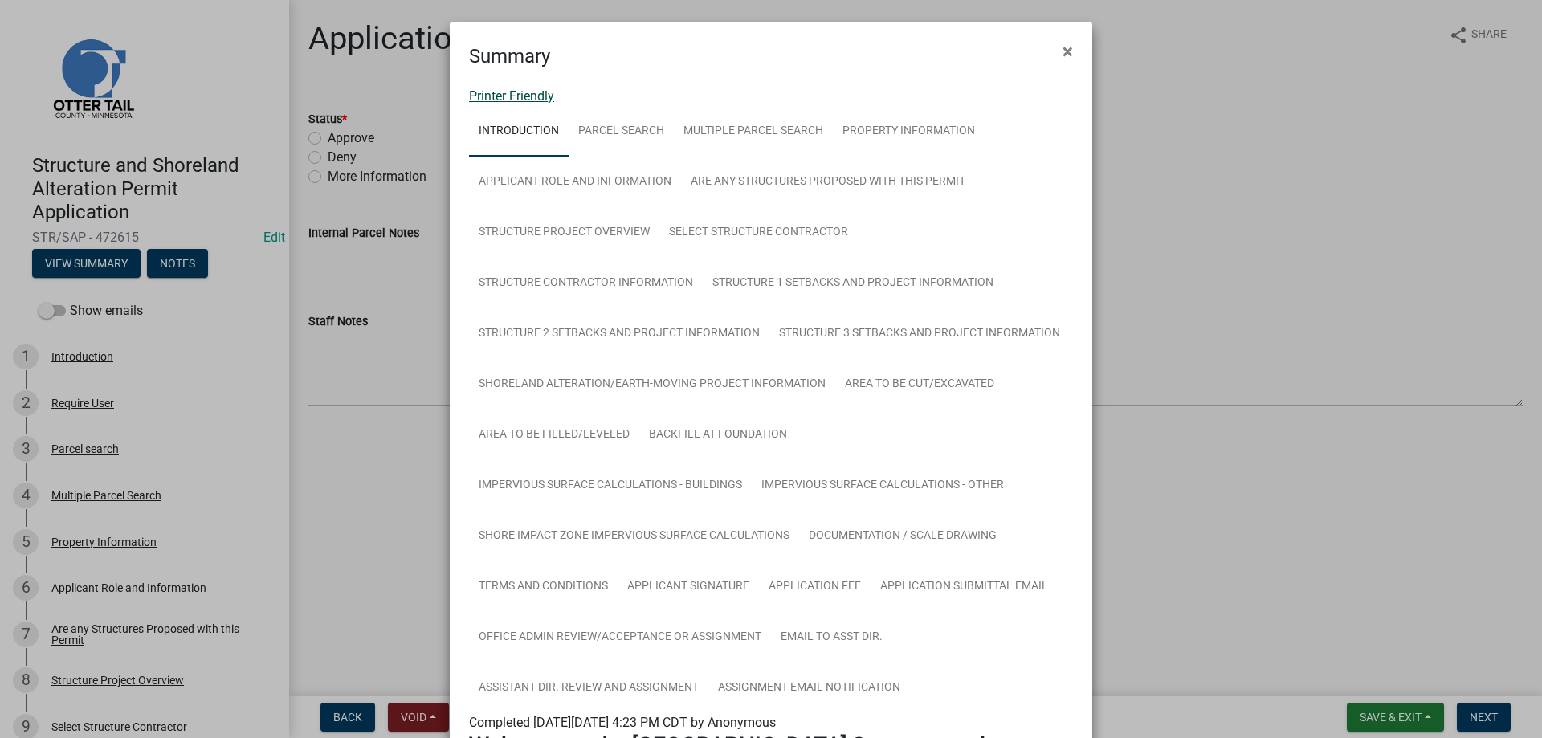
click at [507, 92] on link "Printer Friendly" at bounding box center [511, 95] width 85 height 15
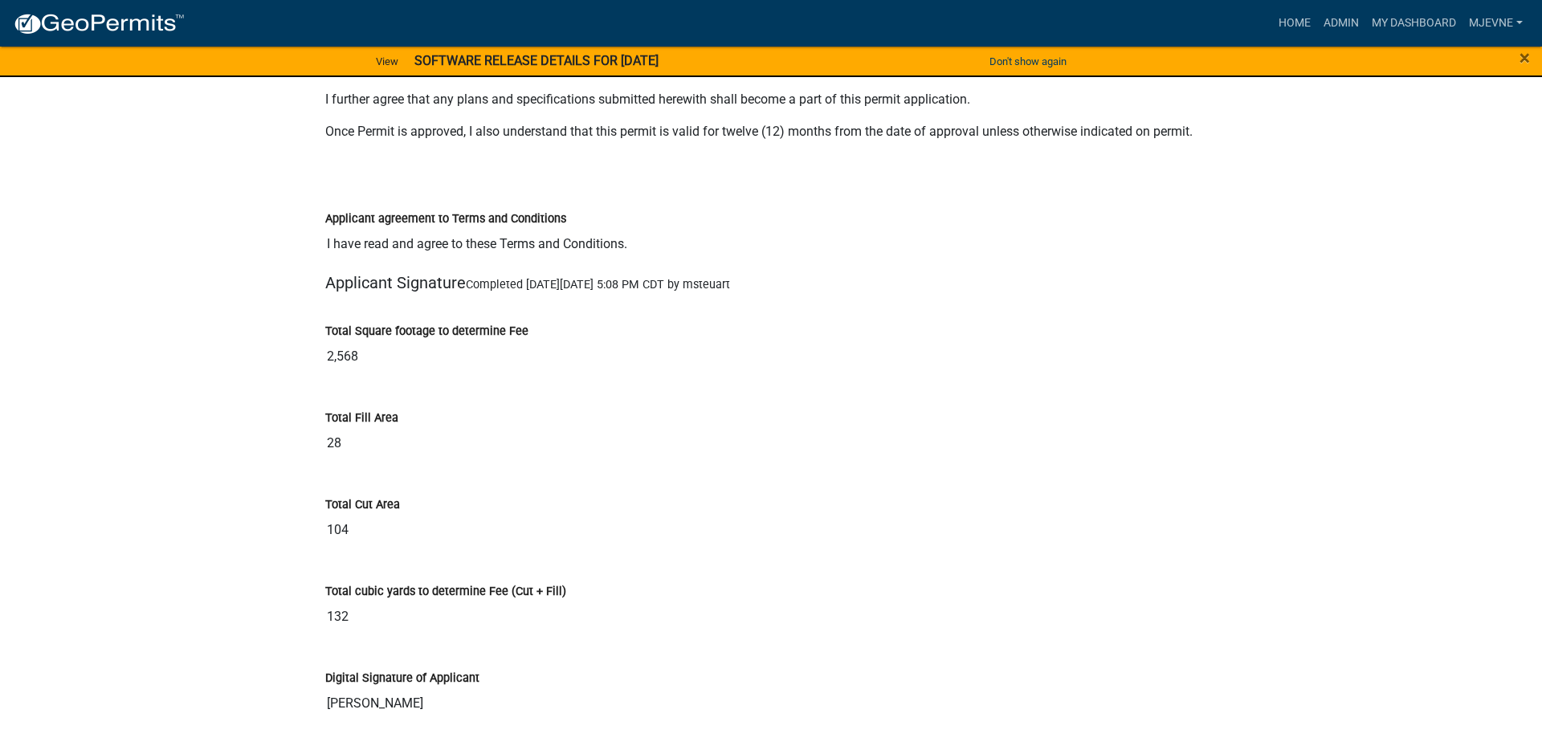
scroll to position [21952, 0]
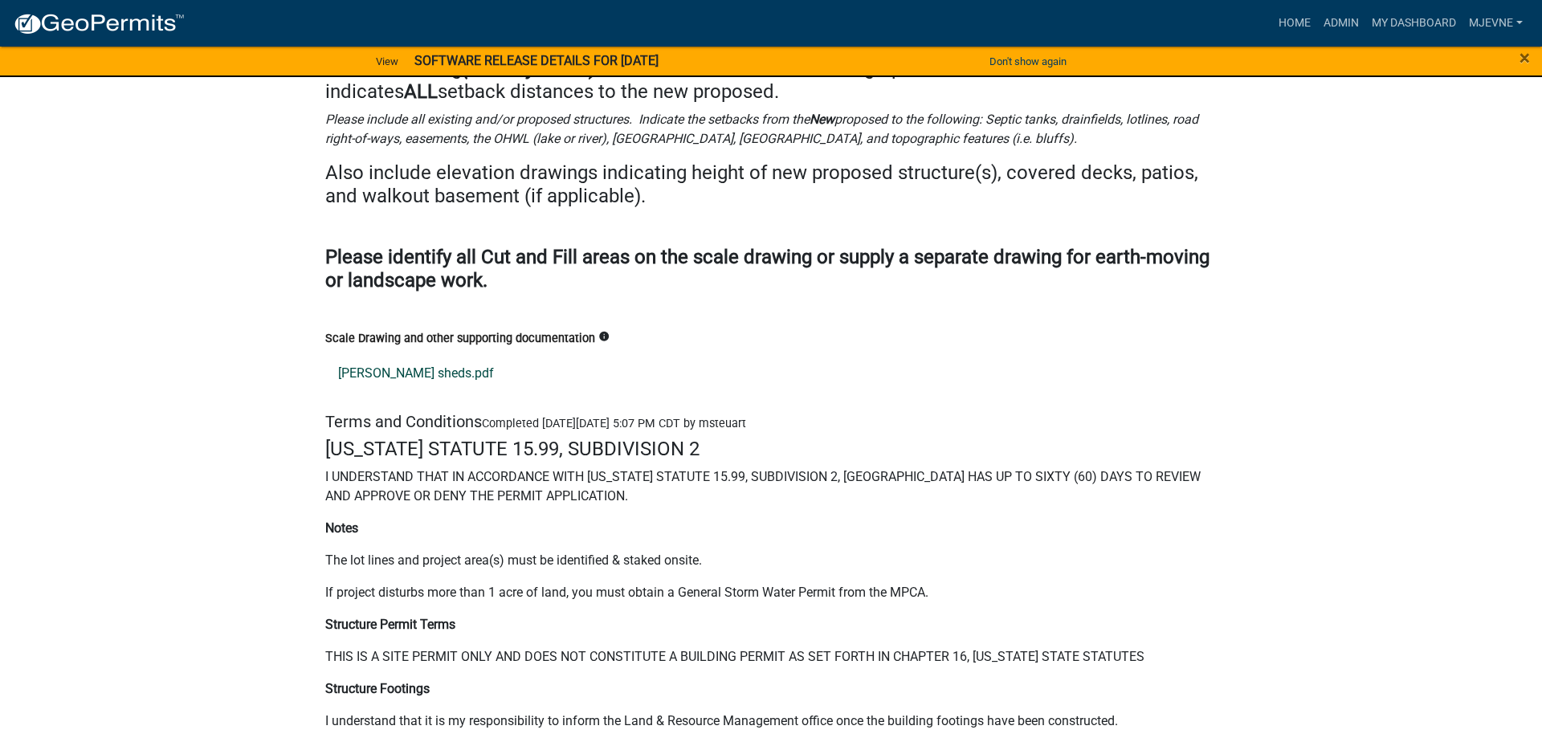
click at [397, 393] on link "[PERSON_NAME] sheds.pdf" at bounding box center [770, 373] width 891 height 39
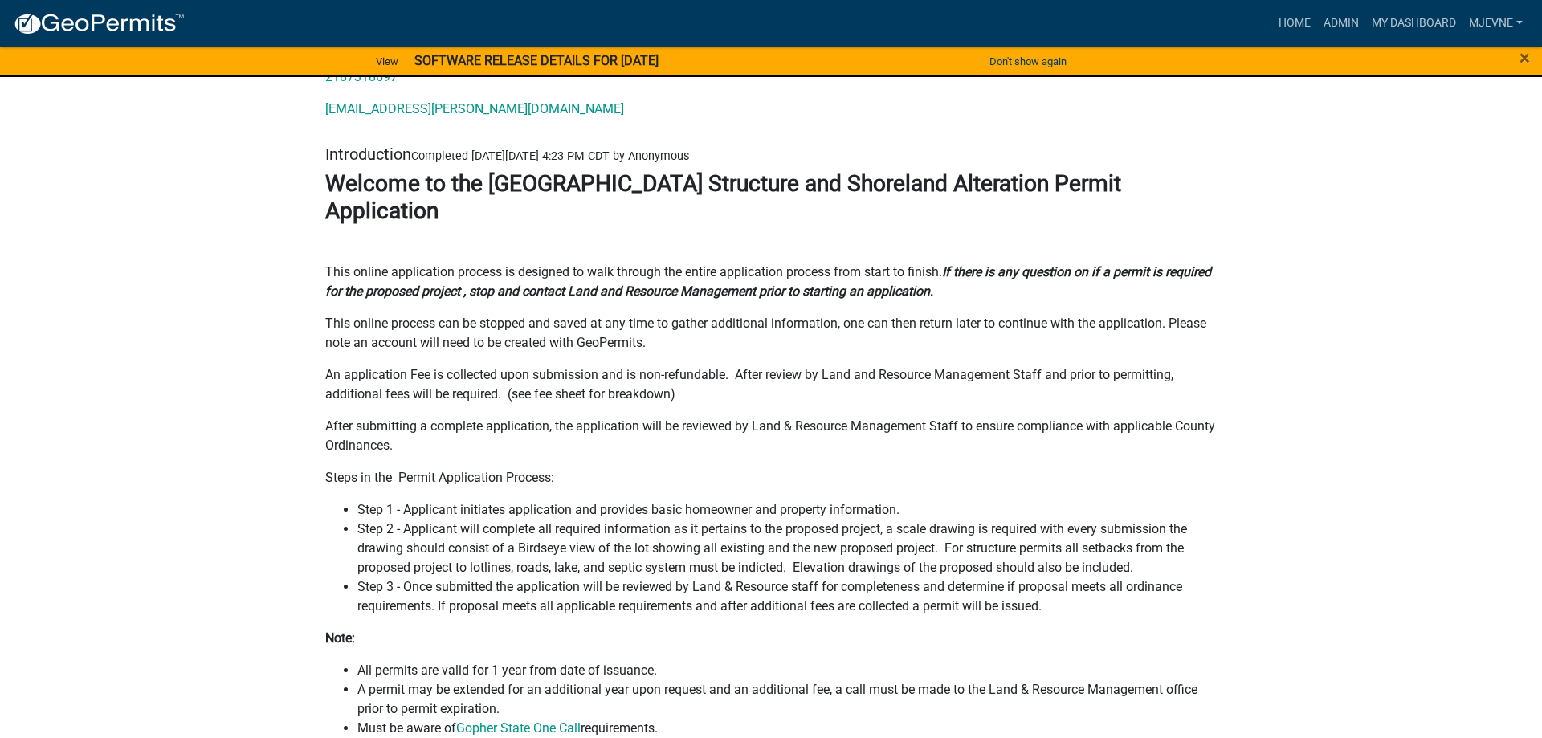
scroll to position [0, 0]
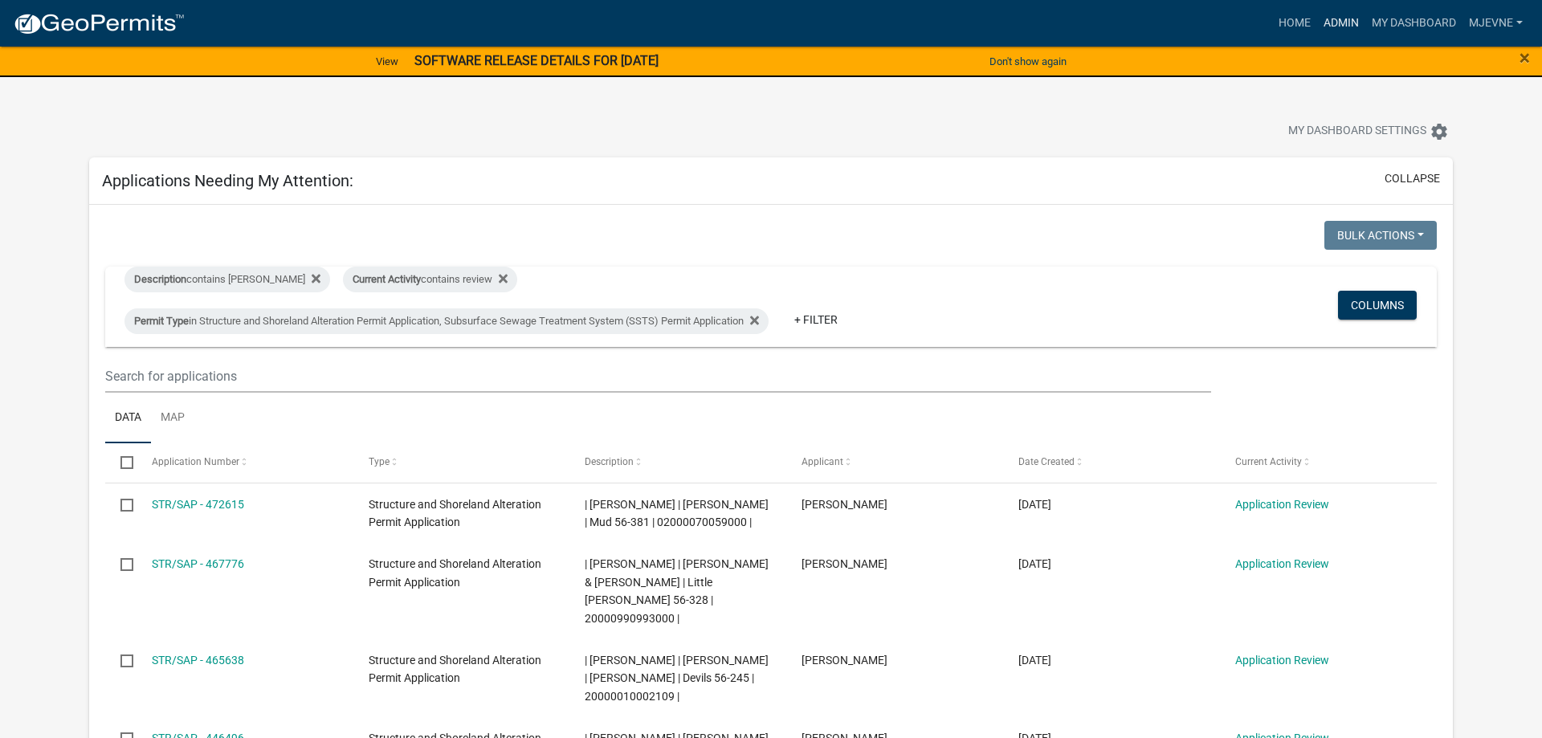
click at [1337, 24] on link "Admin" at bounding box center [1341, 23] width 48 height 31
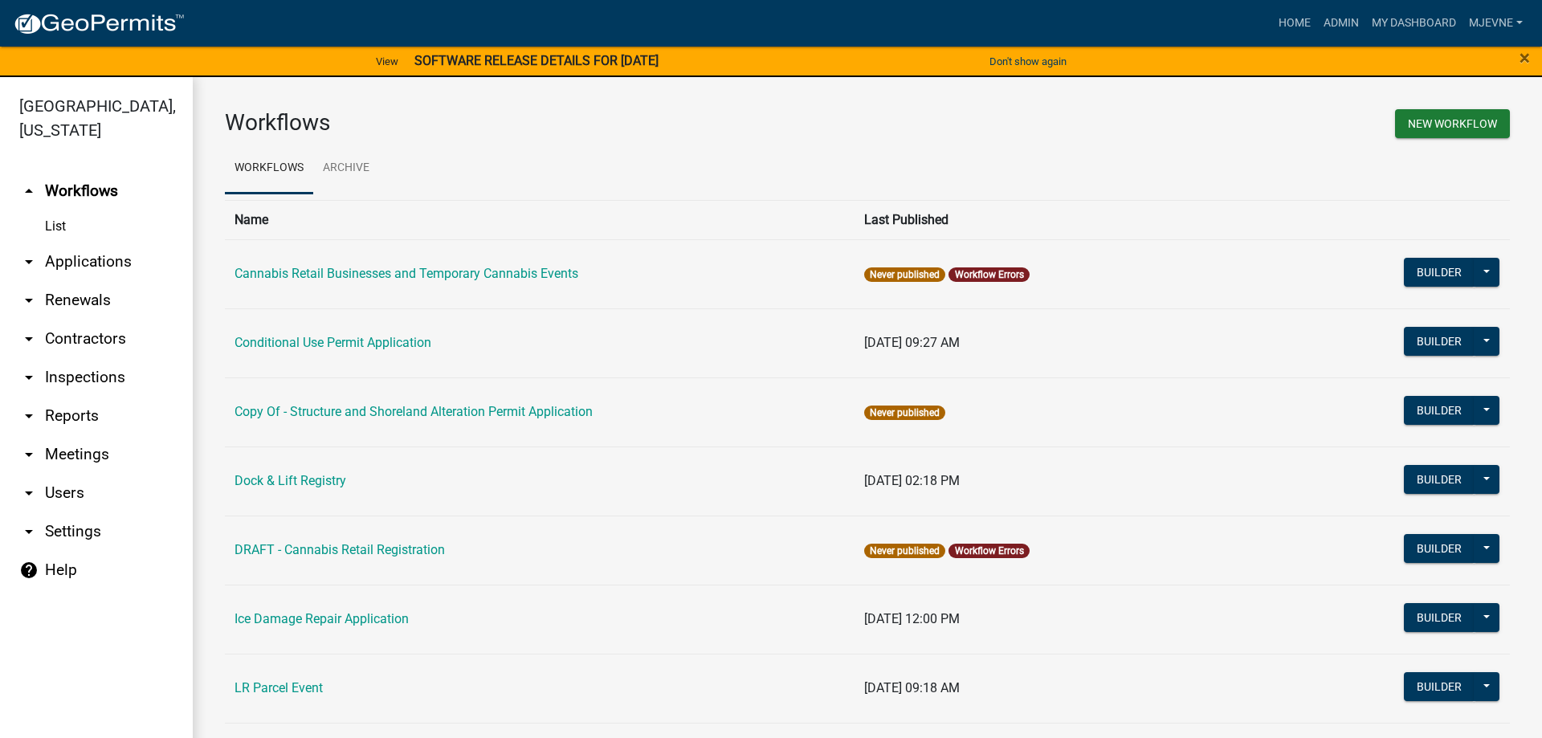
click at [31, 491] on icon "arrow_drop_down" at bounding box center [28, 492] width 19 height 19
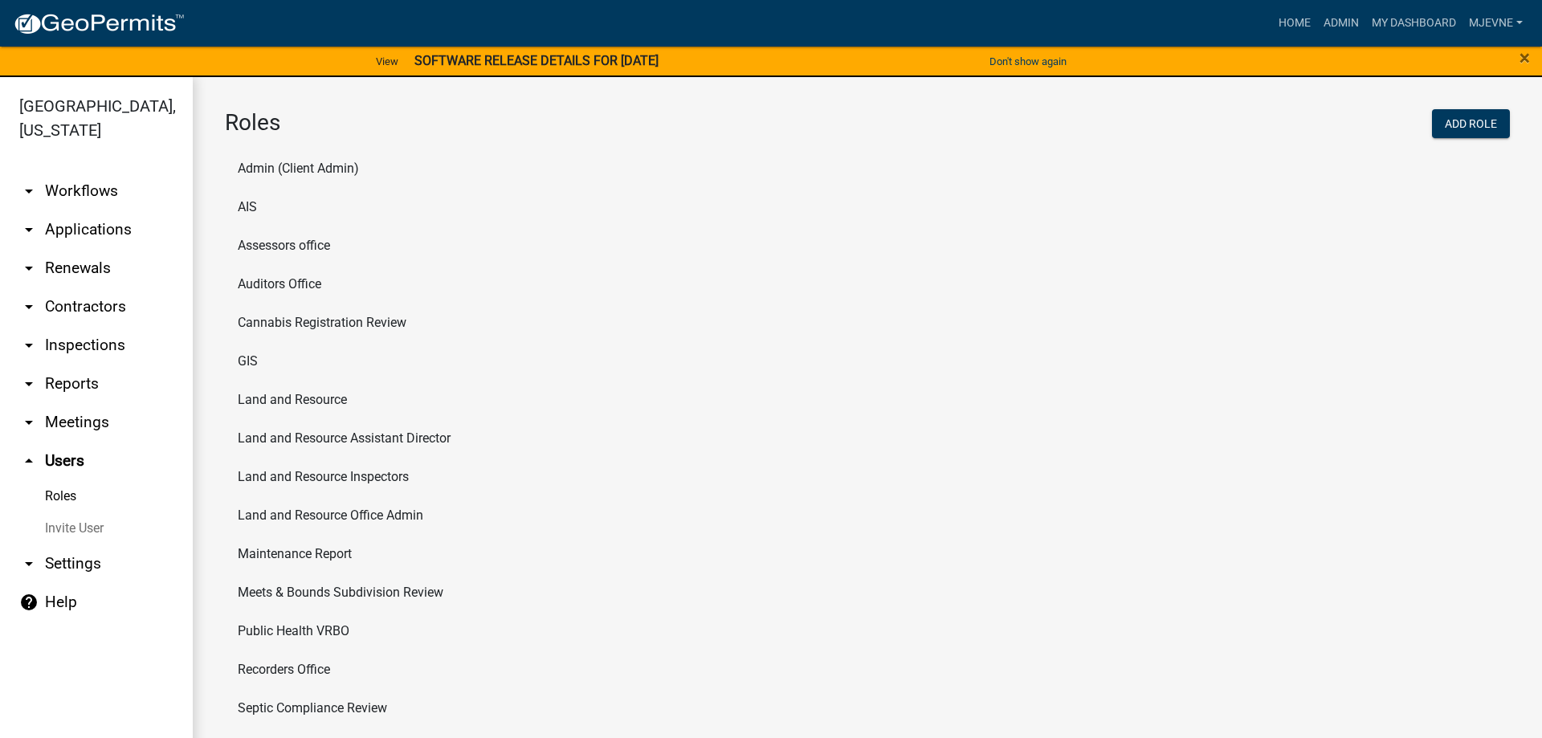
click at [271, 399] on li "Land and Resource" at bounding box center [867, 400] width 1285 height 39
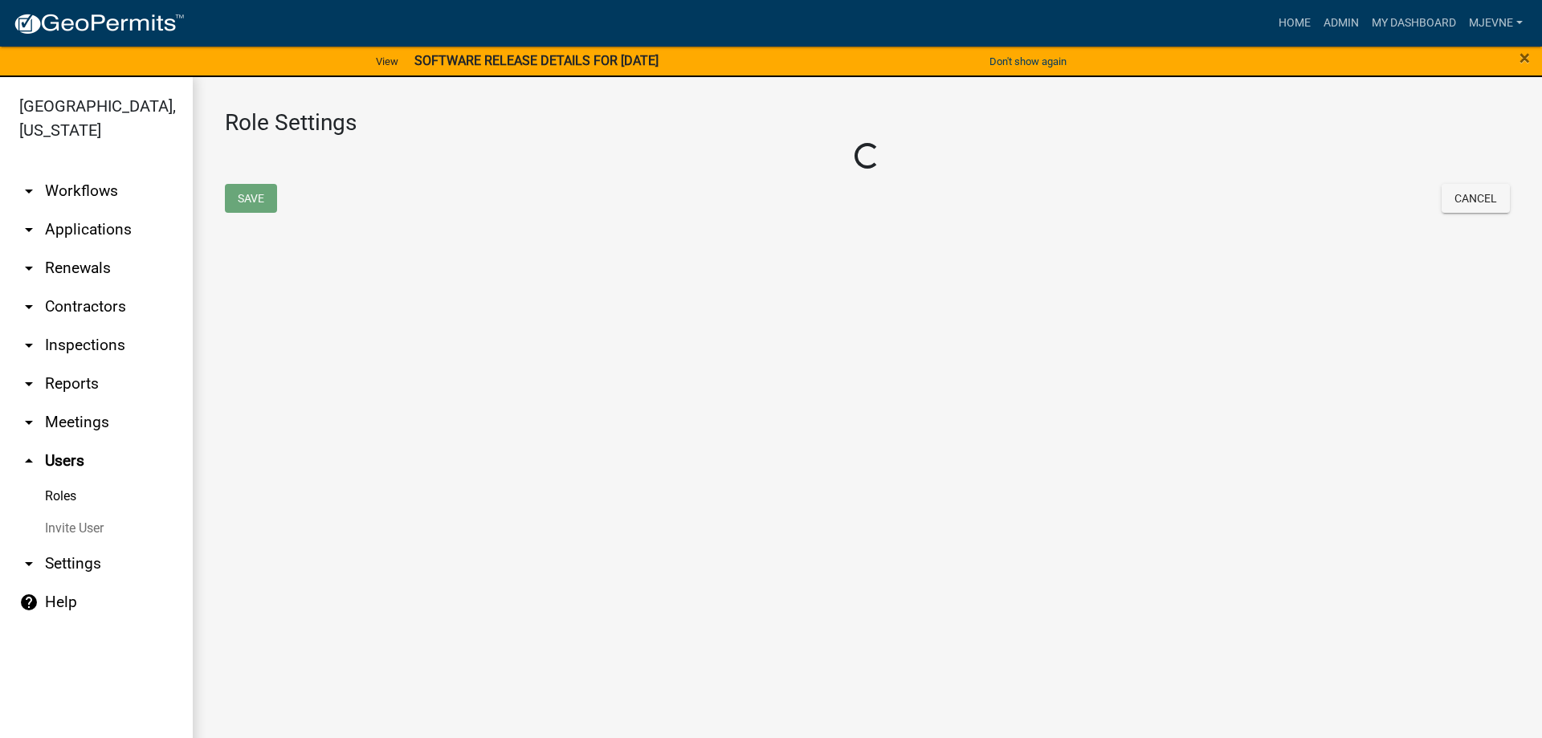
select select "5: purple"
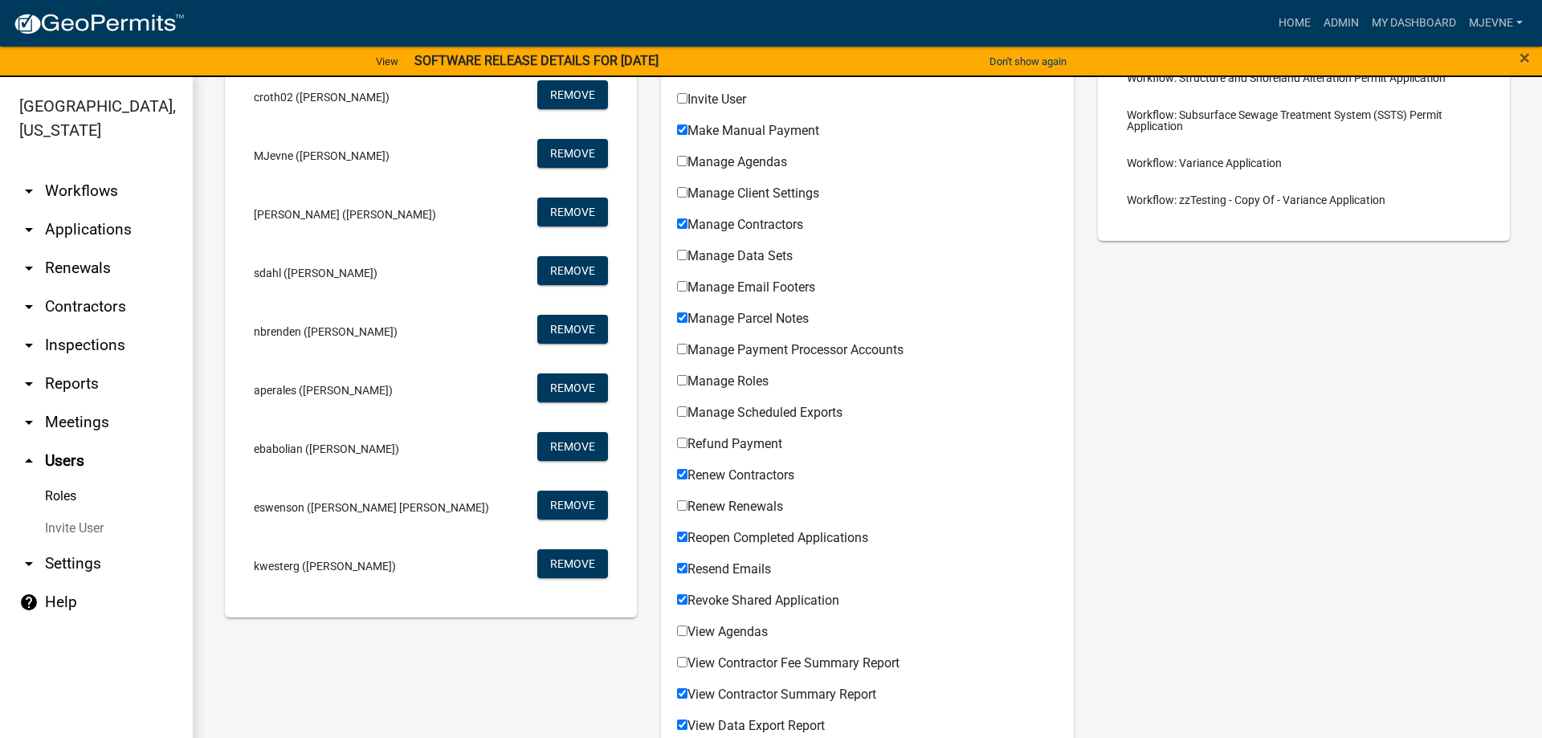
scroll to position [1172, 0]
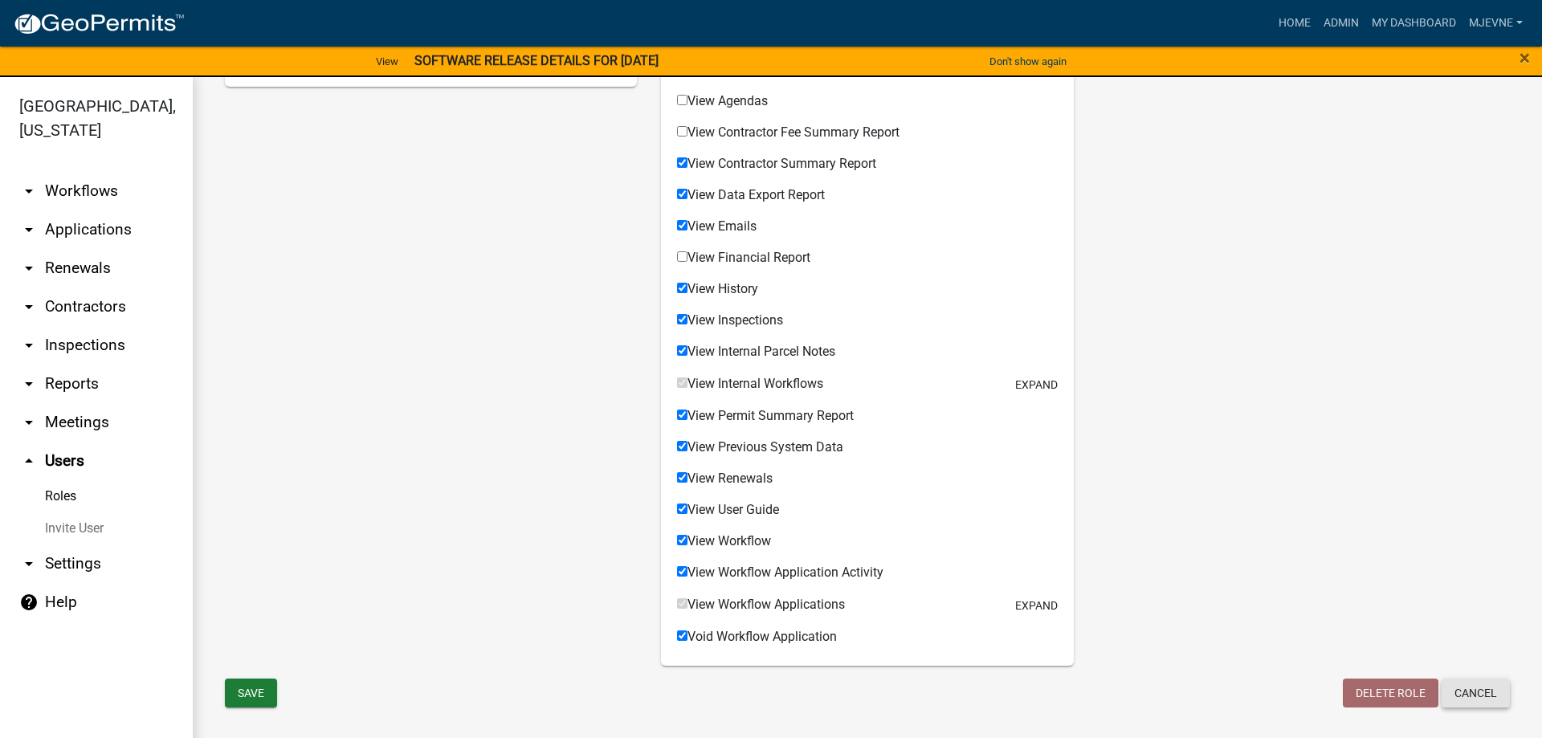
click at [1487, 690] on button "Cancel" at bounding box center [1475, 693] width 68 height 29
